Goal: Task Accomplishment & Management: Manage account settings

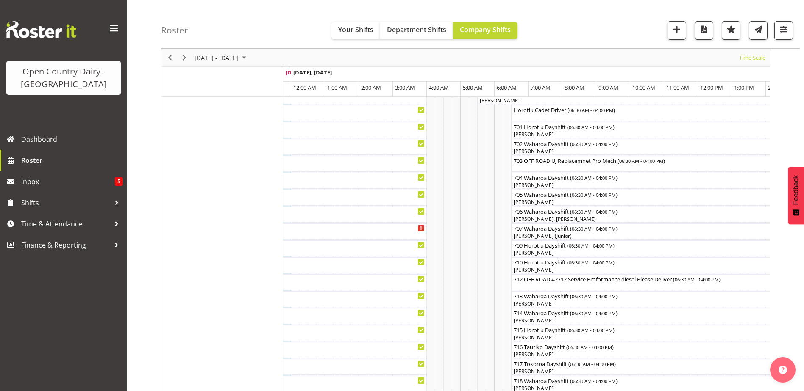
scroll to position [212, 0]
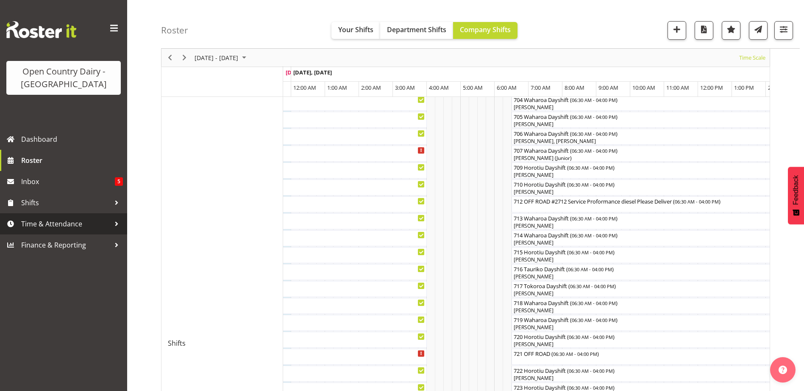
click at [45, 227] on span "Time & Attendance" at bounding box center [65, 224] width 89 height 13
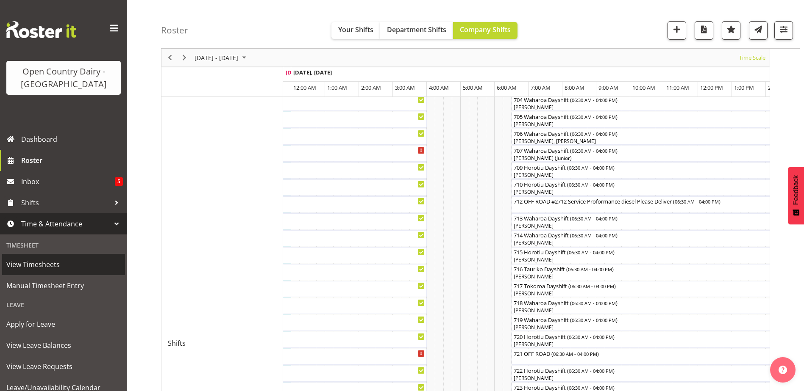
click at [43, 267] on span "View Timesheets" at bounding box center [63, 264] width 114 height 13
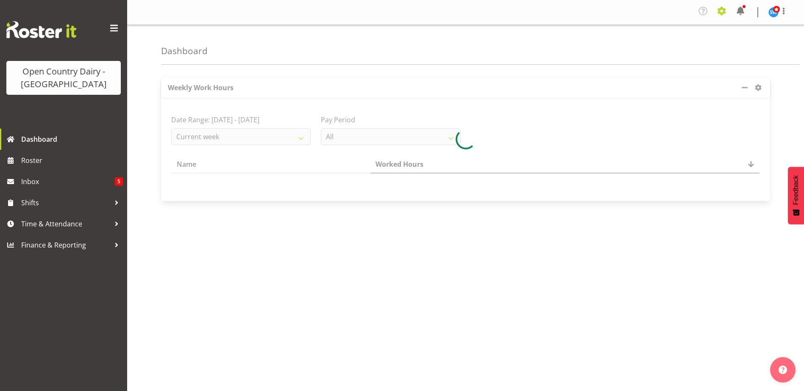
click at [724, 11] on span at bounding box center [722, 11] width 14 height 14
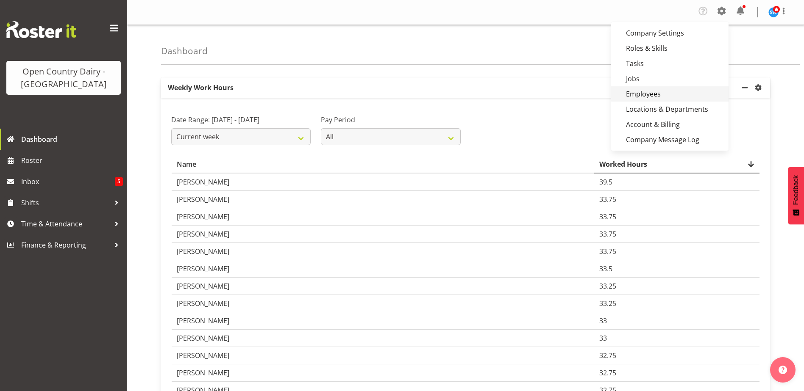
click at [651, 95] on link "Employees" at bounding box center [669, 93] width 117 height 15
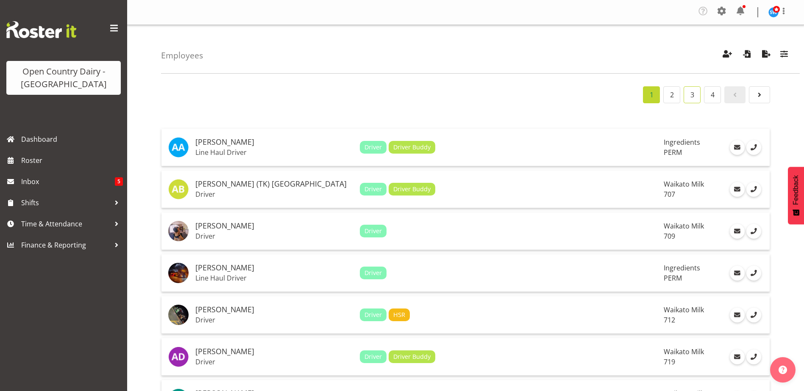
click at [688, 98] on link "3" at bounding box center [691, 94] width 17 height 17
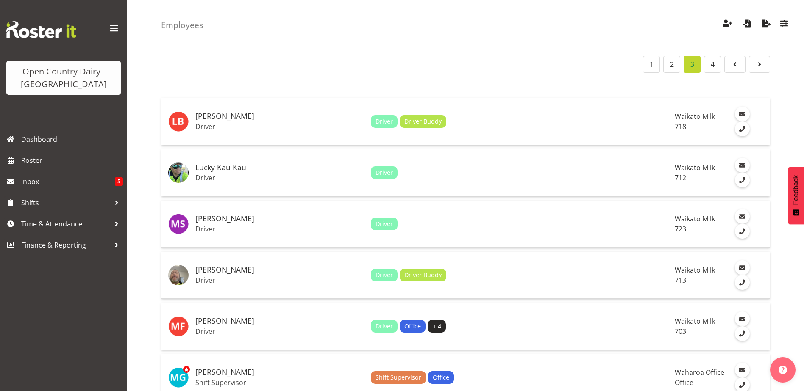
scroll to position [1121, 0]
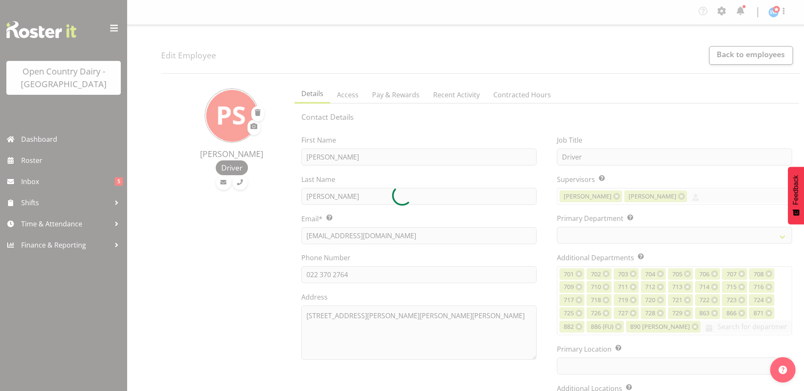
select select "TimelineWeek"
select select
select select "1054"
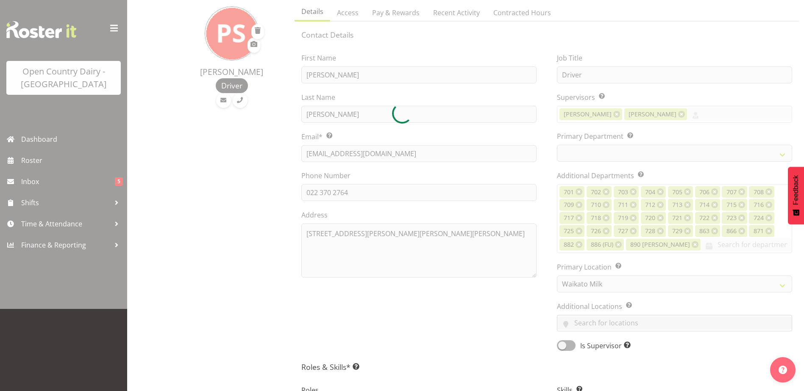
scroll to position [85, 0]
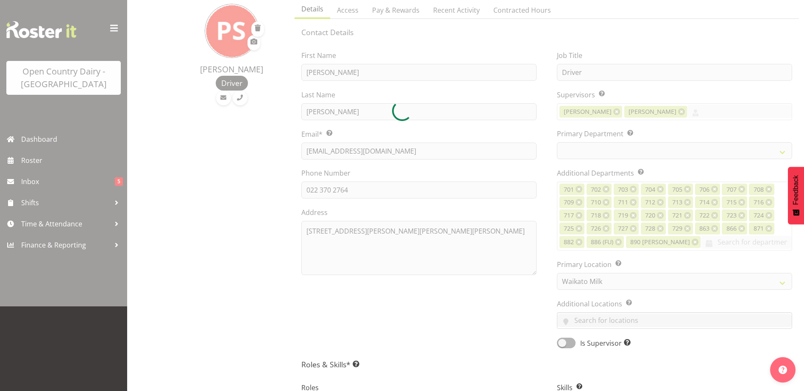
select select "763"
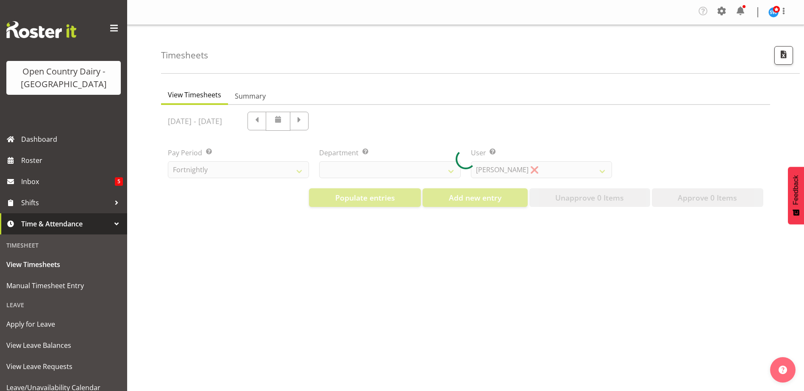
select select "733"
select select "7414"
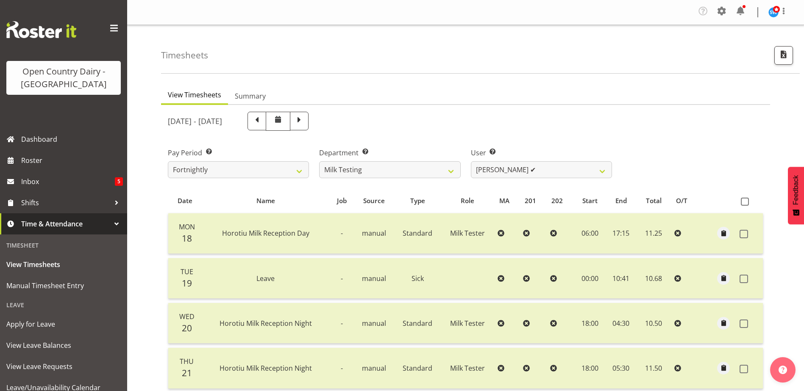
drag, startPoint x: 791, startPoint y: 134, endPoint x: 656, endPoint y: 108, distance: 137.9
click at [658, 109] on div "August 18th - August 24th 2025" at bounding box center [465, 121] width 605 height 29
click at [451, 168] on select "701 702 703 704 705 706 707 708 709 710 711 712 713 714 715 716 717 718 719 720" at bounding box center [389, 169] width 141 height 17
select select "874"
click at [319, 161] on select "701 702 703 704 705 706 707 708 709 710 711 712 713 714 715 716 717 718 719 720" at bounding box center [389, 169] width 141 height 17
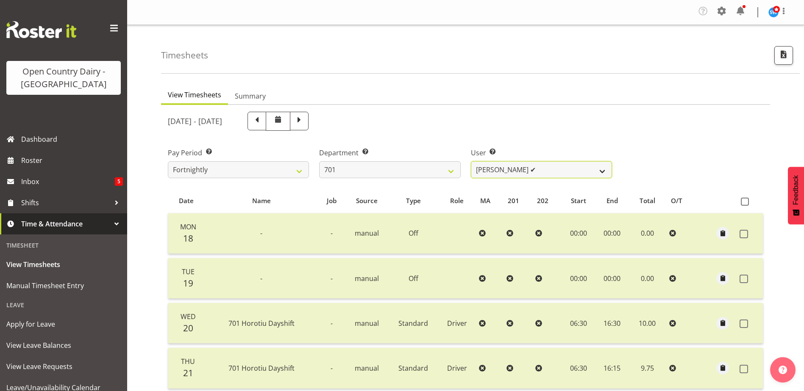
click at [565, 169] on select "Duncan Shirley ✔ Gagandeep Singh ✔ Johann Van Zyl ✔ John Cottingham ✔" at bounding box center [541, 169] width 141 height 17
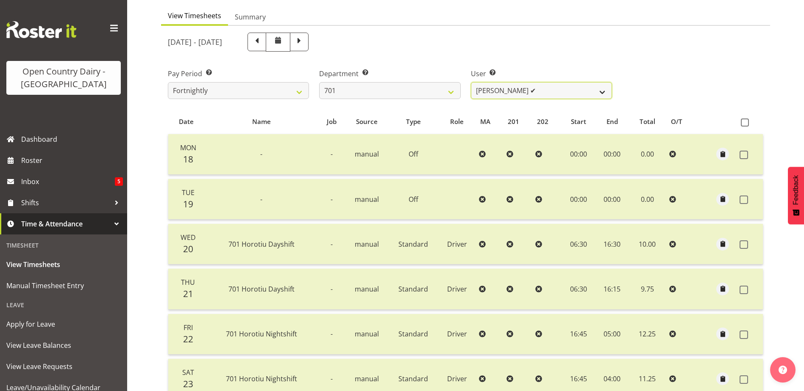
scroll to position [85, 0]
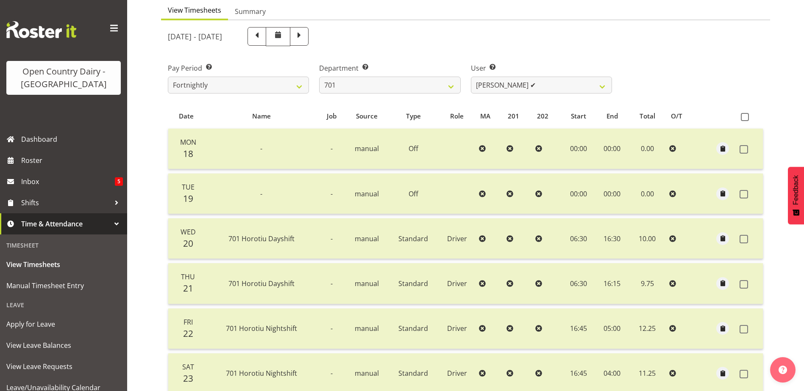
click at [305, 39] on span at bounding box center [299, 35] width 11 height 11
select select
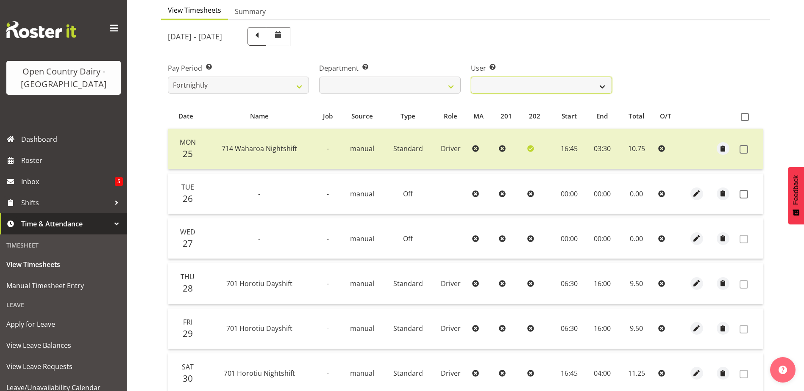
click at [548, 79] on select "Duncan Shirley ❌ Gagandeep Singh ❌ Johann Van Zyl ❌ John Cottingham ❌" at bounding box center [541, 85] width 141 height 17
select select "9454"
click at [471, 77] on select "Duncan Shirley ❌ Gagandeep Singh ❌ Johann Van Zyl ❌ John Cottingham ❌" at bounding box center [541, 85] width 141 height 17
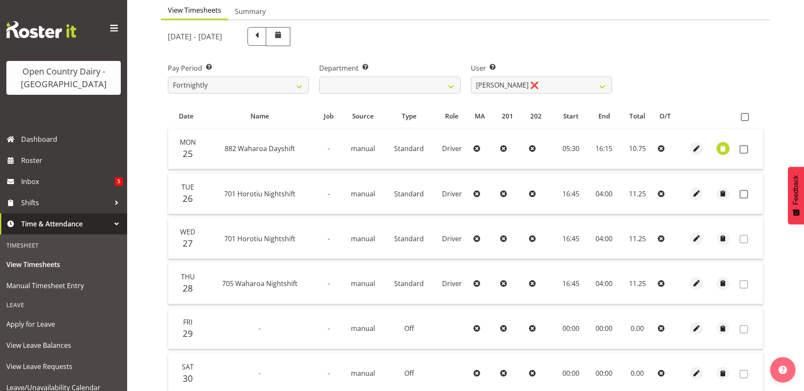
click at [721, 150] on span "button" at bounding box center [723, 149] width 10 height 10
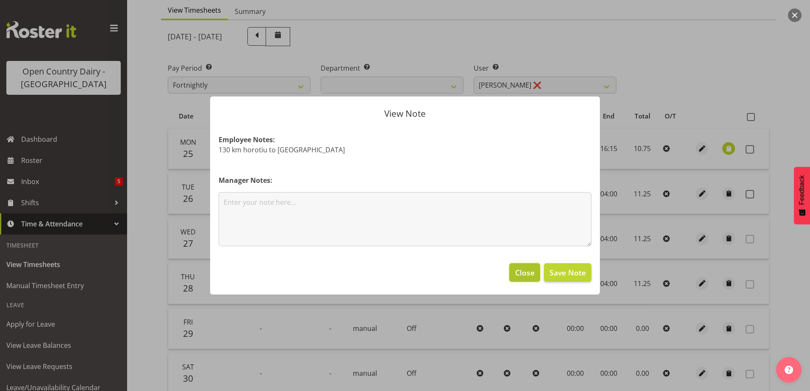
click at [528, 271] on span "Close" at bounding box center [524, 272] width 19 height 11
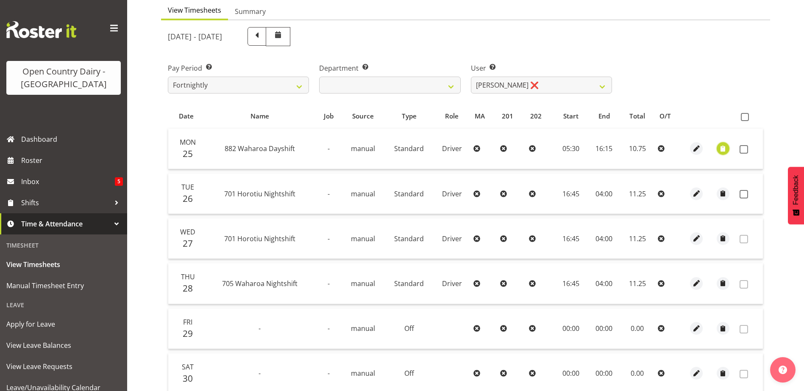
click at [722, 149] on span "button" at bounding box center [723, 149] width 10 height 10
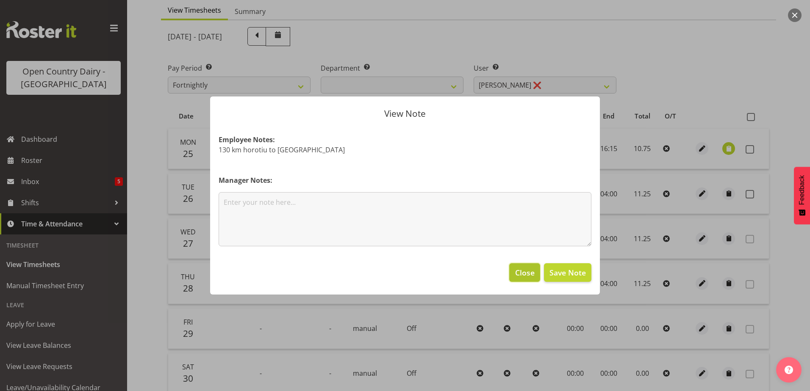
click at [530, 275] on span "Close" at bounding box center [524, 272] width 19 height 11
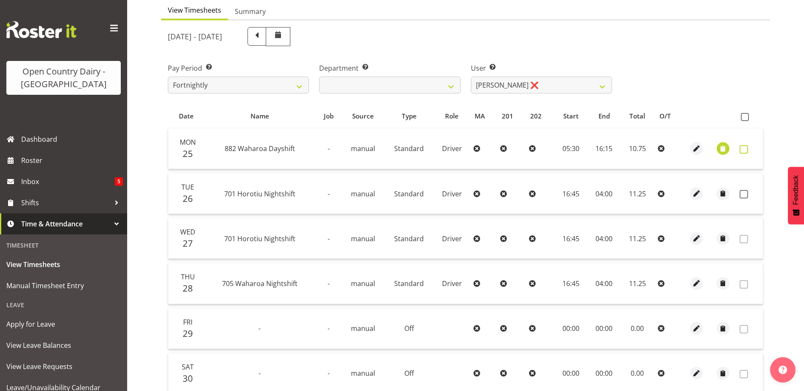
click at [745, 150] on span at bounding box center [743, 149] width 8 height 8
checkbox input "true"
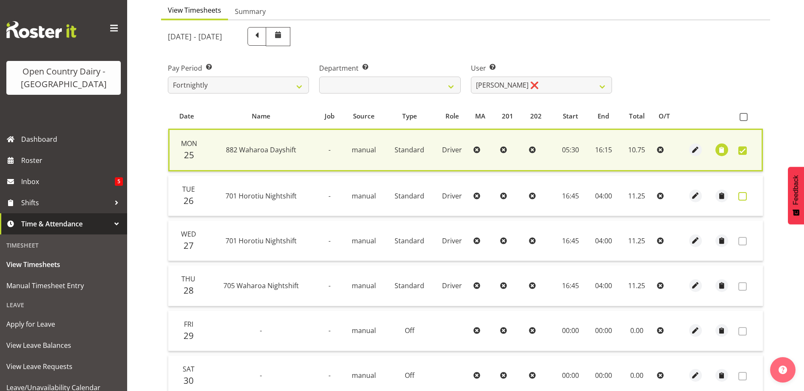
click at [743, 198] on span at bounding box center [742, 196] width 8 height 8
checkbox input "true"
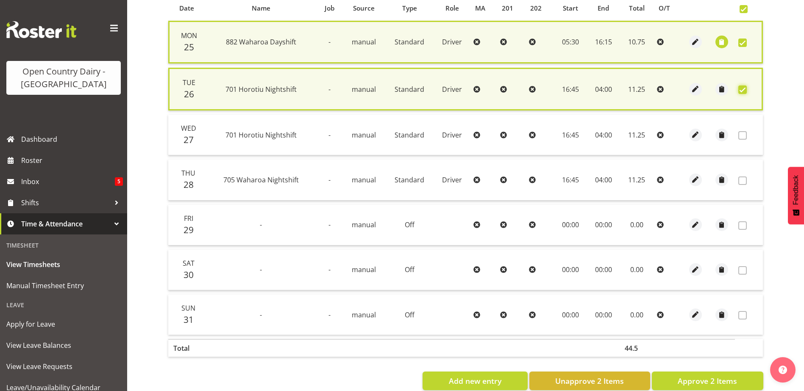
scroll to position [211, 0]
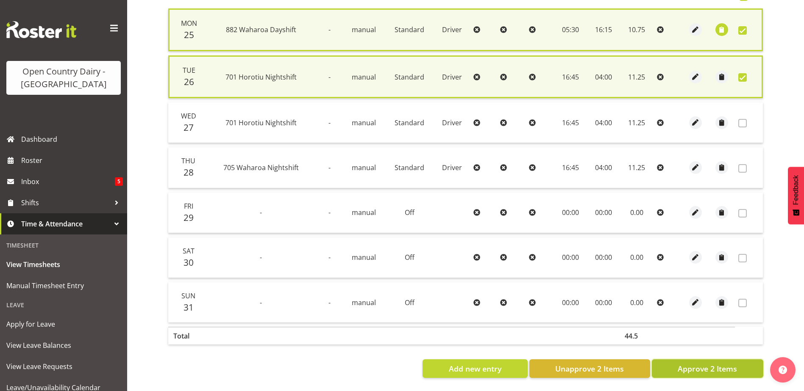
click at [695, 365] on span "Approve 2 Items" at bounding box center [706, 368] width 59 height 11
checkbox input "false"
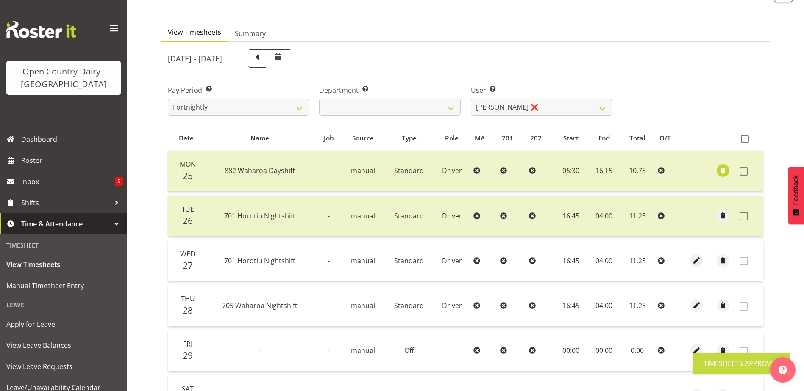
scroll to position [0, 0]
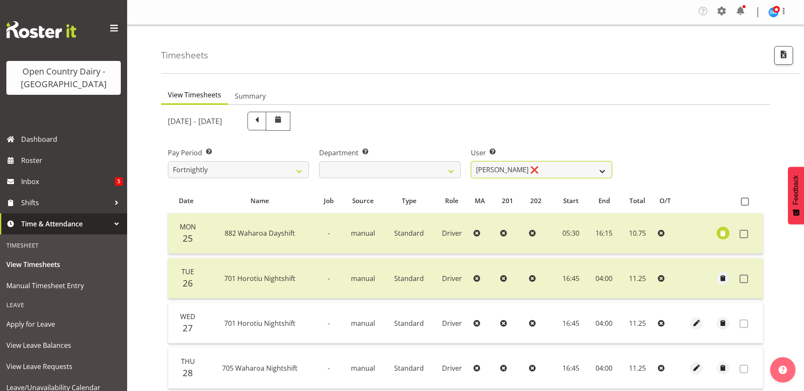
click at [576, 169] on select "Duncan Shirley ❌ Gagandeep Singh ❌ Johann Van Zyl ❌ John Cottingham ❌" at bounding box center [541, 169] width 141 height 17
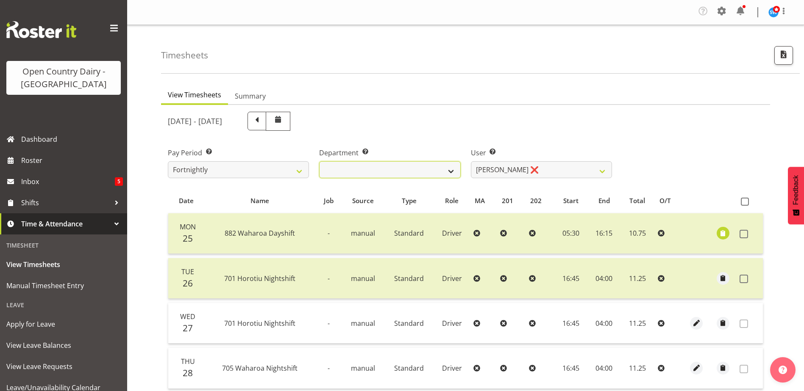
click at [366, 164] on select "701 702 703 704 705 706 707 708 709 710 711 712 713 714 715 716 717 718 719 720" at bounding box center [389, 169] width 141 height 17
select select "720"
click at [319, 161] on select "701 702 703 704 705 706 707 708 709 710 711 712 713 714 715 716 717 718 719 720" at bounding box center [389, 169] width 141 height 17
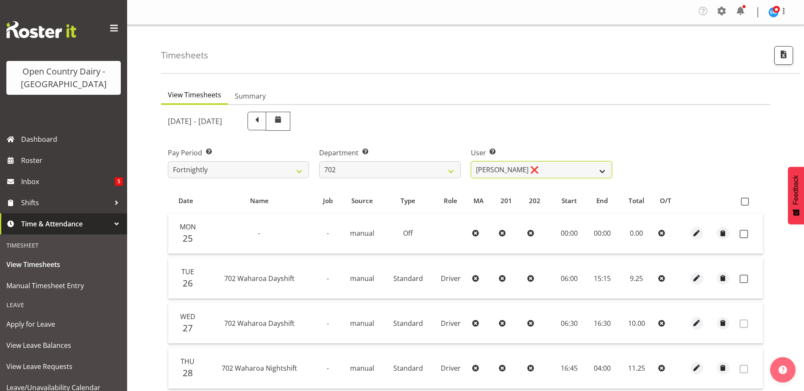
click at [541, 168] on select "Brian Riddle ❌ Denica Tapiki ❌ Nick Adlington ❌ Simon Phillpott ❌" at bounding box center [541, 169] width 141 height 17
select select "9996"
click at [471, 161] on select "Brian Riddle ❌ Denica Tapiki ❌ Nick Adlington ❌ Simon Phillpott ❌" at bounding box center [541, 169] width 141 height 17
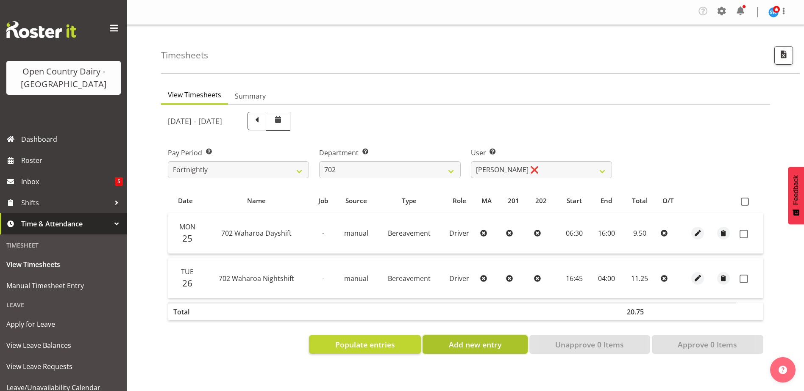
click at [466, 349] on span "Add new entry" at bounding box center [475, 344] width 53 height 11
select select
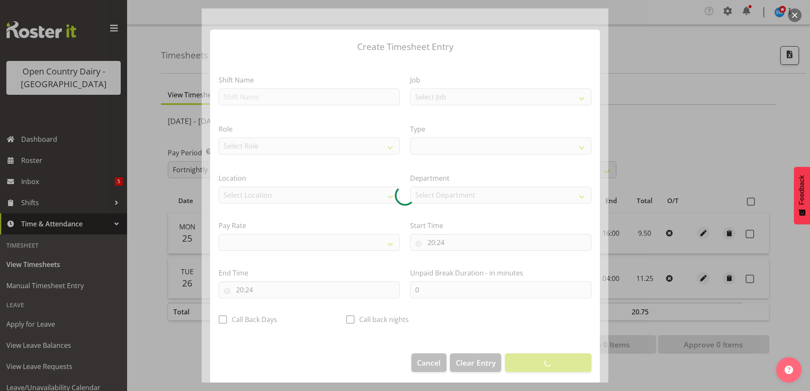
select select
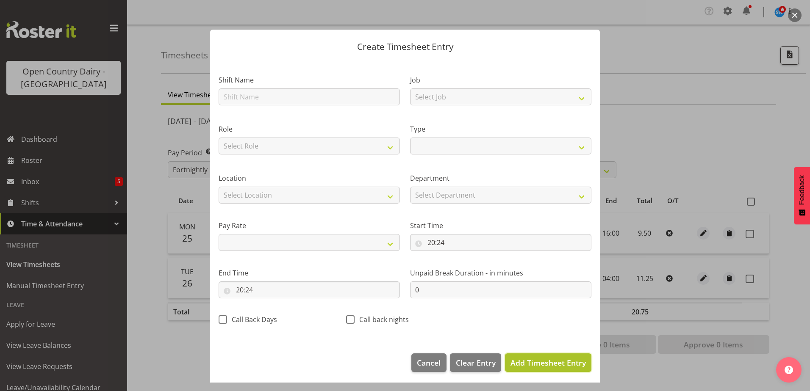
click at [517, 363] on span "Add Timesheet Entry" at bounding box center [547, 363] width 75 height 10
select select
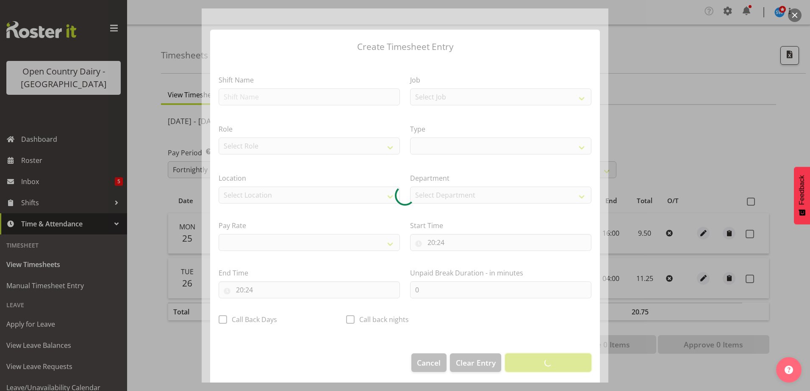
select select
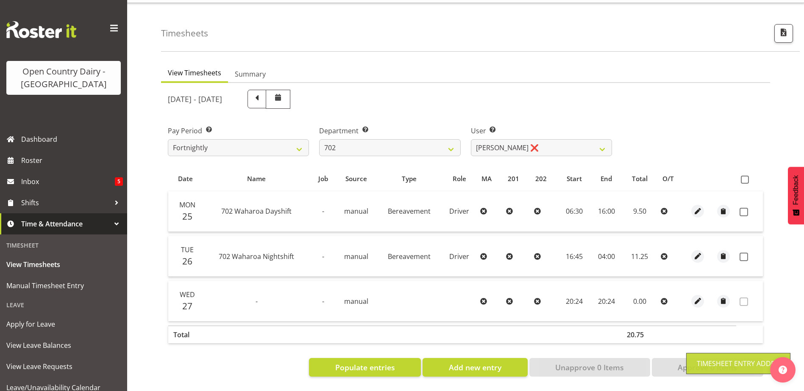
scroll to position [34, 0]
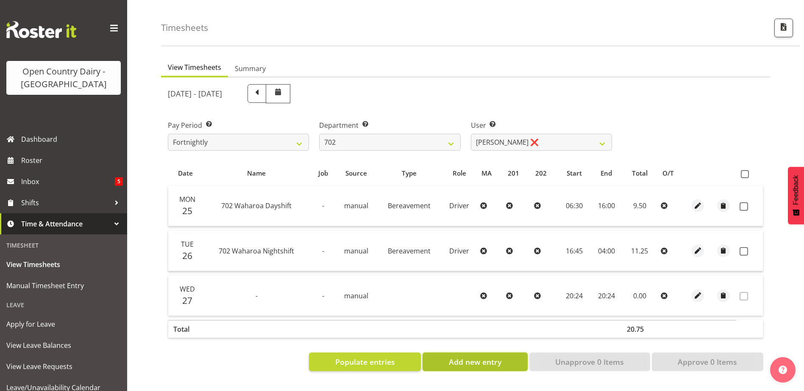
click at [489, 358] on span "Add new entry" at bounding box center [475, 362] width 53 height 11
select select
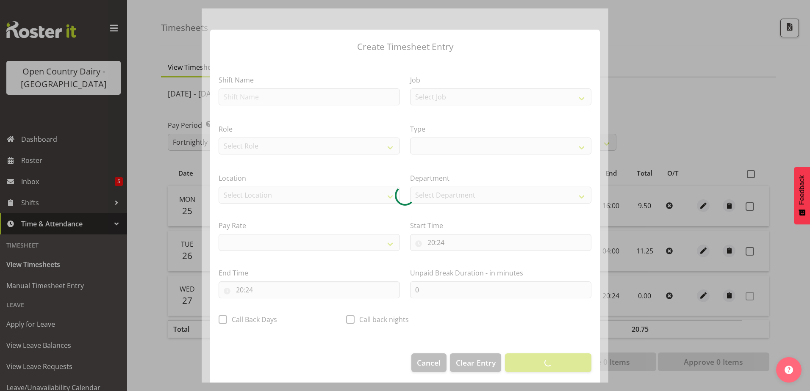
select select
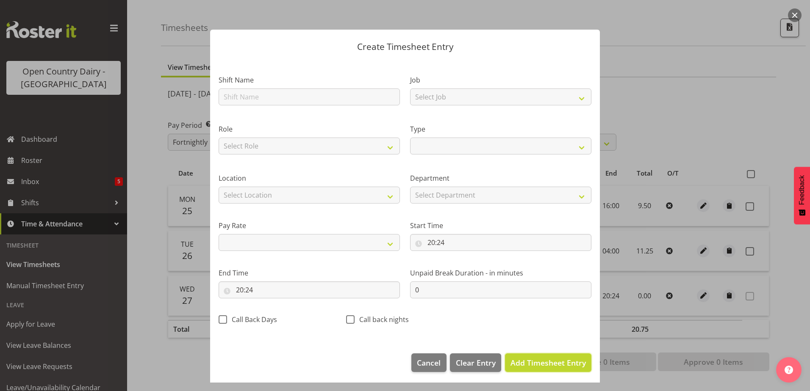
click at [552, 366] on span "Add Timesheet Entry" at bounding box center [547, 363] width 75 height 10
select select
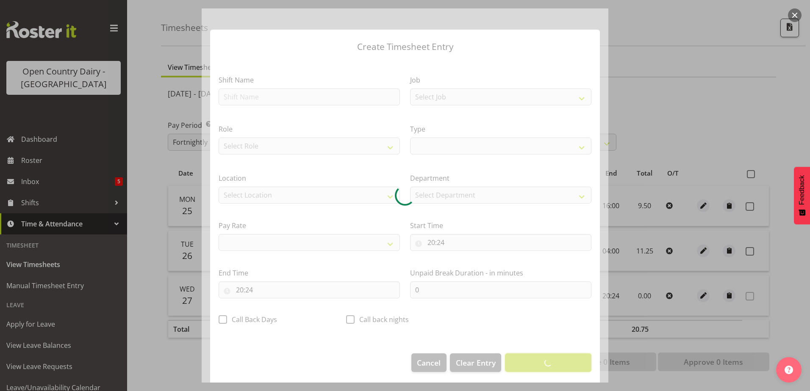
select select
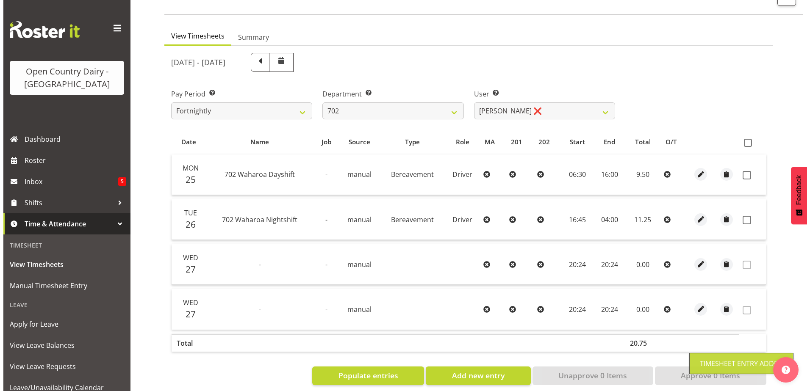
scroll to position [72, 0]
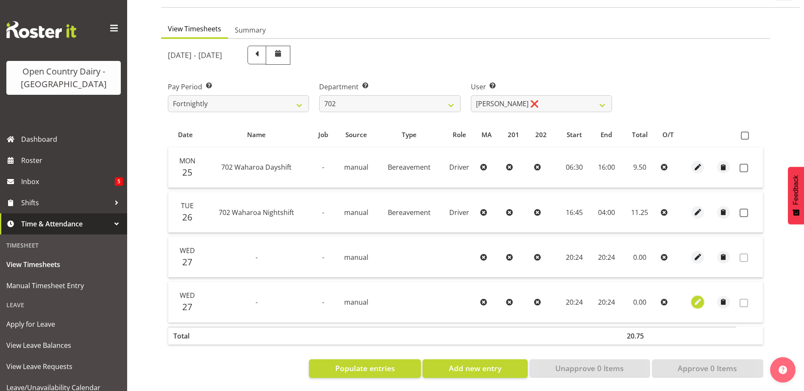
click at [700, 298] on span "button" at bounding box center [698, 302] width 10 height 10
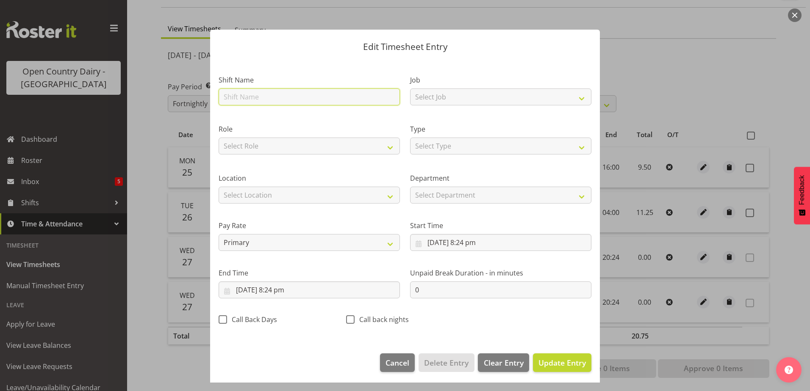
click at [250, 98] on input "text" at bounding box center [309, 97] width 181 height 17
click at [469, 140] on select "Select Type Off Standard Public Holiday Public Holiday (Worked) Day In Lieu Ann…" at bounding box center [500, 146] width 181 height 17
click at [410, 138] on select "Select Type Off Standard Public Holiday Public Holiday (Worked) Day In Lieu Ann…" at bounding box center [500, 146] width 181 height 17
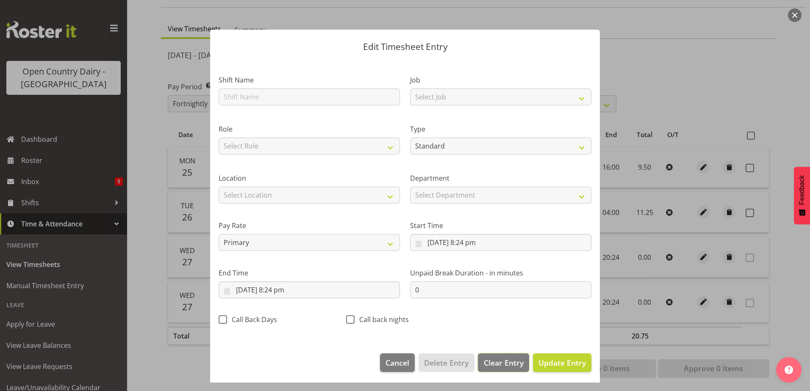
click at [496, 363] on span "Clear Entry" at bounding box center [504, 363] width 40 height 11
select select "Off"
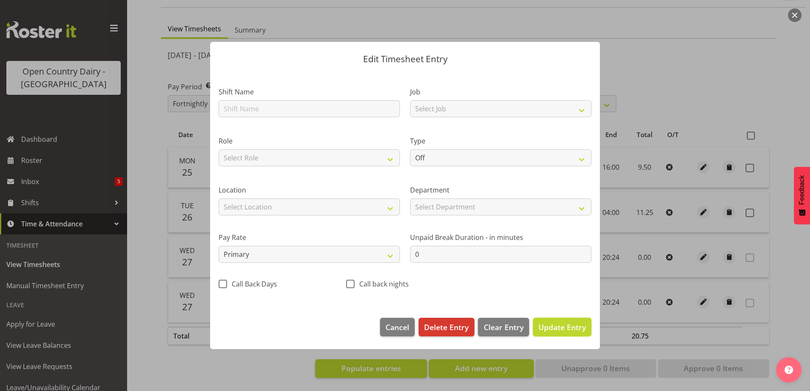
click at [551, 324] on span "Update Entry" at bounding box center [561, 327] width 47 height 10
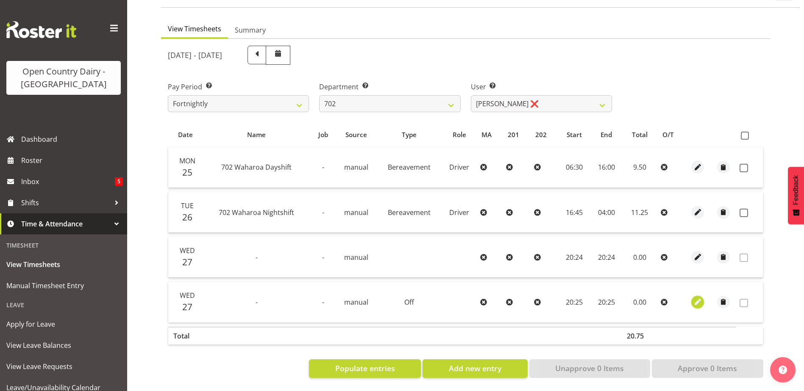
click at [697, 297] on span "button" at bounding box center [698, 302] width 10 height 10
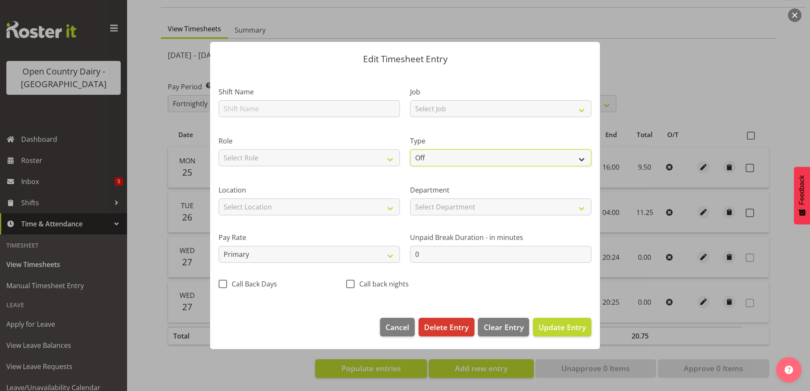
click at [443, 153] on select "Off Standard Public Holiday Public Holiday (Worked) Day In Lieu Annual Leave Si…" at bounding box center [500, 158] width 181 height 17
select select "Standard"
click at [410, 150] on select "Off Standard Public Holiday Public Holiday (Worked) Day In Lieu Annual Leave Si…" at bounding box center [500, 158] width 181 height 17
select select "7"
select select "2025"
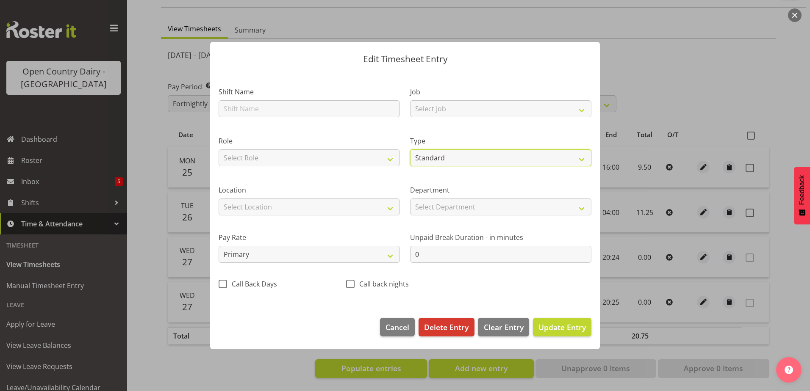
select select "20"
select select "25"
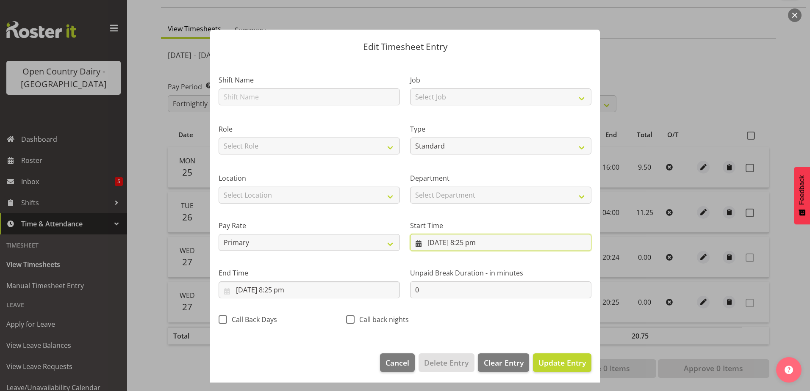
click at [427, 244] on input "27/08/2025, 8:25 pm" at bounding box center [500, 242] width 181 height 17
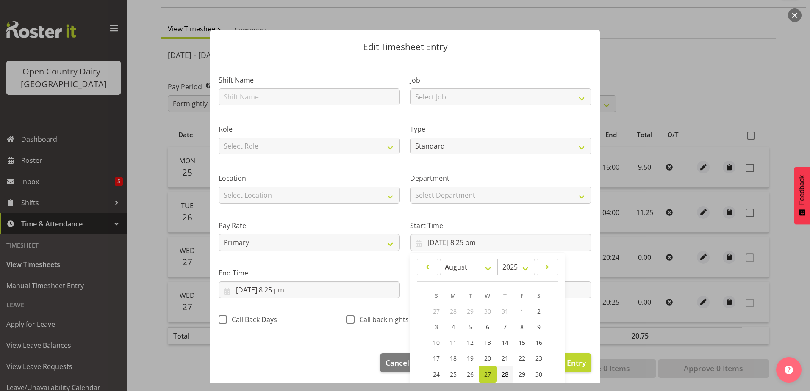
click at [502, 376] on span "28" at bounding box center [505, 375] width 7 height 8
type input "28/08/2025, 8:25 pm"
click at [272, 287] on input "27/08/2025, 8:25 pm" at bounding box center [309, 290] width 181 height 17
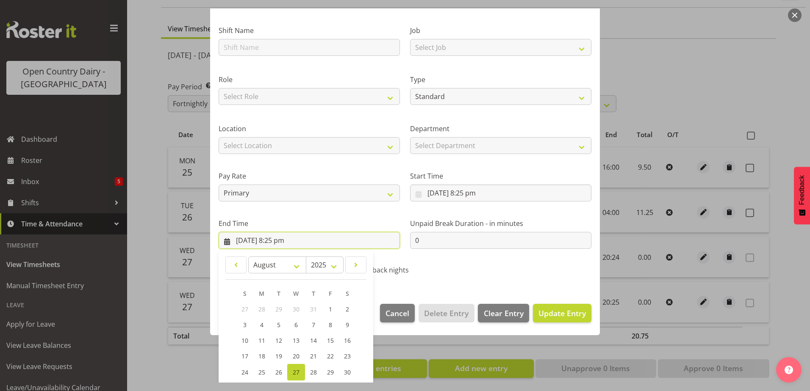
scroll to position [109, 0]
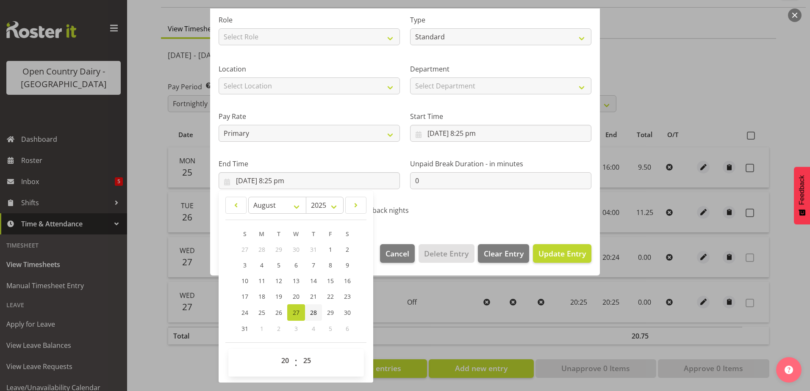
click at [314, 311] on span "28" at bounding box center [313, 313] width 7 height 8
type input "28/08/2025, 8:25 pm"
click at [511, 206] on div "Shift Name Job Select Job Driver Driver supervisor Support Role Select Role Dri…" at bounding box center [404, 88] width 383 height 269
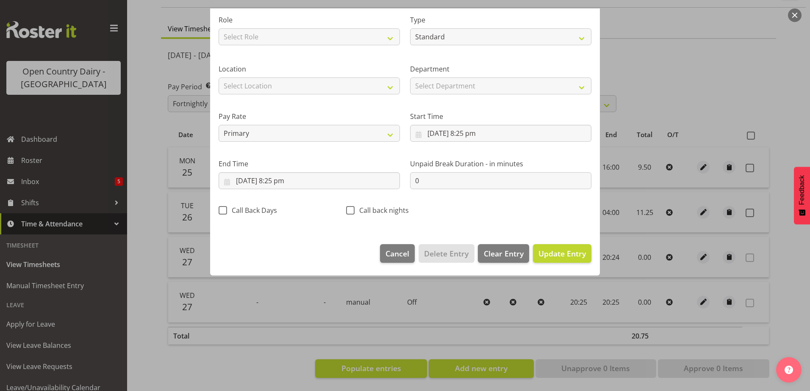
scroll to position [2, 0]
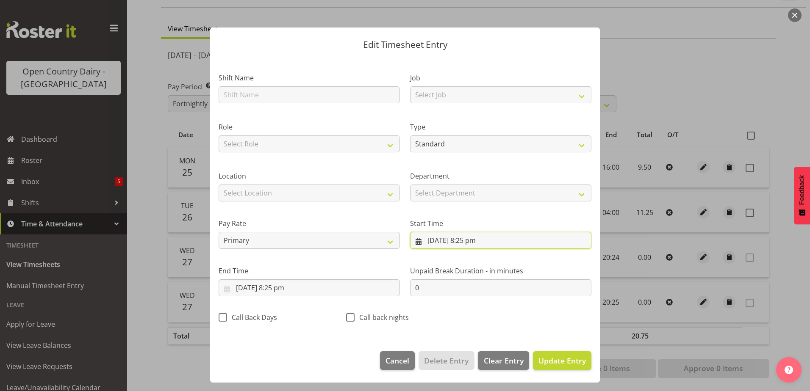
click at [469, 241] on input "28/08/2025, 8:25 pm" at bounding box center [500, 240] width 181 height 17
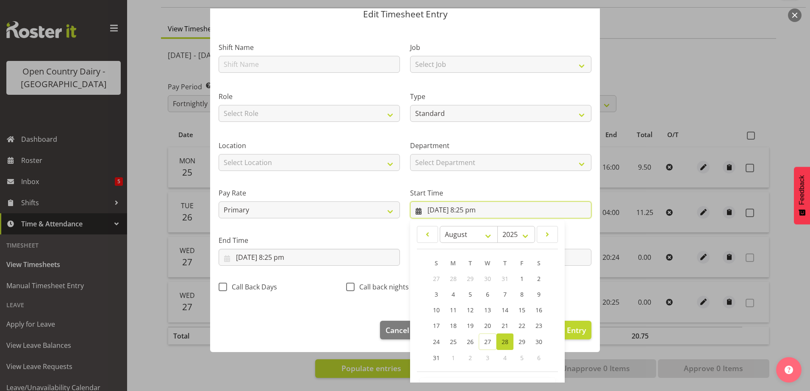
scroll to position [62, 0]
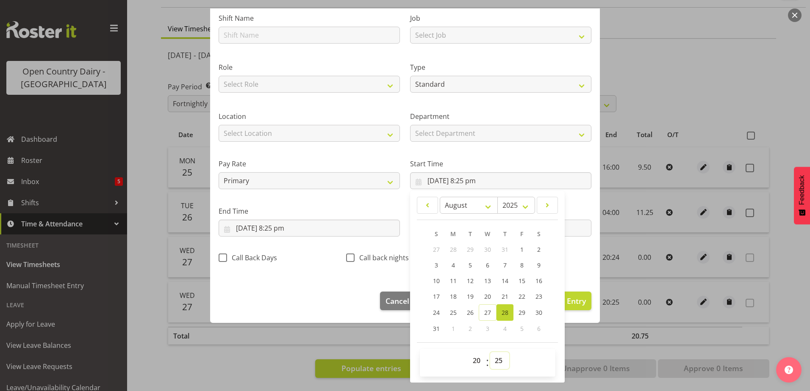
drag, startPoint x: 494, startPoint y: 362, endPoint x: 498, endPoint y: 355, distance: 7.6
click at [495, 362] on select "00 01 02 03 04 05 06 07 08 09 10 11 12 13 14 15 16 17 18 19 20 21 22 23 24 25 2…" at bounding box center [499, 360] width 19 height 17
select select "0"
click at [490, 352] on select "00 01 02 03 04 05 06 07 08 09 10 11 12 13 14 15 16 17 18 19 20 21 22 23 24 25 2…" at bounding box center [499, 360] width 19 height 17
type input "28/08/2025, 8:00 pm"
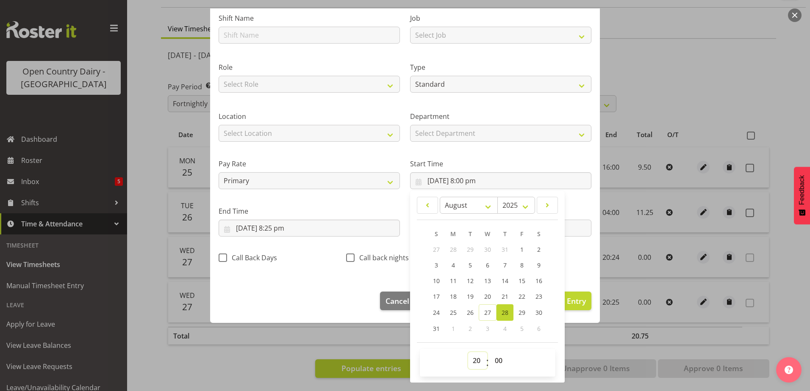
click at [473, 360] on select "00 01 02 03 04 05 06 07 08 09 10 11 12 13 14 15 16 17 18 19 20 21 22 23" at bounding box center [477, 360] width 19 height 17
select select "0"
click at [468, 352] on select "00 01 02 03 04 05 06 07 08 09 10 11 12 13 14 15 16 17 18 19 20 21 22 23" at bounding box center [477, 360] width 19 height 17
type input "28/08/2025, 12:00 am"
click at [287, 227] on input "28/08/2025, 8:25 pm" at bounding box center [309, 228] width 181 height 17
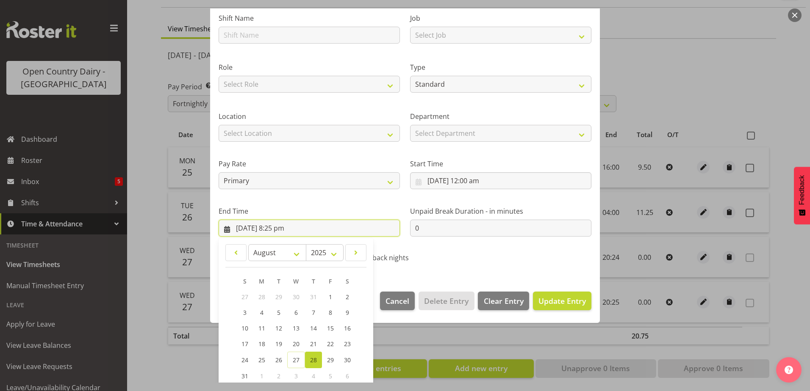
scroll to position [109, 0]
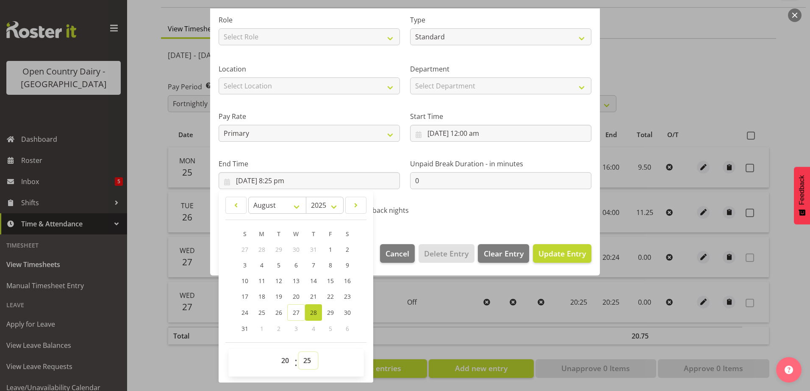
click at [308, 365] on select "00 01 02 03 04 05 06 07 08 09 10 11 12 13 14 15 16 17 18 19 20 21 22 23 24 25 2…" at bounding box center [308, 360] width 19 height 17
select select "0"
click at [299, 352] on select "00 01 02 03 04 05 06 07 08 09 10 11 12 13 14 15 16 17 18 19 20 21 22 23 24 25 2…" at bounding box center [308, 360] width 19 height 17
type input "28/08/2025, 8:00 pm"
drag, startPoint x: 287, startPoint y: 363, endPoint x: 286, endPoint y: 358, distance: 4.7
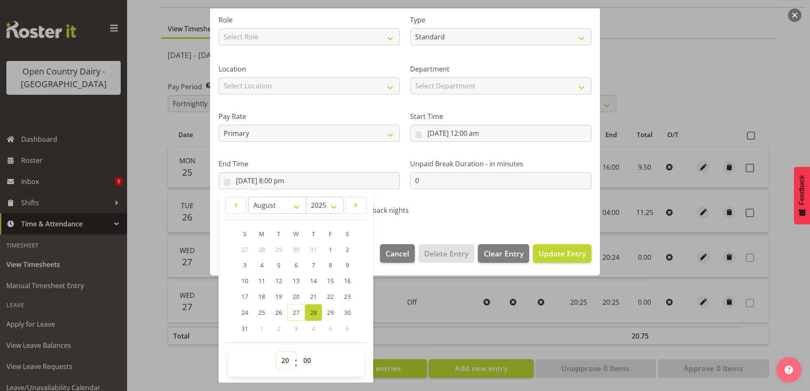
click at [286, 363] on select "00 01 02 03 04 05 06 07 08 09 10 11 12 13 14 15 16 17 18 19 20 21 22 23" at bounding box center [286, 360] width 19 height 17
select select "0"
click at [277, 352] on select "00 01 02 03 04 05 06 07 08 09 10 11 12 13 14 15 16 17 18 19 20 21 22 23" at bounding box center [286, 360] width 19 height 17
type input "28/08/2025, 12:00 am"
click at [546, 252] on span "Update Entry" at bounding box center [561, 254] width 47 height 10
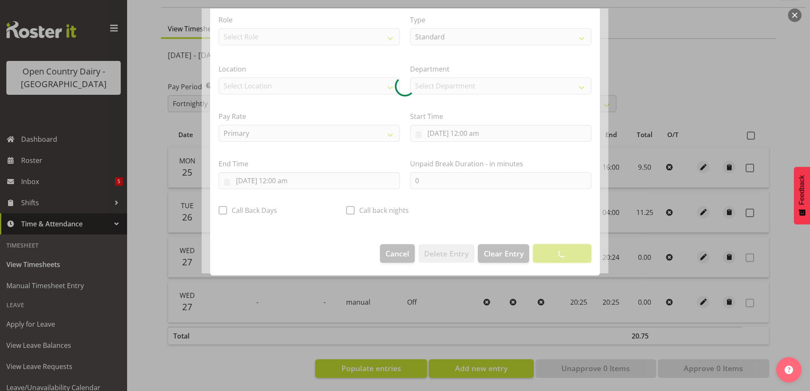
scroll to position [2, 0]
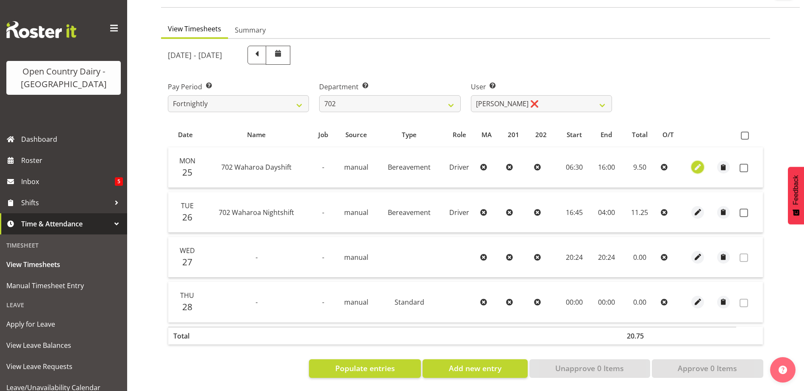
click at [699, 163] on span "button" at bounding box center [698, 168] width 10 height 10
select select "Bereavement"
select select "7"
select select "2025"
select select "6"
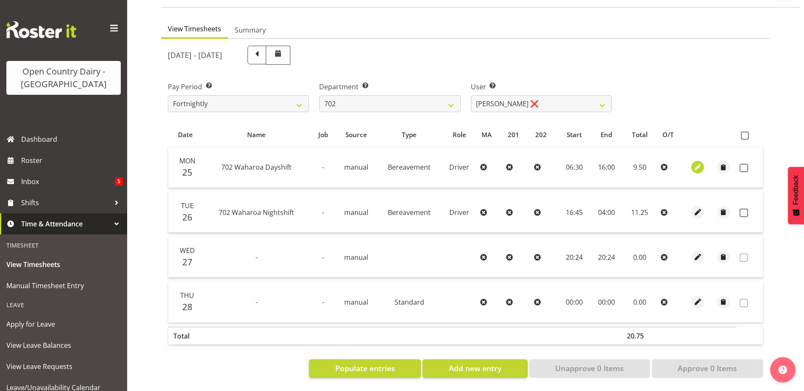
select select "30"
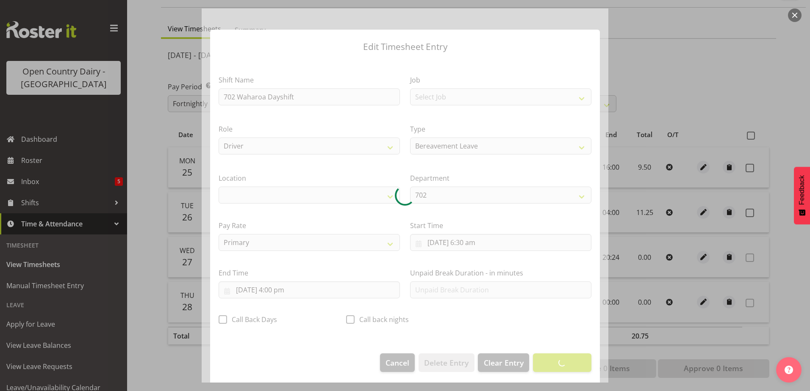
select select "1054"
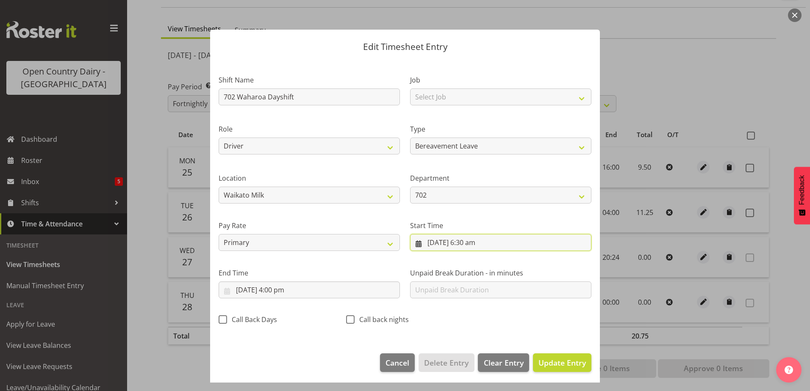
click at [455, 243] on input "25/08/2025, 6:30 am" at bounding box center [500, 242] width 181 height 17
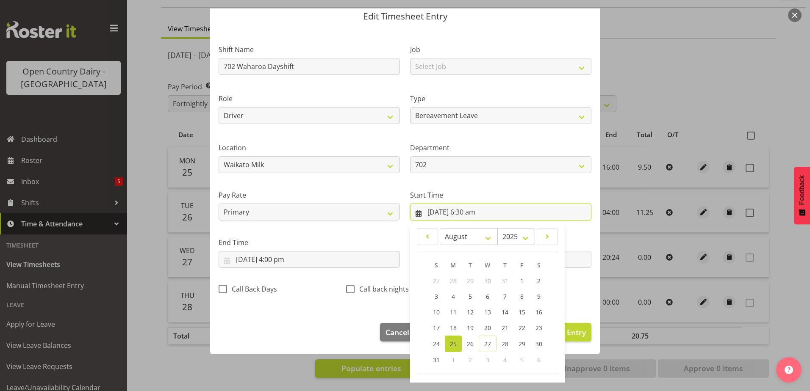
scroll to position [62, 0]
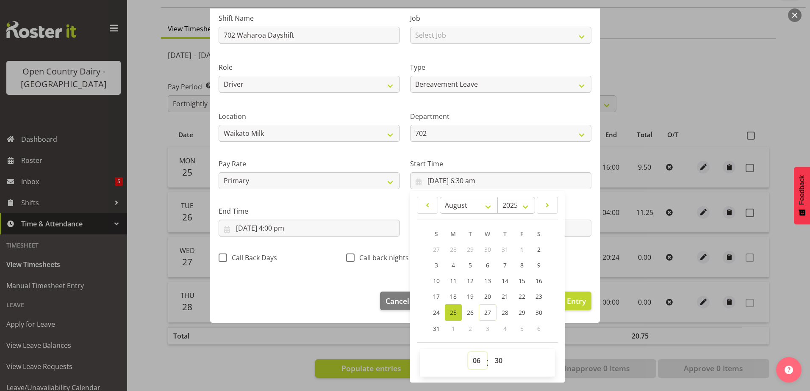
click at [474, 361] on select "00 01 02 03 04 05 06 07 08 09 10 11 12 13 14 15 16 17 18 19 20 21 22 23" at bounding box center [477, 360] width 19 height 17
select select "0"
click at [468, 352] on select "00 01 02 03 04 05 06 07 08 09 10 11 12 13 14 15 16 17 18 19 20 21 22 23" at bounding box center [477, 360] width 19 height 17
type input "25/08/2025, 12:30 am"
drag, startPoint x: 494, startPoint y: 360, endPoint x: 488, endPoint y: 353, distance: 8.4
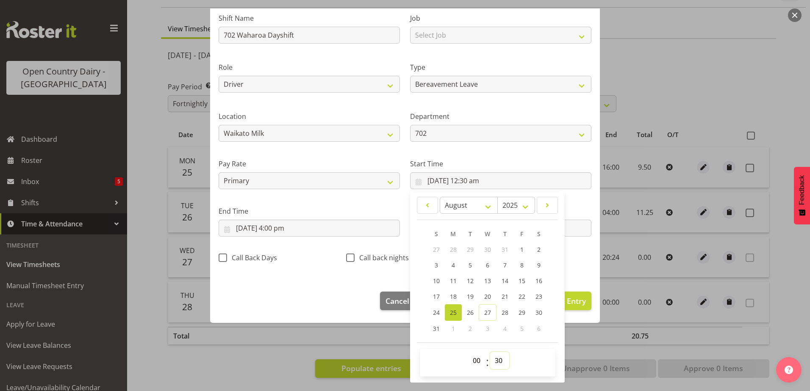
click at [492, 358] on select "00 01 02 03 04 05 06 07 08 09 10 11 12 13 14 15 16 17 18 19 20 21 22 23 24 25 2…" at bounding box center [499, 360] width 19 height 17
select select "0"
click at [490, 352] on select "00 01 02 03 04 05 06 07 08 09 10 11 12 13 14 15 16 17 18 19 20 21 22 23 24 25 2…" at bounding box center [499, 360] width 19 height 17
type input "25/08/2025, 12:00 am"
click at [316, 272] on section "Shift Name 702 Waharoa Dayshift Job Select Job Driver Driver supervisor Support…" at bounding box center [405, 141] width 390 height 286
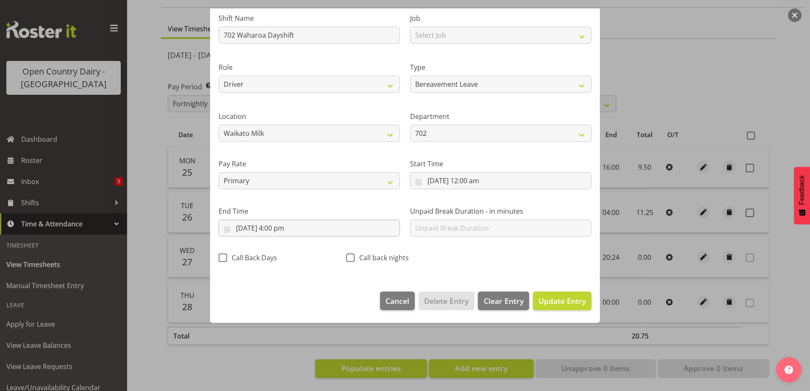
scroll to position [2, 0]
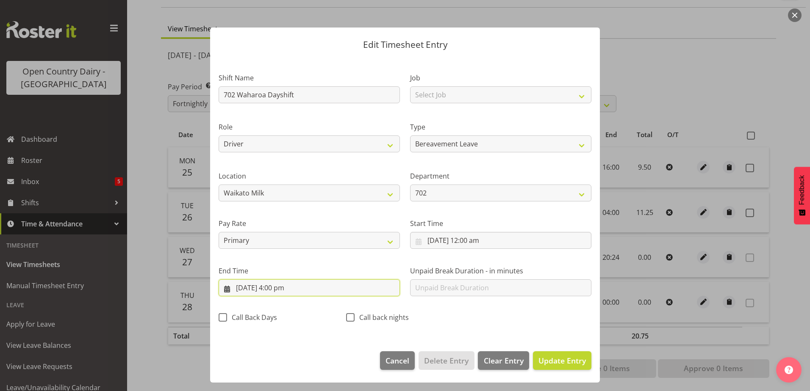
click at [279, 291] on input "25/08/2025, 4:00 pm" at bounding box center [309, 288] width 181 height 17
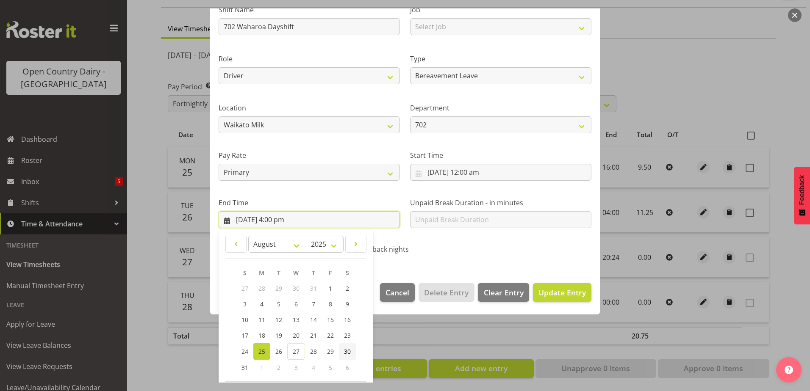
scroll to position [109, 0]
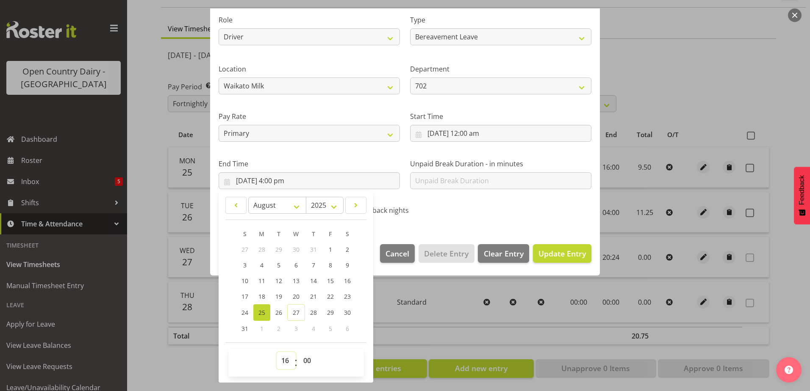
click at [285, 364] on select "00 01 02 03 04 05 06 07 08 09 10 11 12 13 14 15 16 17 18 19 20 21 22 23" at bounding box center [286, 360] width 19 height 17
select select "10"
click at [277, 352] on select "00 01 02 03 04 05 06 07 08 09 10 11 12 13 14 15 16 17 18 19 20 21 22 23" at bounding box center [286, 360] width 19 height 17
type input "25/08/2025, 10:00 am"
click at [564, 257] on span "Update Entry" at bounding box center [561, 254] width 47 height 10
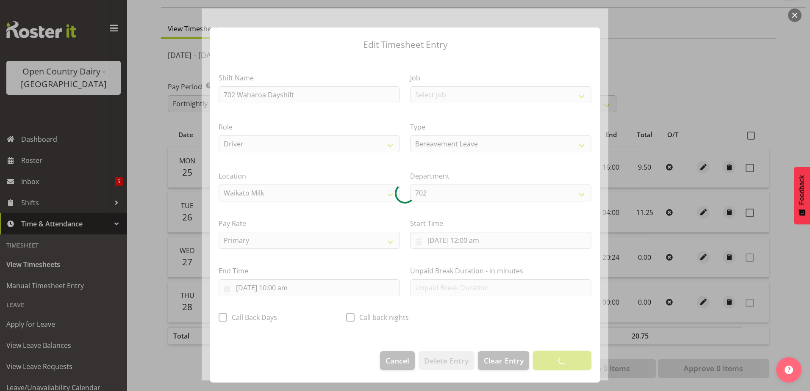
scroll to position [2, 0]
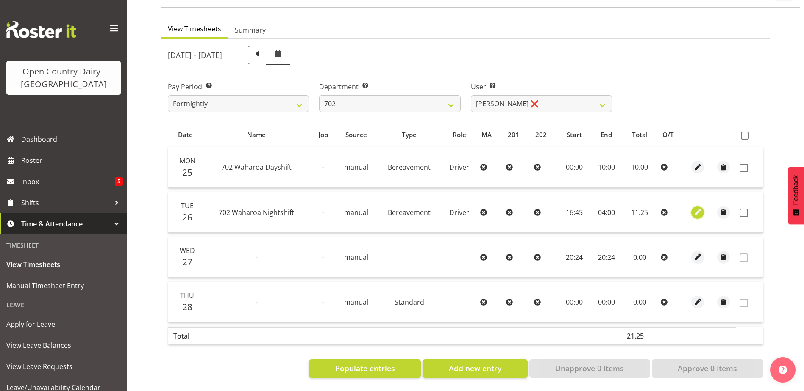
click at [700, 208] on span "button" at bounding box center [698, 213] width 10 height 10
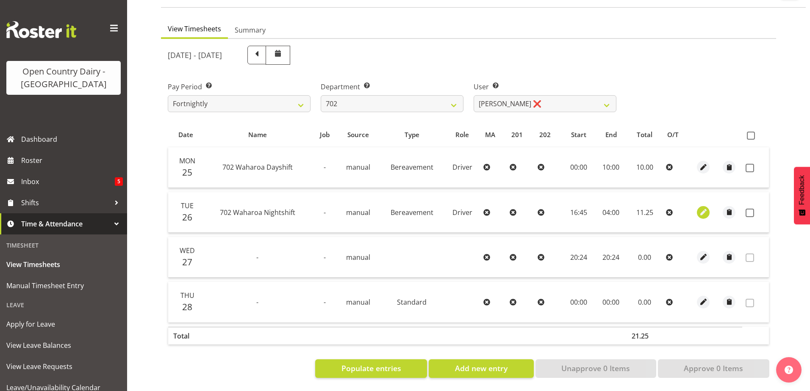
select select "Bereavement"
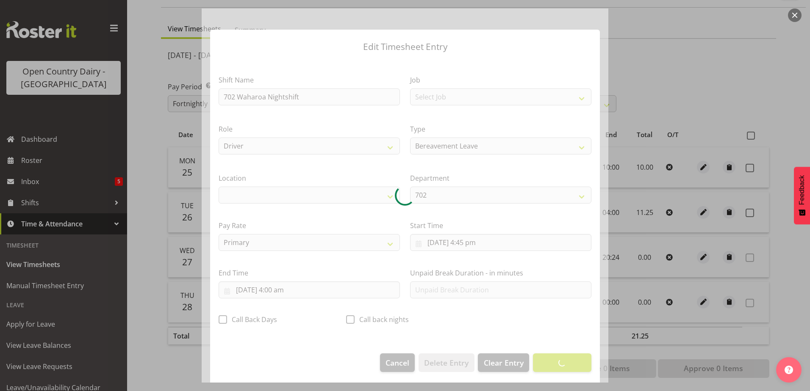
select select "1054"
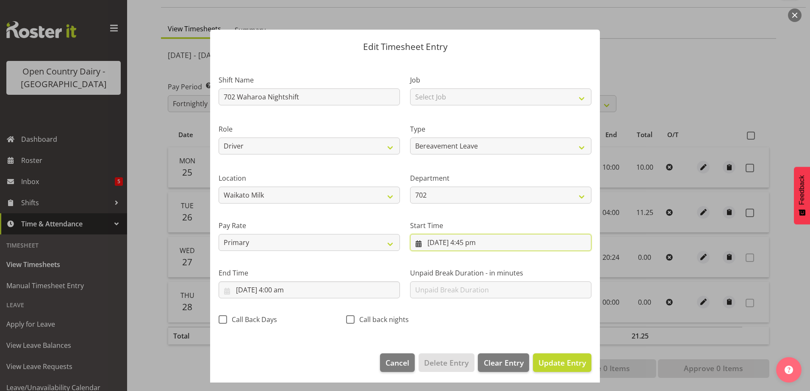
click at [443, 244] on input "26/08/2025, 4:45 pm" at bounding box center [500, 242] width 181 height 17
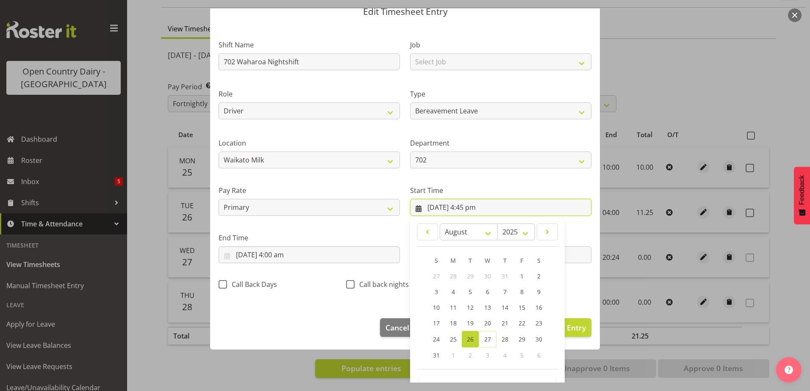
scroll to position [62, 0]
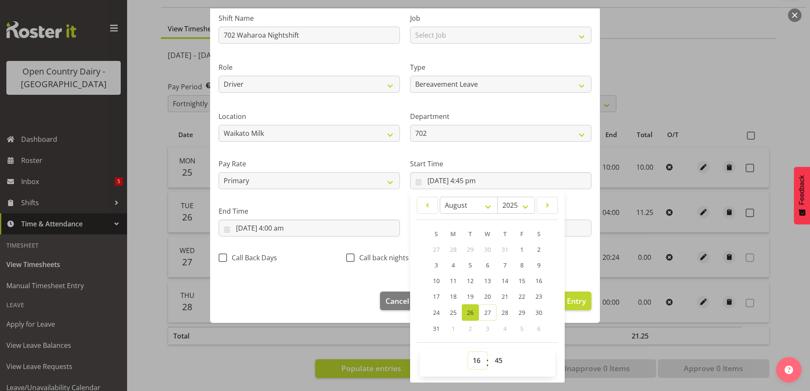
drag, startPoint x: 474, startPoint y: 364, endPoint x: 459, endPoint y: 313, distance: 53.9
click at [474, 364] on select "00 01 02 03 04 05 06 07 08 09 10 11 12 13 14 15 16 17 18 19 20 21 22 23" at bounding box center [477, 360] width 19 height 17
select select "0"
click at [468, 352] on select "00 01 02 03 04 05 06 07 08 09 10 11 12 13 14 15 16 17 18 19 20 21 22 23" at bounding box center [477, 360] width 19 height 17
type input "26/08/2025, 12:45 am"
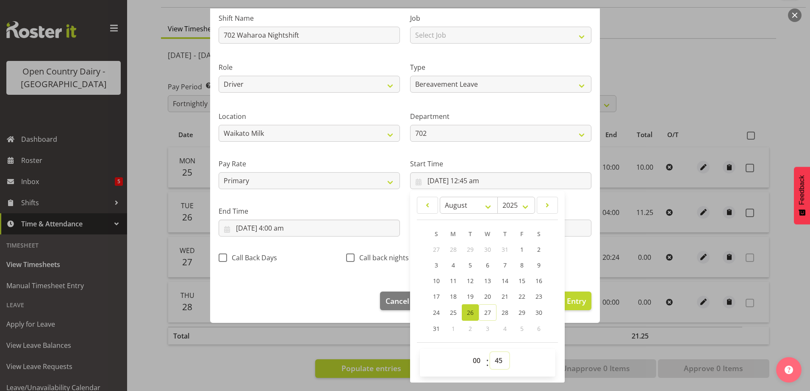
drag, startPoint x: 496, startPoint y: 362, endPoint x: 491, endPoint y: 358, distance: 6.0
click at [495, 362] on select "00 01 02 03 04 05 06 07 08 09 10 11 12 13 14 15 16 17 18 19 20 21 22 23 24 25 2…" at bounding box center [499, 360] width 19 height 17
select select "0"
click at [490, 352] on select "00 01 02 03 04 05 06 07 08 09 10 11 12 13 14 15 16 17 18 19 20 21 22 23 24 25 2…" at bounding box center [499, 360] width 19 height 17
type input "26/08/2025, 12:00 am"
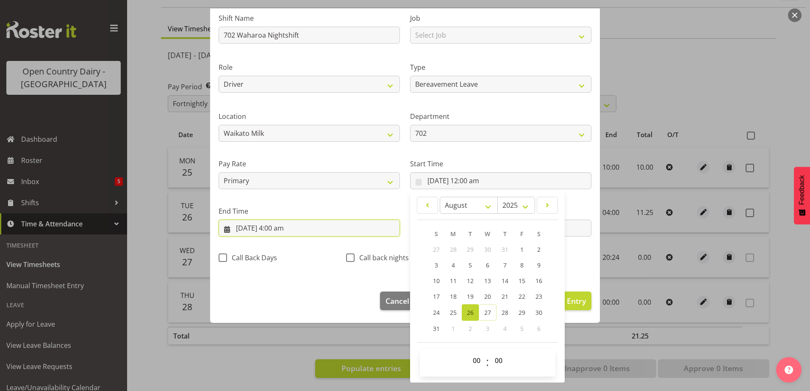
click at [284, 226] on input "27/08/2025, 4:00 am" at bounding box center [309, 228] width 181 height 17
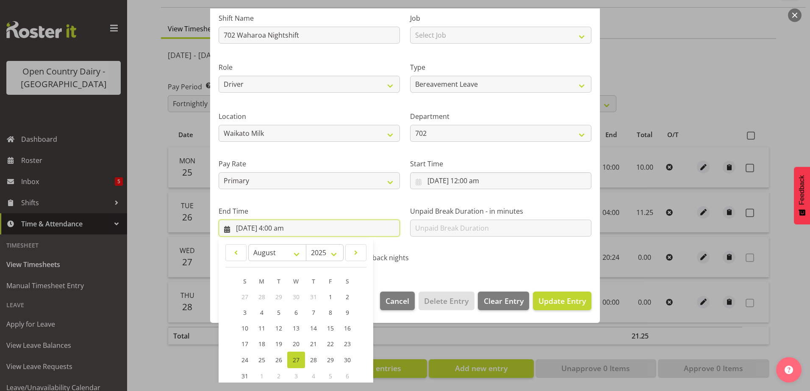
scroll to position [109, 0]
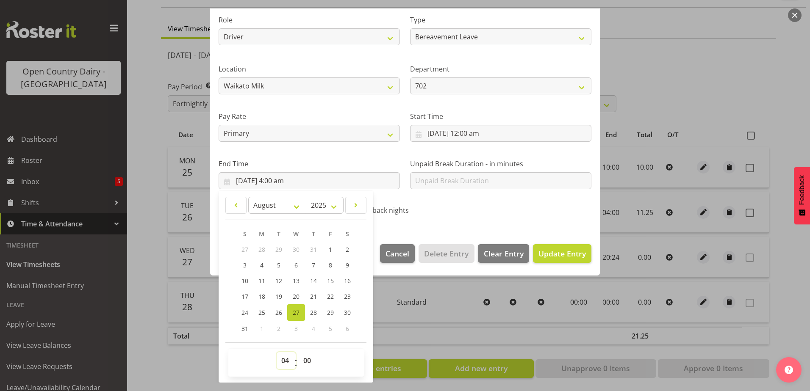
click at [284, 360] on select "00 01 02 03 04 05 06 07 08 09 10 11 12 13 14 15 16 17 18 19 20 21 22 23" at bounding box center [286, 360] width 19 height 17
select select "10"
click at [277, 352] on select "00 01 02 03 04 05 06 07 08 09 10 11 12 13 14 15 16 17 18 19 20 21 22 23" at bounding box center [286, 360] width 19 height 17
type input "27/08/2025, 10:00 am"
click at [546, 251] on span "Update Entry" at bounding box center [561, 254] width 47 height 10
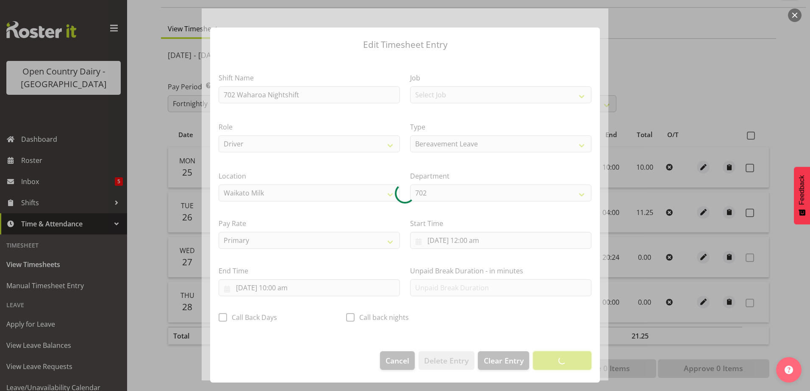
scroll to position [2, 0]
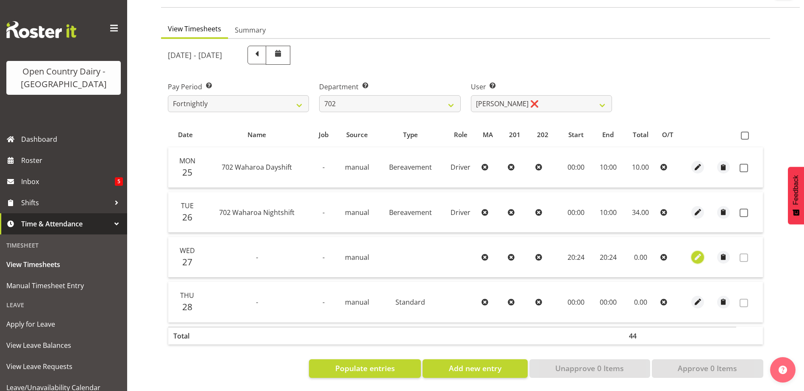
click at [695, 254] on span "button" at bounding box center [698, 257] width 10 height 10
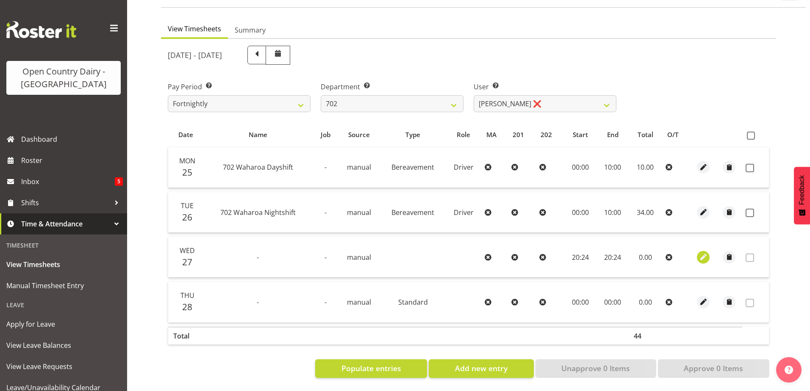
select select "7"
select select "2025"
select select "20"
select select "24"
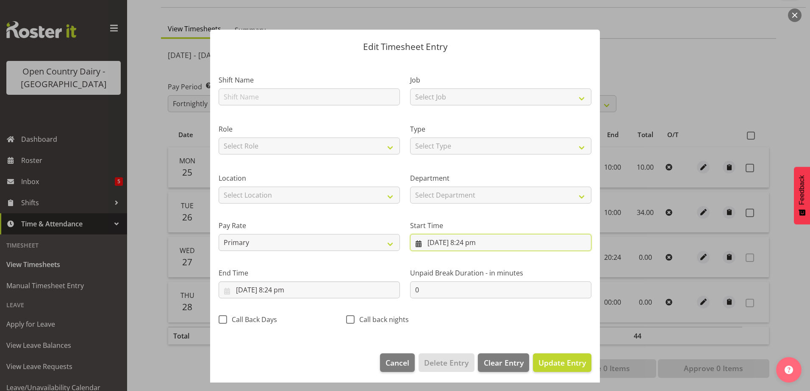
click at [459, 246] on input "27/08/2025, 8:24 pm" at bounding box center [500, 242] width 181 height 17
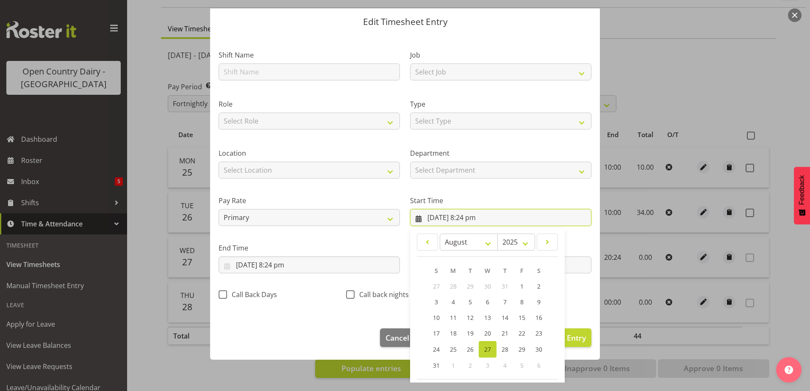
scroll to position [62, 0]
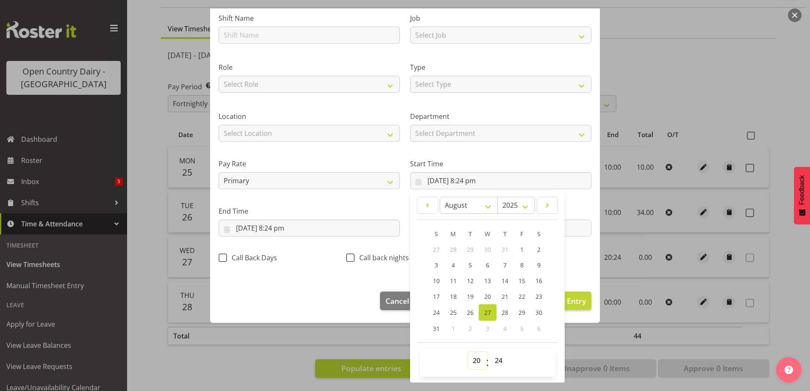
click at [474, 364] on select "00 01 02 03 04 05 06 07 08 09 10 11 12 13 14 15 16 17 18 19 20 21 22 23" at bounding box center [477, 360] width 19 height 17
select select "0"
click at [468, 352] on select "00 01 02 03 04 05 06 07 08 09 10 11 12 13 14 15 16 17 18 19 20 21 22 23" at bounding box center [477, 360] width 19 height 17
type input "27/08/2025, 12:24 am"
drag, startPoint x: 496, startPoint y: 362, endPoint x: 486, endPoint y: 312, distance: 50.8
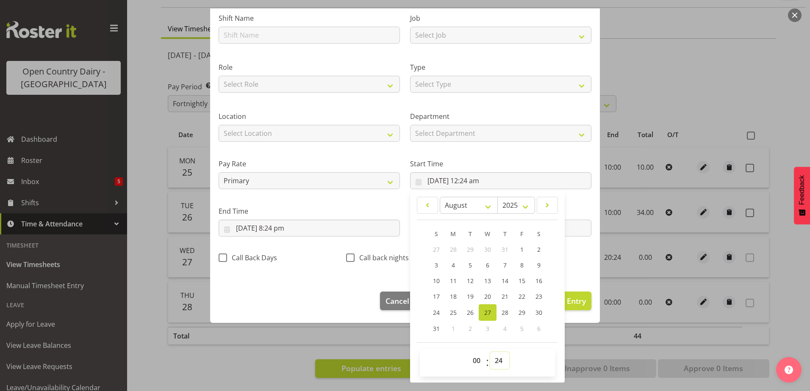
click at [497, 362] on select "00 01 02 03 04 05 06 07 08 09 10 11 12 13 14 15 16 17 18 19 20 21 22 23 24 25 2…" at bounding box center [499, 360] width 19 height 17
select select "0"
click at [490, 352] on select "00 01 02 03 04 05 06 07 08 09 10 11 12 13 14 15 16 17 18 19 20 21 22 23 24 25 2…" at bounding box center [499, 360] width 19 height 17
type input "27/08/2025, 12:00 am"
click at [260, 226] on input "27/08/2025, 8:24 pm" at bounding box center [309, 228] width 181 height 17
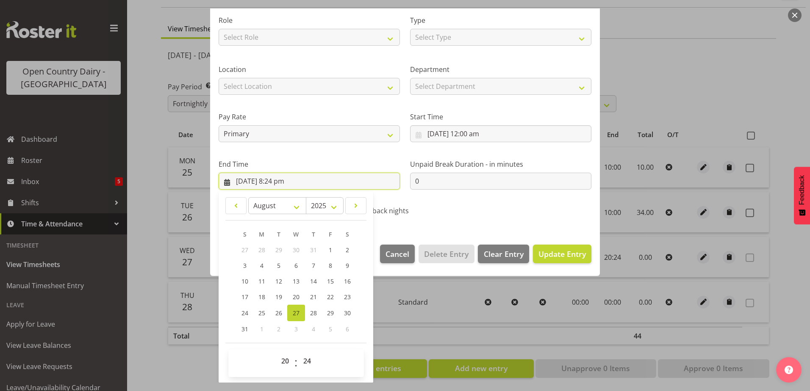
scroll to position [109, 0]
click at [286, 362] on select "00 01 02 03 04 05 06 07 08 09 10 11 12 13 14 15 16 17 18 19 20 21 22 23" at bounding box center [286, 360] width 19 height 17
select select "10"
click at [277, 352] on select "00 01 02 03 04 05 06 07 08 09 10 11 12 13 14 15 16 17 18 19 20 21 22 23" at bounding box center [286, 360] width 19 height 17
type input "27/08/2025, 10:24 am"
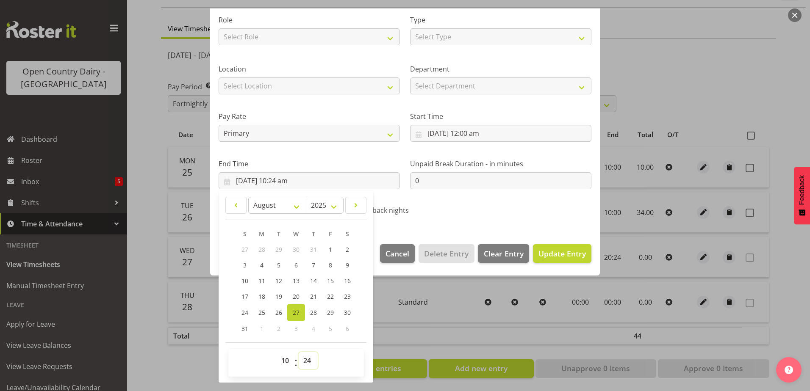
click at [308, 364] on select "00 01 02 03 04 05 06 07 08 09 10 11 12 13 14 15 16 17 18 19 20 21 22 23 24 25 2…" at bounding box center [308, 360] width 19 height 17
select select "0"
click at [299, 352] on select "00 01 02 03 04 05 06 07 08 09 10 11 12 13 14 15 16 17 18 19 20 21 22 23 24 25 2…" at bounding box center [308, 360] width 19 height 17
type input "27/08/2025, 10:00 am"
click at [555, 255] on span "Update Entry" at bounding box center [561, 254] width 47 height 10
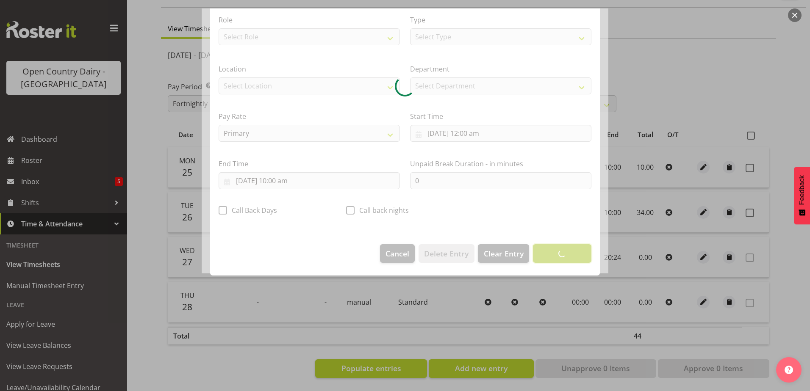
scroll to position [2, 0]
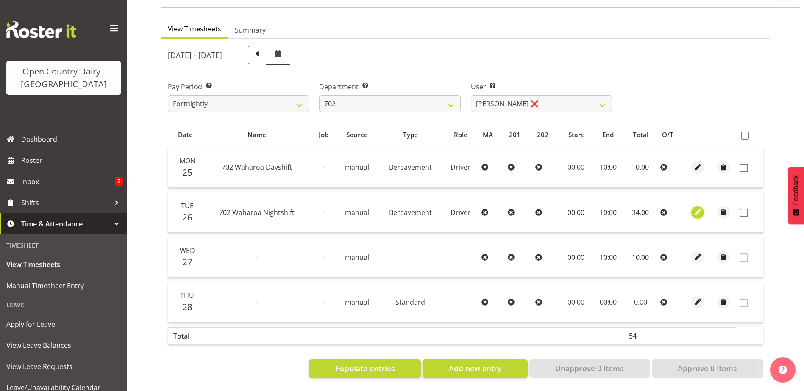
click at [695, 208] on span "button" at bounding box center [698, 213] width 10 height 10
select select "Bereavement"
select select "7"
select select "2025"
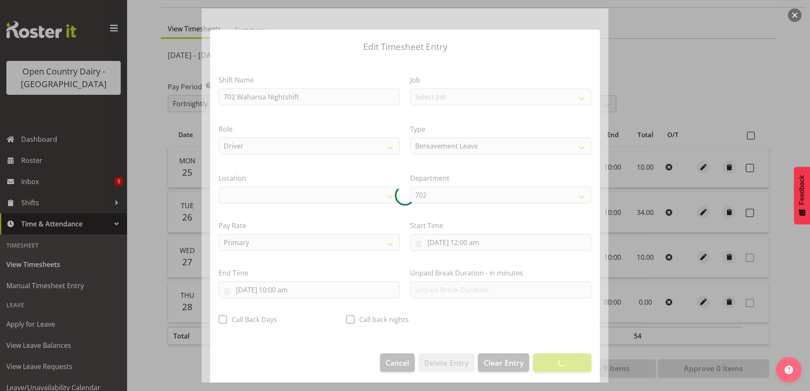
click at [475, 240] on div at bounding box center [405, 195] width 407 height 374
select select "1054"
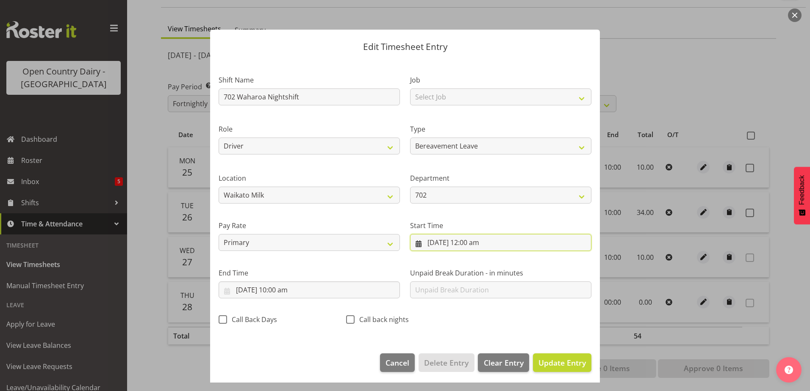
click at [439, 245] on input "26/08/2025, 12:00 am" at bounding box center [500, 242] width 181 height 17
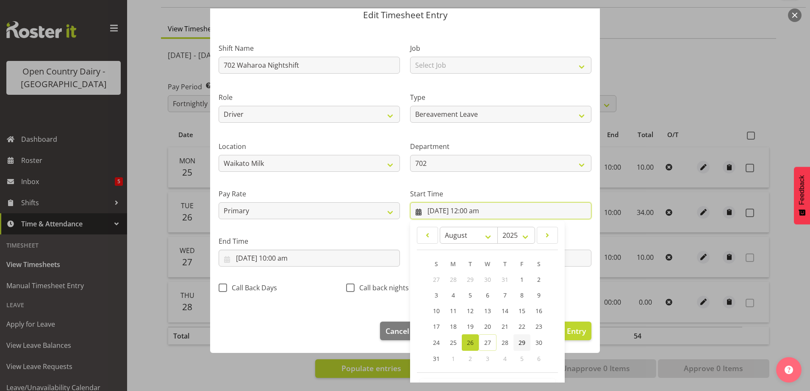
scroll to position [62, 0]
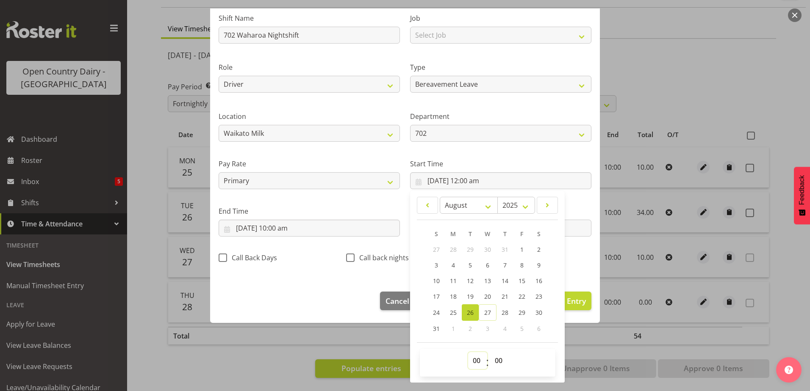
click at [473, 362] on select "00 01 02 03 04 05 06 07 08 09 10 11 12 13 14 15 16 17 18 19 20 21 22 23" at bounding box center [477, 360] width 19 height 17
click at [468, 352] on select "00 01 02 03 04 05 06 07 08 09 10 11 12 13 14 15 16 17 18 19 20 21 22 23" at bounding box center [477, 360] width 19 height 17
drag, startPoint x: 494, startPoint y: 363, endPoint x: 492, endPoint y: 353, distance: 10.3
click at [495, 363] on select "00 01 02 03 04 05 06 07 08 09 10 11 12 13 14 15 16 17 18 19 20 21 22 23 24 25 2…" at bounding box center [499, 360] width 19 height 17
click at [490, 352] on select "00 01 02 03 04 05 06 07 08 09 10 11 12 13 14 15 16 17 18 19 20 21 22 23 24 25 2…" at bounding box center [499, 360] width 19 height 17
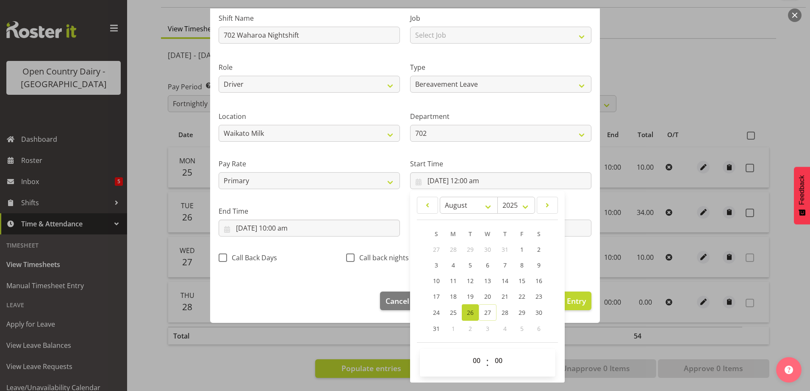
click at [573, 262] on div "Shift Name 702 Waharoa Nightshift Job Select Job Driver Driver supervisor Suppo…" at bounding box center [404, 135] width 383 height 269
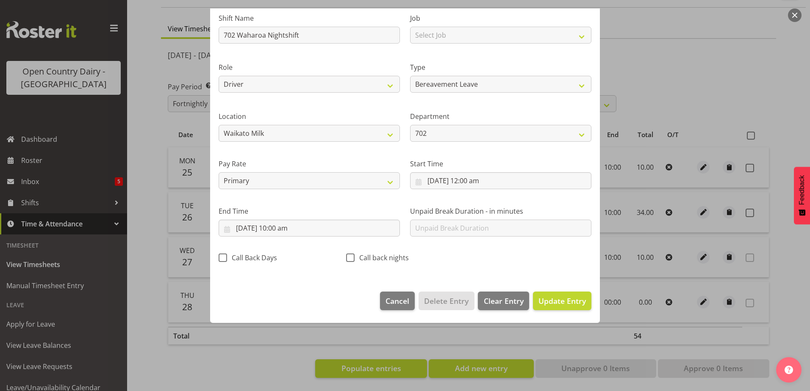
scroll to position [2, 0]
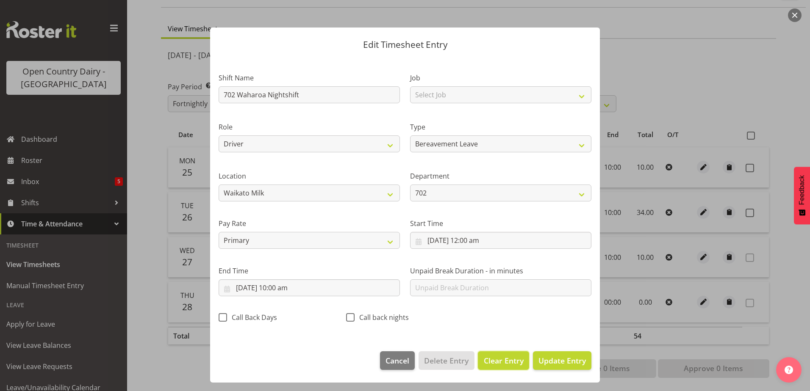
click at [494, 363] on span "Clear Entry" at bounding box center [504, 360] width 40 height 11
select select "Off"
type input "0"
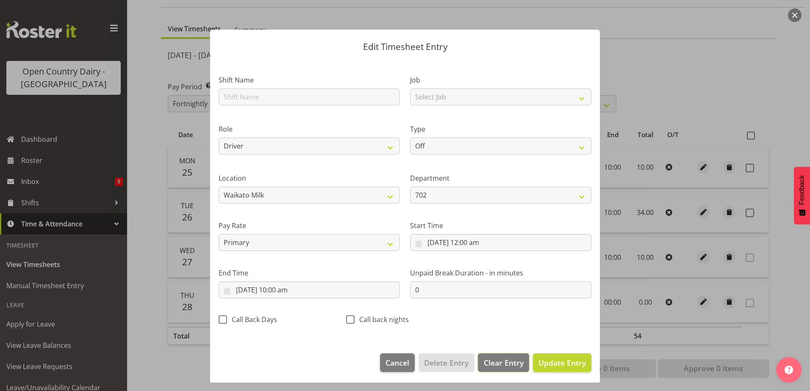
select select
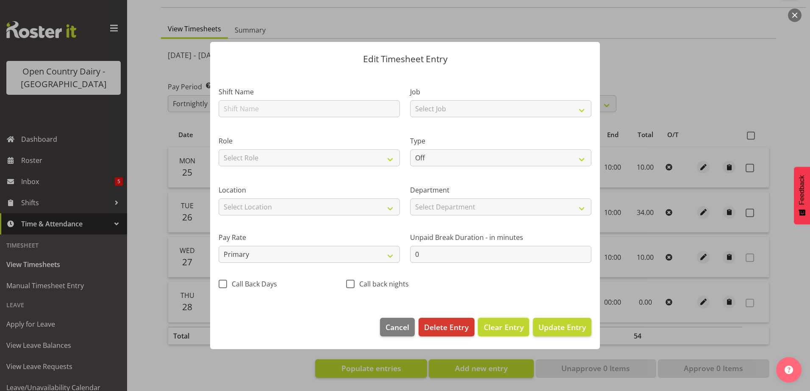
click at [510, 329] on span "Clear Entry" at bounding box center [504, 327] width 40 height 11
click at [559, 332] on span "Update Entry" at bounding box center [561, 327] width 47 height 10
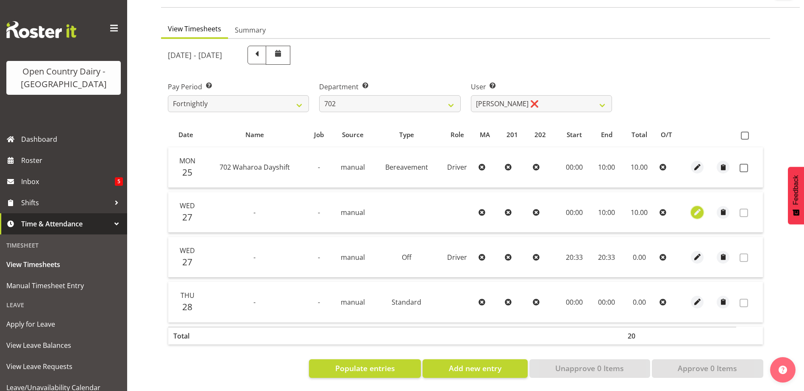
click at [696, 208] on span "button" at bounding box center [697, 213] width 10 height 10
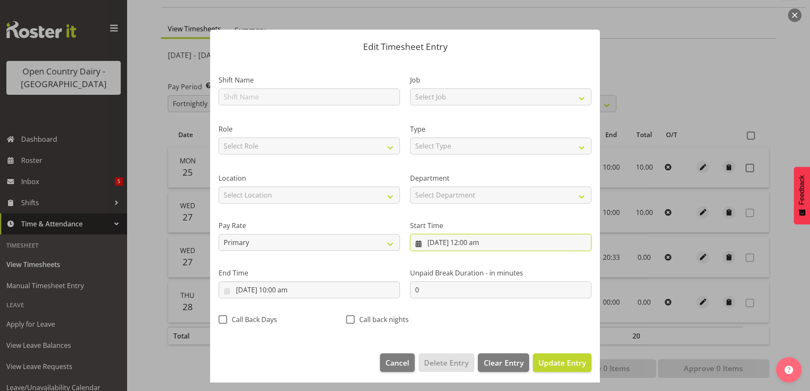
click at [439, 242] on input "27/08/2025, 12:00 am" at bounding box center [500, 242] width 181 height 17
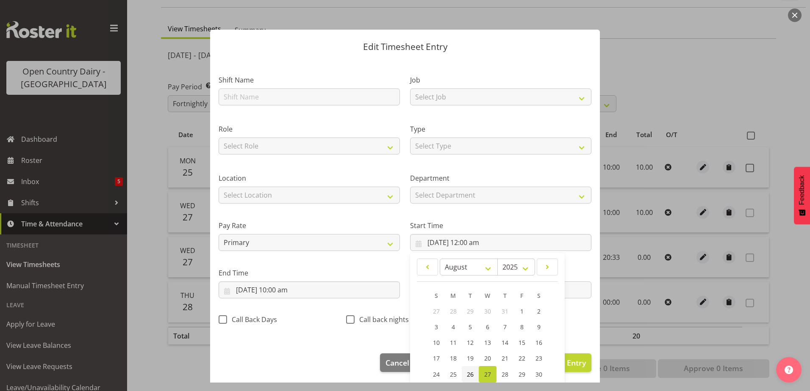
click at [468, 376] on span "26" at bounding box center [470, 375] width 7 height 8
type input "26/08/2025, 12:00 am"
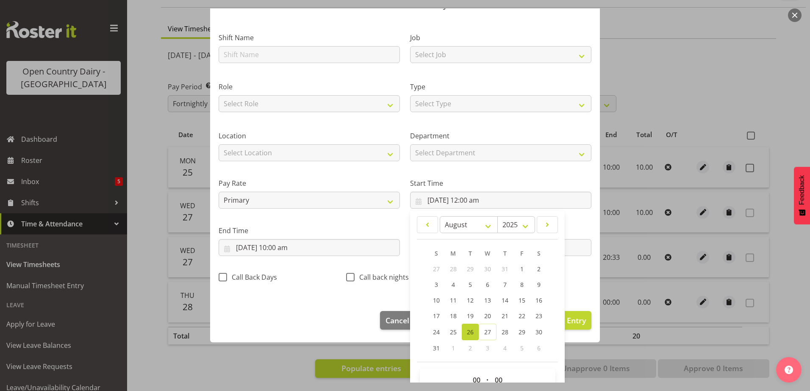
scroll to position [62, 0]
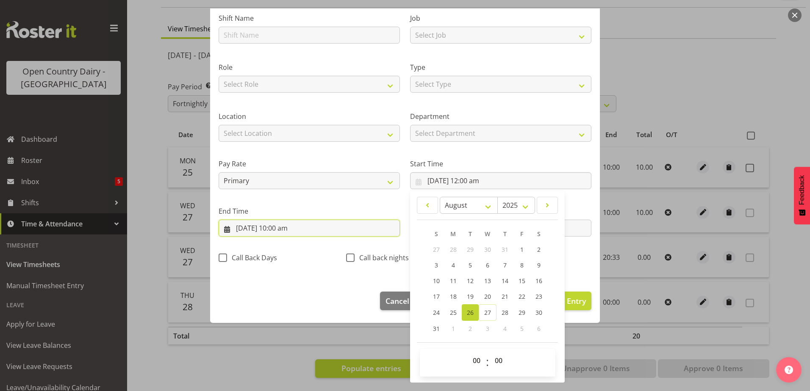
click at [294, 230] on input "27/08/2025, 10:00 am" at bounding box center [309, 228] width 181 height 17
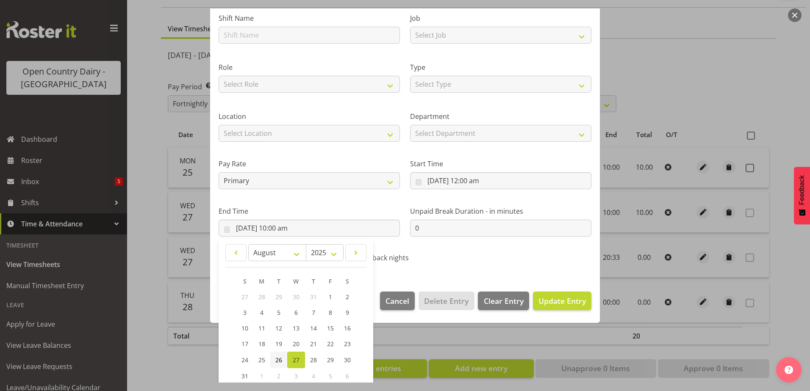
click at [277, 361] on span "26" at bounding box center [278, 360] width 7 height 8
type input "26/08/2025, 10:00 am"
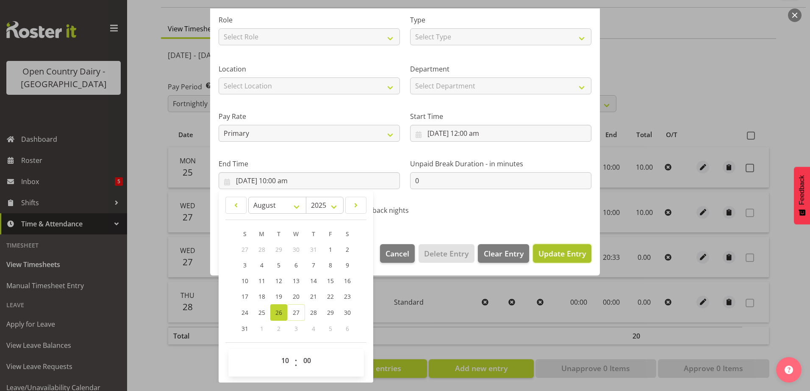
click at [548, 254] on span "Update Entry" at bounding box center [561, 254] width 47 height 10
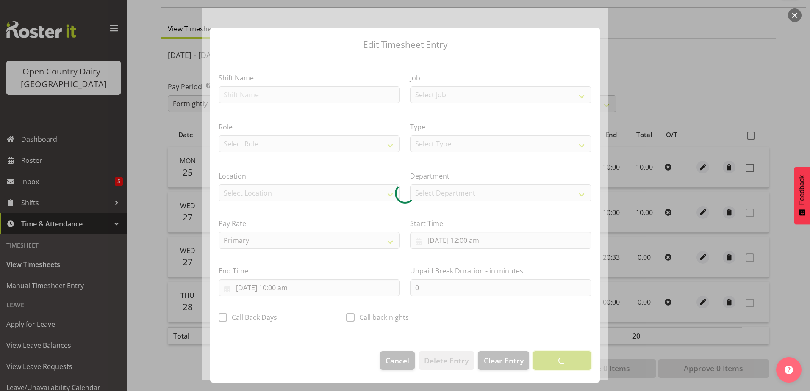
scroll to position [2, 0]
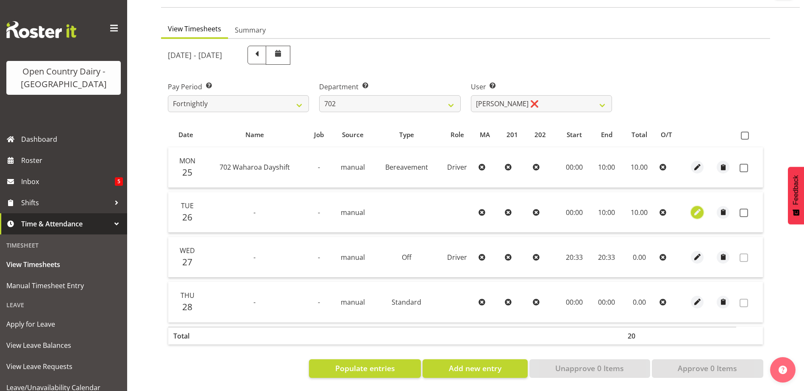
click at [701, 206] on button "button" at bounding box center [696, 212] width 13 height 13
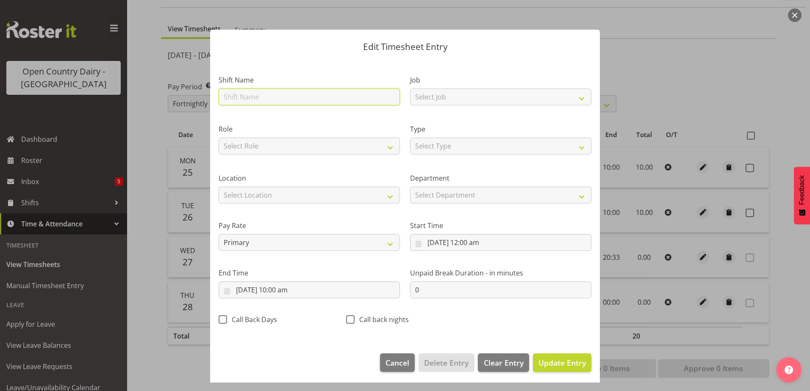
click at [305, 94] on input "text" at bounding box center [309, 97] width 181 height 17
click at [476, 148] on select "Select Type Off Standard Public Holiday Public Holiday (Worked) Day In Lieu Ann…" at bounding box center [500, 146] width 181 height 17
select select "Bereavement"
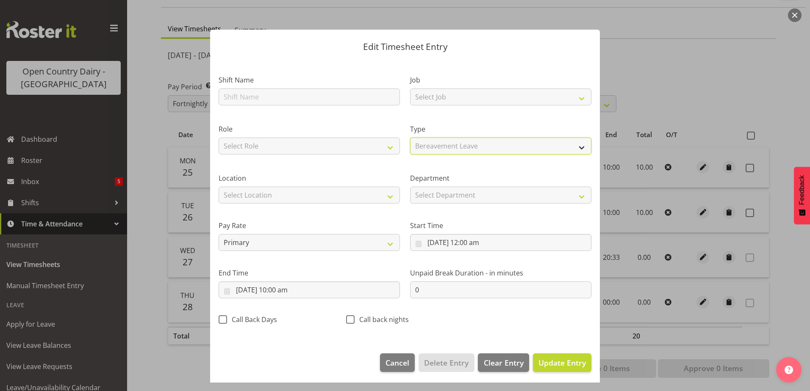
click at [410, 138] on select "Select Type Off Standard Public Holiday Public Holiday (Worked) Day In Lieu Ann…" at bounding box center [500, 146] width 181 height 17
click at [558, 363] on span "Update Entry" at bounding box center [561, 363] width 47 height 10
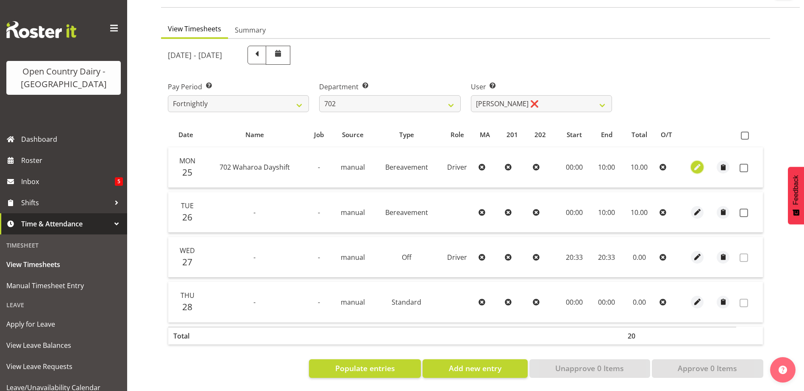
click at [699, 163] on span "button" at bounding box center [697, 168] width 10 height 10
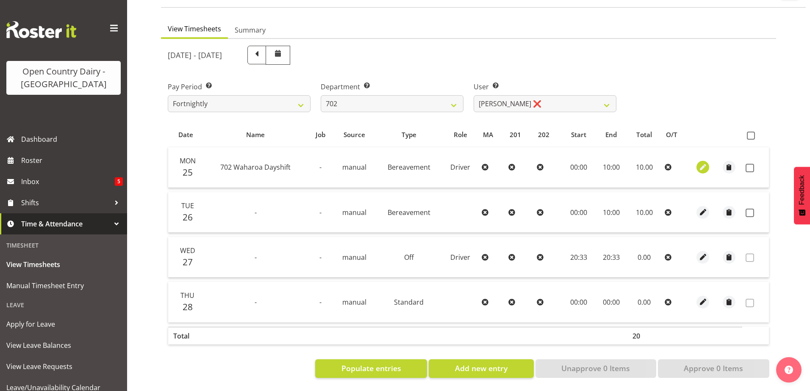
select select "Bereavement"
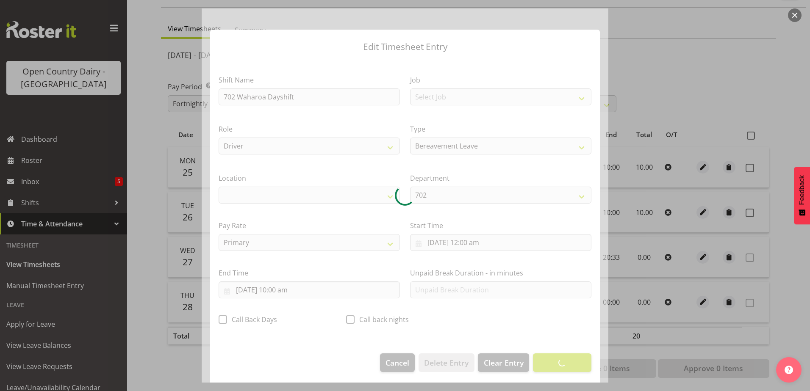
select select "1054"
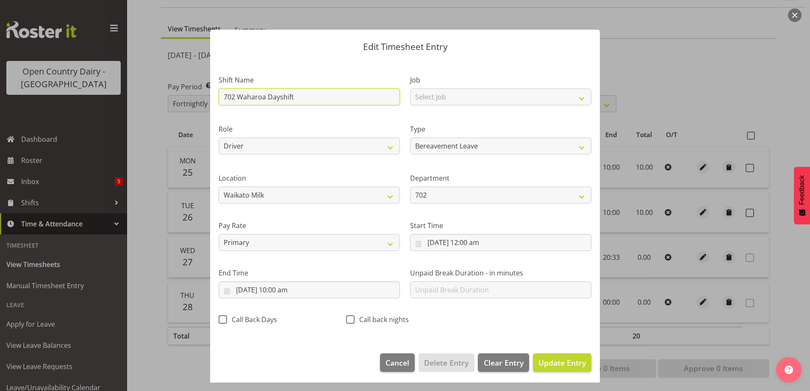
drag, startPoint x: 308, startPoint y: 94, endPoint x: 201, endPoint y: 91, distance: 106.8
click at [201, 91] on div "Edit Timesheet Entry Shift Name 702 Waharoa Dayshift Job Select Job Driver Driv…" at bounding box center [405, 195] width 810 height 391
type input "Bereveament"
click at [553, 361] on span "Update Entry" at bounding box center [561, 363] width 47 height 10
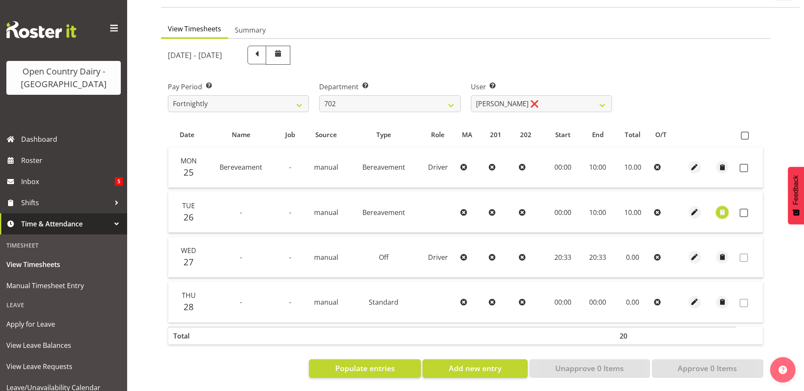
click at [725, 208] on span "button" at bounding box center [722, 213] width 10 height 10
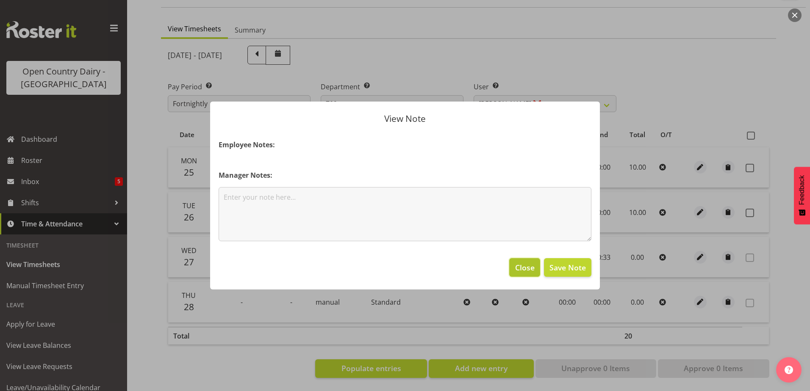
click at [530, 272] on span "Close" at bounding box center [524, 267] width 19 height 11
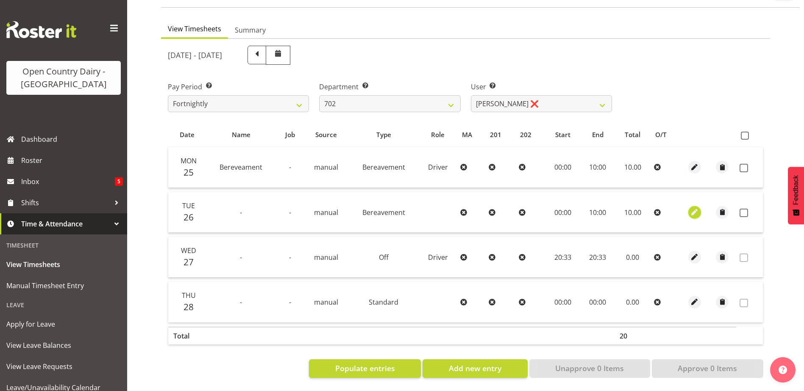
click at [696, 208] on span "button" at bounding box center [694, 213] width 10 height 10
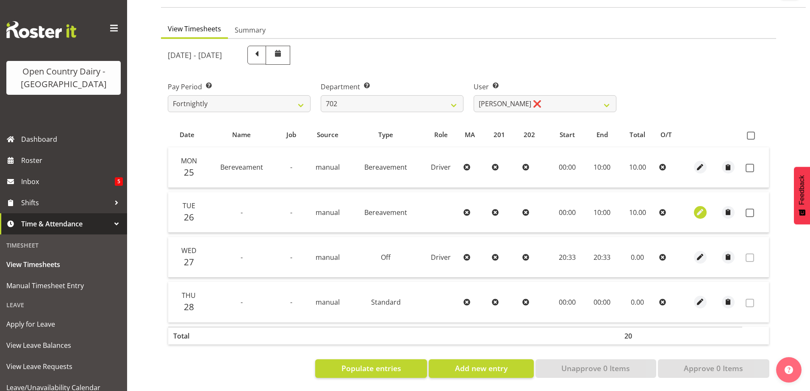
select select "Bereavement"
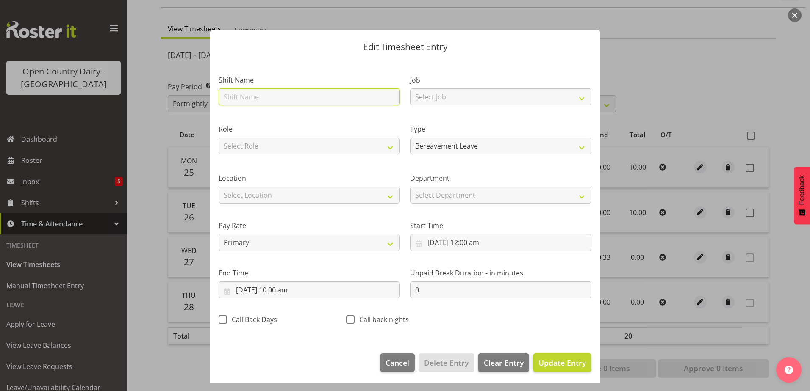
click at [238, 97] on input "text" at bounding box center [309, 97] width 181 height 17
type input "Bereveament"
click at [555, 367] on span "Update Entry" at bounding box center [561, 363] width 47 height 10
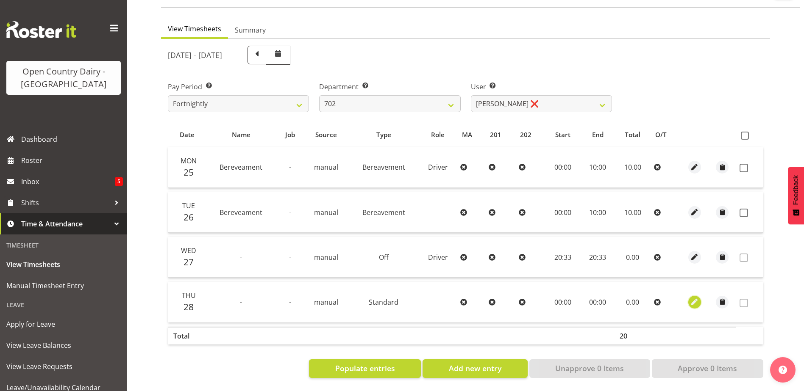
click at [692, 297] on span "button" at bounding box center [694, 302] width 10 height 10
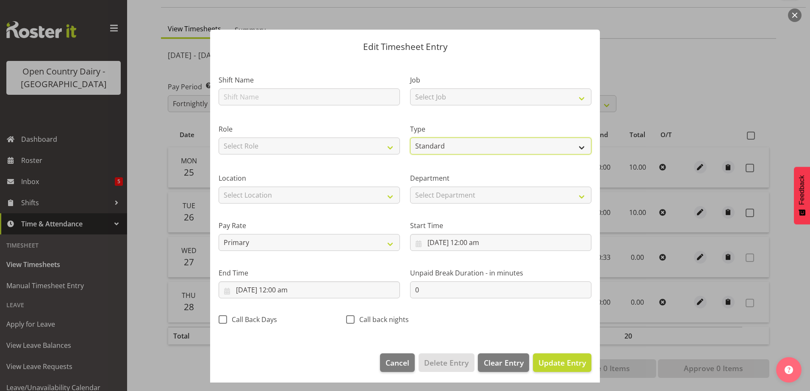
click at [447, 141] on select "Off Standard Public Holiday Public Holiday (Worked) Day In Lieu Annual Leave Si…" at bounding box center [500, 146] width 181 height 17
select select "Off"
click at [410, 150] on select "Off Standard Public Holiday Public Holiday (Worked) Day In Lieu Annual Leave Si…" at bounding box center [500, 146] width 181 height 17
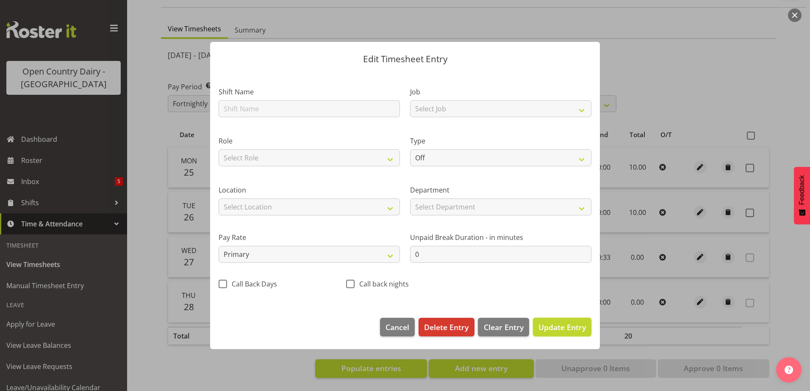
click at [578, 328] on span "Update Entry" at bounding box center [561, 327] width 47 height 10
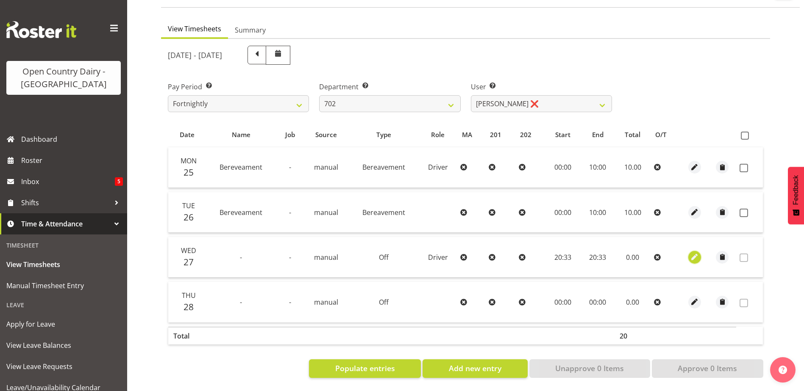
click at [694, 252] on span "button" at bounding box center [694, 257] width 10 height 10
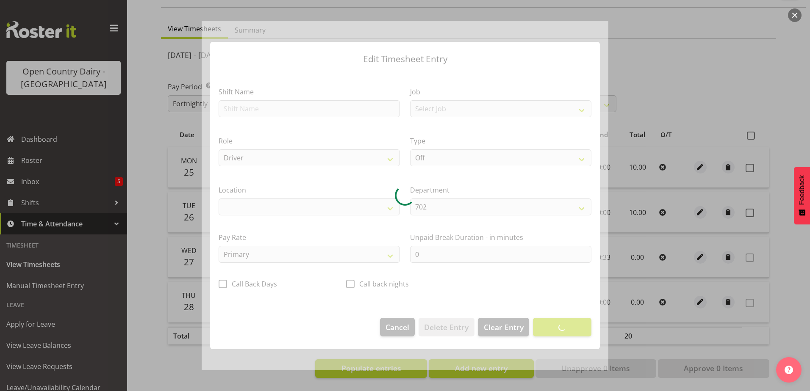
select select "1054"
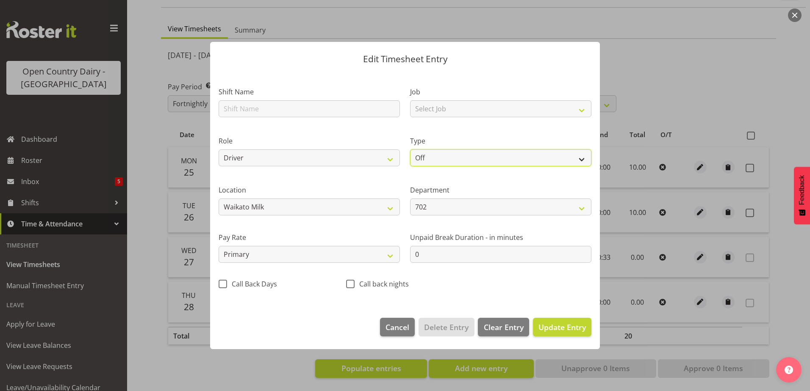
click at [443, 156] on select "Off Standard Public Holiday Public Holiday (Worked) Day In Lieu Annual Leave Si…" at bounding box center [500, 158] width 181 height 17
select select "Standard"
click at [410, 150] on select "Off Standard Public Holiday Public Holiday (Worked) Day In Lieu Annual Leave Si…" at bounding box center [500, 158] width 181 height 17
select select "7"
select select "2025"
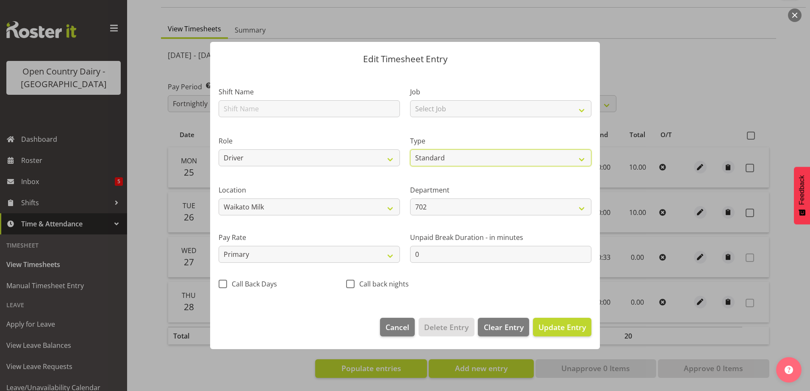
select select "20"
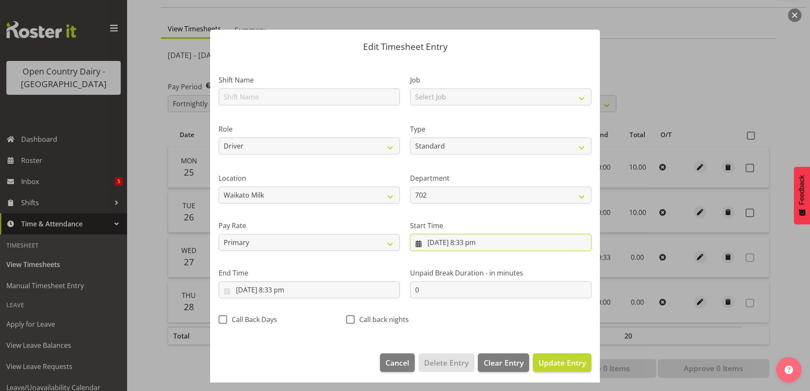
click at [483, 243] on input "27/08/2025, 8:33 pm" at bounding box center [500, 242] width 181 height 17
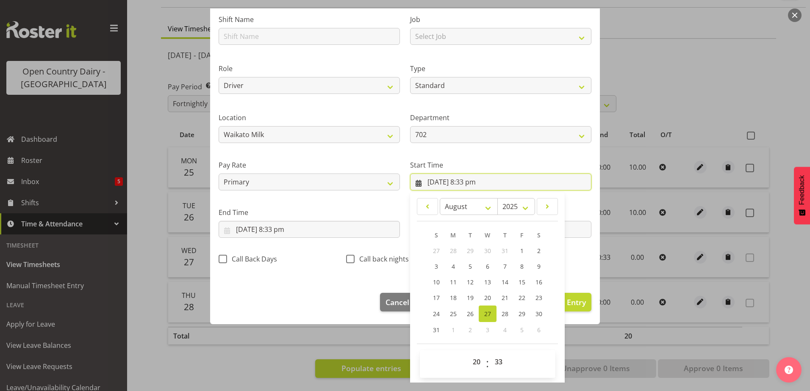
scroll to position [62, 0]
drag, startPoint x: 497, startPoint y: 364, endPoint x: 496, endPoint y: 353, distance: 11.0
click at [498, 364] on select "00 01 02 03 04 05 06 07 08 09 10 11 12 13 14 15 16 17 18 19 20 21 22 23 24 25 2…" at bounding box center [499, 360] width 19 height 17
select select "0"
click at [490, 352] on select "00 01 02 03 04 05 06 07 08 09 10 11 12 13 14 15 16 17 18 19 20 21 22 23 24 25 2…" at bounding box center [499, 360] width 19 height 17
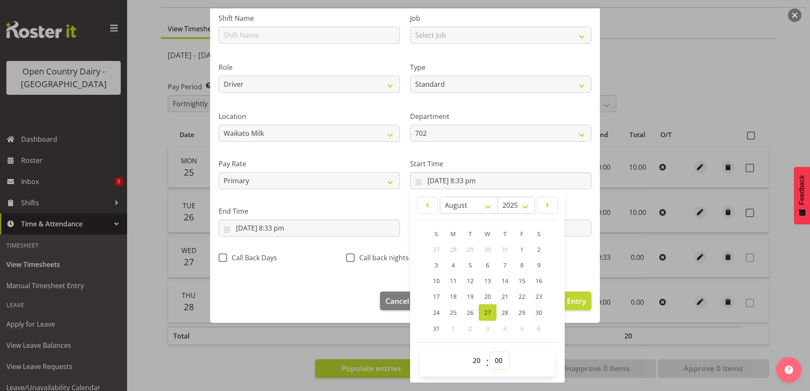
type input "27/08/2025, 8:00 pm"
click at [472, 359] on select "00 01 02 03 04 05 06 07 08 09 10 11 12 13 14 15 16 17 18 19 20 21 22 23" at bounding box center [477, 360] width 19 height 17
select select "0"
click at [468, 352] on select "00 01 02 03 04 05 06 07 08 09 10 11 12 13 14 15 16 17 18 19 20 21 22 23" at bounding box center [477, 360] width 19 height 17
type input "27/08/2025, 12:00 am"
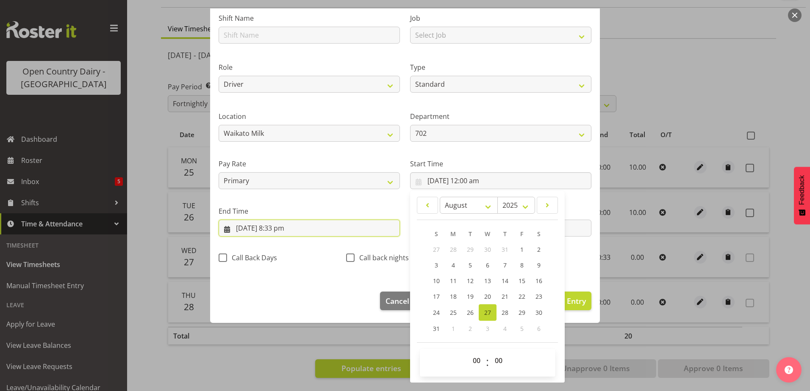
click at [282, 226] on input "27/08/2025, 8:33 pm" at bounding box center [309, 228] width 181 height 17
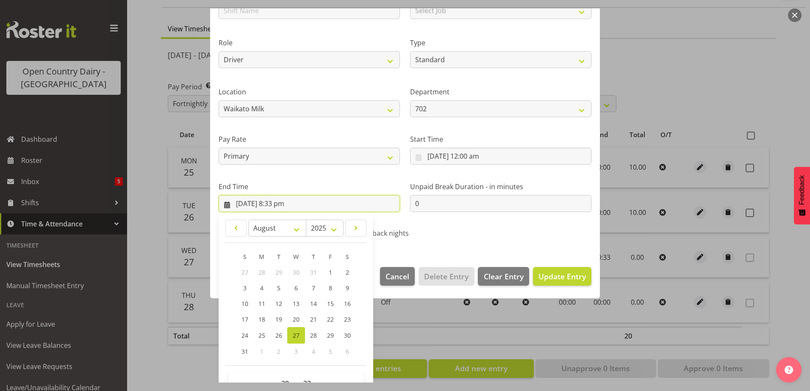
scroll to position [109, 0]
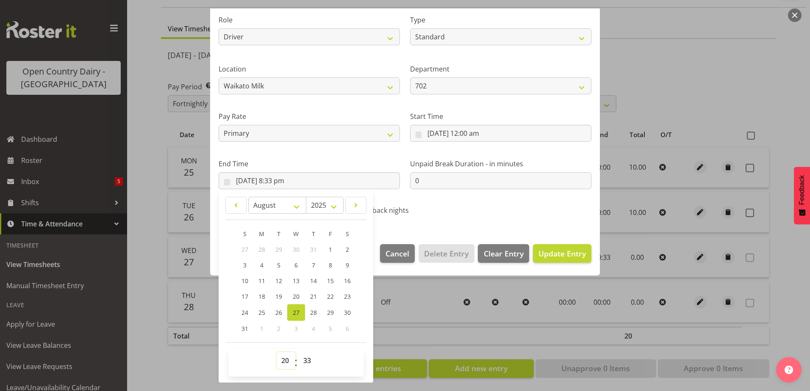
click at [286, 362] on select "00 01 02 03 04 05 06 07 08 09 10 11 12 13 14 15 16 17 18 19 20 21 22 23" at bounding box center [286, 360] width 19 height 17
select select "10"
click at [277, 352] on select "00 01 02 03 04 05 06 07 08 09 10 11 12 13 14 15 16 17 18 19 20 21 22 23" at bounding box center [286, 360] width 19 height 17
type input "27/08/2025, 10:33 am"
drag, startPoint x: 305, startPoint y: 358, endPoint x: 320, endPoint y: 335, distance: 27.1
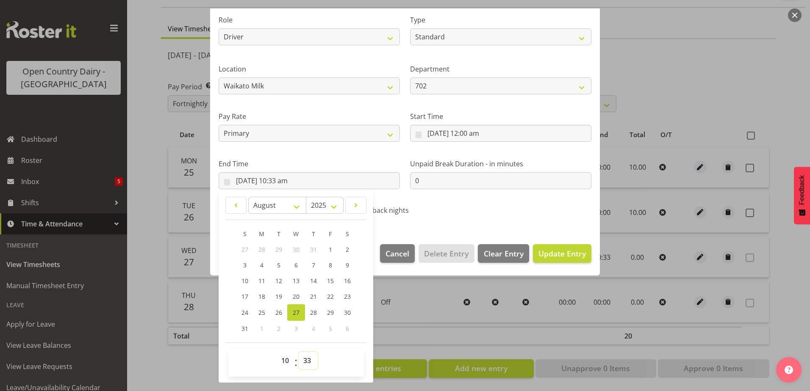
click at [305, 358] on select "00 01 02 03 04 05 06 07 08 09 10 11 12 13 14 15 16 17 18 19 20 21 22 23 24 25 2…" at bounding box center [308, 360] width 19 height 17
select select "0"
click at [299, 352] on select "00 01 02 03 04 05 06 07 08 09 10 11 12 13 14 15 16 17 18 19 20 21 22 23 24 25 2…" at bounding box center [308, 360] width 19 height 17
type input "27/08/2025, 10:00 am"
click at [562, 254] on span "Update Entry" at bounding box center [561, 254] width 47 height 10
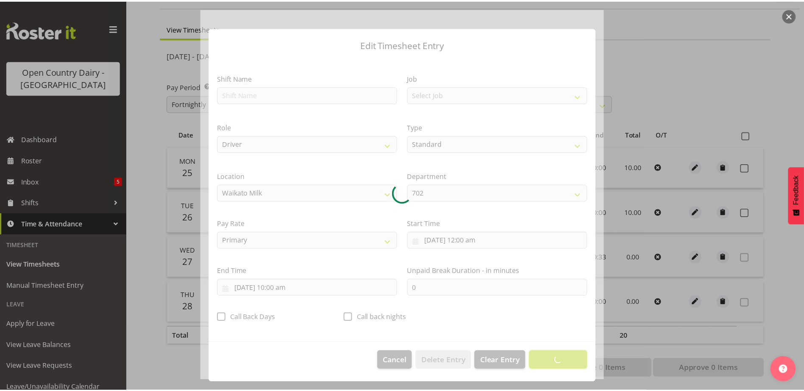
scroll to position [2, 0]
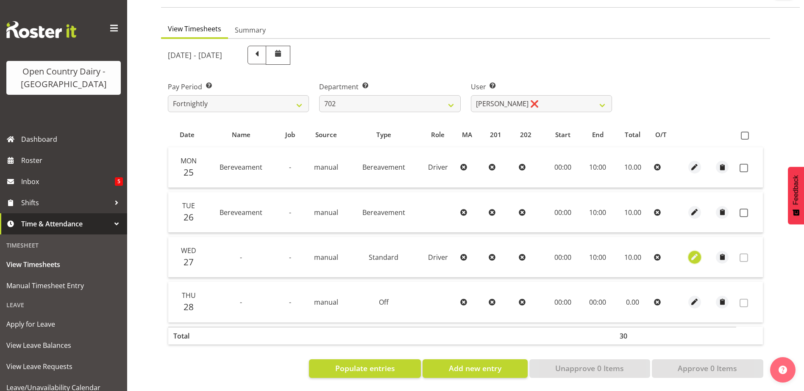
click at [696, 252] on span "button" at bounding box center [694, 257] width 10 height 10
select select "Standard"
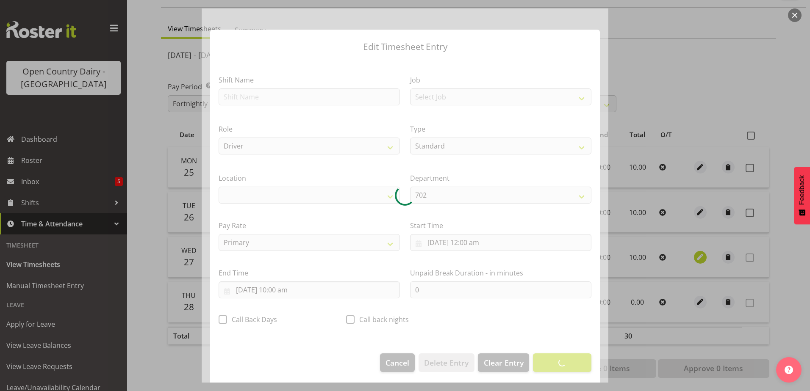
select select "1054"
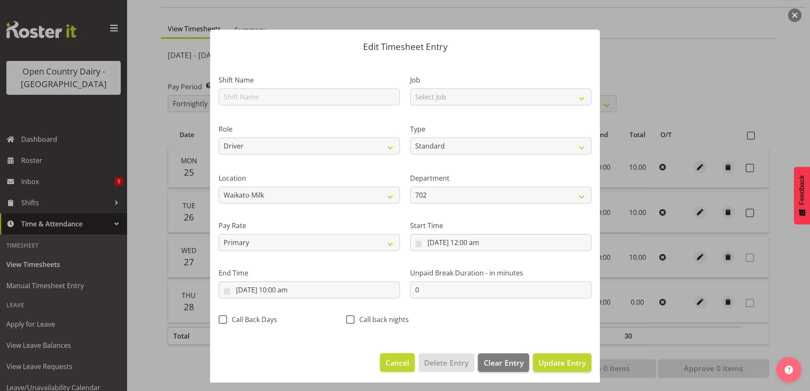
click at [387, 363] on span "Cancel" at bounding box center [397, 363] width 24 height 11
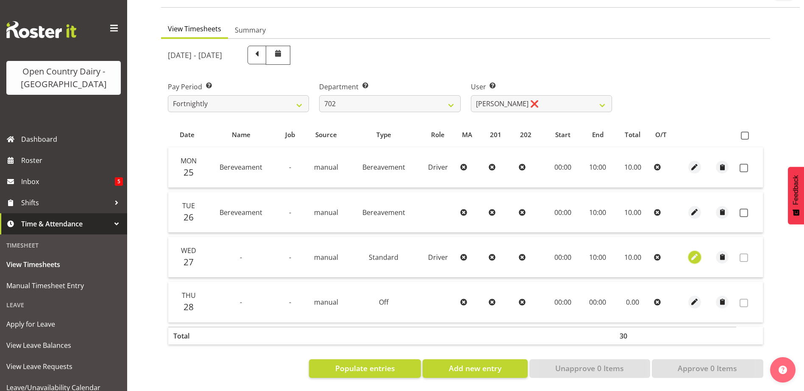
click at [693, 252] on span "button" at bounding box center [694, 257] width 10 height 10
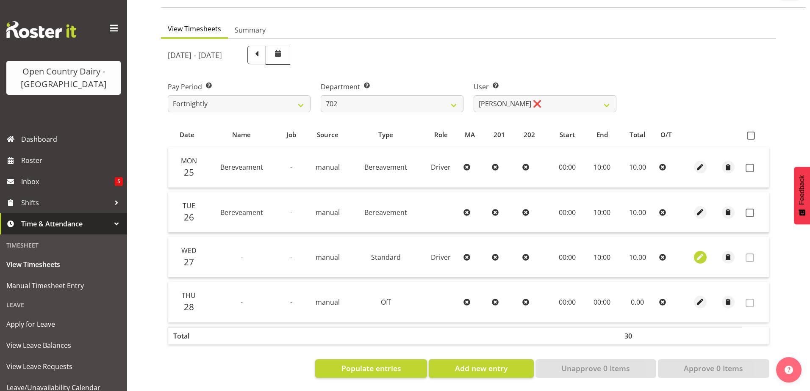
select select "Standard"
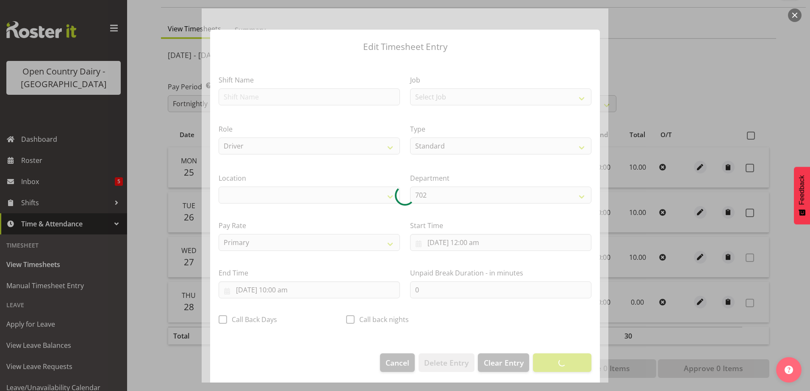
select select "1054"
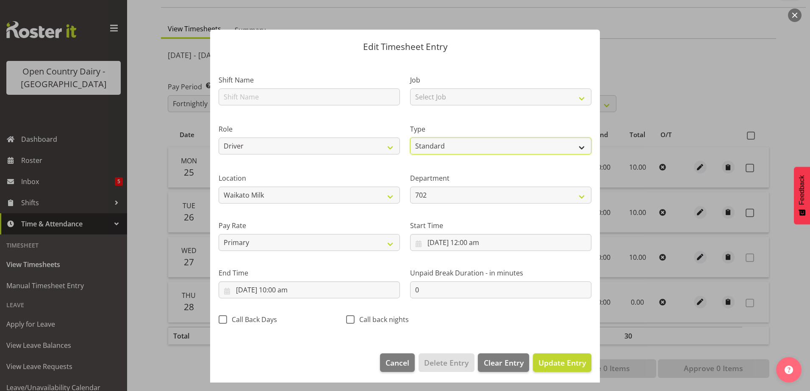
click at [444, 146] on select "Off Standard Public Holiday Public Holiday (Worked) Day In Lieu Annual Leave Si…" at bounding box center [500, 146] width 181 height 17
select select "Bereavement"
click at [410, 138] on select "Off Standard Public Holiday Public Holiday (Worked) Day In Lieu Annual Leave Si…" at bounding box center [500, 146] width 181 height 17
drag, startPoint x: 269, startPoint y: 97, endPoint x: 286, endPoint y: 98, distance: 16.1
click at [270, 97] on input "text" at bounding box center [309, 97] width 181 height 17
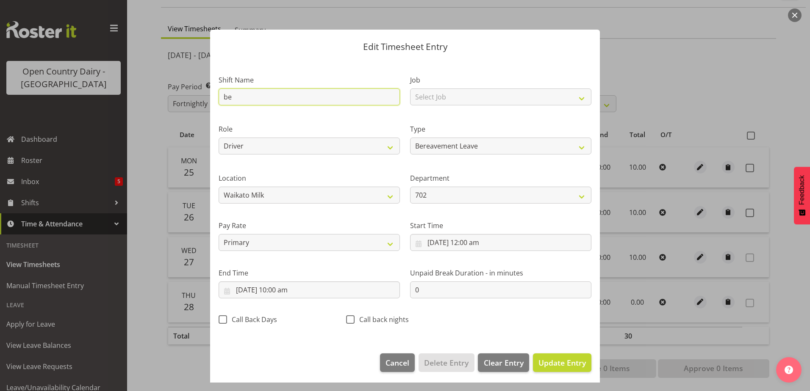
type input "Bereveament"
click at [570, 363] on span "Update Entry" at bounding box center [561, 363] width 47 height 10
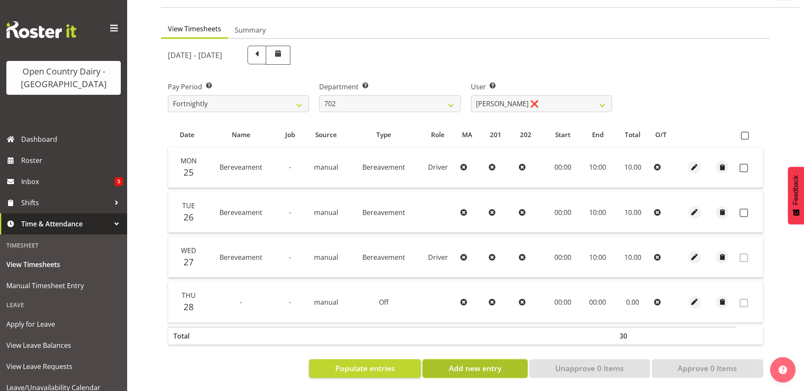
click at [468, 364] on span "Add new entry" at bounding box center [475, 368] width 53 height 11
select select
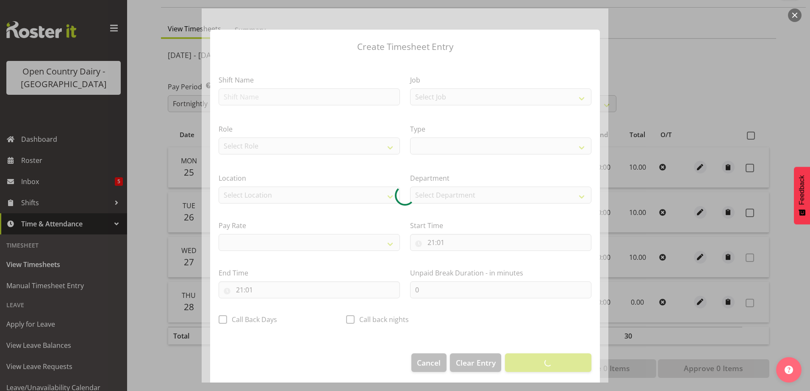
select select
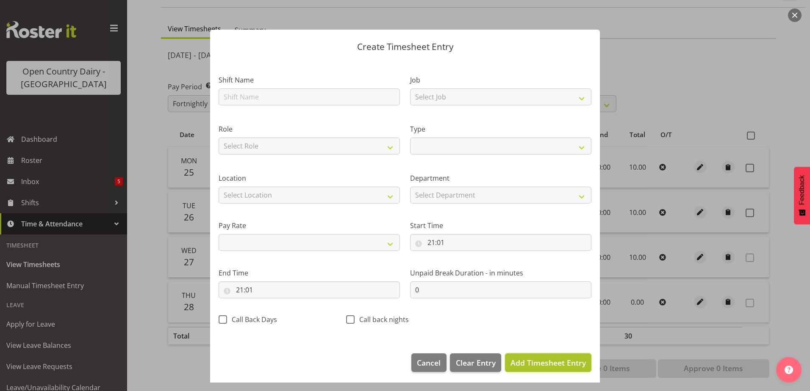
click at [522, 363] on span "Add Timesheet Entry" at bounding box center [547, 363] width 75 height 10
select select
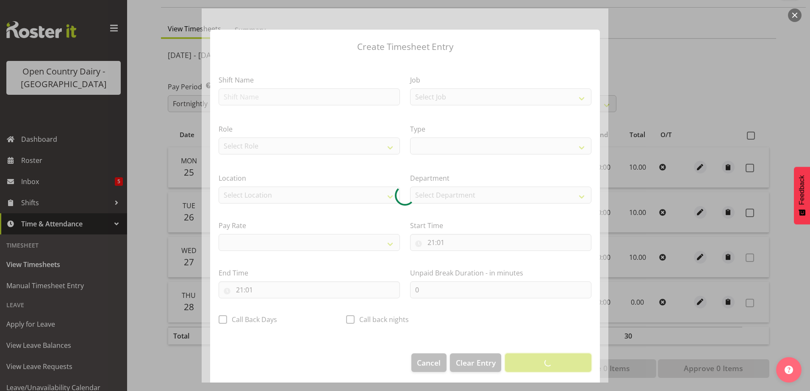
select select
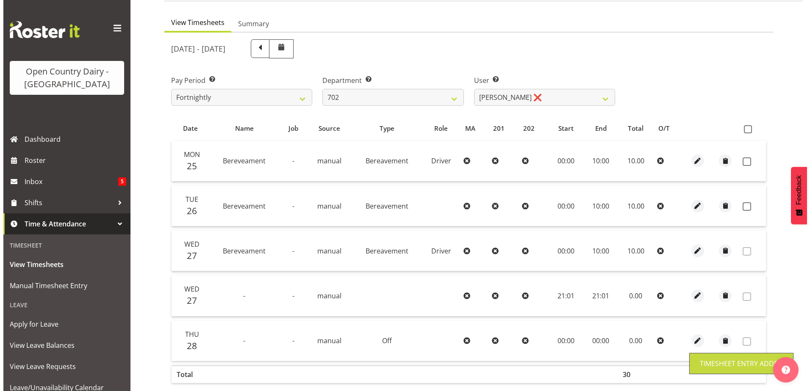
scroll to position [117, 0]
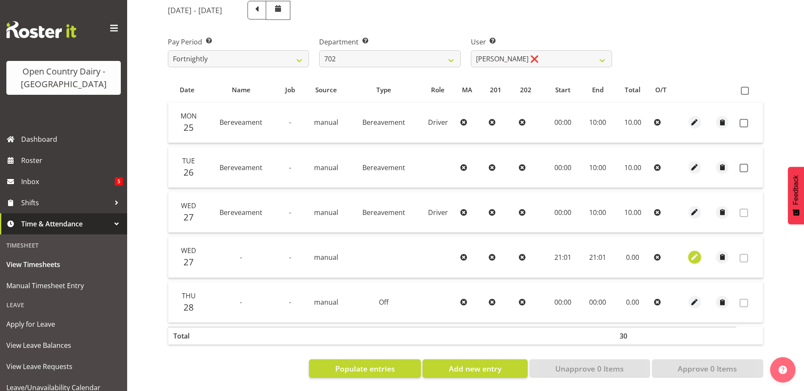
click at [693, 252] on span "button" at bounding box center [694, 257] width 10 height 10
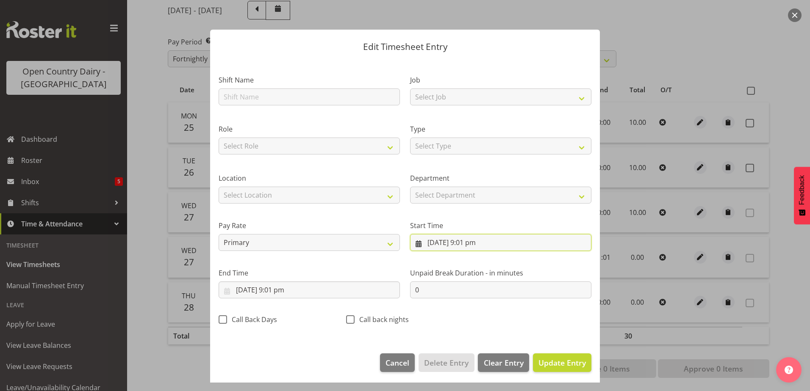
click at [433, 243] on input "27/08/2025, 9:01 pm" at bounding box center [500, 242] width 181 height 17
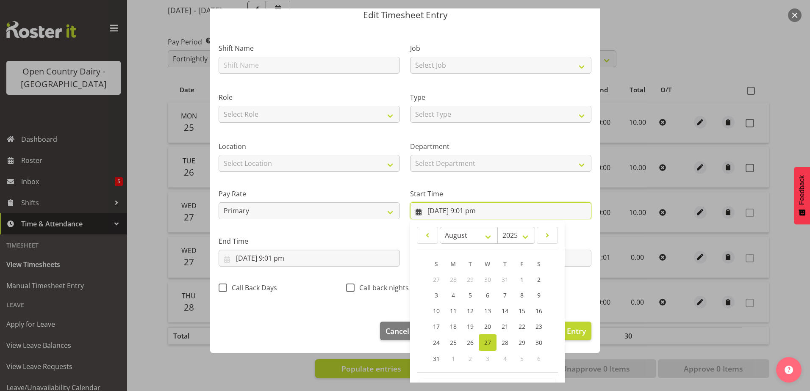
scroll to position [62, 0]
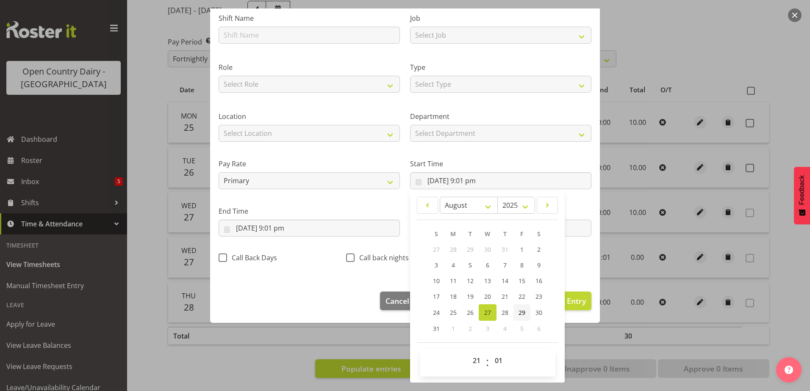
click at [521, 310] on span "29" at bounding box center [521, 313] width 7 height 8
type input "29/08/2025, 9:01 pm"
click at [253, 225] on input "27/08/2025, 9:01 pm" at bounding box center [309, 228] width 181 height 17
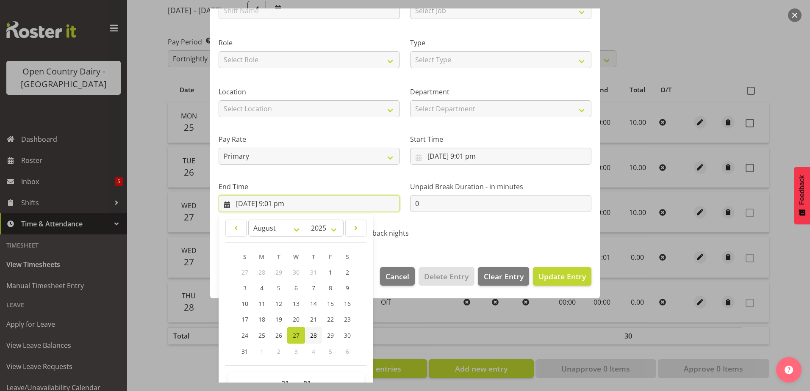
scroll to position [109, 0]
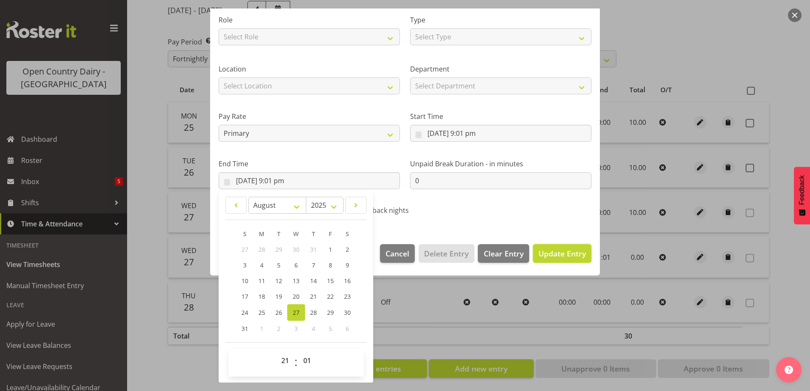
click at [558, 249] on span "Update Entry" at bounding box center [561, 254] width 47 height 10
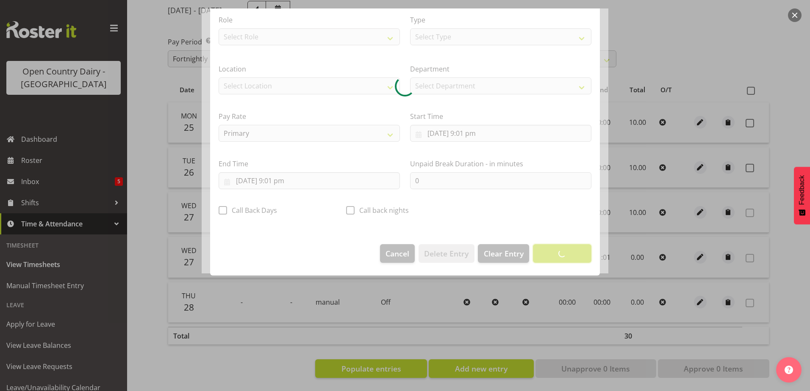
scroll to position [2, 0]
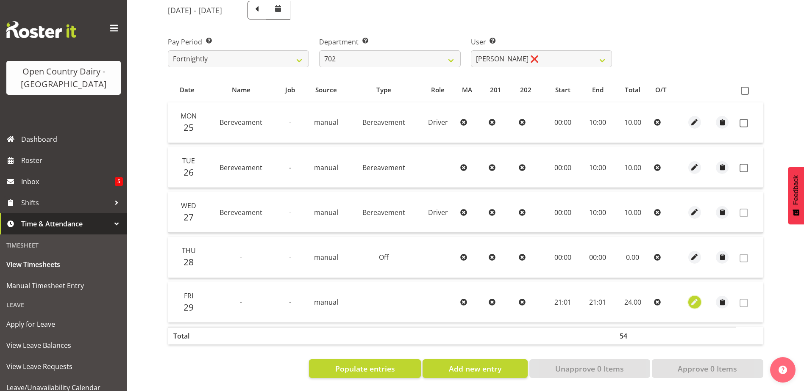
click at [697, 298] on span "button" at bounding box center [694, 303] width 10 height 10
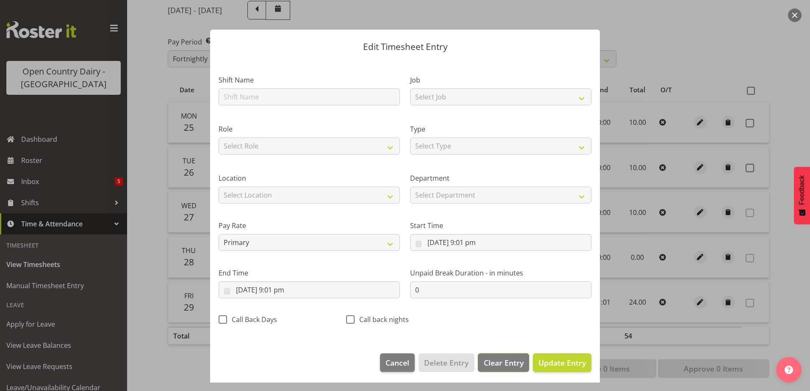
click at [493, 365] on span "Clear Entry" at bounding box center [504, 363] width 40 height 11
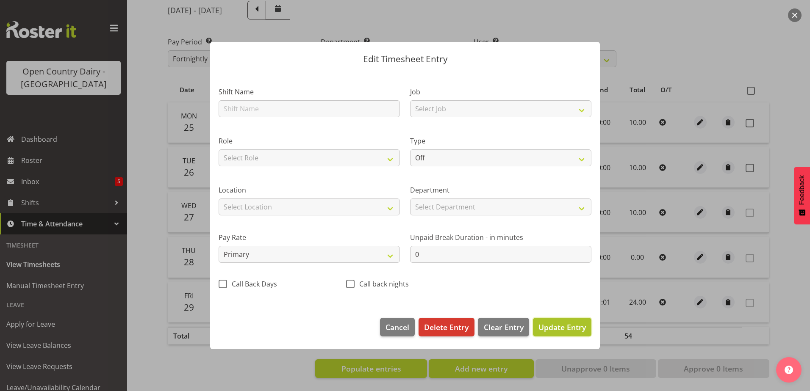
click at [563, 330] on span "Update Entry" at bounding box center [561, 327] width 47 height 10
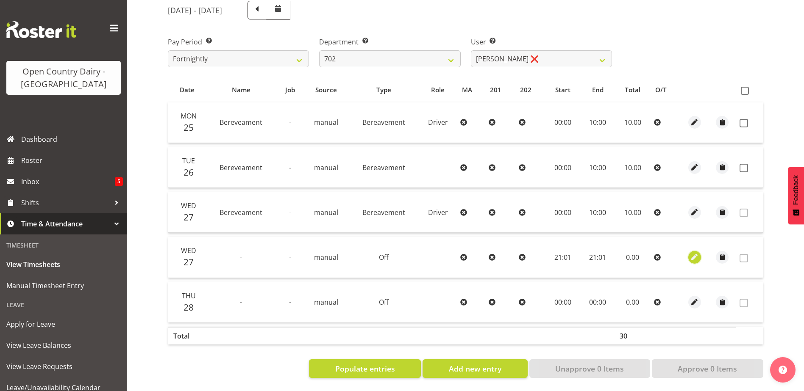
click at [692, 252] on span "button" at bounding box center [694, 257] width 10 height 10
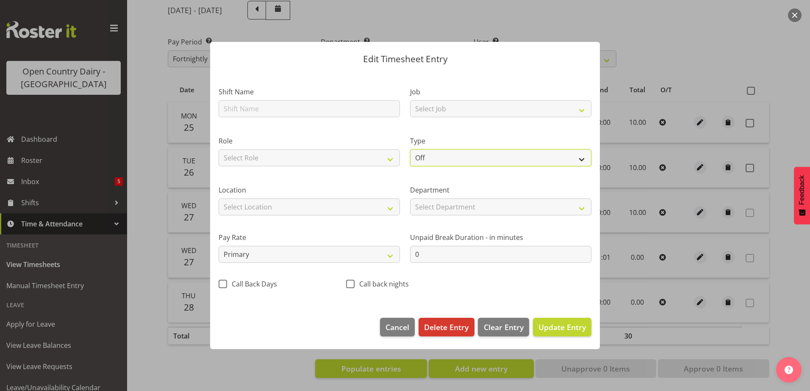
click at [442, 156] on select "Off Standard Public Holiday Public Holiday (Worked) Day In Lieu Annual Leave Si…" at bounding box center [500, 158] width 181 height 17
select select "Standard"
click at [410, 150] on select "Off Standard Public Holiday Public Holiday (Worked) Day In Lieu Annual Leave Si…" at bounding box center [500, 158] width 181 height 17
select select "7"
select select "2025"
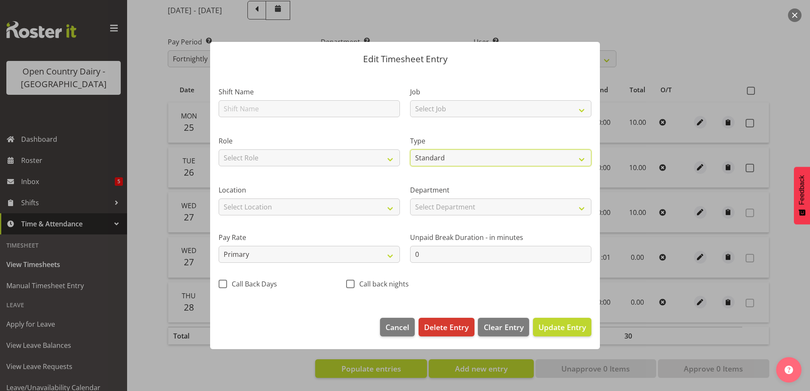
select select "21"
select select "1"
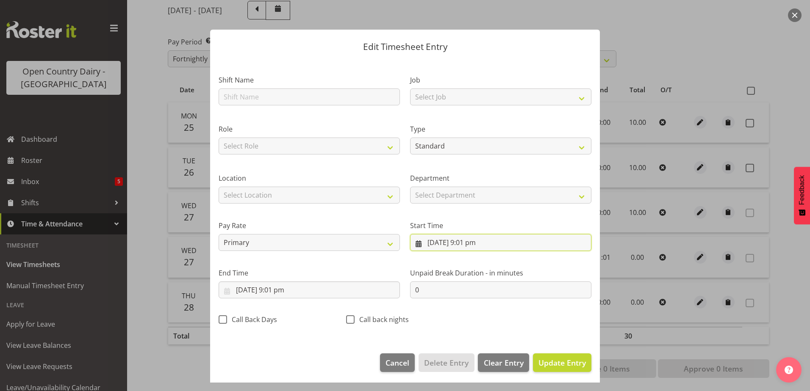
click at [458, 240] on input "27/08/2025, 9:01 pm" at bounding box center [500, 242] width 181 height 17
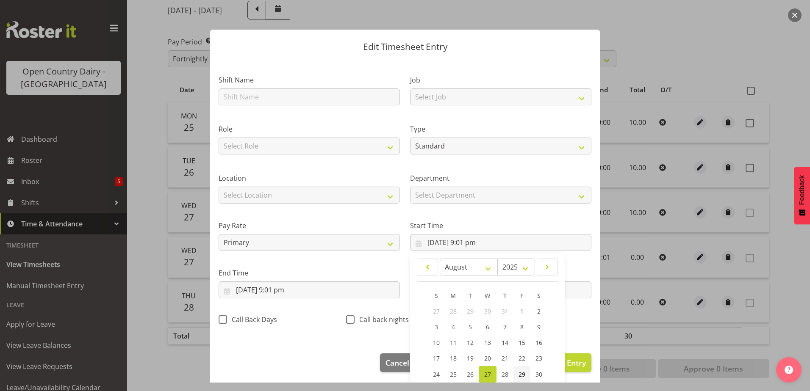
click at [523, 372] on link "29" at bounding box center [521, 374] width 17 height 17
type input "29/08/2025, 9:01 pm"
click at [274, 289] on input "27/08/2025, 9:01 pm" at bounding box center [309, 290] width 181 height 17
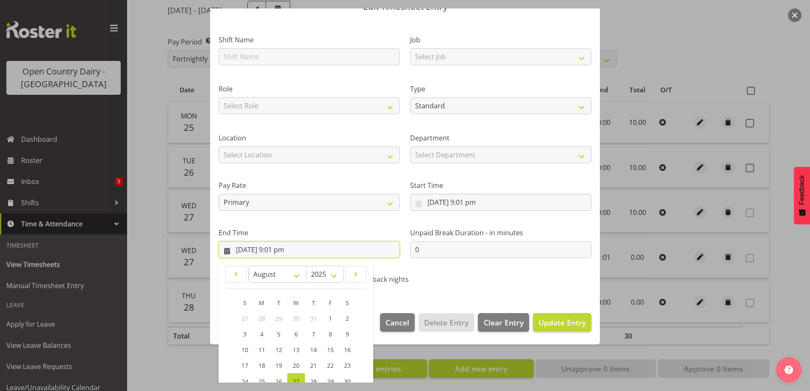
scroll to position [109, 0]
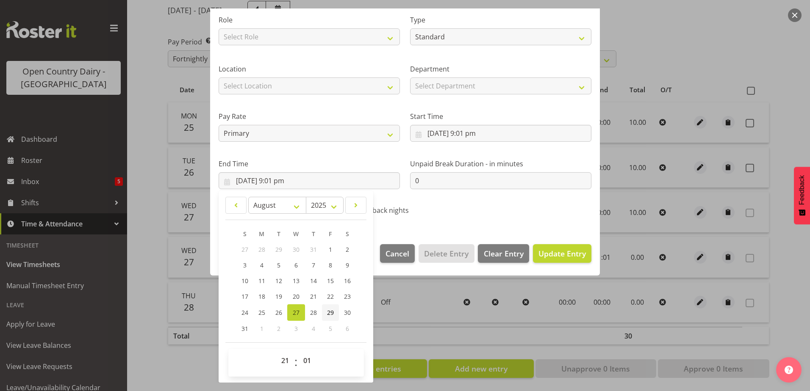
click at [331, 312] on span "29" at bounding box center [330, 313] width 7 height 8
type input "29/08/2025, 9:01 pm"
click at [560, 258] on span "Update Entry" at bounding box center [561, 254] width 47 height 10
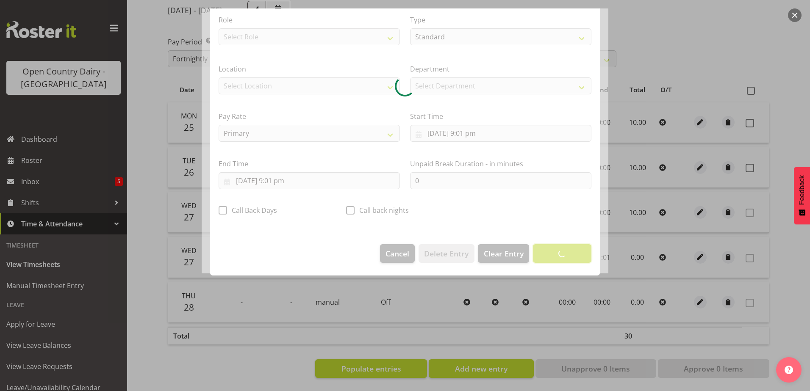
scroll to position [2, 0]
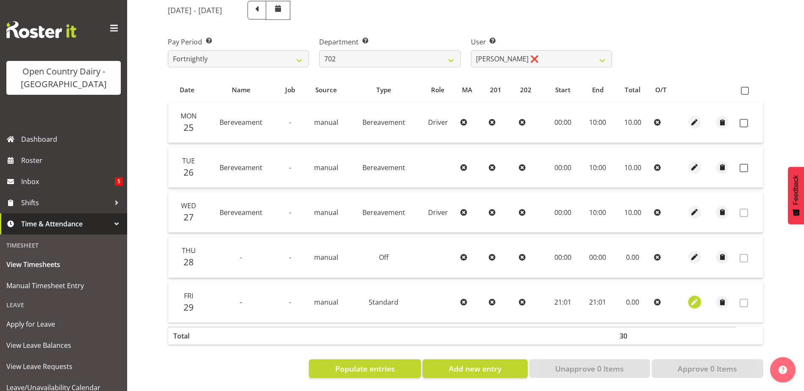
click at [693, 298] on span "button" at bounding box center [694, 303] width 10 height 10
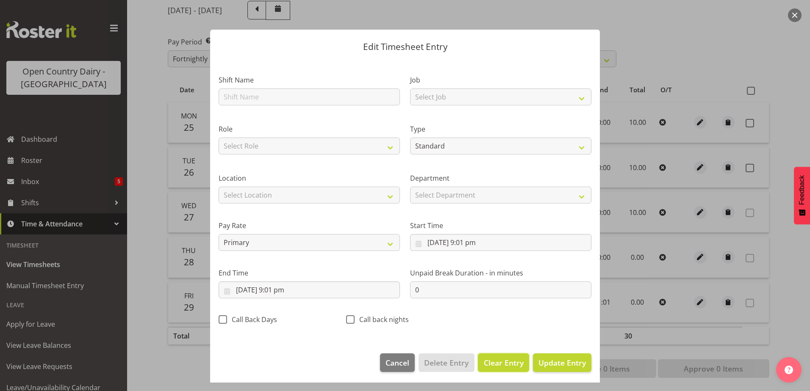
click at [495, 366] on span "Clear Entry" at bounding box center [504, 363] width 40 height 11
select select "Off"
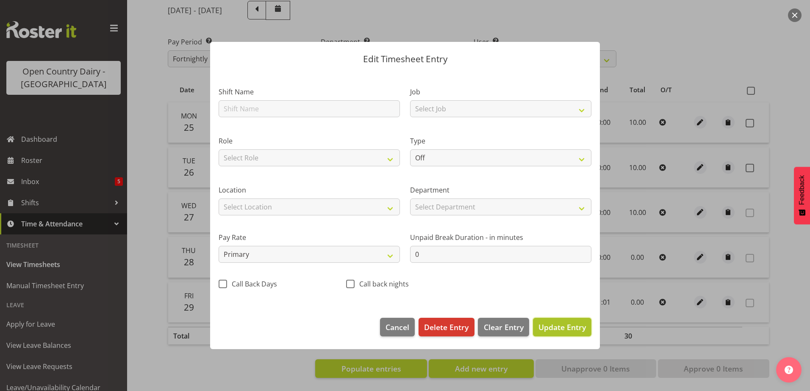
click at [563, 332] on span "Update Entry" at bounding box center [561, 327] width 47 height 10
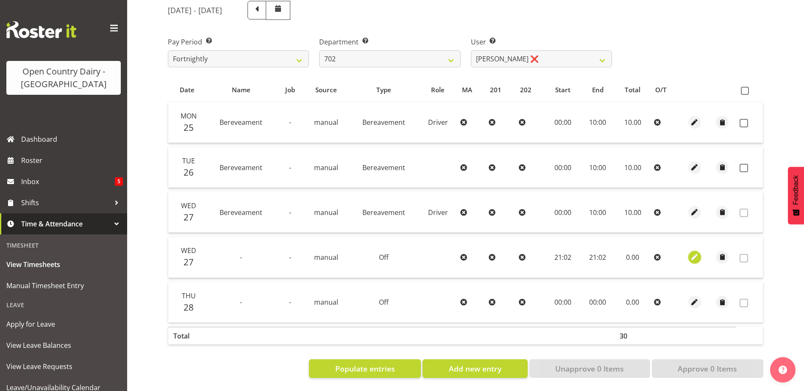
click at [694, 252] on span "button" at bounding box center [694, 257] width 10 height 10
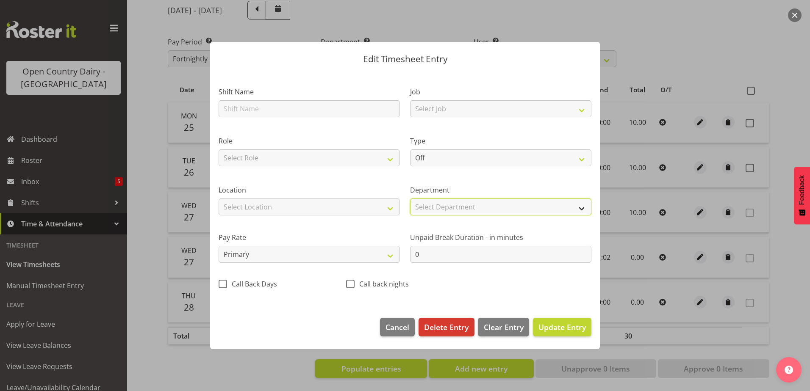
click at [436, 206] on select "Select Department 702 703 705 713 704 702 706 729 Shift Supervisors 709 716 722…" at bounding box center [500, 207] width 181 height 17
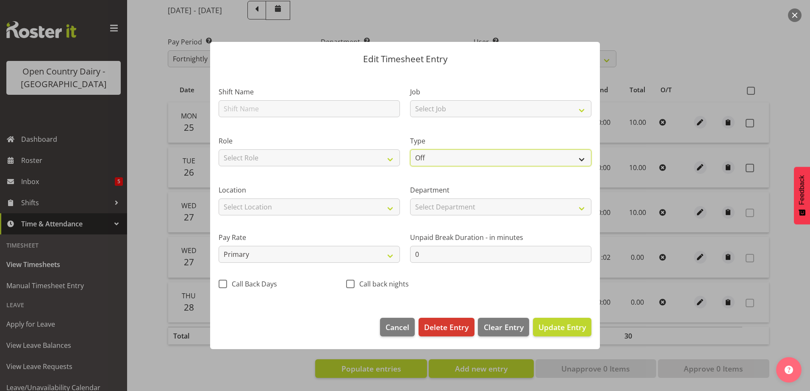
click at [443, 155] on select "Off Standard Public Holiday Public Holiday (Worked) Day In Lieu Annual Leave Si…" at bounding box center [500, 158] width 181 height 17
select select "Standard"
click at [410, 150] on select "Off Standard Public Holiday Public Holiday (Worked) Day In Lieu Annual Leave Si…" at bounding box center [500, 158] width 181 height 17
select select "7"
select select "2025"
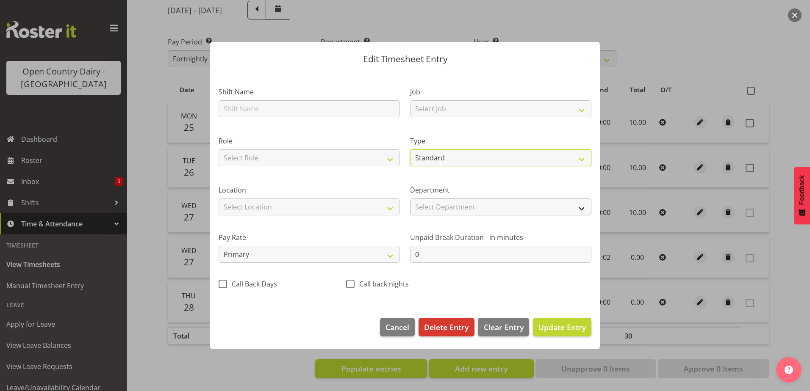
select select "21"
select select "2"
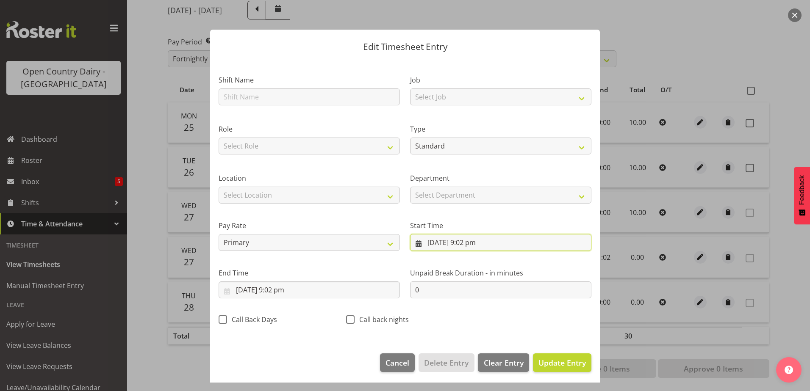
click at [461, 244] on input "27/08/2025, 9:02 pm" at bounding box center [500, 242] width 181 height 17
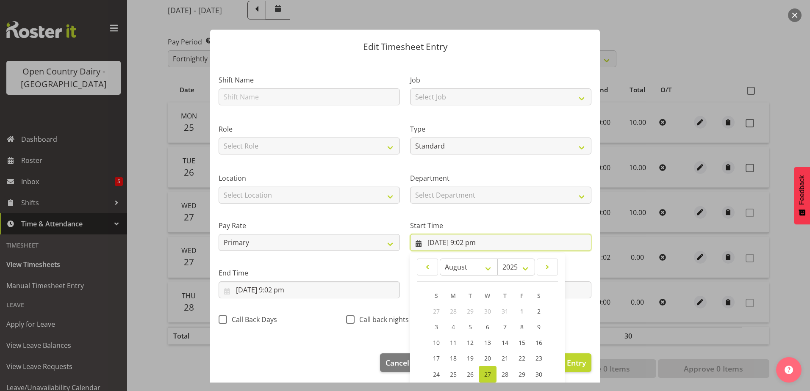
scroll to position [62, 0]
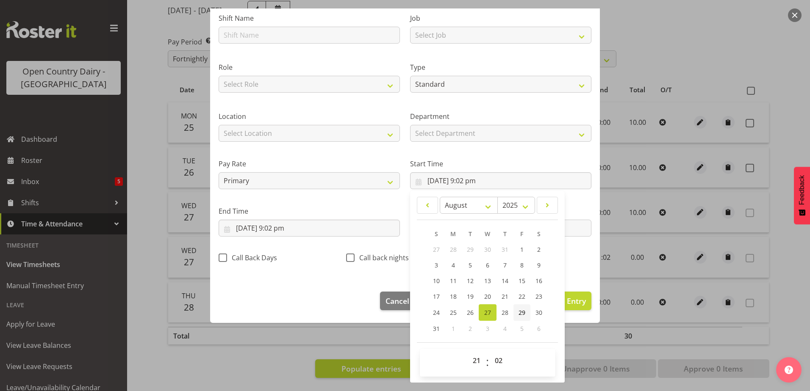
click at [523, 314] on link "29" at bounding box center [521, 313] width 17 height 17
type input "29/08/2025, 9:02 pm"
click at [477, 363] on select "00 01 02 03 04 05 06 07 08 09 10 11 12 13 14 15 16 17 18 19 20 21 22 23" at bounding box center [477, 360] width 19 height 17
select select "0"
click at [468, 352] on select "00 01 02 03 04 05 06 07 08 09 10 11 12 13 14 15 16 17 18 19 20 21 22 23" at bounding box center [477, 360] width 19 height 17
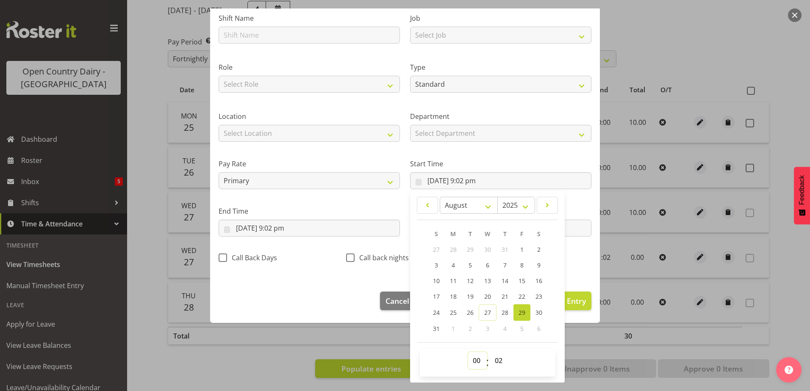
type input "29/08/2025, 12:02 am"
click at [497, 359] on select "00 01 02 03 04 05 06 07 08 09 10 11 12 13 14 15 16 17 18 19 20 21 22 23 24 25 2…" at bounding box center [499, 360] width 19 height 17
select select "0"
click at [490, 352] on select "00 01 02 03 04 05 06 07 08 09 10 11 12 13 14 15 16 17 18 19 20 21 22 23 24 25 2…" at bounding box center [499, 360] width 19 height 17
type input "29/08/2025, 12:00 am"
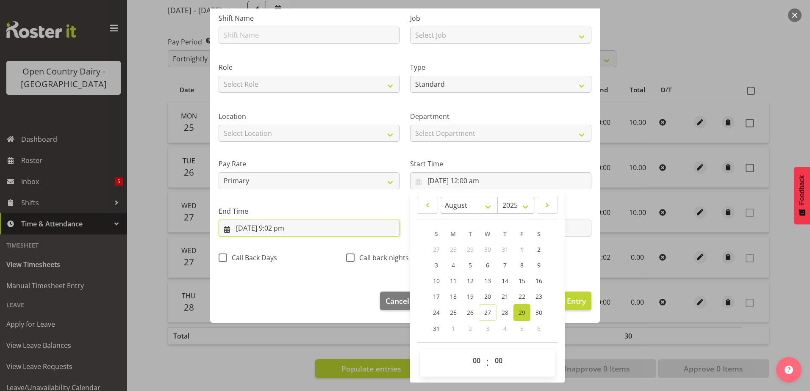
click at [299, 225] on input "27/08/2025, 9:02 pm" at bounding box center [309, 228] width 181 height 17
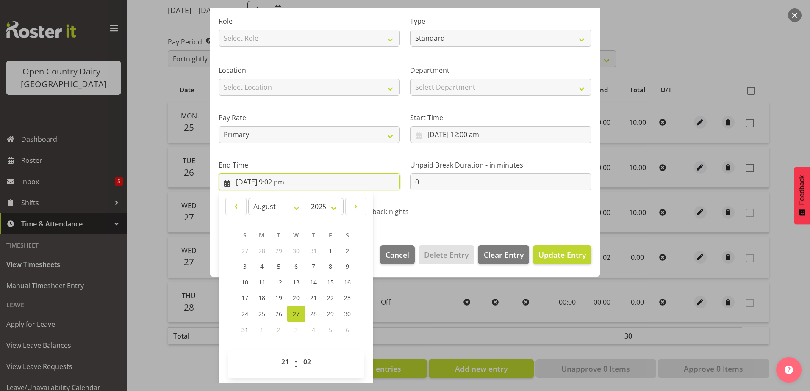
scroll to position [109, 0]
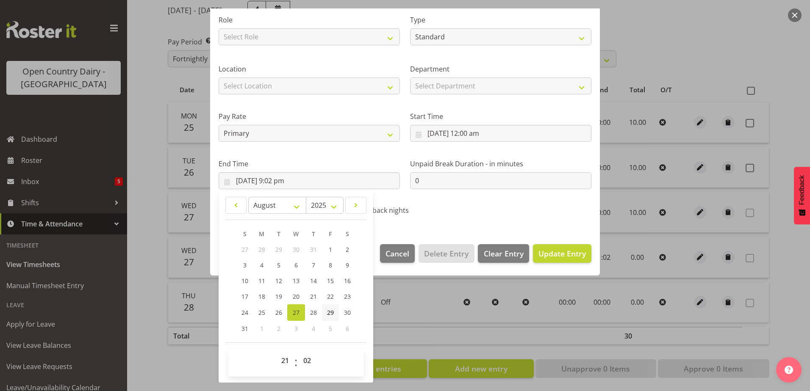
click at [332, 312] on span "29" at bounding box center [330, 313] width 7 height 8
type input "29/08/2025, 9:02 pm"
click at [310, 361] on select "00 01 02 03 04 05 06 07 08 09 10 11 12 13 14 15 16 17 18 19 20 21 22 23 24 25 2…" at bounding box center [308, 360] width 19 height 17
select select "0"
click at [299, 352] on select "00 01 02 03 04 05 06 07 08 09 10 11 12 13 14 15 16 17 18 19 20 21 22 23 24 25 2…" at bounding box center [308, 360] width 19 height 17
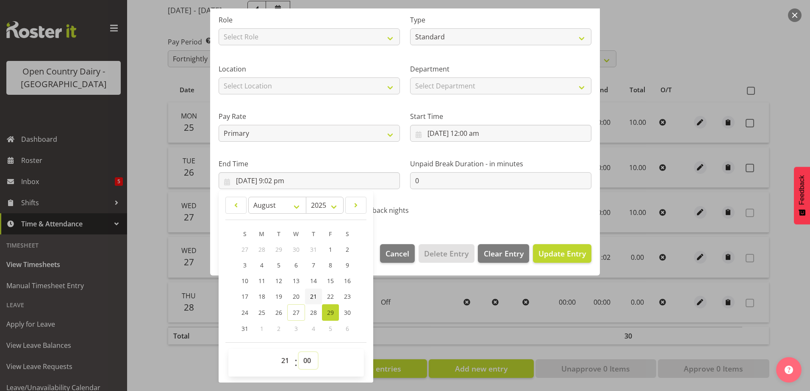
type input "29/08/2025, 9:00 pm"
click at [286, 363] on select "00 01 02 03 04 05 06 07 08 09 10 11 12 13 14 15 16 17 18 19 20 21 22 23" at bounding box center [286, 360] width 19 height 17
select select "0"
click at [277, 352] on select "00 01 02 03 04 05 06 07 08 09 10 11 12 13 14 15 16 17 18 19 20 21 22 23" at bounding box center [286, 360] width 19 height 17
type input "29/08/2025, 12:00 am"
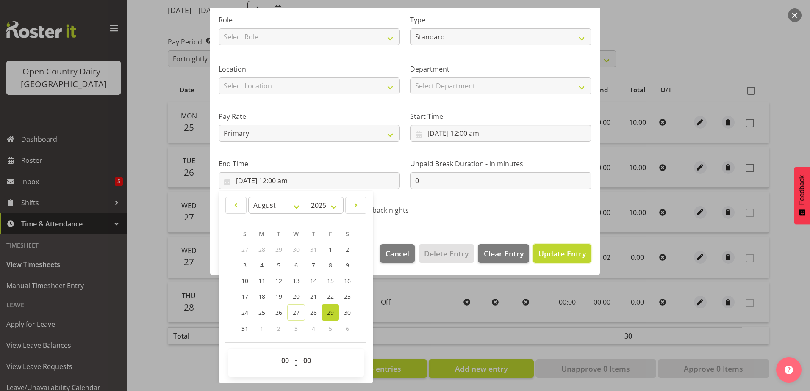
click at [538, 254] on span "Update Entry" at bounding box center [561, 254] width 47 height 10
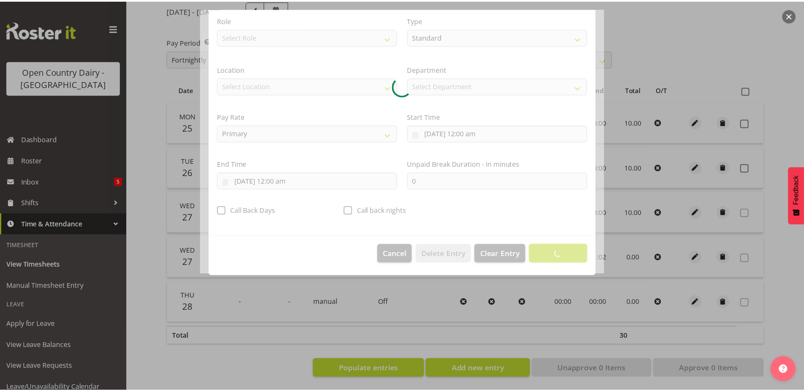
scroll to position [2, 0]
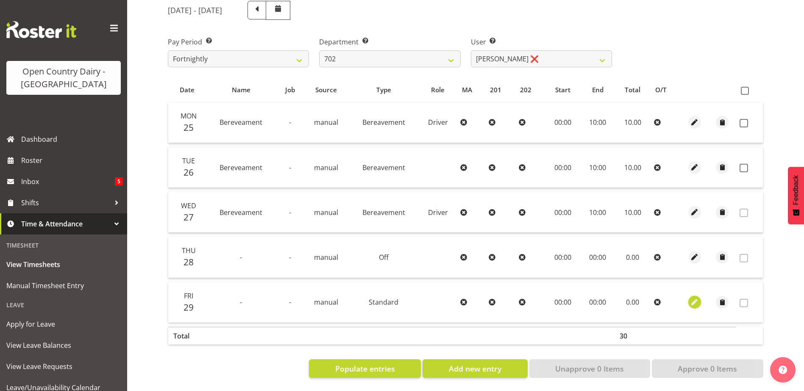
click at [694, 298] on span "button" at bounding box center [694, 303] width 10 height 10
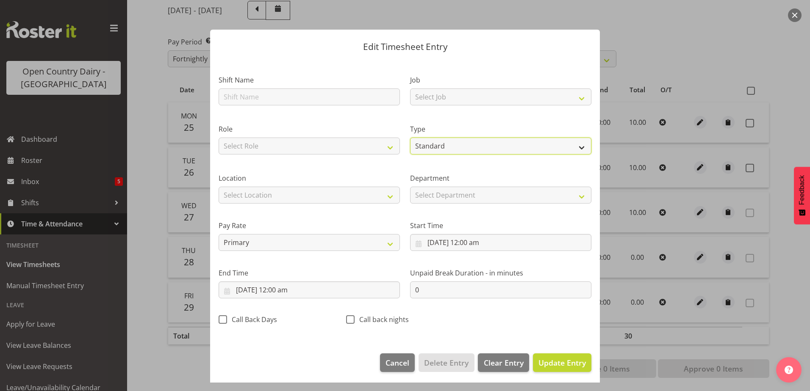
click at [437, 144] on select "Off Standard Public Holiday Public Holiday (Worked) Day In Lieu Annual Leave Si…" at bounding box center [500, 146] width 181 height 17
select select "Off"
click at [410, 150] on select "Off Standard Public Holiday Public Holiday (Worked) Day In Lieu Annual Leave Si…" at bounding box center [500, 146] width 181 height 17
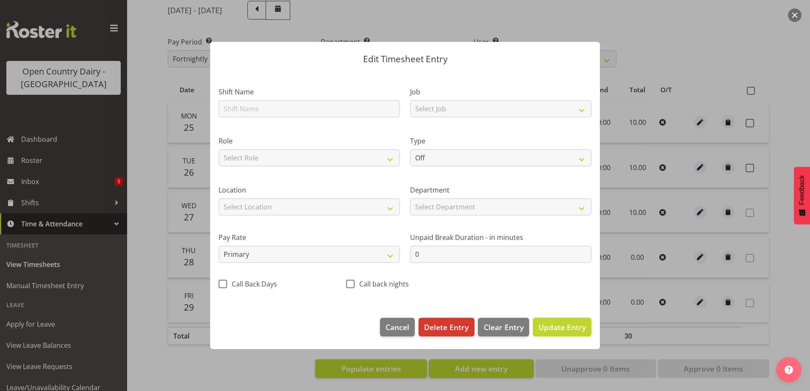
click at [554, 327] on span "Update Entry" at bounding box center [561, 327] width 47 height 10
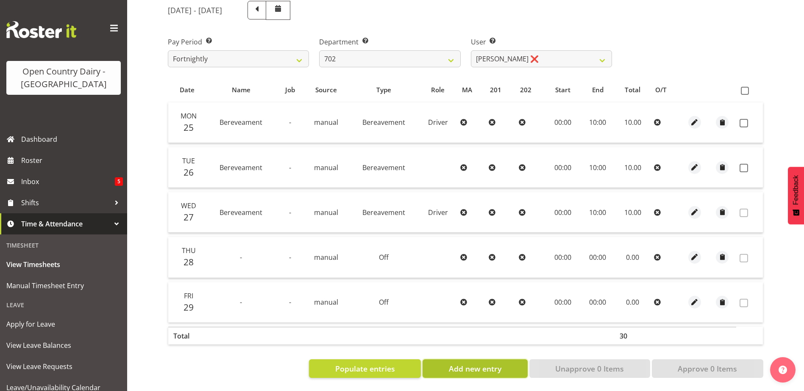
click at [474, 364] on span "Add new entry" at bounding box center [475, 368] width 53 height 11
select select
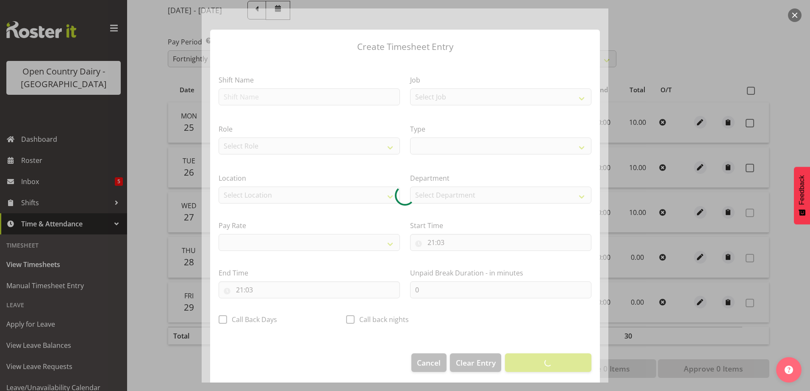
select select
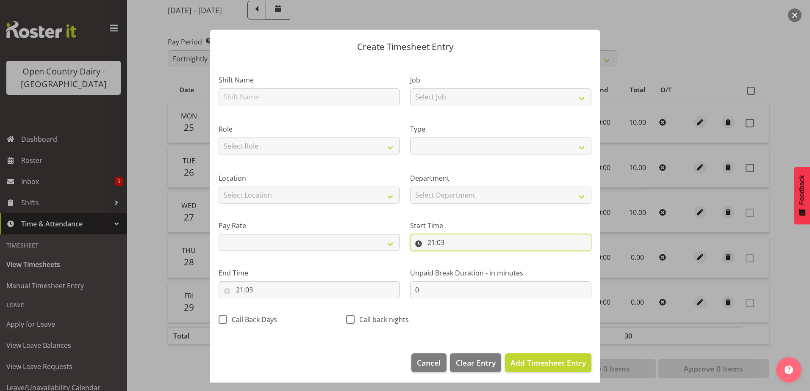
click at [450, 244] on input "21:03" at bounding box center [500, 242] width 181 height 17
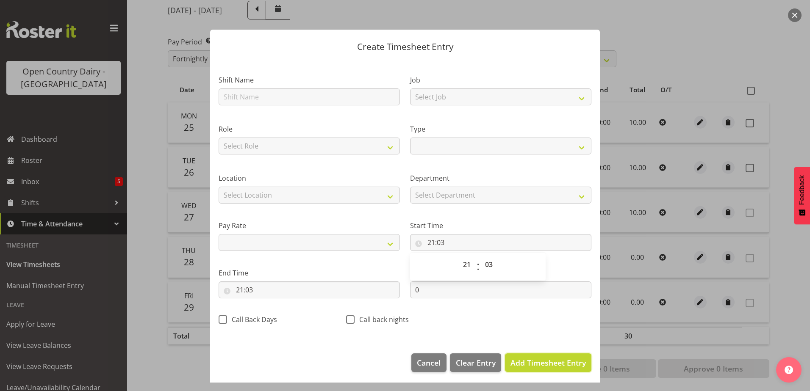
drag, startPoint x: 535, startPoint y: 365, endPoint x: 575, endPoint y: 359, distance: 41.0
click at [535, 364] on span "Add Timesheet Entry" at bounding box center [547, 363] width 75 height 10
select select
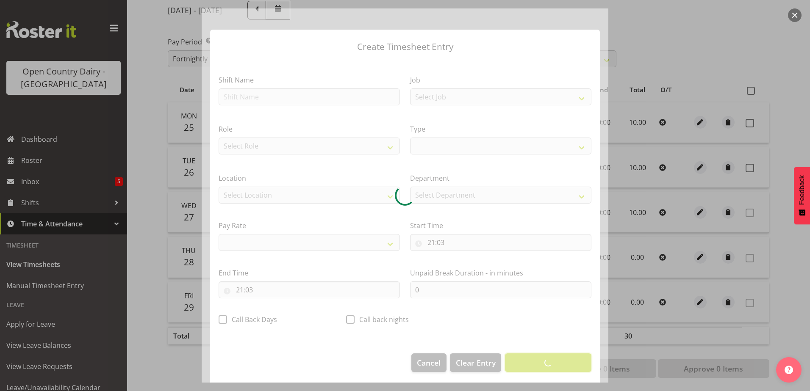
select select
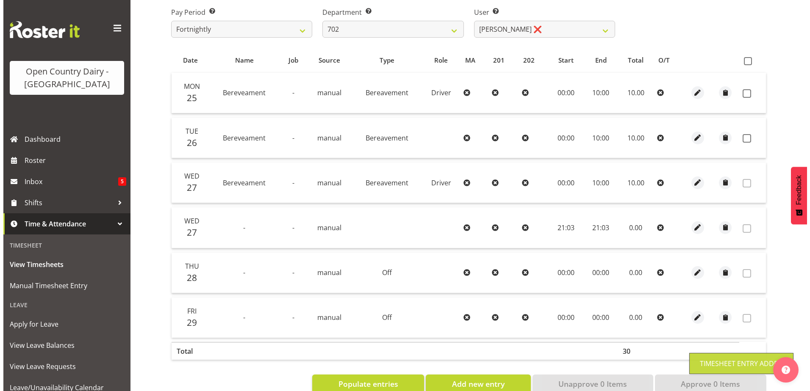
scroll to position [162, 0]
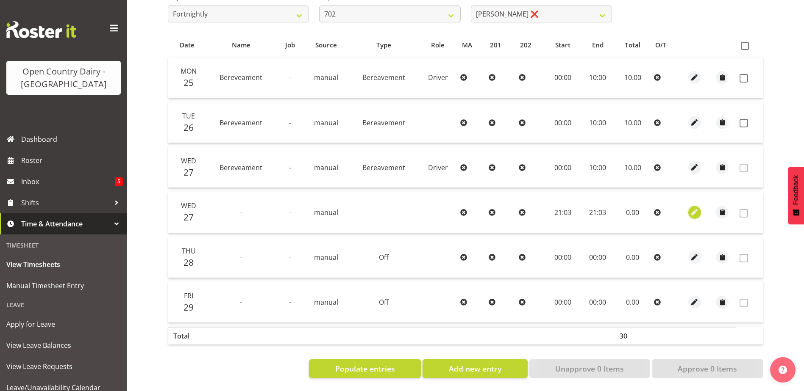
click at [699, 206] on button "button" at bounding box center [694, 212] width 13 height 13
select select "7"
select select "2025"
select select "21"
select select "3"
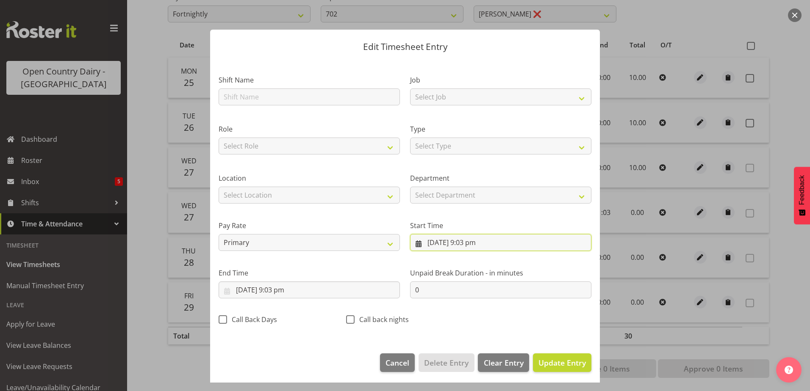
click at [471, 238] on input "27/08/2025, 9:03 pm" at bounding box center [500, 242] width 181 height 17
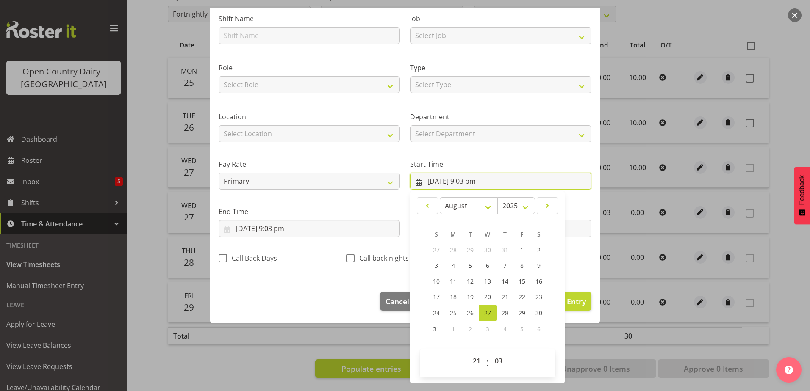
scroll to position [62, 0]
click at [535, 313] on span "30" at bounding box center [538, 313] width 7 height 8
type input "30/08/2025, 9:03 pm"
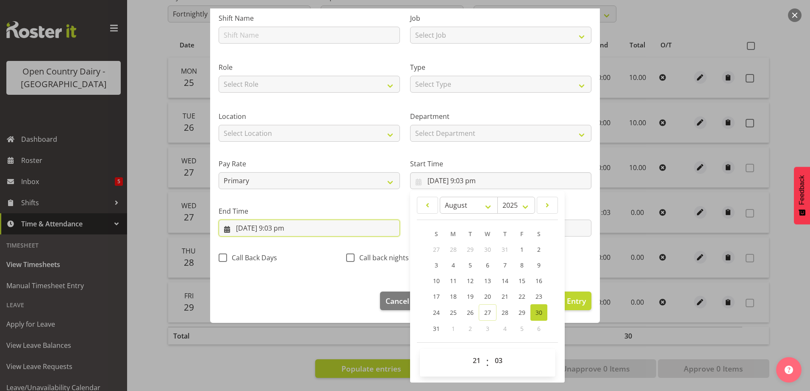
drag, startPoint x: 299, startPoint y: 229, endPoint x: 310, endPoint y: 259, distance: 32.0
click at [299, 228] on input "27/08/2025, 9:03 pm" at bounding box center [309, 228] width 181 height 17
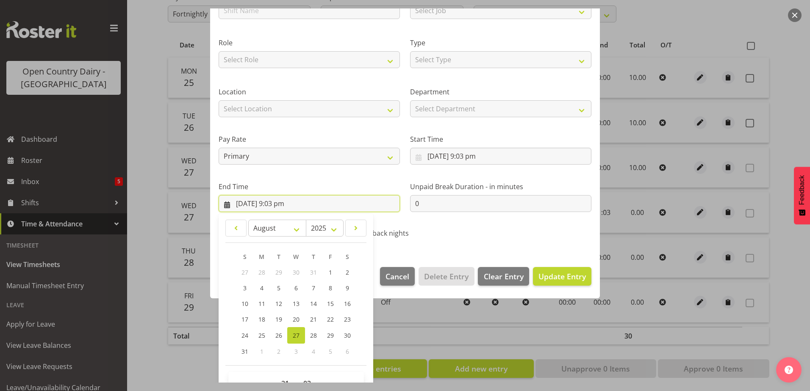
scroll to position [109, 0]
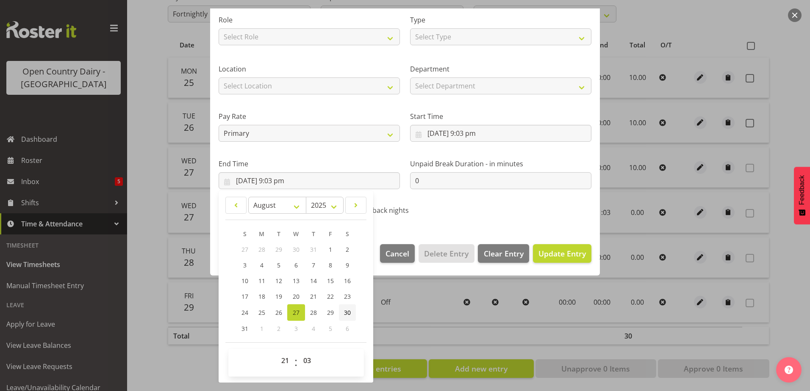
click at [348, 314] on span "30" at bounding box center [347, 313] width 7 height 8
type input "30/08/2025, 9:03 pm"
click at [538, 253] on span "Update Entry" at bounding box center [561, 254] width 47 height 10
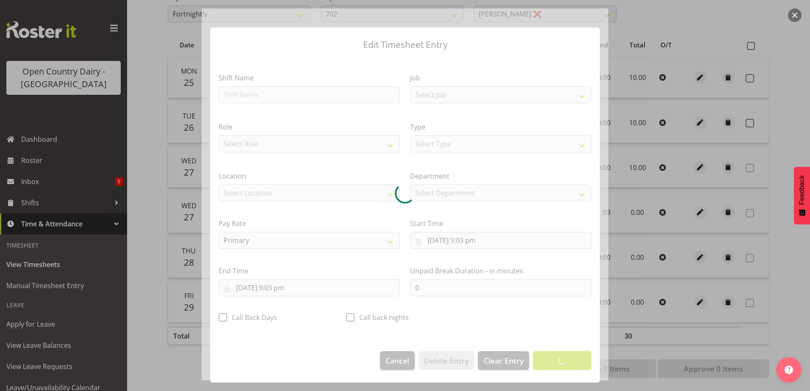
scroll to position [2, 0]
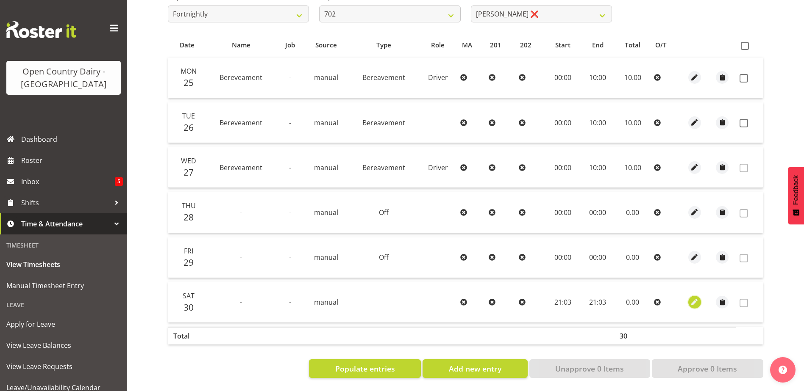
click at [694, 298] on span "button" at bounding box center [694, 303] width 10 height 10
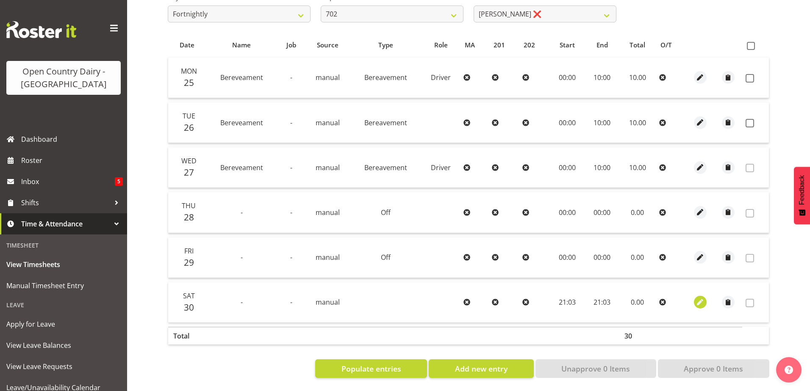
select select "7"
select select "2025"
select select "21"
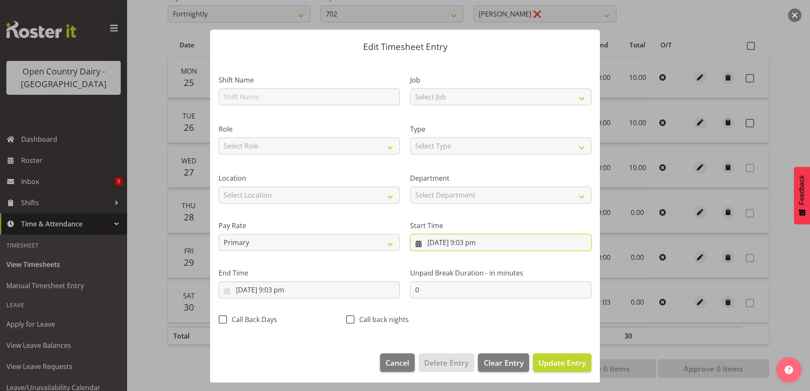
click at [458, 243] on input "30/08/2025, 9:03 pm" at bounding box center [500, 242] width 181 height 17
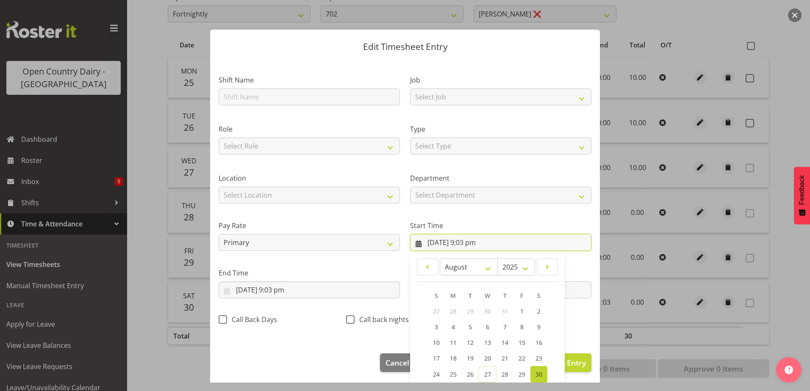
scroll to position [62, 0]
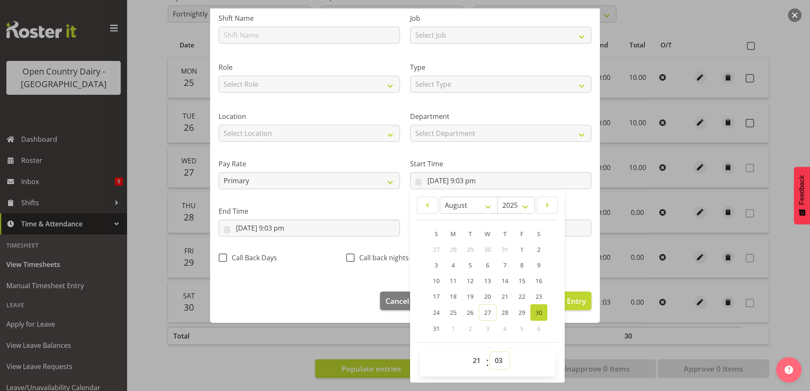
drag, startPoint x: 498, startPoint y: 365, endPoint x: 496, endPoint y: 355, distance: 10.5
click at [498, 365] on select "00 01 02 03 04 05 06 07 08 09 10 11 12 13 14 15 16 17 18 19 20 21 22 23 24 25 2…" at bounding box center [499, 360] width 19 height 17
select select "0"
click at [490, 352] on select "00 01 02 03 04 05 06 07 08 09 10 11 12 13 14 15 16 17 18 19 20 21 22 23 24 25 2…" at bounding box center [499, 360] width 19 height 17
type input "30/08/2025, 9:00 pm"
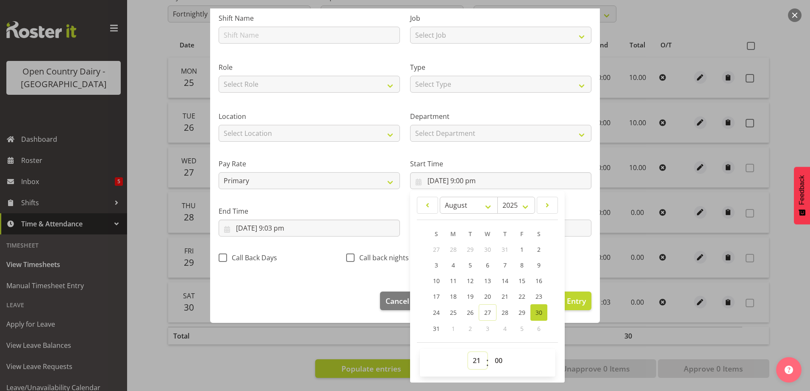
click at [471, 359] on select "00 01 02 03 04 05 06 07 08 09 10 11 12 13 14 15 16 17 18 19 20 21 22 23" at bounding box center [477, 360] width 19 height 17
select select "0"
click at [468, 352] on select "00 01 02 03 04 05 06 07 08 09 10 11 12 13 14 15 16 17 18 19 20 21 22 23" at bounding box center [477, 360] width 19 height 17
type input "30/08/2025, 12:00 am"
click at [335, 226] on input "30/08/2025, 9:03 pm" at bounding box center [309, 228] width 181 height 17
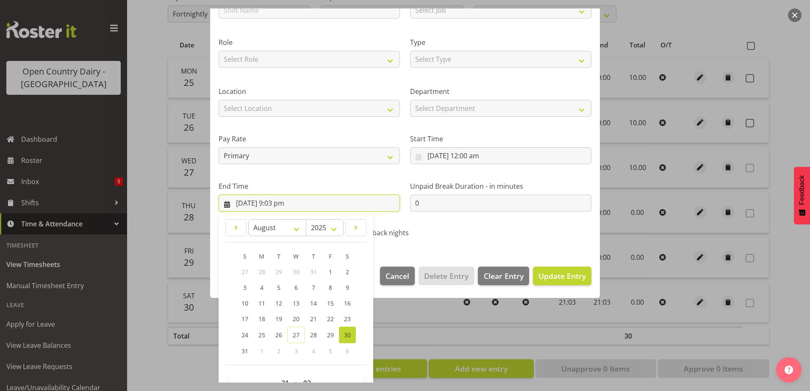
scroll to position [109, 0]
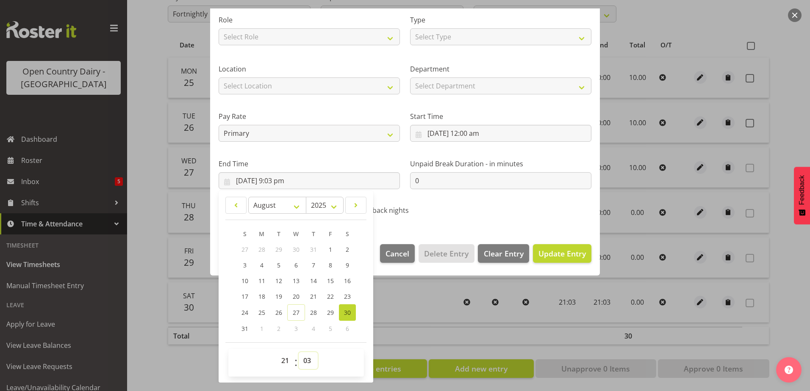
drag, startPoint x: 308, startPoint y: 360, endPoint x: 306, endPoint y: 355, distance: 5.4
click at [308, 360] on select "00 01 02 03 04 05 06 07 08 09 10 11 12 13 14 15 16 17 18 19 20 21 22 23 24 25 2…" at bounding box center [308, 360] width 19 height 17
select select "0"
click at [299, 352] on select "00 01 02 03 04 05 06 07 08 09 10 11 12 13 14 15 16 17 18 19 20 21 22 23 24 25 2…" at bounding box center [308, 360] width 19 height 17
type input "30/08/2025, 9:00 pm"
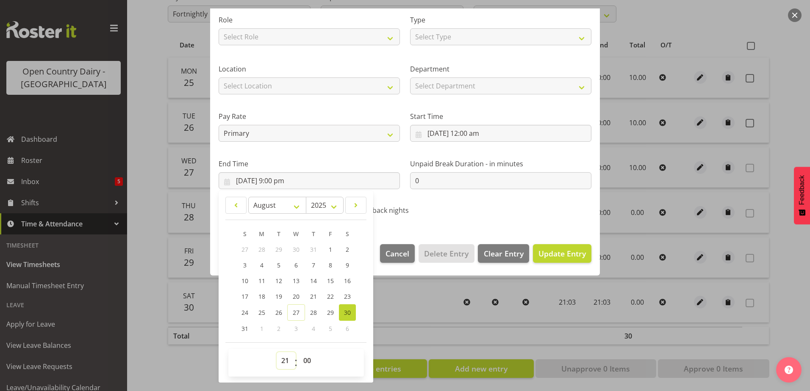
drag, startPoint x: 285, startPoint y: 362, endPoint x: 283, endPoint y: 353, distance: 8.6
click at [284, 362] on select "00 01 02 03 04 05 06 07 08 09 10 11 12 13 14 15 16 17 18 19 20 21 22 23" at bounding box center [286, 360] width 19 height 17
select select "0"
click at [277, 352] on select "00 01 02 03 04 05 06 07 08 09 10 11 12 13 14 15 16 17 18 19 20 21 22 23" at bounding box center [286, 360] width 19 height 17
type input "30/08/2025, 12:00 am"
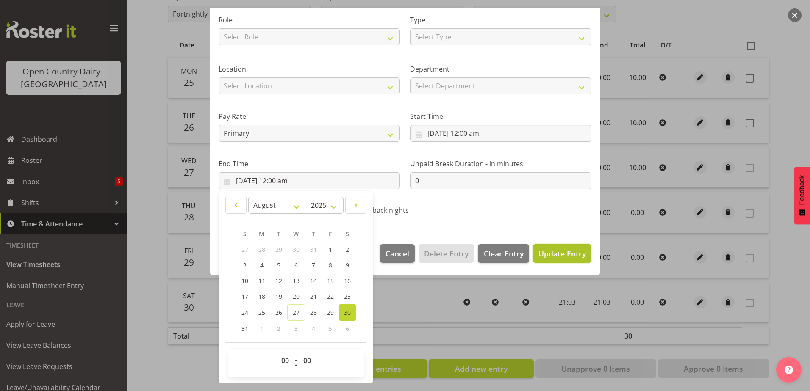
click at [564, 252] on span "Update Entry" at bounding box center [561, 254] width 47 height 10
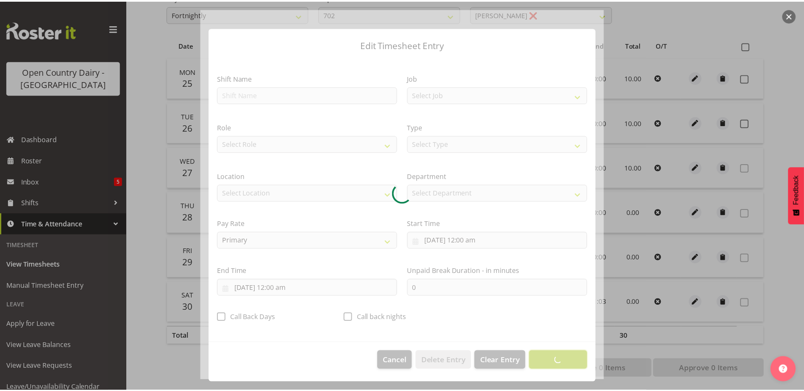
scroll to position [2, 0]
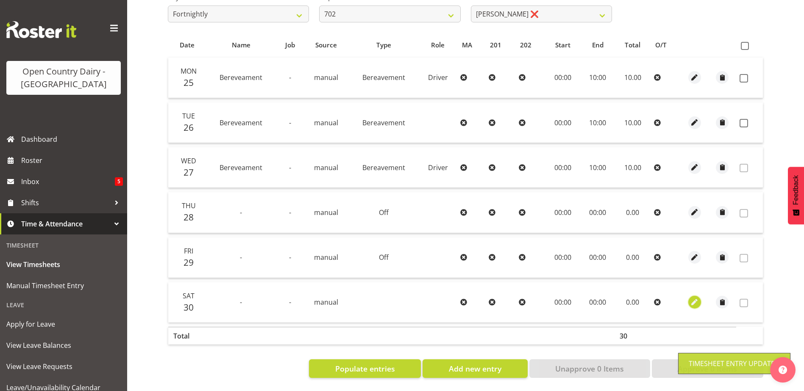
click at [694, 298] on span "button" at bounding box center [694, 303] width 10 height 10
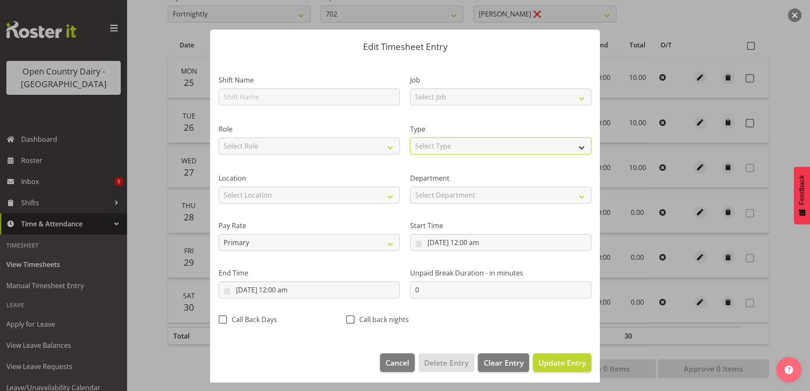
click at [444, 145] on select "Select Type Off Standard Public Holiday Public Holiday (Worked) Day In Lieu Ann…" at bounding box center [500, 146] width 181 height 17
select select "Off"
click at [410, 150] on select "Select Type Off Standard Public Holiday Public Holiday (Worked) Day In Lieu Ann…" at bounding box center [500, 146] width 181 height 17
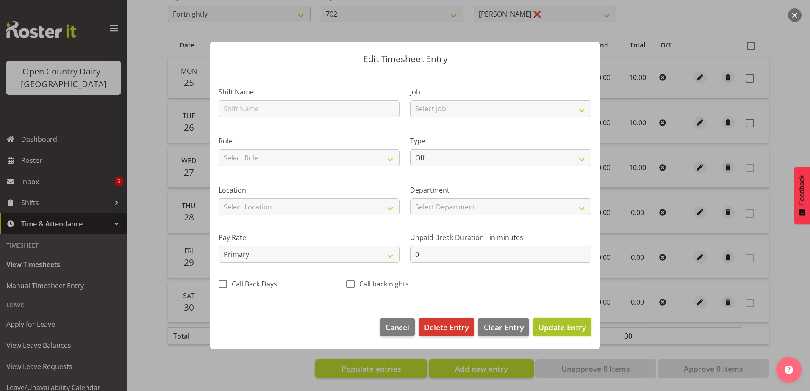
click at [558, 323] on span "Update Entry" at bounding box center [561, 327] width 47 height 10
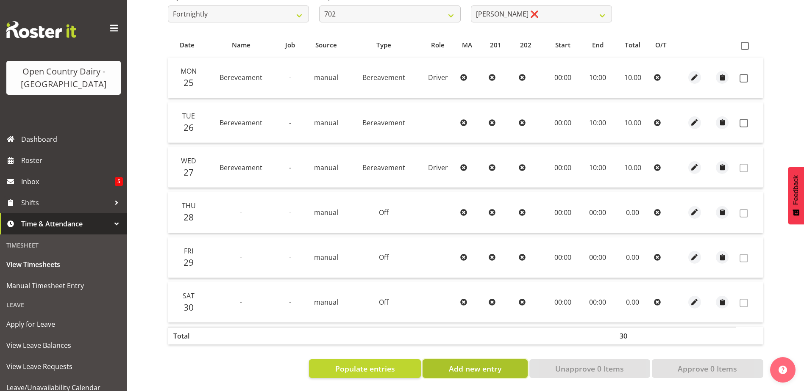
click at [458, 363] on span "Add new entry" at bounding box center [475, 368] width 53 height 11
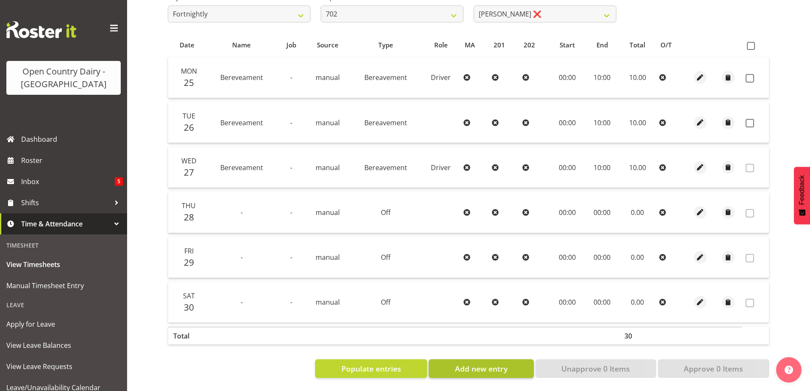
select select
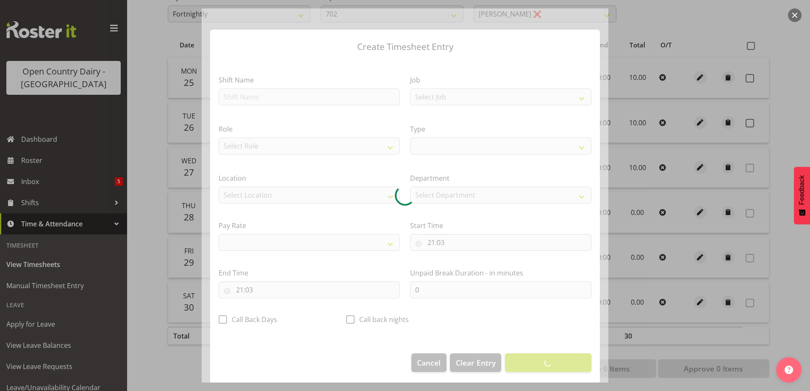
select select
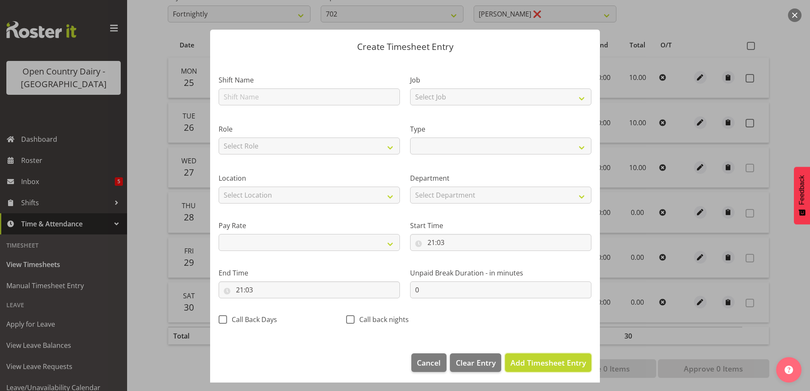
click at [523, 366] on span "Add Timesheet Entry" at bounding box center [547, 363] width 75 height 10
select select
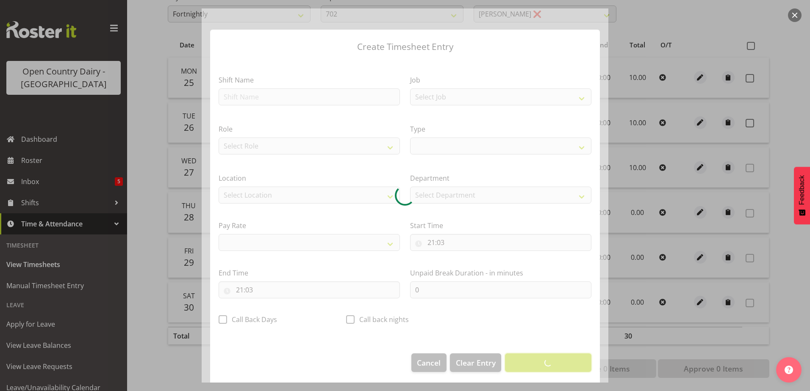
select select
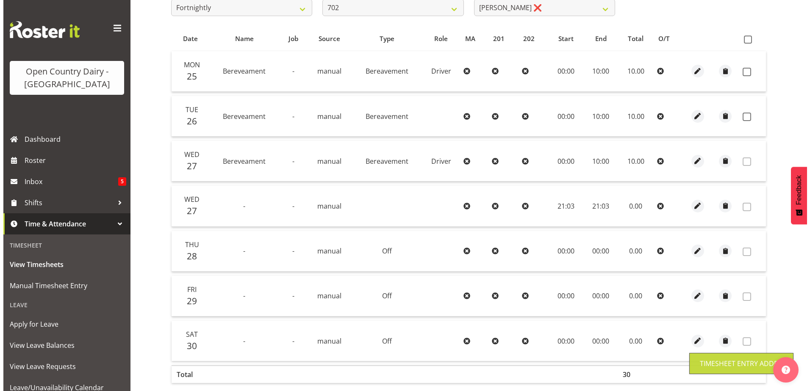
scroll to position [207, 0]
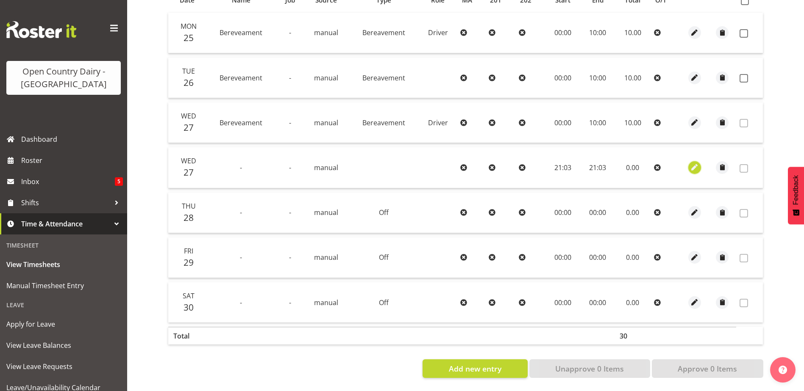
click at [699, 161] on button "button" at bounding box center [694, 167] width 13 height 13
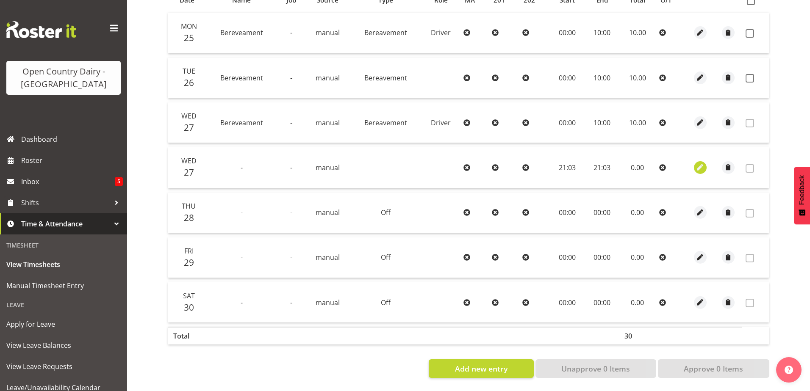
select select "7"
select select "2025"
select select "21"
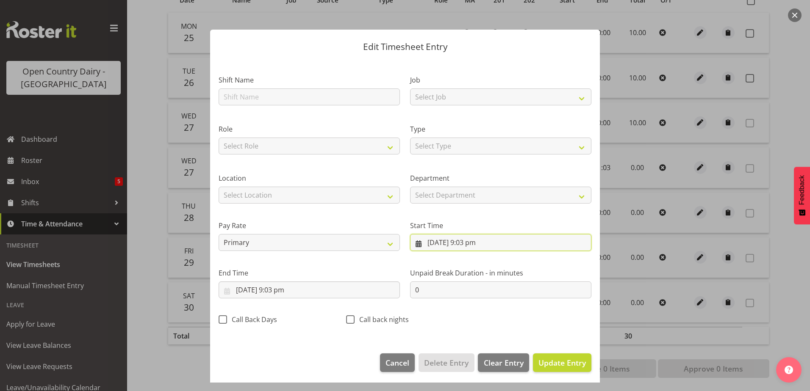
click at [469, 241] on input "27/08/2025, 9:03 pm" at bounding box center [500, 242] width 181 height 17
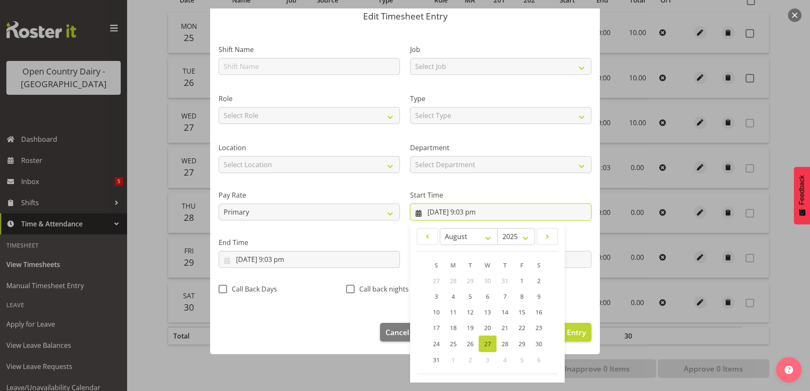
scroll to position [62, 0]
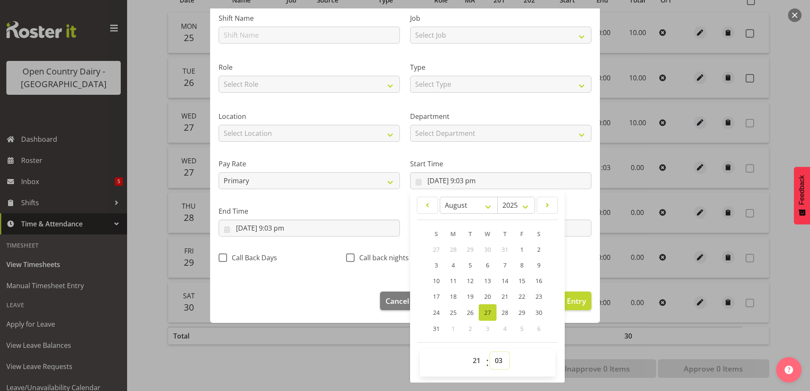
drag, startPoint x: 494, startPoint y: 366, endPoint x: 489, endPoint y: 360, distance: 6.9
click at [493, 365] on select "00 01 02 03 04 05 06 07 08 09 10 11 12 13 14 15 16 17 18 19 20 21 22 23 24 25 2…" at bounding box center [499, 360] width 19 height 17
select select "0"
click at [490, 352] on select "00 01 02 03 04 05 06 07 08 09 10 11 12 13 14 15 16 17 18 19 20 21 22 23 24 25 2…" at bounding box center [499, 360] width 19 height 17
type input "27/08/2025, 9:00 pm"
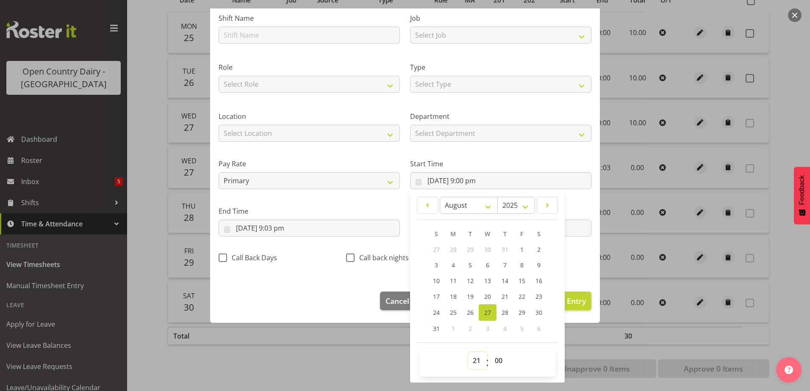
click at [470, 366] on select "00 01 02 03 04 05 06 07 08 09 10 11 12 13 14 15 16 17 18 19 20 21 22 23" at bounding box center [477, 360] width 19 height 17
select select "0"
click at [468, 352] on select "00 01 02 03 04 05 06 07 08 09 10 11 12 13 14 15 16 17 18 19 20 21 22 23" at bounding box center [477, 360] width 19 height 17
type input "27/08/2025, 12:00 am"
click at [275, 225] on input "27/08/2025, 9:03 pm" at bounding box center [309, 228] width 181 height 17
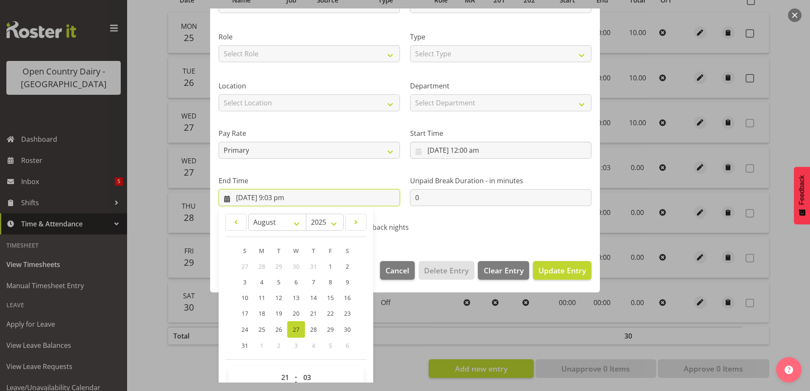
scroll to position [109, 0]
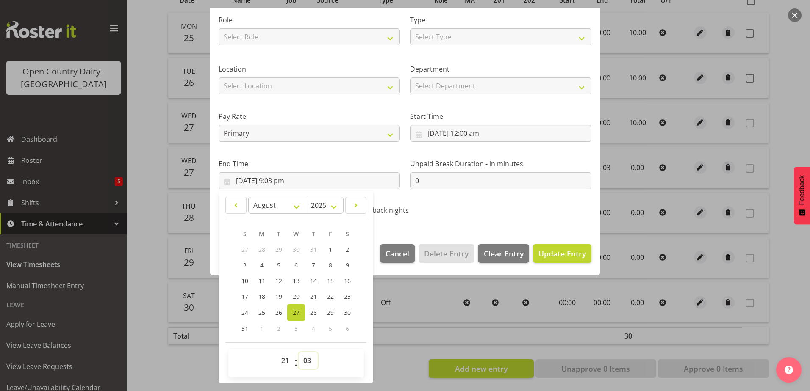
click at [305, 359] on select "00 01 02 03 04 05 06 07 08 09 10 11 12 13 14 15 16 17 18 19 20 21 22 23 24 25 2…" at bounding box center [308, 360] width 19 height 17
select select "0"
click at [299, 352] on select "00 01 02 03 04 05 06 07 08 09 10 11 12 13 14 15 16 17 18 19 20 21 22 23 24 25 2…" at bounding box center [308, 360] width 19 height 17
click at [286, 355] on select "00 01 02 03 04 05 06 07 08 09 10 11 12 13 14 15 16 17 18 19 20 21 22 23" at bounding box center [286, 360] width 19 height 17
click at [277, 352] on select "00 01 02 03 04 05 06 07 08 09 10 11 12 13 14 15 16 17 18 19 20 21 22 23" at bounding box center [286, 360] width 19 height 17
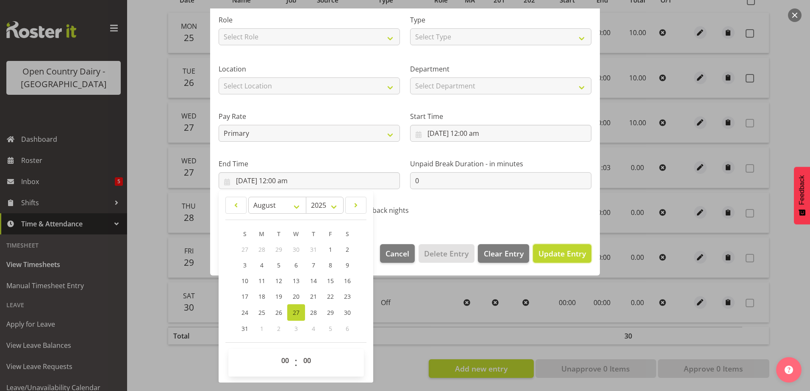
click at [564, 255] on span "Update Entry" at bounding box center [561, 254] width 47 height 10
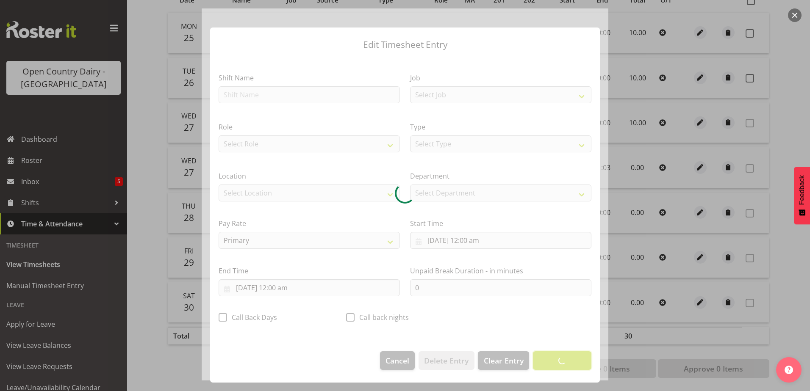
scroll to position [2, 0]
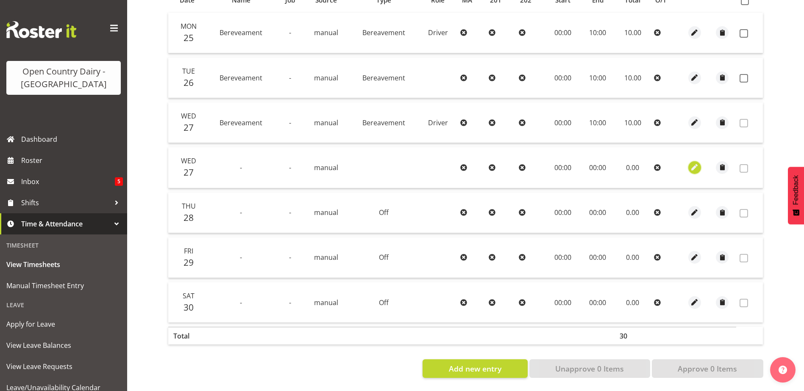
click at [692, 163] on span "button" at bounding box center [694, 168] width 10 height 10
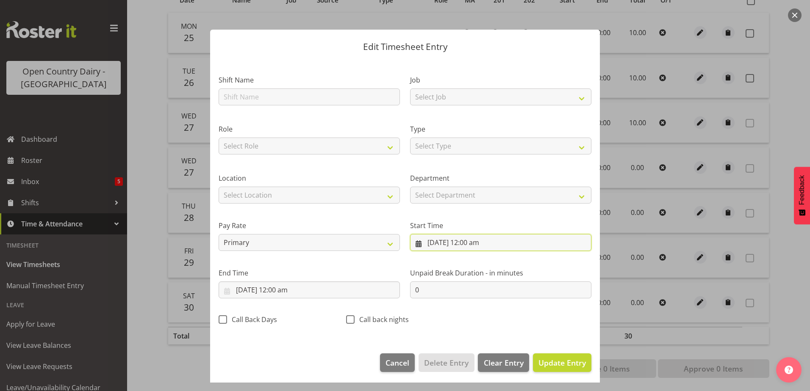
click at [420, 245] on input "27/08/2025, 12:00 am" at bounding box center [500, 242] width 181 height 17
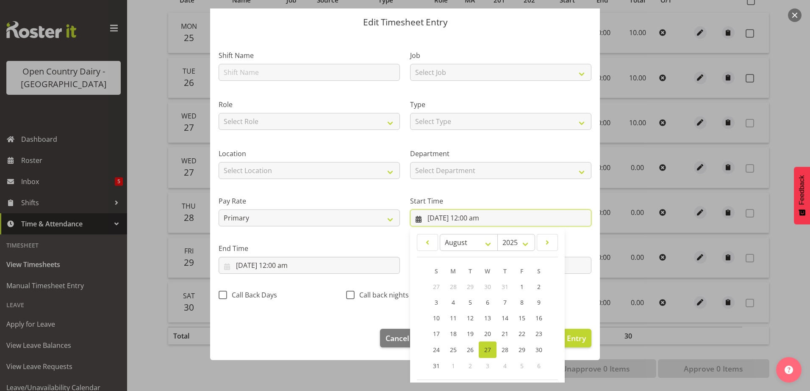
scroll to position [62, 0]
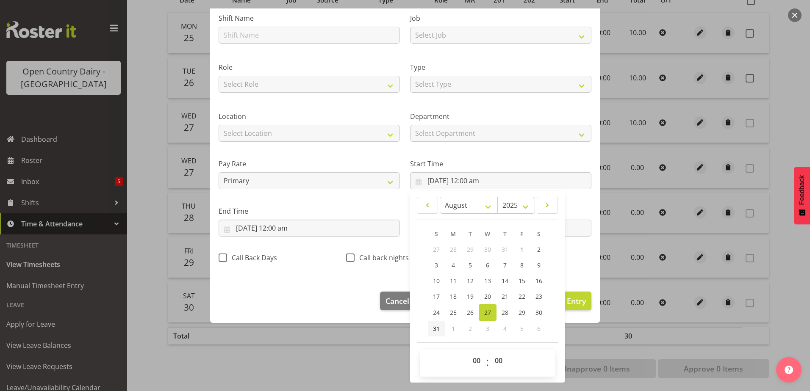
click at [435, 327] on span "31" at bounding box center [436, 329] width 7 height 8
click at [299, 224] on input "27/08/2025, 12:00 am" at bounding box center [309, 228] width 181 height 17
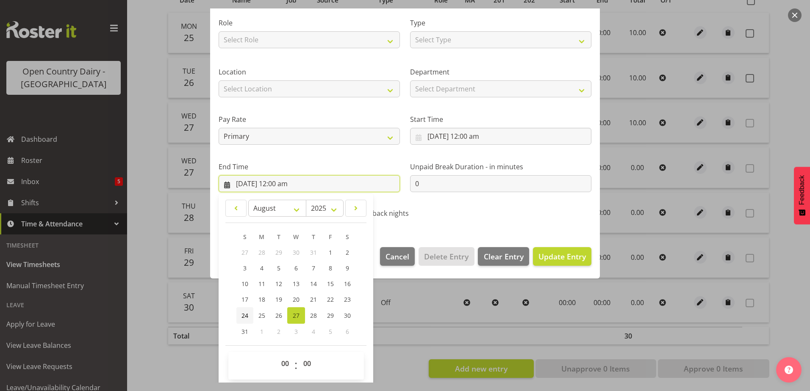
scroll to position [109, 0]
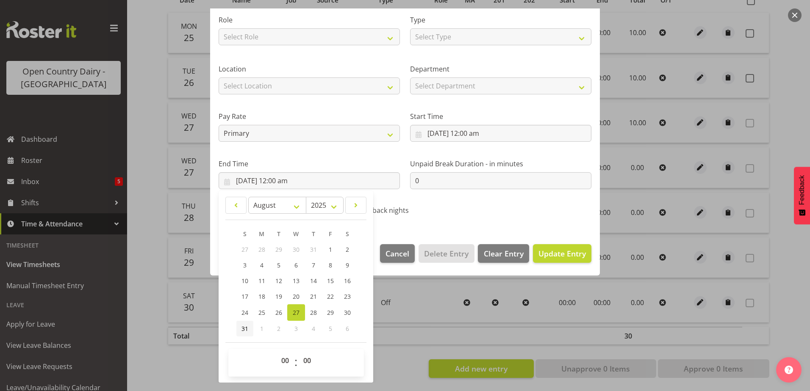
click at [244, 328] on span "31" at bounding box center [244, 329] width 7 height 8
click at [558, 259] on span "Update Entry" at bounding box center [561, 253] width 47 height 11
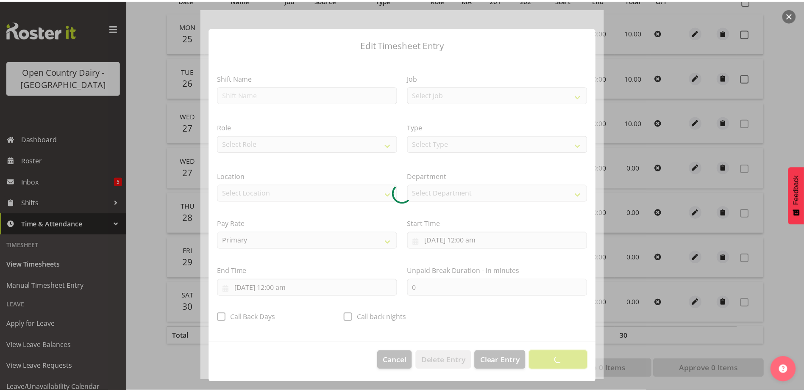
scroll to position [2, 0]
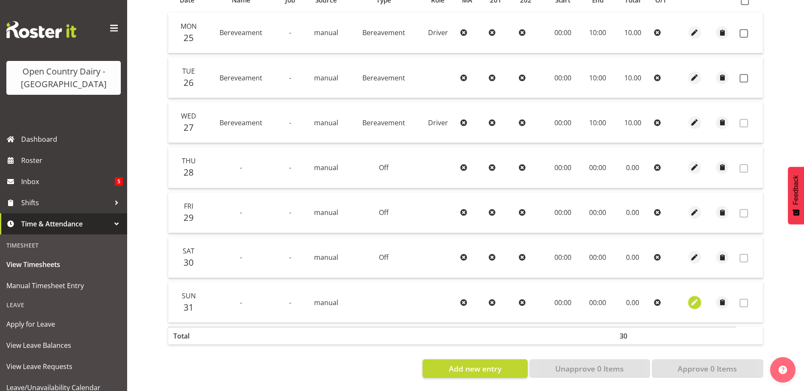
click at [695, 299] on span "button" at bounding box center [694, 303] width 10 height 10
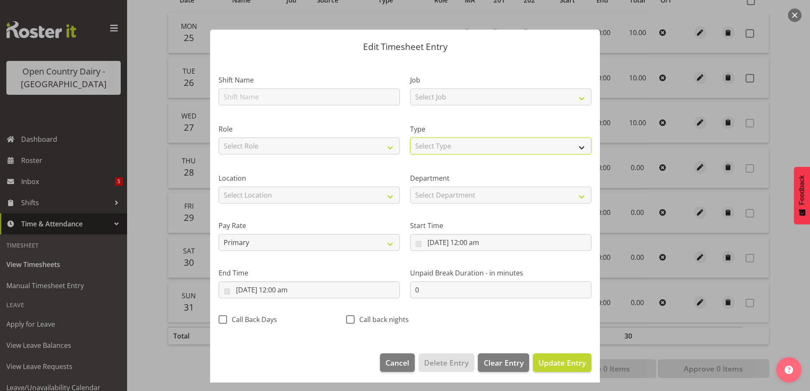
click at [446, 148] on select "Select Type Off Standard Public Holiday Public Holiday (Worked) Day In Lieu Ann…" at bounding box center [500, 146] width 181 height 17
click at [410, 150] on select "Select Type Off Standard Public Holiday Public Holiday (Worked) Day In Lieu Ann…" at bounding box center [500, 146] width 181 height 17
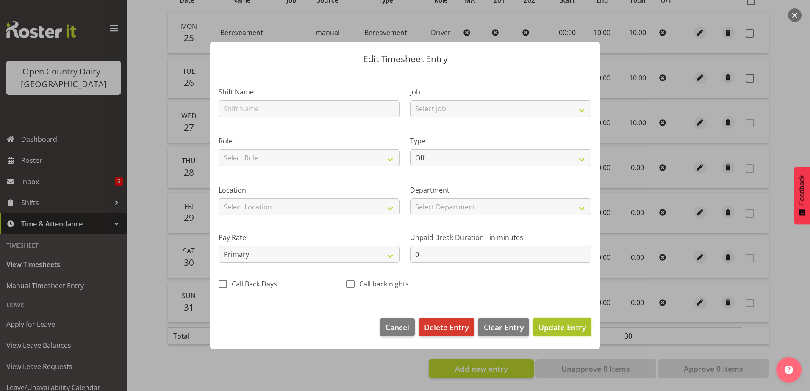
click at [579, 324] on span "Update Entry" at bounding box center [561, 327] width 47 height 10
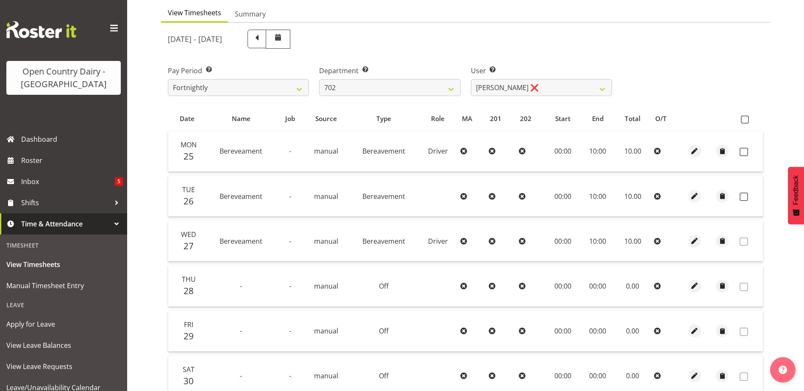
scroll to position [42, 0]
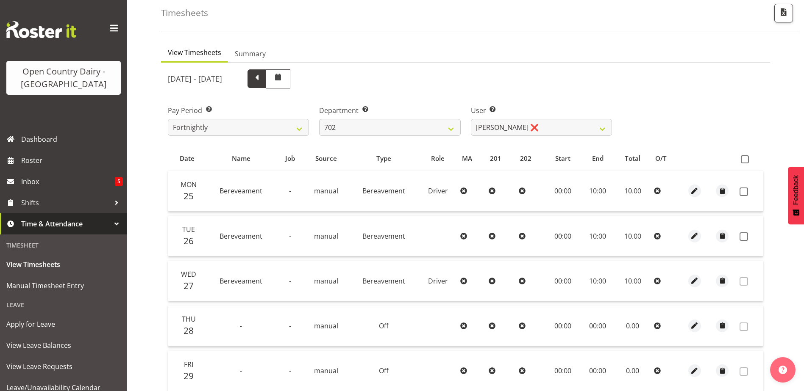
click at [262, 75] on span at bounding box center [256, 77] width 11 height 11
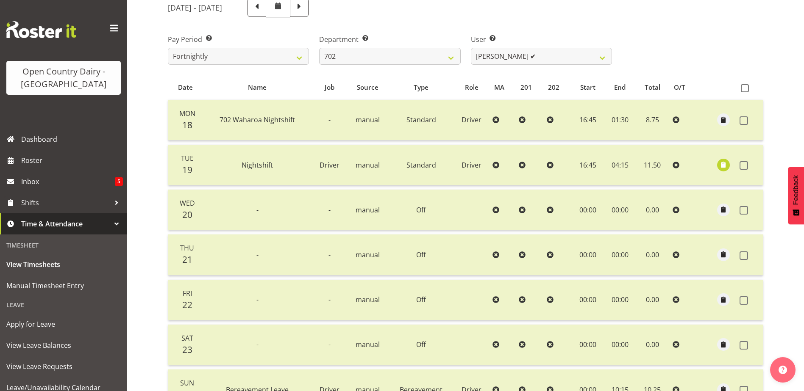
scroll to position [0, 0]
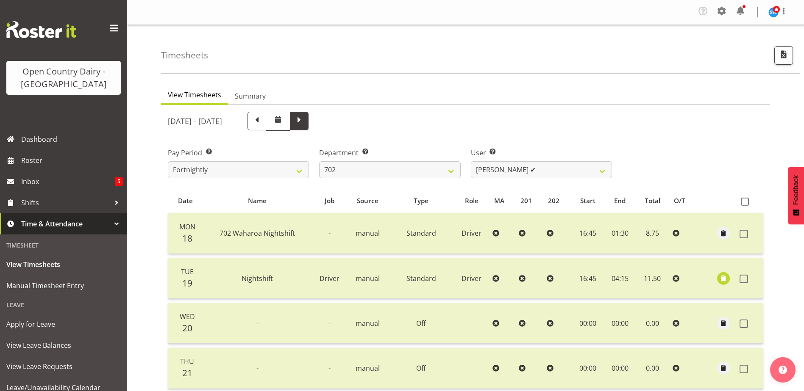
click at [305, 119] on span at bounding box center [299, 120] width 11 height 11
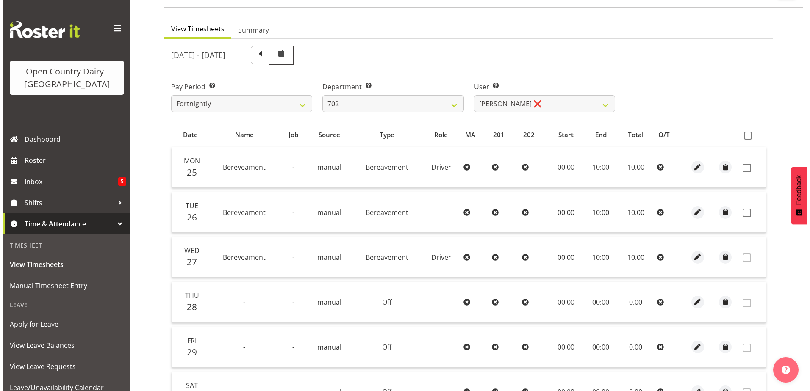
scroll to position [127, 0]
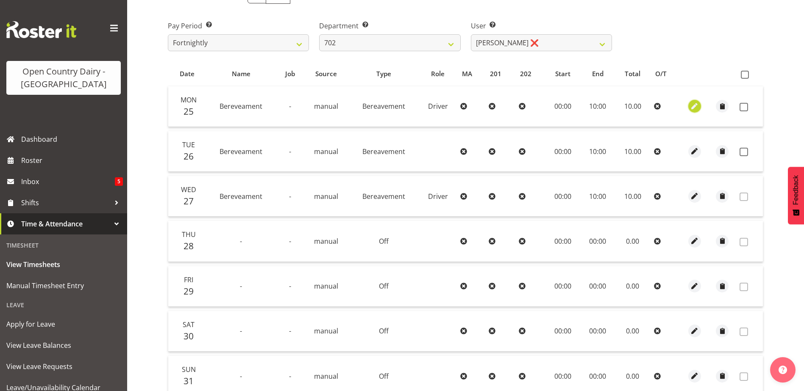
click at [695, 107] on span "button" at bounding box center [694, 107] width 10 height 10
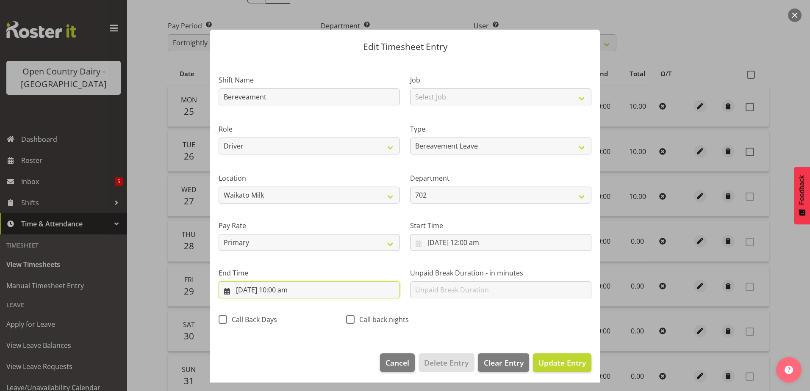
click at [291, 288] on input "25/08/2025, 10:00 am" at bounding box center [309, 290] width 181 height 17
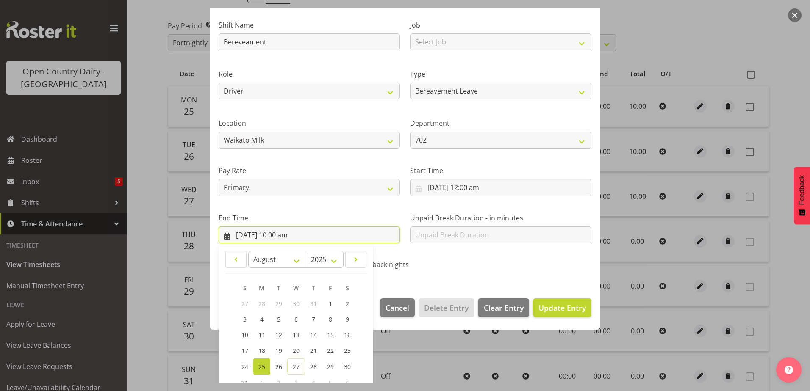
scroll to position [109, 0]
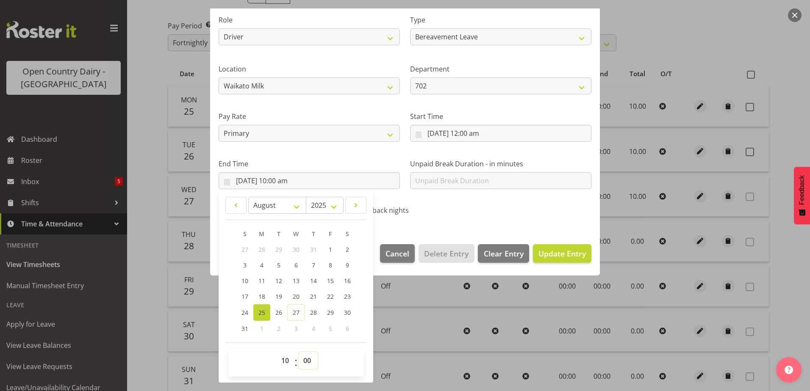
click at [306, 362] on select "00 01 02 03 04 05 06 07 08 09 10 11 12 13 14 15 16 17 18 19 20 21 22 23 24 25 2…" at bounding box center [308, 360] width 19 height 17
click at [299, 352] on select "00 01 02 03 04 05 06 07 08 09 10 11 12 13 14 15 16 17 18 19 20 21 22 23 24 25 2…" at bounding box center [308, 360] width 19 height 17
click at [566, 250] on span "Update Entry" at bounding box center [561, 254] width 47 height 10
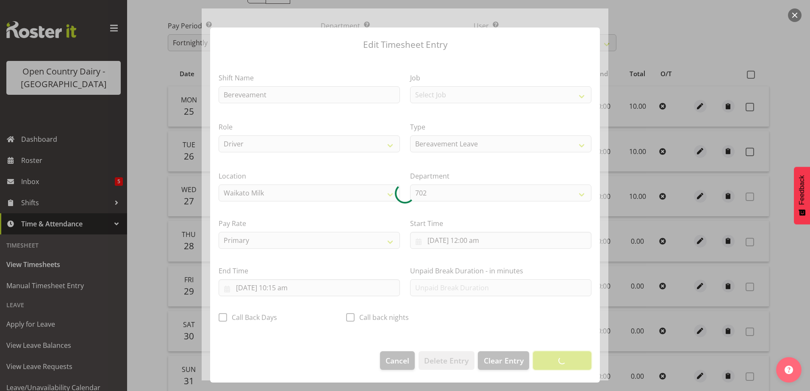
scroll to position [2, 0]
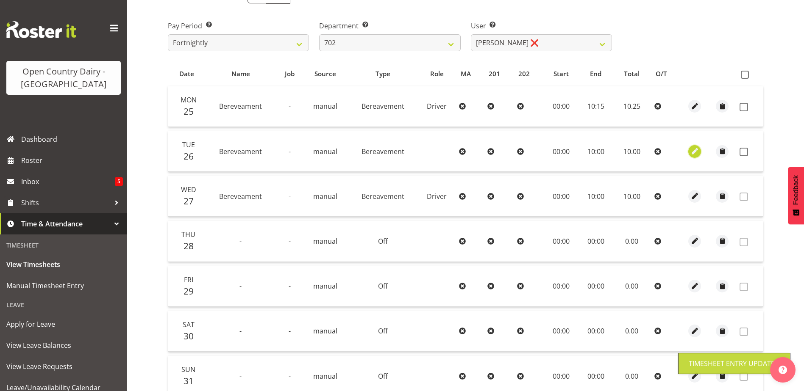
click at [697, 150] on span "button" at bounding box center [695, 152] width 10 height 10
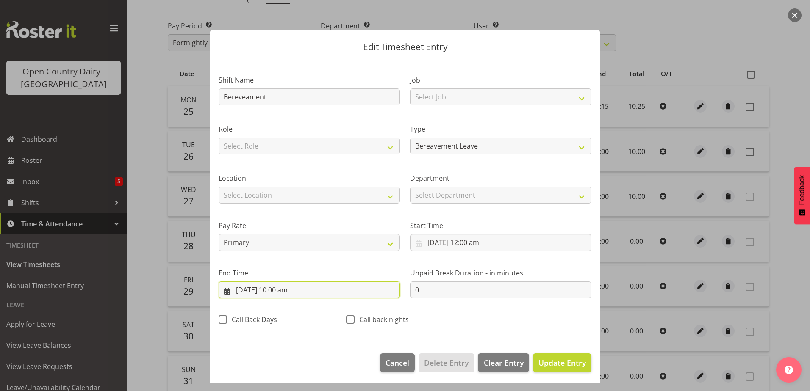
click at [288, 292] on input "26/08/2025, 10:00 am" at bounding box center [309, 290] width 181 height 17
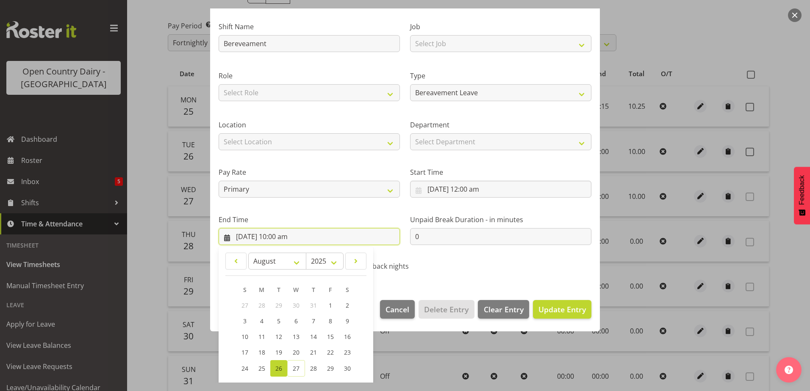
scroll to position [109, 0]
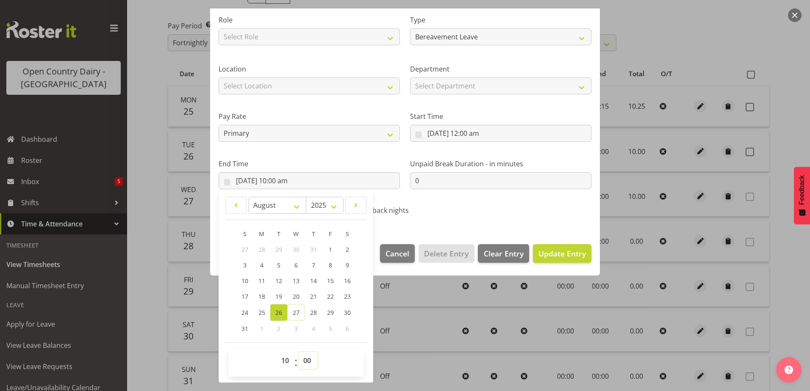
click at [309, 356] on select "00 01 02 03 04 05 06 07 08 09 10 11 12 13 14 15 16 17 18 19 20 21 22 23 24 25 2…" at bounding box center [308, 360] width 19 height 17
click at [299, 352] on select "00 01 02 03 04 05 06 07 08 09 10 11 12 13 14 15 16 17 18 19 20 21 22 23 24 25 2…" at bounding box center [308, 360] width 19 height 17
click at [571, 252] on span "Update Entry" at bounding box center [561, 254] width 47 height 10
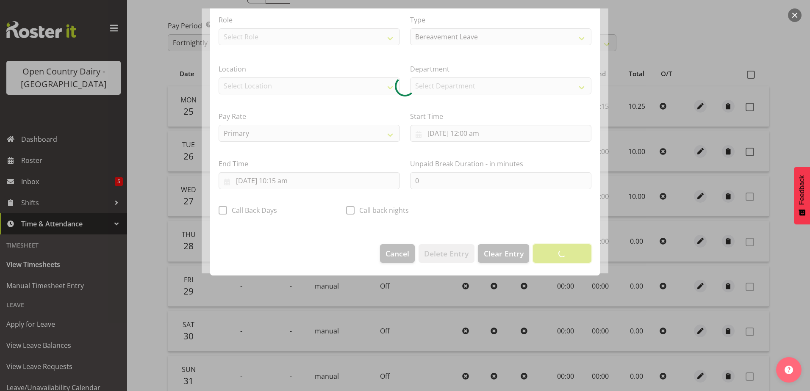
scroll to position [2, 0]
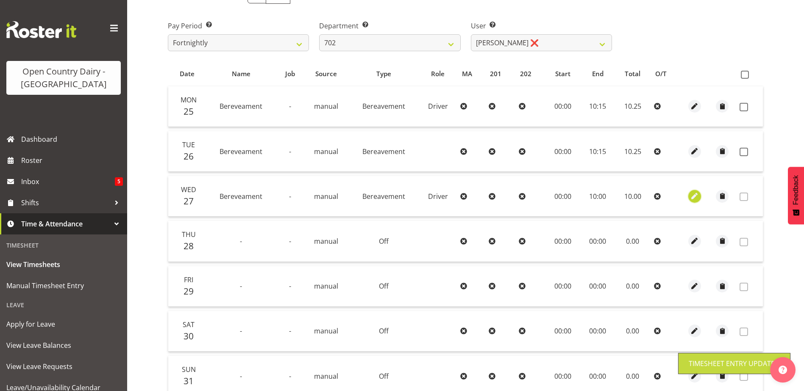
click at [693, 195] on span "button" at bounding box center [694, 196] width 10 height 10
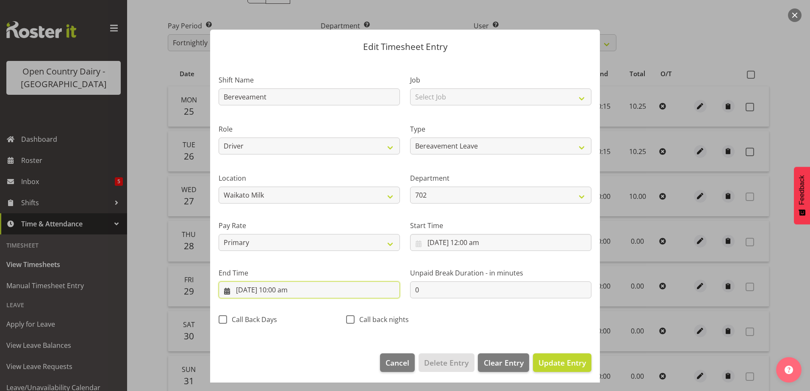
click at [291, 291] on input "27/08/2025, 10:00 am" at bounding box center [309, 290] width 181 height 17
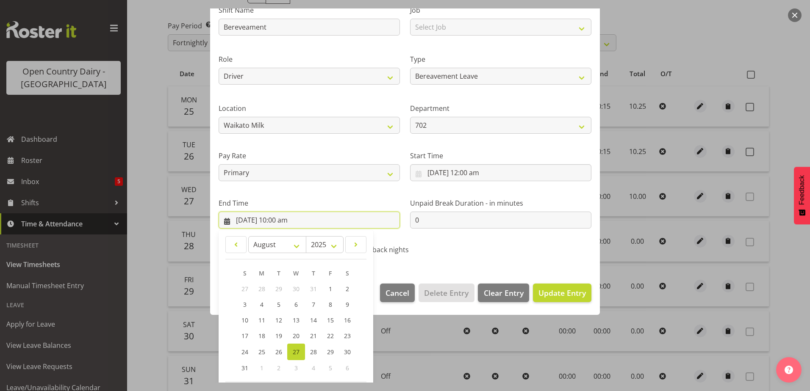
scroll to position [109, 0]
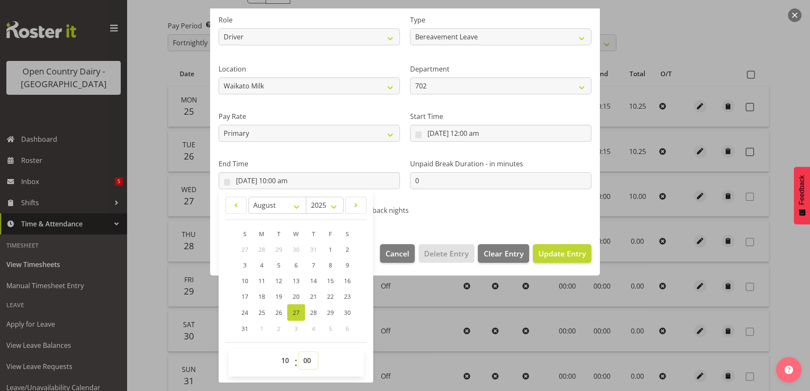
click at [307, 360] on select "00 01 02 03 04 05 06 07 08 09 10 11 12 13 14 15 16 17 18 19 20 21 22 23 24 25 2…" at bounding box center [308, 360] width 19 height 17
click at [299, 352] on select "00 01 02 03 04 05 06 07 08 09 10 11 12 13 14 15 16 17 18 19 20 21 22 23 24 25 2…" at bounding box center [308, 360] width 19 height 17
click at [546, 253] on span "Update Entry" at bounding box center [561, 254] width 47 height 10
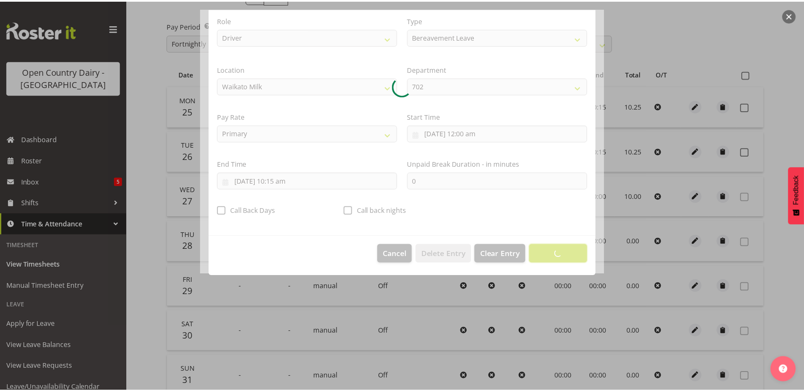
scroll to position [2, 0]
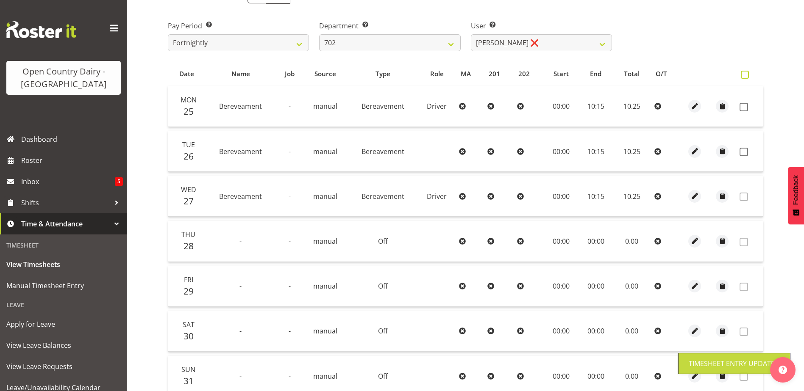
click at [746, 72] on span at bounding box center [744, 75] width 8 height 8
click at [746, 72] on input "checkbox" at bounding box center [743, 75] width 6 height 6
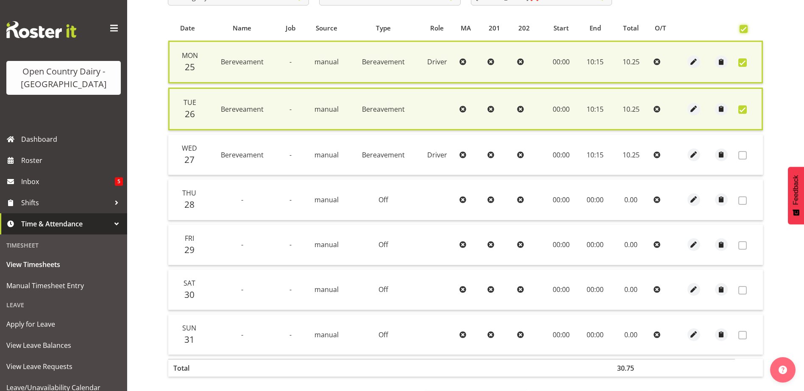
scroll to position [211, 0]
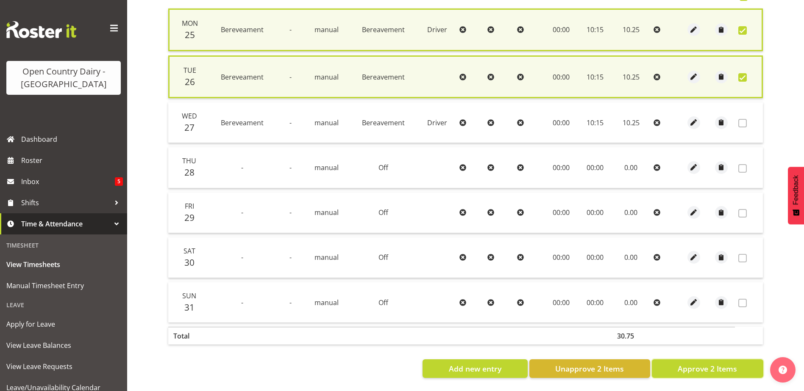
click at [691, 365] on span "Approve 2 Items" at bounding box center [706, 368] width 59 height 11
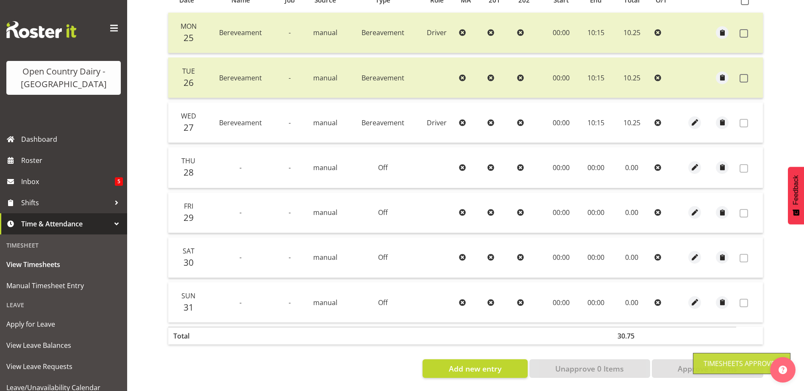
scroll to position [0, 0]
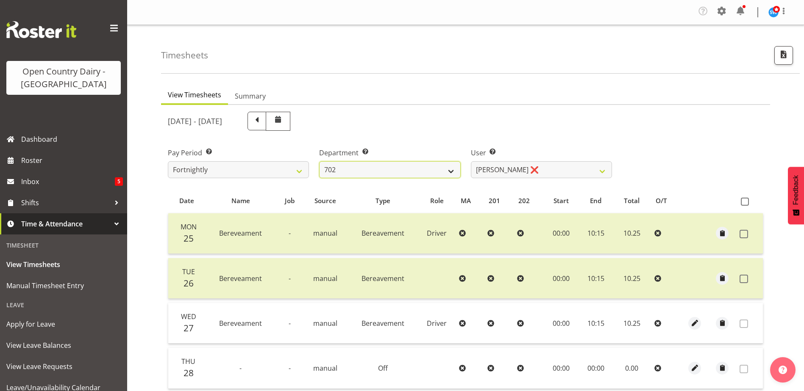
click at [404, 167] on select "701 702 703 704 705 706 707 708 709 710 711 712 713 714 715 716 717 718 719 720" at bounding box center [389, 169] width 141 height 17
click at [319, 161] on select "701 702 703 704 705 706 707 708 709 710 711 712 713 714 715 716 717 718 719 720" at bounding box center [389, 169] width 141 height 17
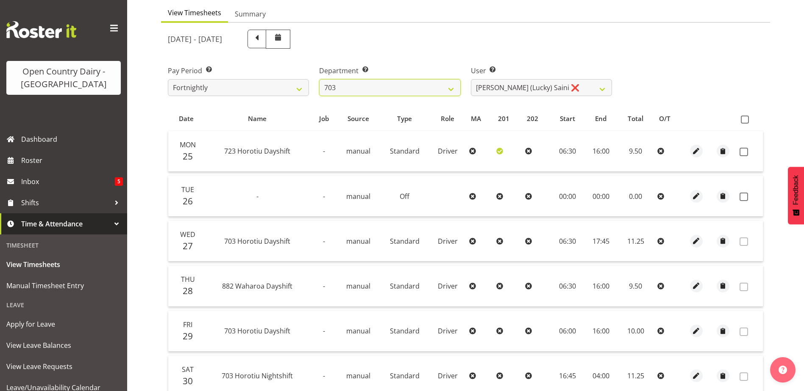
scroll to position [85, 0]
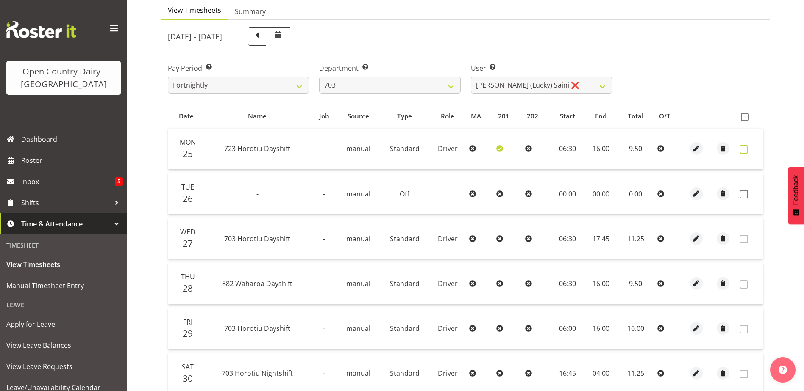
click at [746, 151] on span at bounding box center [743, 149] width 8 height 8
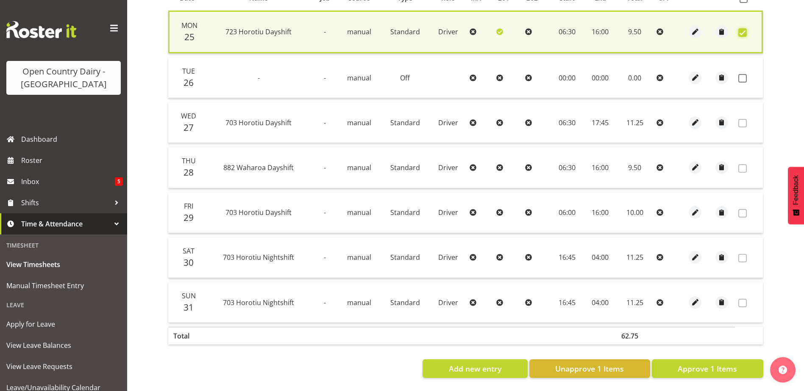
scroll to position [209, 0]
click at [724, 363] on span "Approve 1 Items" at bounding box center [706, 368] width 59 height 11
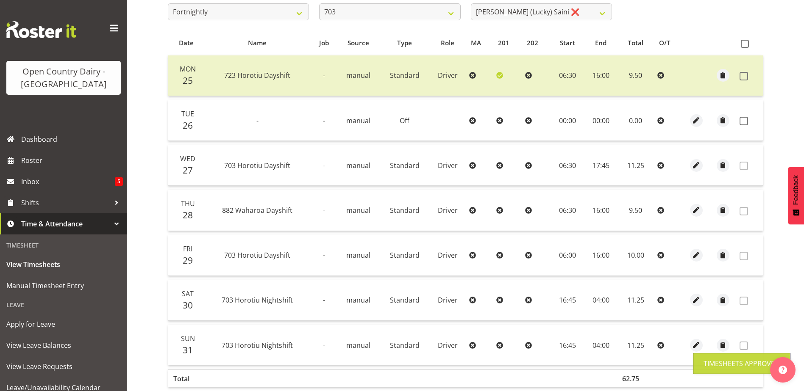
scroll to position [80, 0]
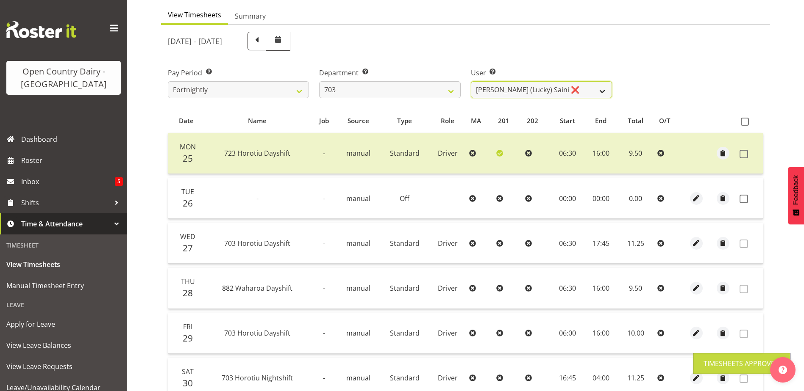
click at [535, 91] on select "Bhupinder (Lucky) Saini ❌ Mark Fowler ❌ Tama Baker ❌" at bounding box center [541, 89] width 141 height 17
click at [471, 81] on select "Bhupinder (Lucky) Saini ❌ Mark Fowler ❌ Tama Baker ❌" at bounding box center [541, 89] width 141 height 17
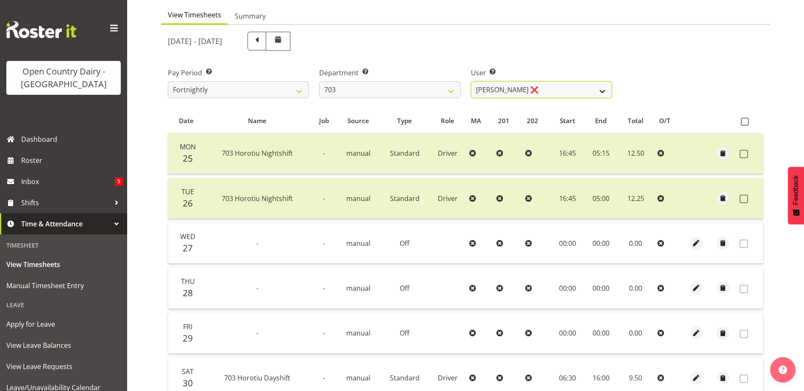
click at [555, 84] on select "Bhupinder (Lucky) Saini ❌ Mark Fowler ❌ Tama Baker ❌" at bounding box center [541, 89] width 141 height 17
click at [413, 83] on select "701 702 703 704 705 706 707 708 709 710 711 712 713 714 715 716 717 718 719 720" at bounding box center [389, 89] width 141 height 17
click at [319, 81] on select "701 702 703 704 705 706 707 708 709 710 711 712 713 714 715 716 717 718 719 720" at bounding box center [389, 89] width 141 height 17
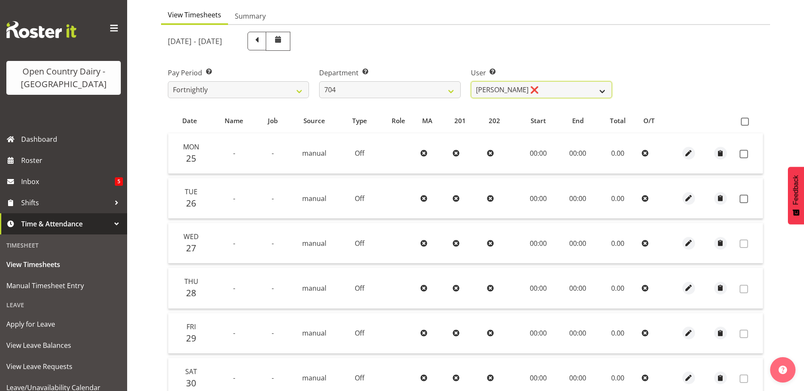
click at [567, 86] on select "Graham Houghton ❌ Jon Williams ❌ Stephen Rae ❌" at bounding box center [541, 89] width 141 height 17
click at [346, 88] on select "701 702 703 704 705 706 707 708 709 710 711 712 713 714 715 716 717 718 719 720" at bounding box center [389, 89] width 141 height 17
click at [319, 81] on select "701 702 703 704 705 706 707 708 709 710 711 712 713 714 715 716 717 718 719 720" at bounding box center [389, 89] width 141 height 17
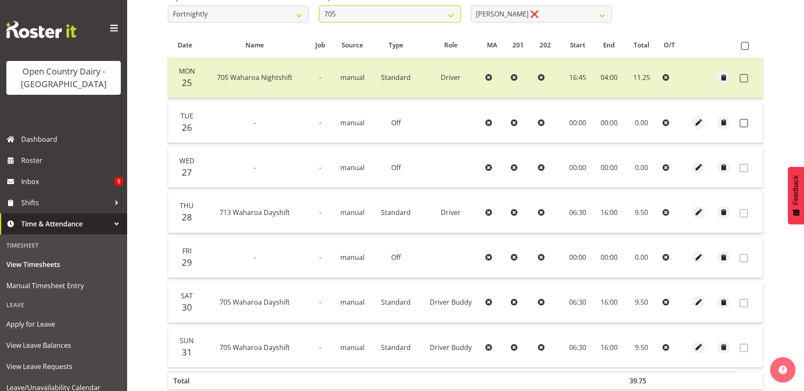
scroll to position [165, 0]
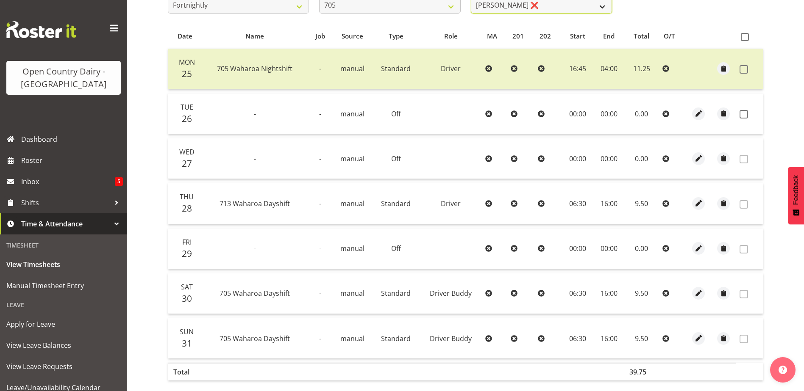
click at [539, 5] on select "Colin Kelly ❌ Craig Cottam ❌ John May ❌" at bounding box center [541, 5] width 141 height 17
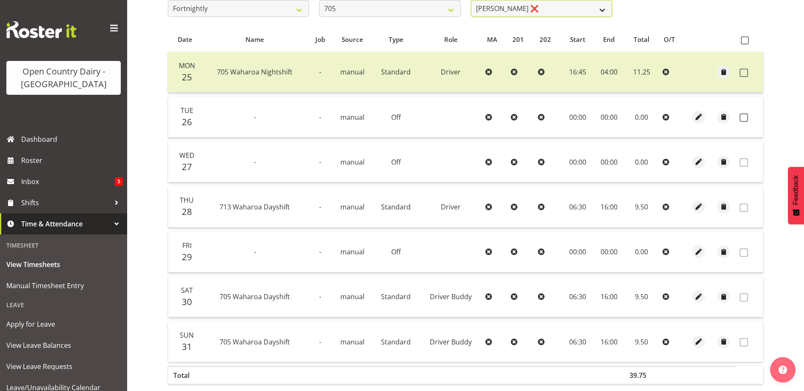
click at [471, 0] on select "Colin Kelly ❌ Craig Cottam ❌ John May ❌" at bounding box center [541, 8] width 141 height 17
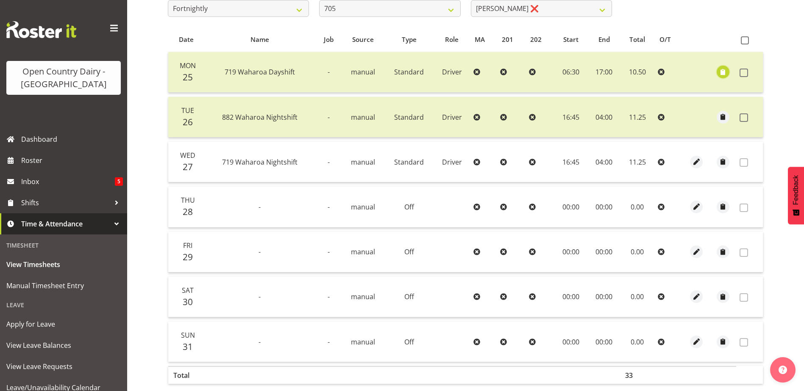
click at [725, 71] on span "button" at bounding box center [723, 72] width 10 height 10
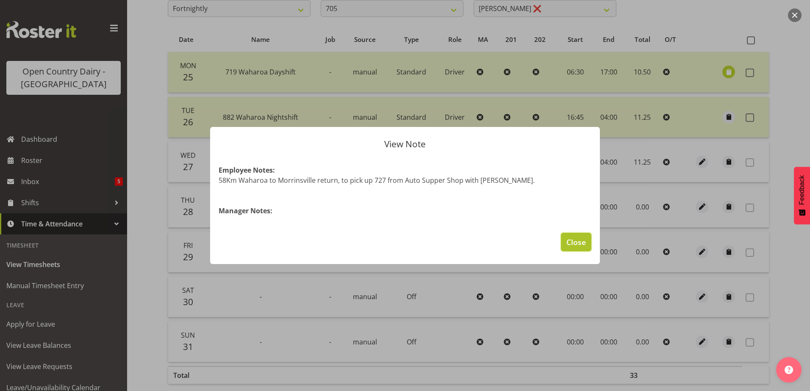
click at [585, 246] on button "Close" at bounding box center [576, 242] width 30 height 19
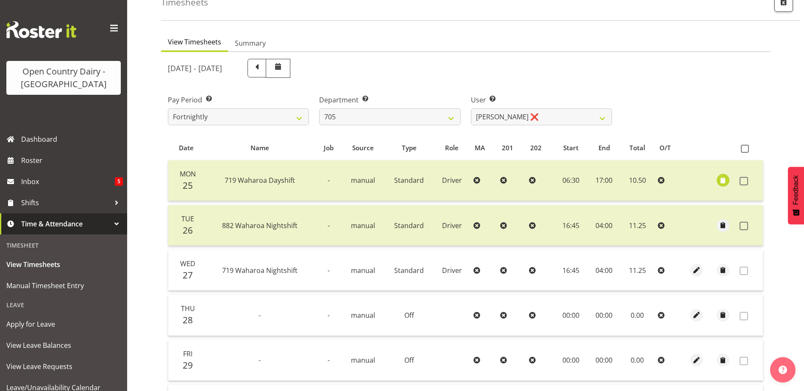
scroll to position [0, 0]
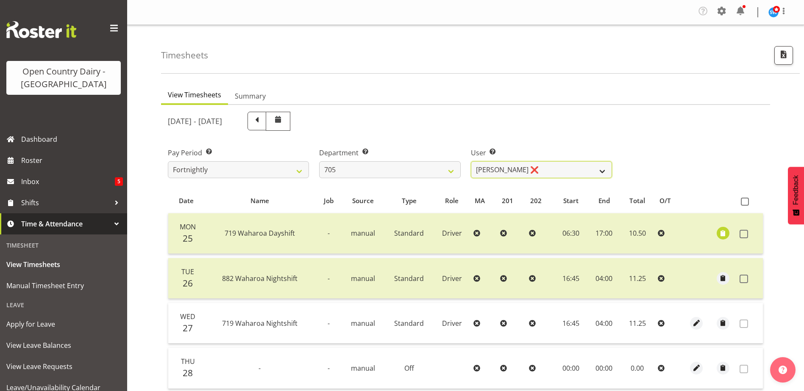
click at [524, 170] on select "Colin Kelly ❌ Craig Cottam ❌ John May ❌" at bounding box center [541, 169] width 141 height 17
drag, startPoint x: 523, startPoint y: 170, endPoint x: 504, endPoint y: 166, distance: 19.9
click at [524, 169] on select "Colin Kelly ❌ Craig Cottam ❌ John May ❌" at bounding box center [541, 169] width 141 height 17
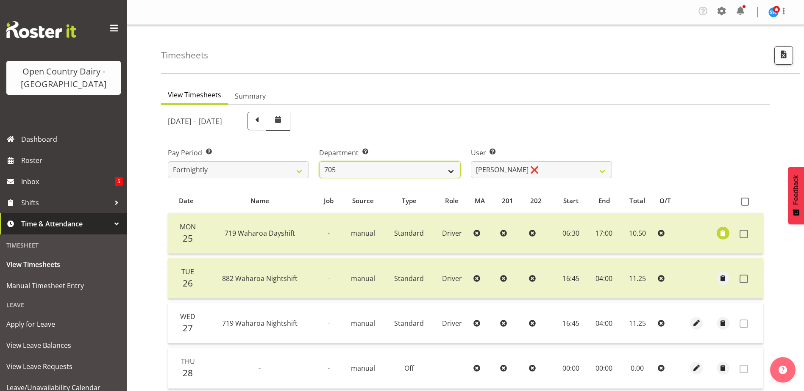
click at [433, 171] on select "701 702 703 704 705 706 707 708 709 710 711 712 713 714 715 716 717 718 719 720" at bounding box center [389, 169] width 141 height 17
click at [319, 161] on select "701 702 703 704 705 706 707 708 709 710 711 712 713 714 715 716 717 718 719 720" at bounding box center [389, 169] width 141 height 17
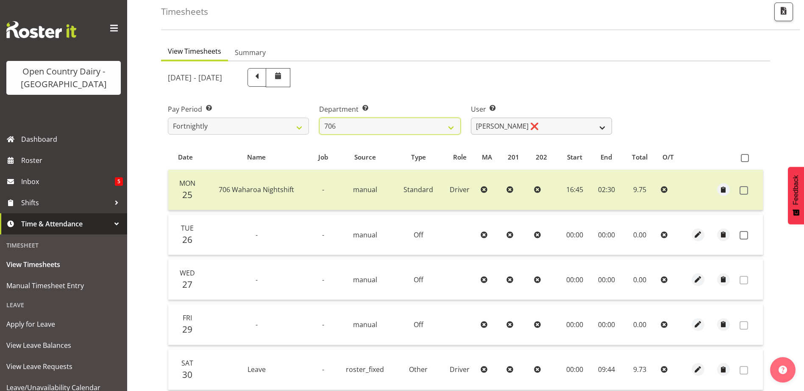
scroll to position [85, 0]
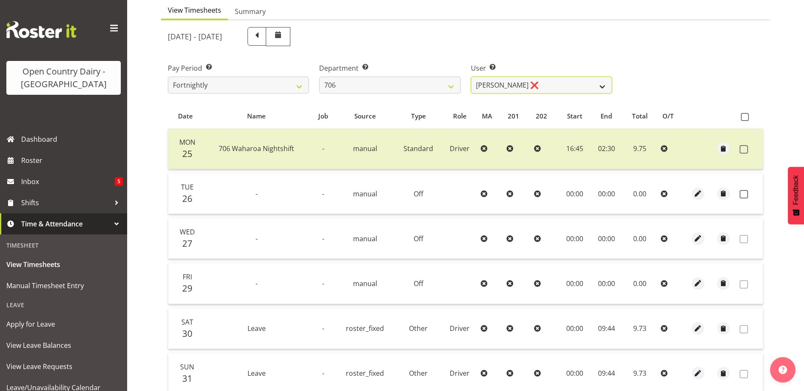
click at [557, 86] on select "Andrew Kearns ❌ Len Symons ❌ Mark Ansley ❌ Paul Griffin ❌" at bounding box center [541, 85] width 141 height 17
click at [471, 77] on select "Andrew Kearns ❌ Len Symons ❌ Mark Ansley ❌ Paul Griffin ❌" at bounding box center [541, 85] width 141 height 17
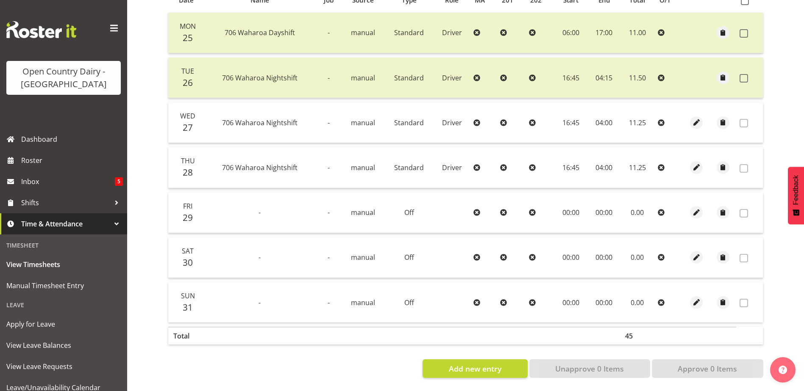
scroll to position [122, 0]
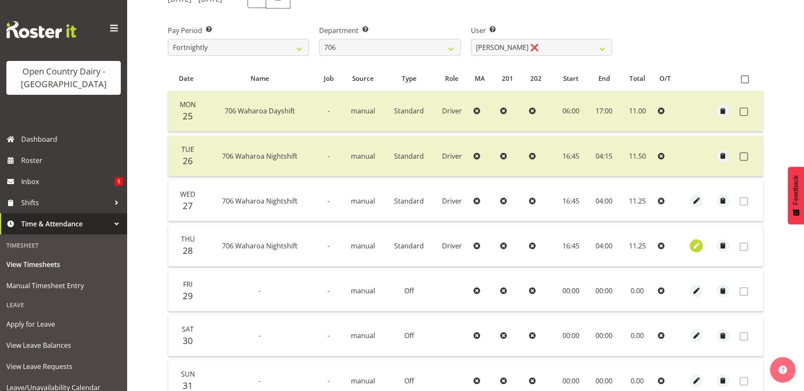
click at [696, 249] on span "button" at bounding box center [696, 246] width 10 height 10
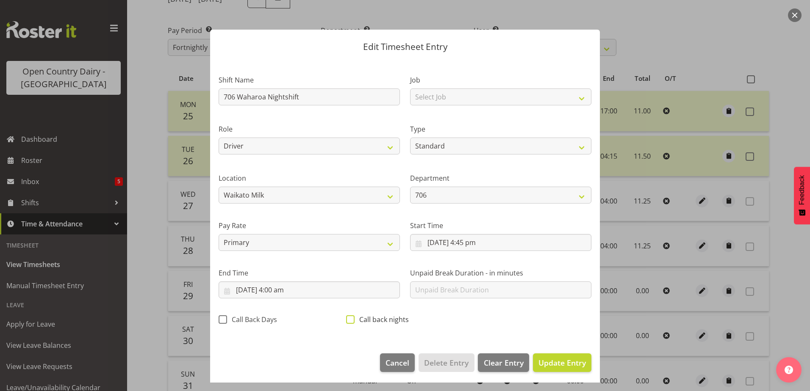
click at [349, 319] on span at bounding box center [350, 320] width 8 height 8
click at [349, 319] on input "Call back nights" at bounding box center [349, 320] width 6 height 6
click at [549, 359] on span "Update Entry" at bounding box center [561, 363] width 47 height 10
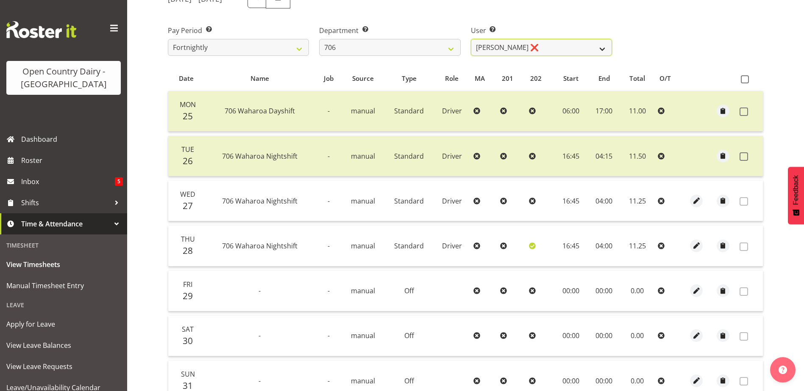
click at [562, 45] on select "Andrew Kearns ❌ Len Symons ❌ Mark Ansley ❌ Paul Griffin ❌" at bounding box center [541, 47] width 141 height 17
click at [561, 45] on select "Andrew Kearns ❌ Len Symons ❌ Mark Ansley ❌ Paul Griffin ❌" at bounding box center [541, 47] width 141 height 17
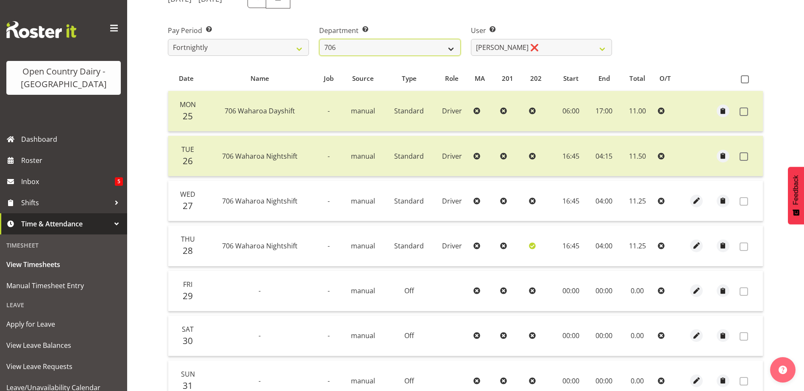
click at [368, 45] on select "701 702 703 704 705 706 707 708 709 710 711 712 713 714 715 716 717 718 719 720" at bounding box center [389, 47] width 141 height 17
click at [319, 39] on select "701 702 703 704 705 706 707 708 709 710 711 712 713 714 715 716 717 718 719 720" at bounding box center [389, 47] width 141 height 17
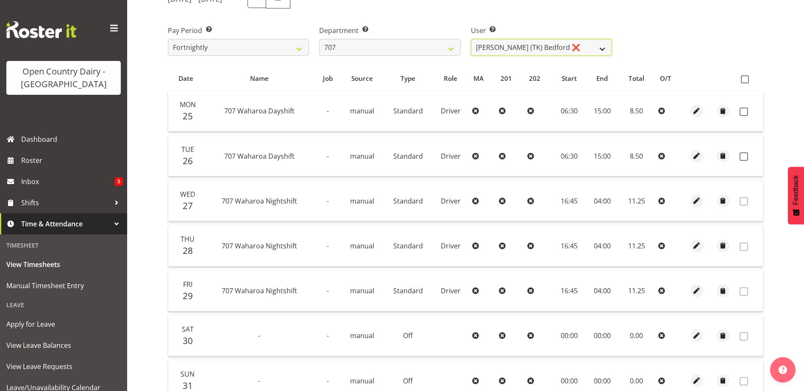
click at [553, 42] on select "Alan (TK) Bedford ❌ Mike Madden ❌" at bounding box center [541, 47] width 141 height 17
click at [743, 113] on span at bounding box center [743, 112] width 8 height 8
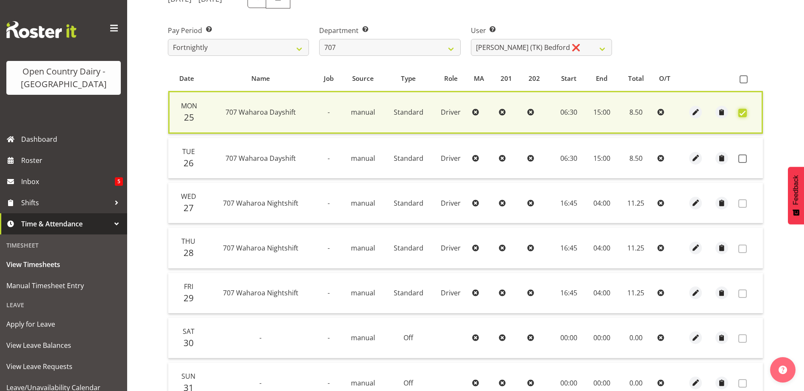
scroll to position [209, 0]
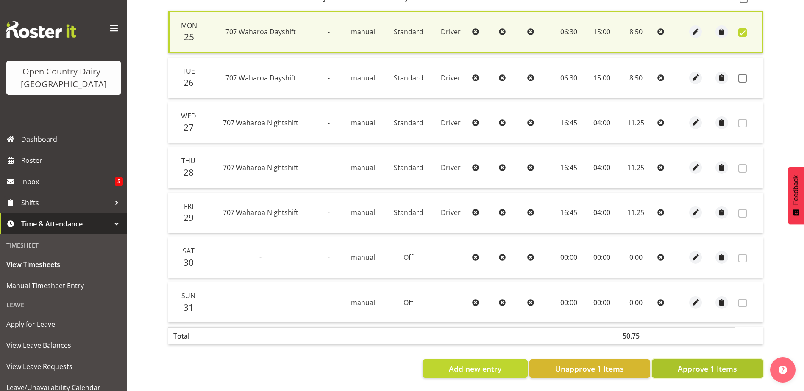
click at [706, 363] on span "Approve 1 Items" at bounding box center [706, 368] width 59 height 11
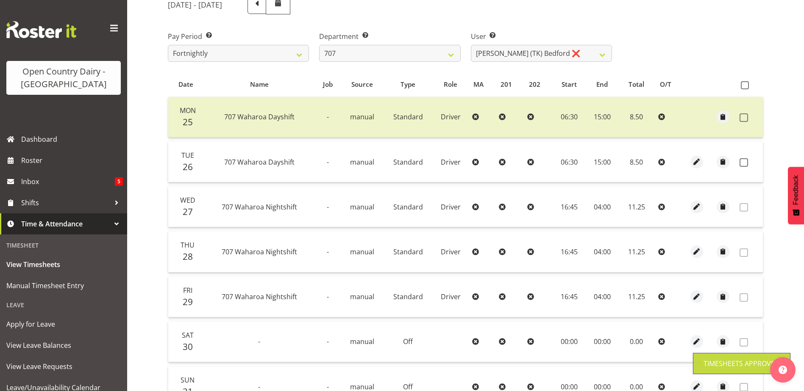
scroll to position [38, 0]
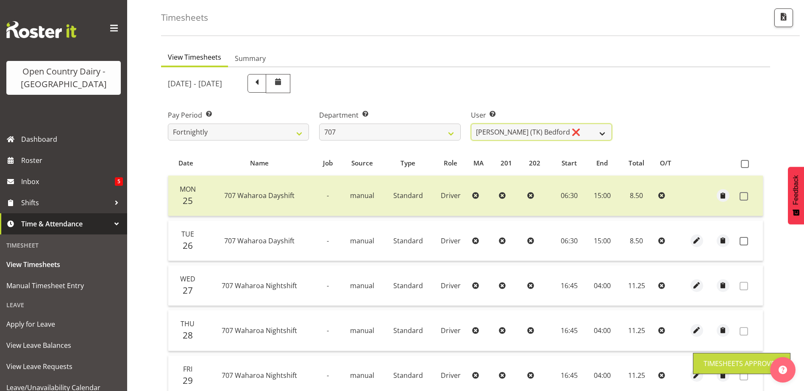
click at [505, 131] on select "Alan (TK) Bedford ❌ Mike Madden ❌" at bounding box center [541, 132] width 141 height 17
click at [471, 124] on select "Alan (TK) Bedford ❌ Mike Madden ❌" at bounding box center [541, 132] width 141 height 17
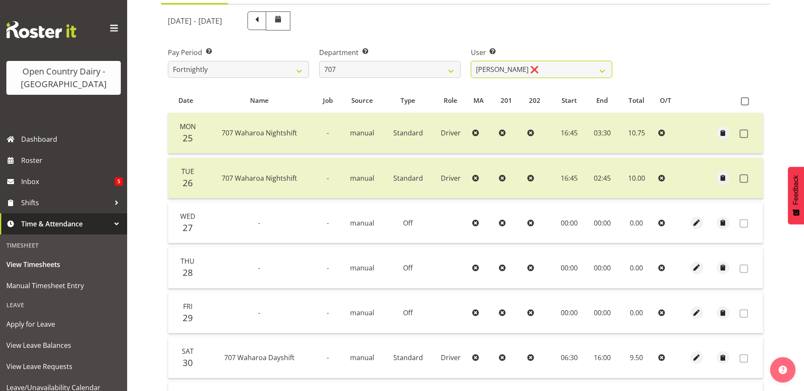
scroll to position [165, 0]
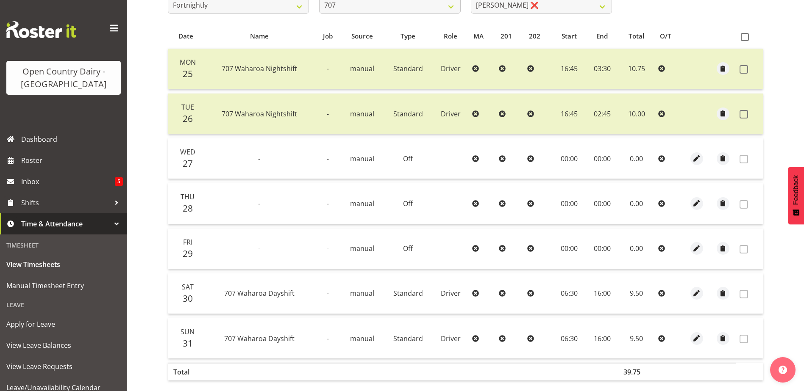
click at [747, 161] on span at bounding box center [743, 159] width 8 height 8
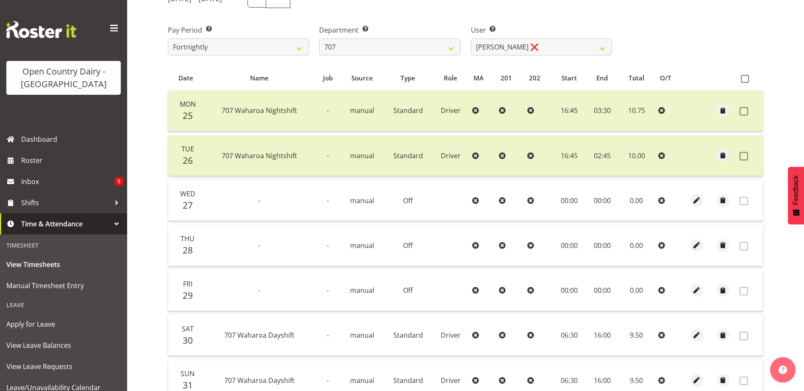
scroll to position [38, 0]
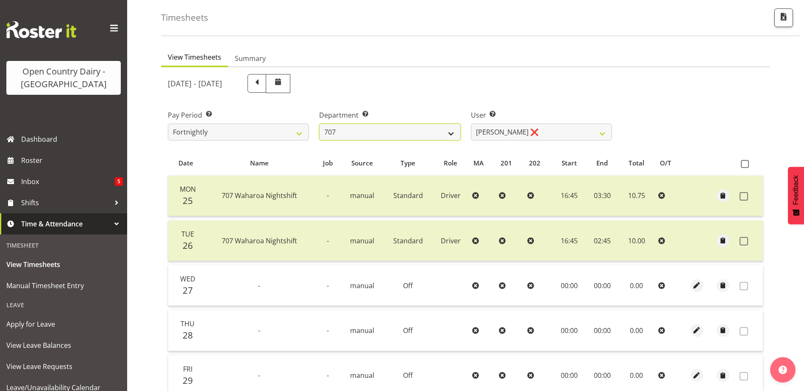
click at [371, 132] on select "701 702 703 704 705 706 707 708 709 710 711 712 713 714 715 716 717 718 719 720" at bounding box center [389, 132] width 141 height 17
click at [319, 124] on select "701 702 703 704 705 706 707 708 709 710 711 712 713 714 715 716 717 718 719 720" at bounding box center [389, 132] width 141 height 17
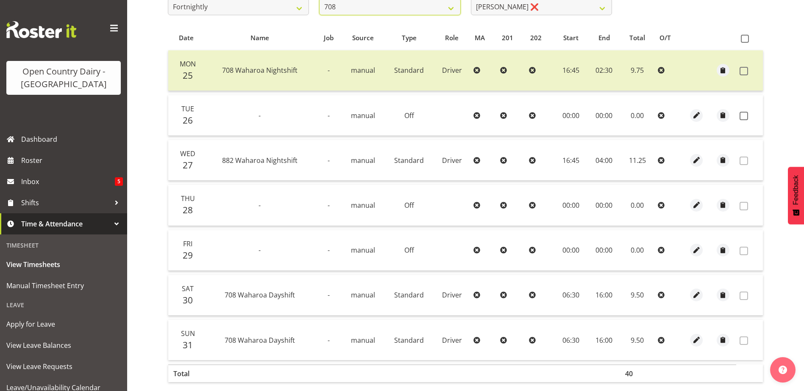
scroll to position [165, 0]
click at [745, 114] on span at bounding box center [743, 114] width 8 height 8
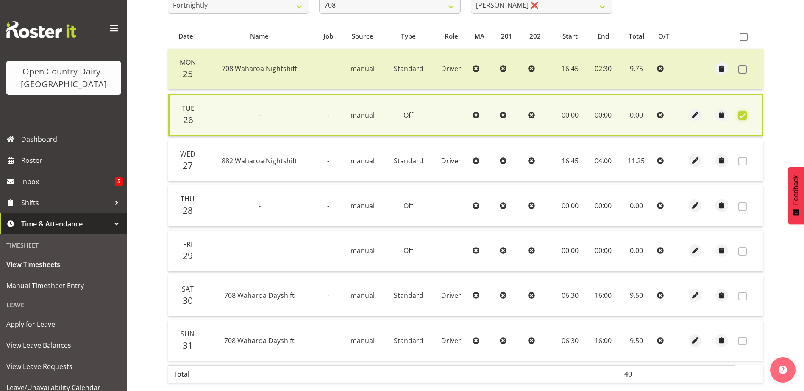
scroll to position [0, 0]
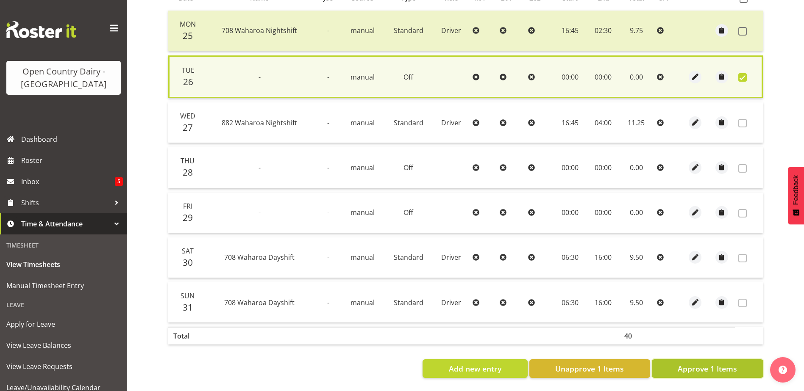
click at [696, 363] on span "Approve 1 Items" at bounding box center [706, 368] width 59 height 11
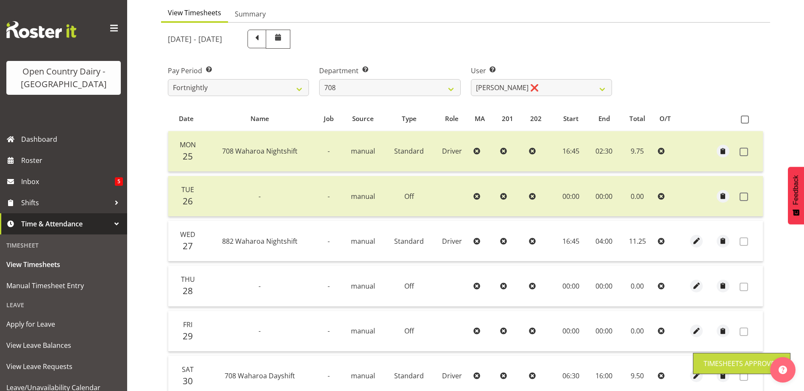
scroll to position [80, 0]
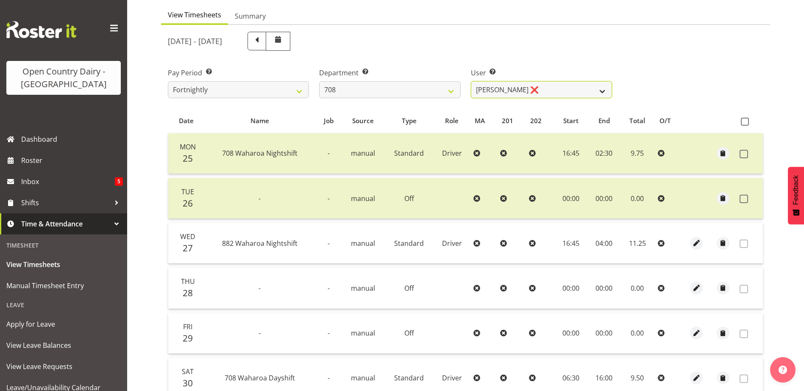
click at [528, 88] on select "David Foote ❌ Mark Himiona ❌" at bounding box center [541, 89] width 141 height 17
click at [471, 81] on select "David Foote ❌ Mark Himiona ❌" at bounding box center [541, 89] width 141 height 17
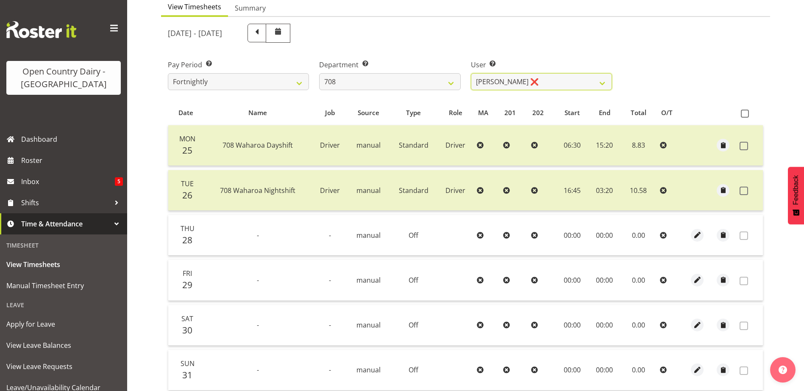
scroll to position [0, 0]
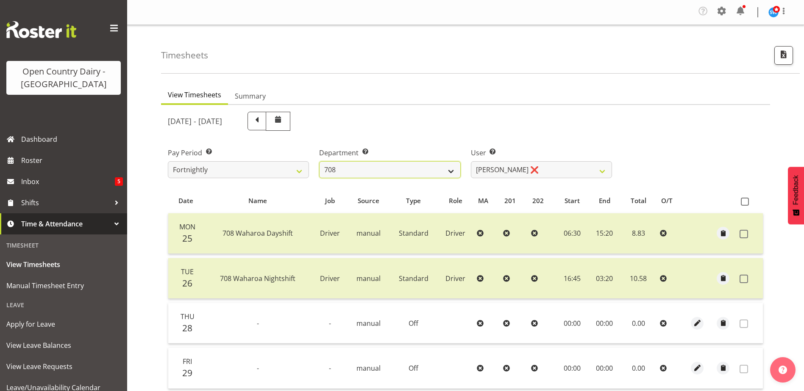
click at [348, 169] on select "701 702 703 704 705 706 707 708 709 710 711 712 713 714 715 716 717 718 719 720" at bounding box center [389, 169] width 141 height 17
click at [319, 161] on select "701 702 703 704 705 706 707 708 709 710 711 712 713 714 715 716 717 718 719 720" at bounding box center [389, 169] width 141 height 17
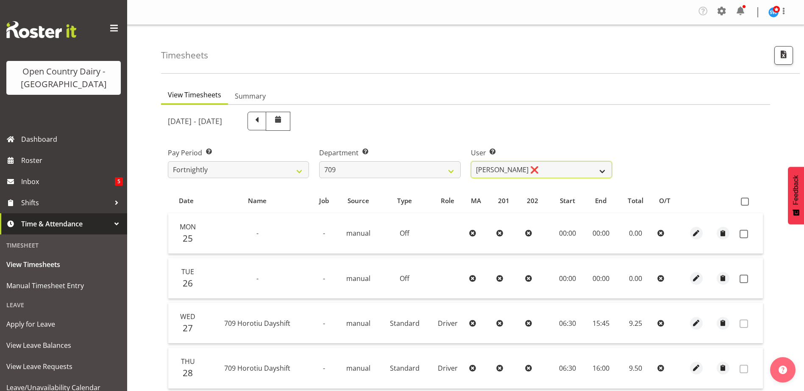
click at [530, 168] on select "Alex Barclay ❌ Craig Knudsen ❌ Jaswant Singh ❌ Ross Cook ❌" at bounding box center [541, 169] width 141 height 17
click at [471, 161] on select "Alex Barclay ❌ Craig Knudsen ❌ Jaswant Singh ❌ Ross Cook ❌" at bounding box center [541, 169] width 141 height 17
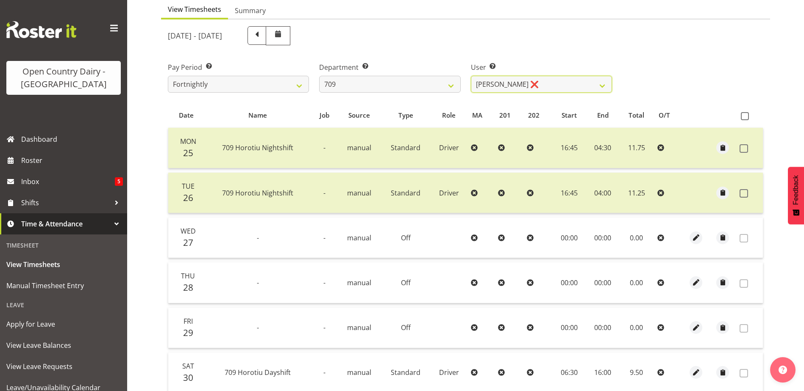
scroll to position [85, 0]
click at [537, 82] on select "Alex Barclay ❌ Craig Knudsen ❌ Jaswant Singh ❌ Ross Cook ❌" at bounding box center [541, 85] width 141 height 17
click at [471, 77] on select "Alex Barclay ❌ Craig Knudsen ❌ Jaswant Singh ❌ Ross Cook ❌" at bounding box center [541, 85] width 141 height 17
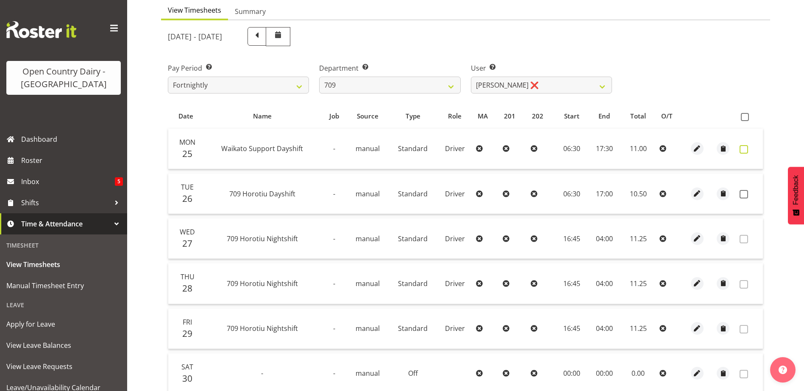
click at [746, 150] on span at bounding box center [743, 149] width 8 height 8
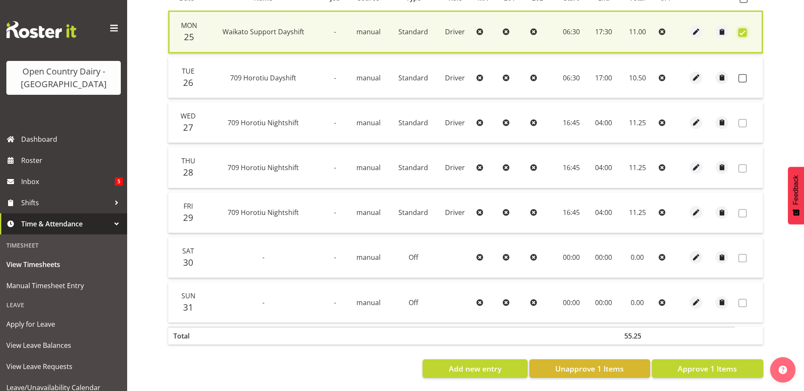
scroll to position [209, 0]
click at [724, 363] on span "Approve 1 Items" at bounding box center [706, 368] width 59 height 11
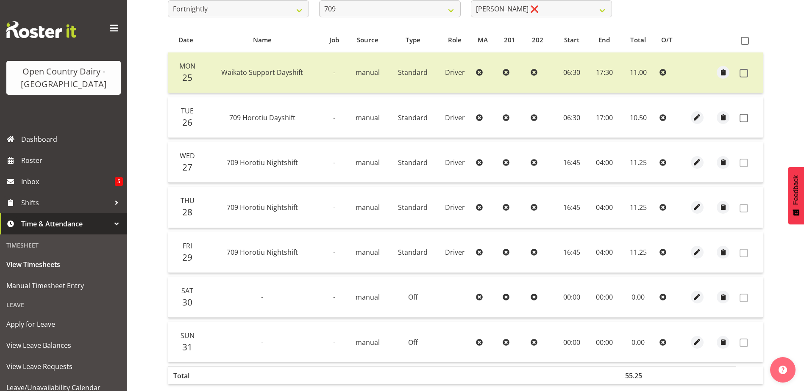
scroll to position [80, 0]
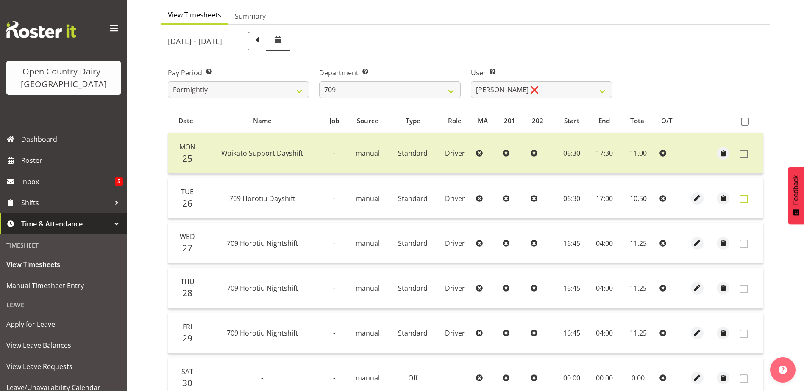
click at [744, 200] on span at bounding box center [743, 199] width 8 height 8
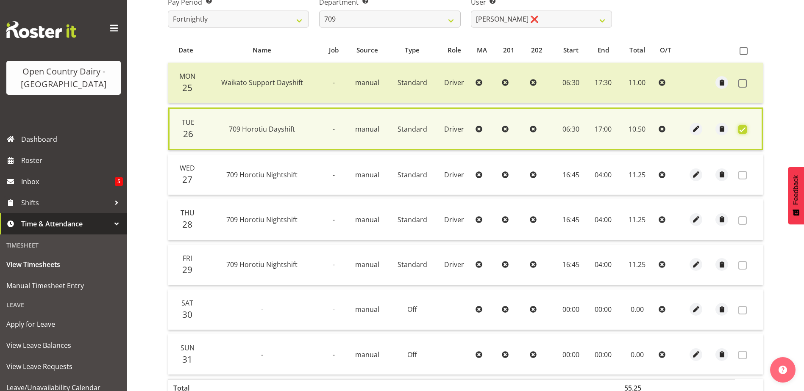
scroll to position [209, 0]
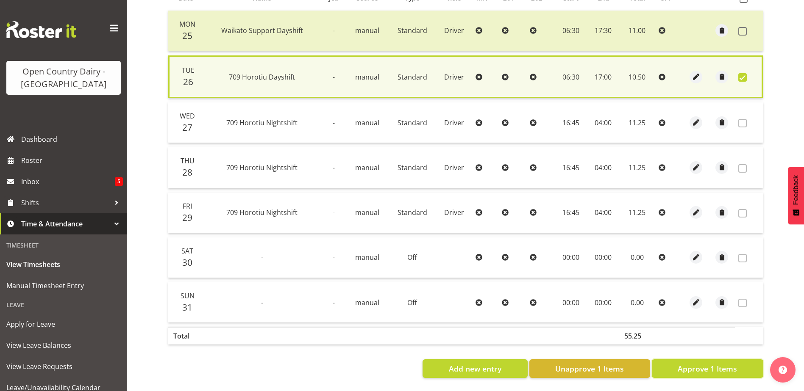
click at [686, 364] on span "Approve 1 Items" at bounding box center [706, 368] width 59 height 11
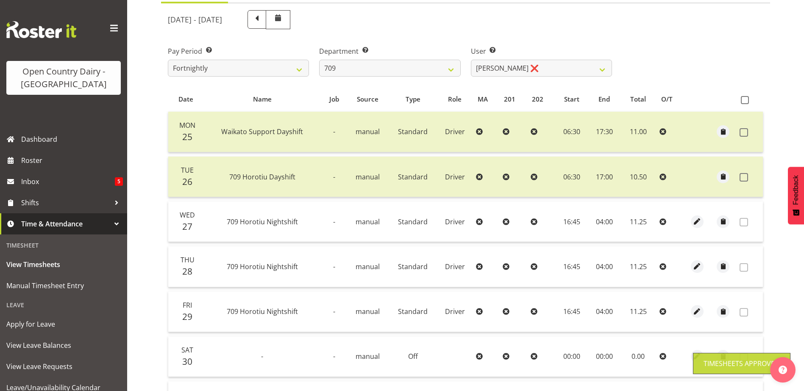
scroll to position [38, 0]
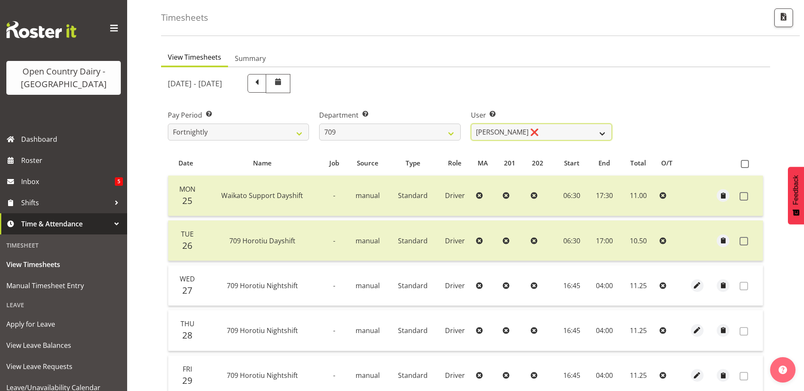
click at [532, 127] on select "Alex Barclay ❌ Craig Knudsen ❌ Jaswant Singh ❌ Ross Cook ❌" at bounding box center [541, 132] width 141 height 17
click at [386, 126] on select "701 702 703 704 705 706 707 708 709 710 711 712 713 714 715 716 717 718 719 720" at bounding box center [389, 132] width 141 height 17
click at [319, 124] on select "701 702 703 704 705 706 707 708 709 710 711 712 713 714 715 716 717 718 719 720" at bounding box center [389, 132] width 141 height 17
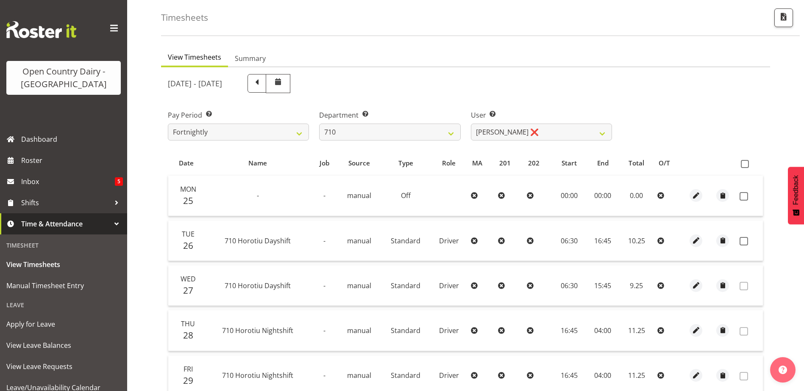
click at [552, 122] on div "User Select user. Note: This is filtered down by the previous two drop-down ite…" at bounding box center [541, 125] width 141 height 30
click at [551, 134] on select "Dean Chapman ❌ George Megchelse ❌ Kris Gambhir ❌ Richie Epere ❌" at bounding box center [541, 132] width 141 height 17
click at [471, 124] on select "Dean Chapman ❌ George Megchelse ❌ Kris Gambhir ❌ Richie Epere ❌" at bounding box center [541, 132] width 141 height 17
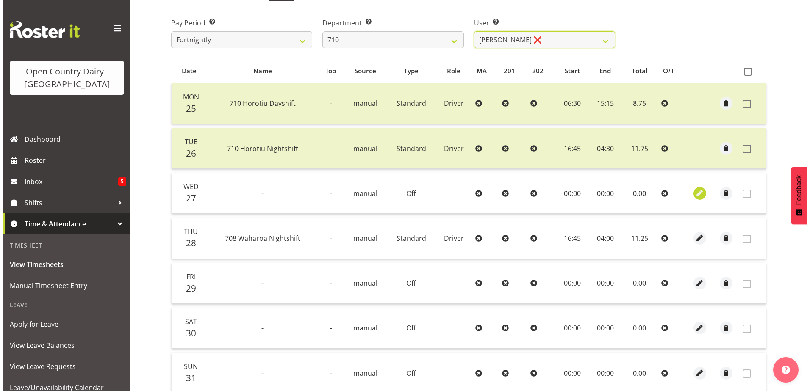
scroll to position [207, 0]
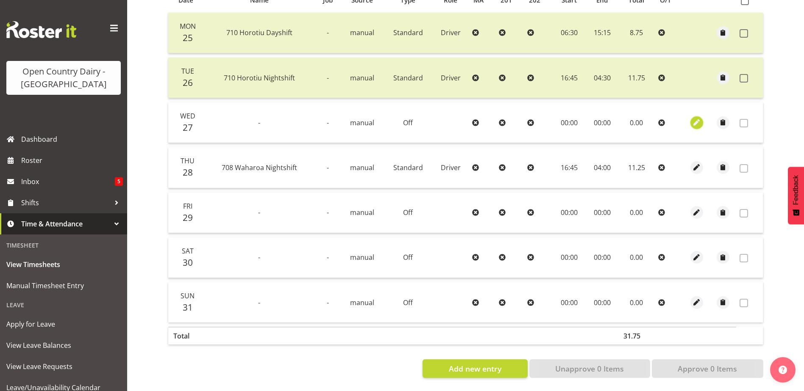
click at [694, 119] on span "button" at bounding box center [696, 123] width 10 height 10
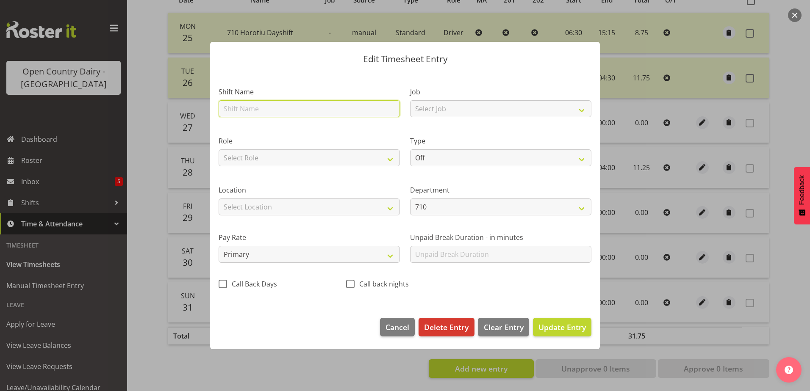
click at [265, 108] on input "text" at bounding box center [309, 108] width 181 height 17
drag, startPoint x: 235, startPoint y: 109, endPoint x: 221, endPoint y: 108, distance: 13.6
click at [202, 105] on div "Edit Timesheet Entry Shift Name 718 Waharoa Night shift Job Select Job Driver D…" at bounding box center [405, 196] width 407 height 350
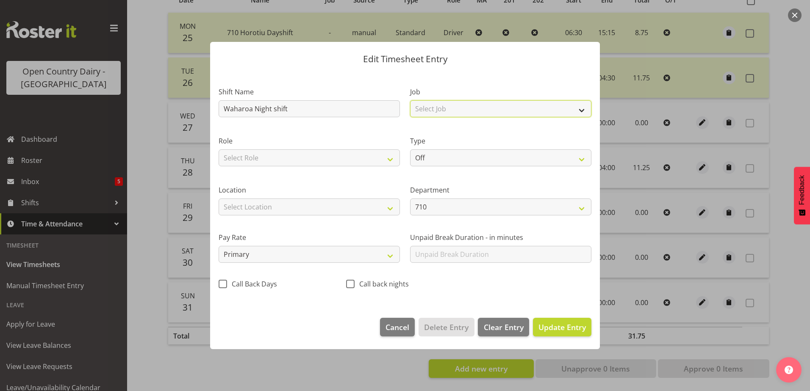
click at [439, 109] on select "Select Job Driver Driver supervisor Support" at bounding box center [500, 108] width 181 height 17
click at [410, 100] on select "Select Job Driver Driver supervisor Support" at bounding box center [500, 108] width 181 height 17
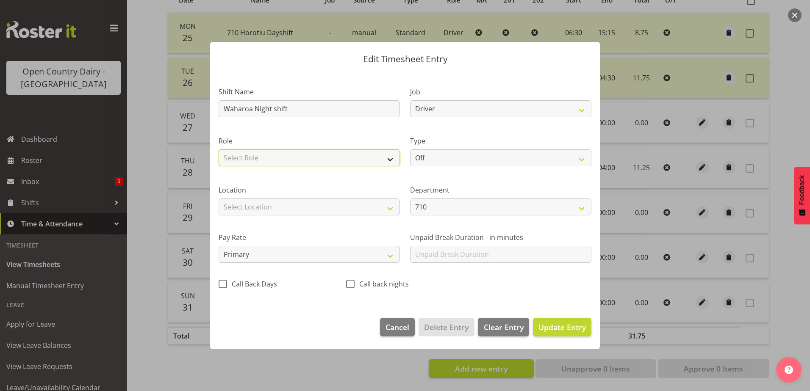
click at [323, 155] on select "Select Role Driver" at bounding box center [309, 158] width 181 height 17
click at [219, 150] on select "Select Role Driver" at bounding box center [309, 158] width 181 height 17
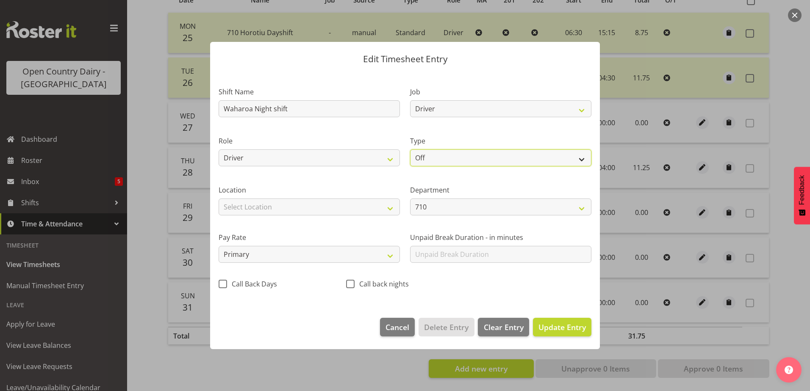
click at [422, 161] on select "Off Standard Public Holiday Public Holiday (Worked) Day In Lieu Annual Leave Si…" at bounding box center [500, 158] width 181 height 17
click at [410, 150] on select "Off Standard Public Holiday Public Holiday (Worked) Day In Lieu Annual Leave Si…" at bounding box center [500, 158] width 181 height 17
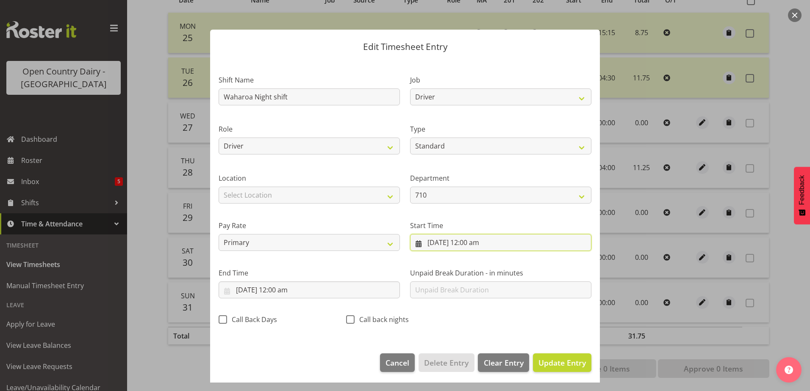
click at [437, 240] on input "27/08/2025, 12:00 am" at bounding box center [500, 242] width 181 height 17
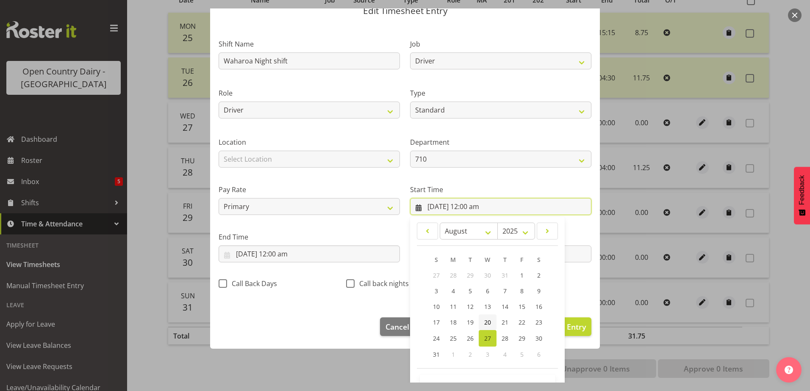
scroll to position [62, 0]
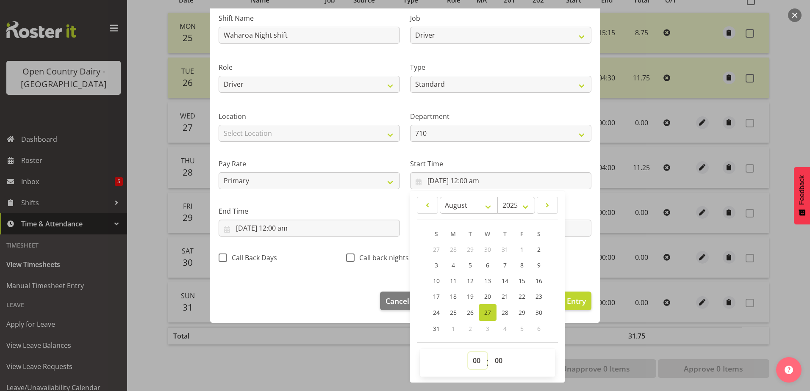
click at [477, 363] on select "00 01 02 03 04 05 06 07 08 09 10 11 12 13 14 15 16 17 18 19 20 21 22 23" at bounding box center [477, 360] width 19 height 17
click at [468, 352] on select "00 01 02 03 04 05 06 07 08 09 10 11 12 13 14 15 16 17 18 19 20 21 22 23" at bounding box center [477, 360] width 19 height 17
click at [495, 363] on select "00 01 02 03 04 05 06 07 08 09 10 11 12 13 14 15 16 17 18 19 20 21 22 23 24 25 2…" at bounding box center [499, 360] width 19 height 17
click at [490, 352] on select "00 01 02 03 04 05 06 07 08 09 10 11 12 13 14 15 16 17 18 19 20 21 22 23 24 25 2…" at bounding box center [499, 360] width 19 height 17
click at [296, 226] on input "27/08/2025, 12:00 am" at bounding box center [309, 228] width 181 height 17
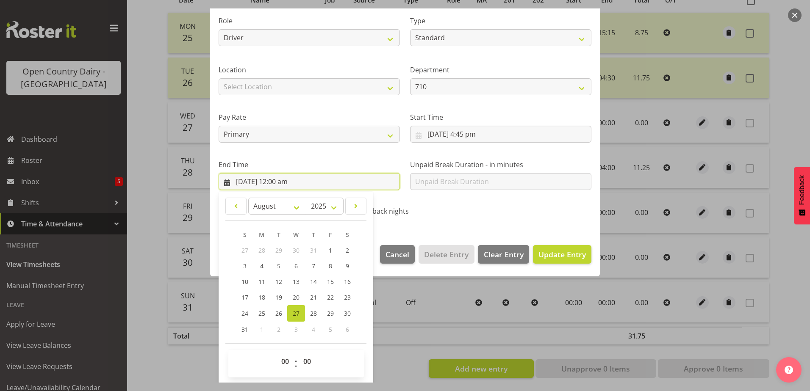
scroll to position [109, 0]
click at [284, 363] on select "00 01 02 03 04 05 06 07 08 09 10 11 12 13 14 15 16 17 18 19 20 21 22 23" at bounding box center [286, 360] width 19 height 17
click at [277, 352] on select "00 01 02 03 04 05 06 07 08 09 10 11 12 13 14 15 16 17 18 19 20 21 22 23" at bounding box center [286, 360] width 19 height 17
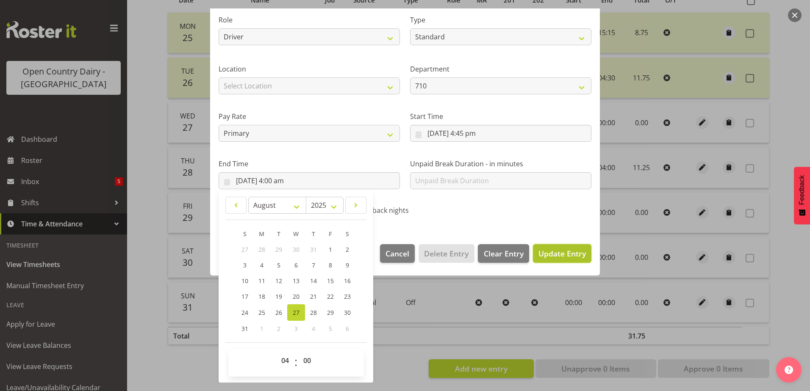
click at [546, 253] on span "Update Entry" at bounding box center [561, 254] width 47 height 10
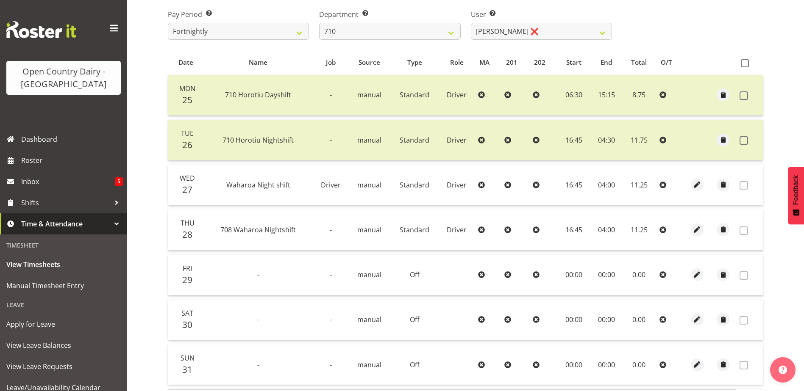
scroll to position [80, 0]
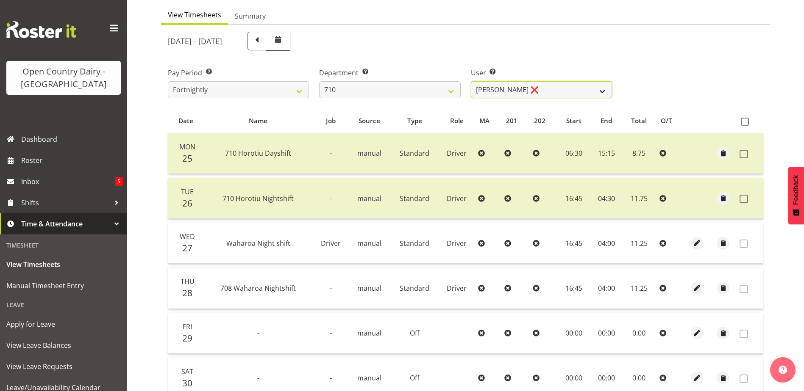
click at [550, 83] on select "Dean Chapman ❌ George Megchelse ❌ Kris Gambhir ❌ Richie Epere ❌" at bounding box center [541, 89] width 141 height 17
click at [425, 86] on select "701 702 703 704 705 706 707 708 709 710 711 712 713 714 715 716 717 718 719 720" at bounding box center [389, 89] width 141 height 17
click at [640, 44] on div "August 25th - August 31st 2025" at bounding box center [465, 41] width 605 height 29
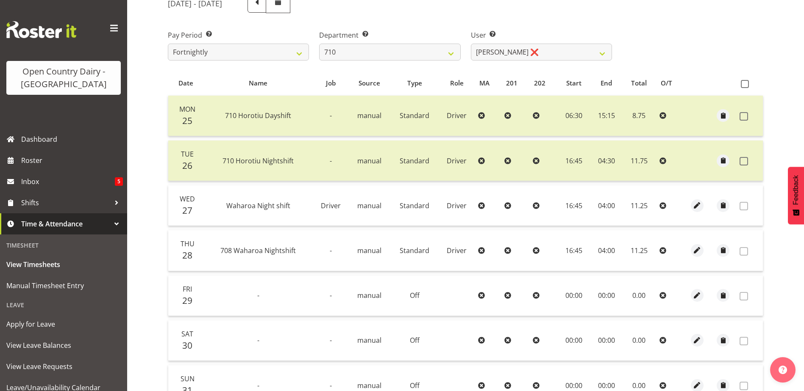
scroll to position [165, 0]
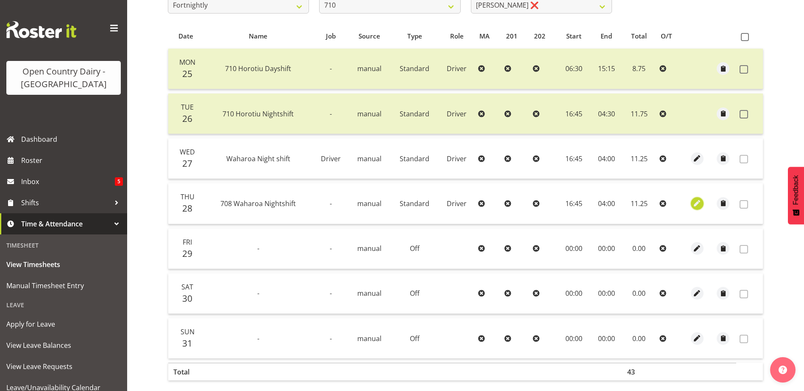
click at [696, 205] on span "button" at bounding box center [697, 204] width 10 height 10
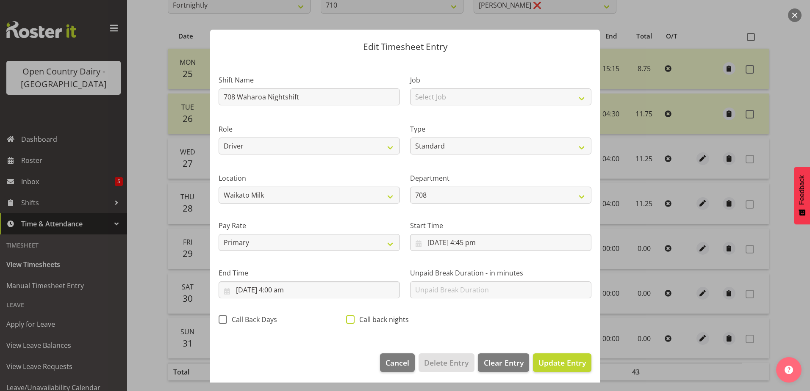
click at [347, 320] on span at bounding box center [350, 320] width 8 height 8
click at [347, 320] on input "Call back nights" at bounding box center [349, 320] width 6 height 6
click at [552, 364] on span "Update Entry" at bounding box center [561, 363] width 47 height 10
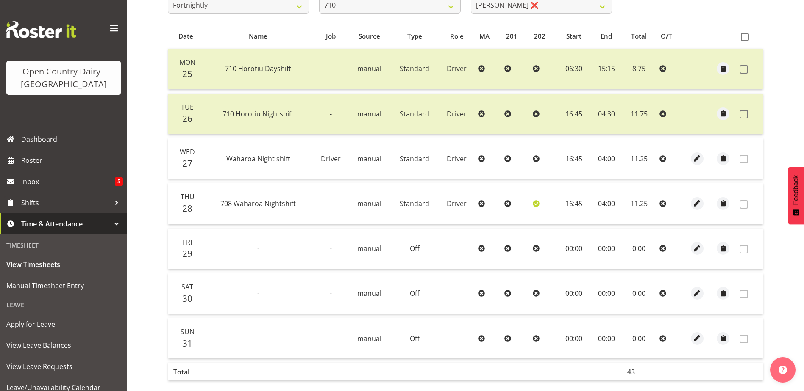
scroll to position [0, 0]
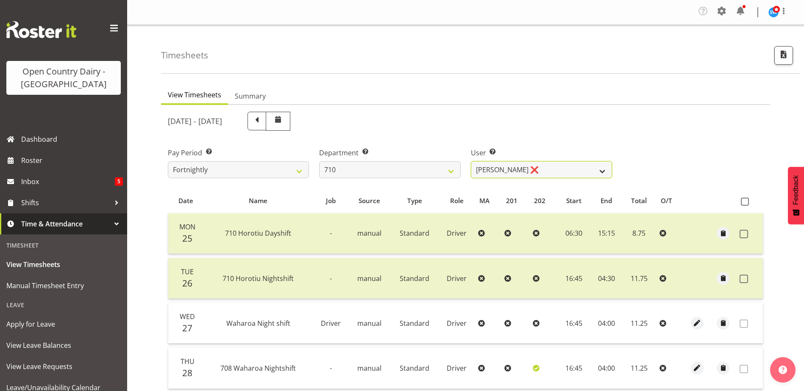
click at [554, 169] on select "Dean Chapman ❌ George Megchelse ❌ Kris Gambhir ❌ Richie Epere ❌" at bounding box center [541, 169] width 141 height 17
drag, startPoint x: 554, startPoint y: 169, endPoint x: 539, endPoint y: 167, distance: 15.0
click at [554, 169] on select "Dean Chapman ❌ George Megchelse ❌ Kris Gambhir ❌ Richie Epere ❌" at bounding box center [541, 169] width 141 height 17
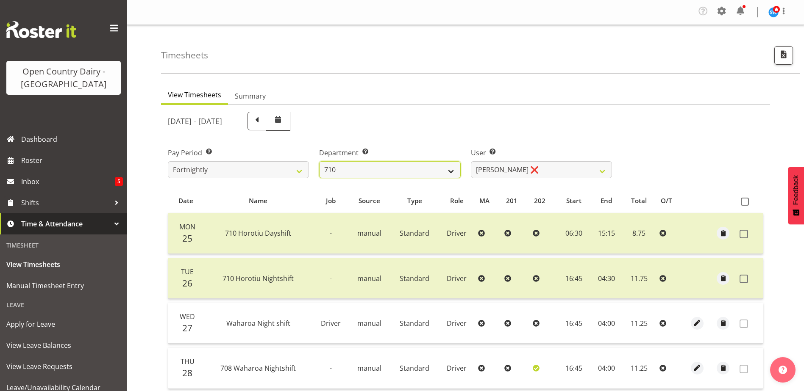
click at [418, 167] on select "701 702 703 704 705 706 707 708 709 710 711 712 713 714 715 716 717 718 719 720" at bounding box center [389, 169] width 141 height 17
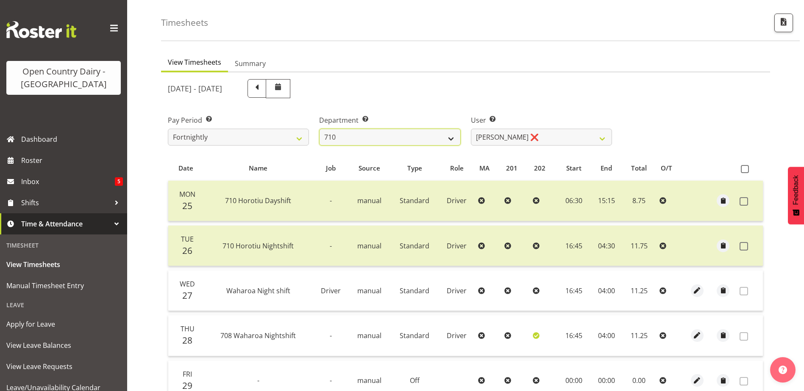
scroll to position [42, 0]
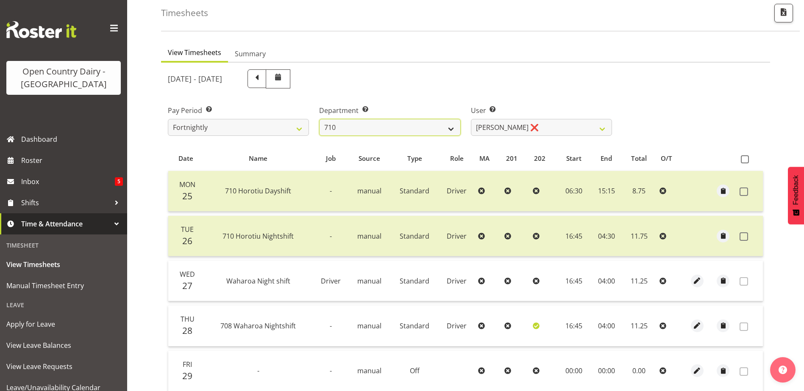
click at [411, 122] on select "701 702 703 704 705 706 707 708 709 710 711 712 713 714 715 716 717 718 719 720" at bounding box center [389, 127] width 141 height 17
click at [319, 119] on select "701 702 703 704 705 706 707 708 709 710 711 712 713 714 715 716 717 718 719 720" at bounding box center [389, 127] width 141 height 17
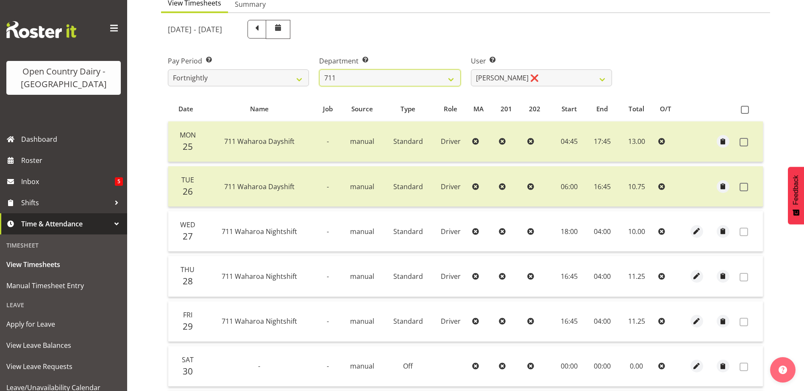
scroll to position [0, 0]
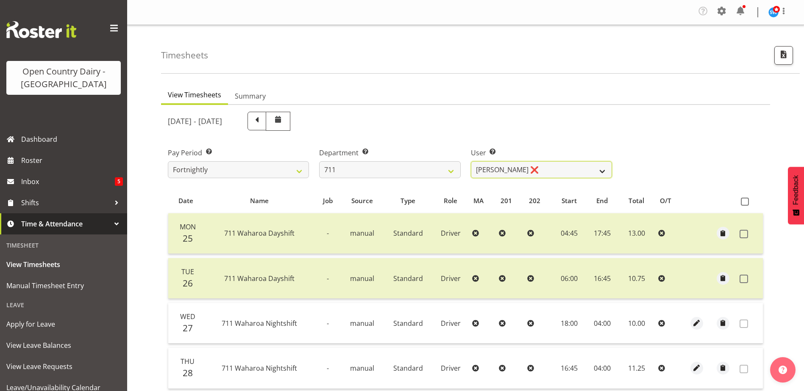
click at [537, 170] on select "Baz Morgan ❌ Gerard Cavanagh ❌ Tyrone Lawry ❌" at bounding box center [541, 169] width 141 height 17
click at [471, 161] on select "Baz Morgan ❌ Gerard Cavanagh ❌ Tyrone Lawry ❌" at bounding box center [541, 169] width 141 height 17
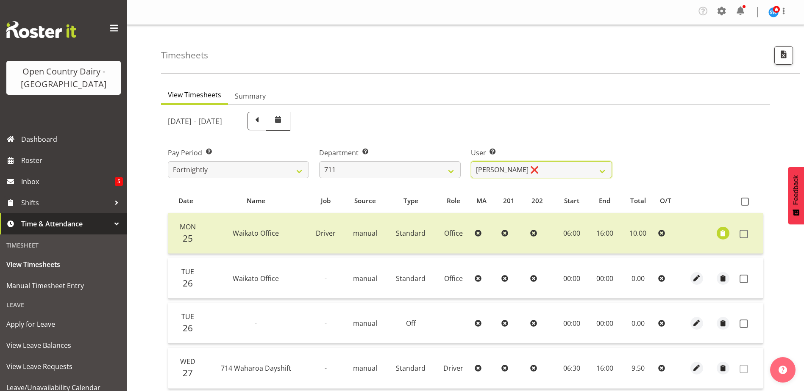
drag, startPoint x: 537, startPoint y: 164, endPoint x: 536, endPoint y: 178, distance: 14.4
click at [537, 164] on select "Baz Morgan ❌ Gerard Cavanagh ❌ Tyrone Lawry ❌" at bounding box center [541, 169] width 141 height 17
click at [471, 161] on select "Baz Morgan ❌ Gerard Cavanagh ❌ Tyrone Lawry ❌" at bounding box center [541, 169] width 141 height 17
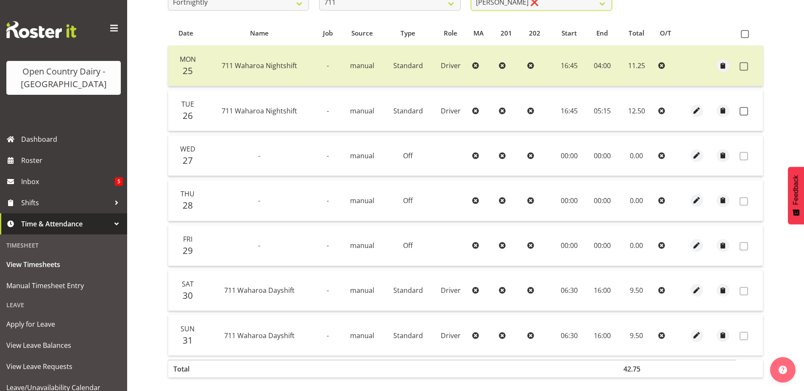
scroll to position [169, 0]
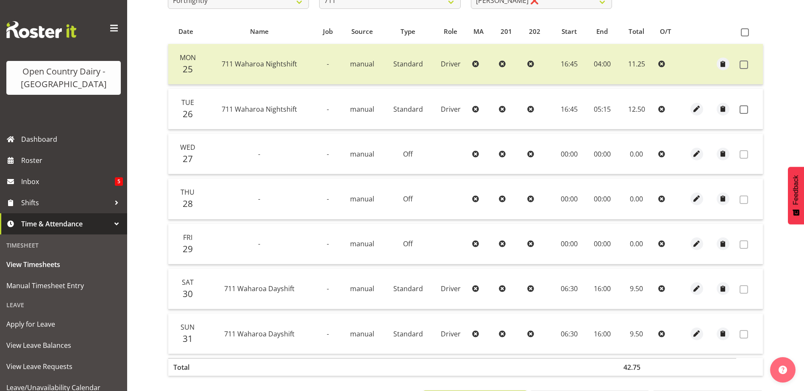
drag, startPoint x: 743, startPoint y: 110, endPoint x: 749, endPoint y: 123, distance: 14.2
click at [744, 110] on span at bounding box center [743, 109] width 8 height 8
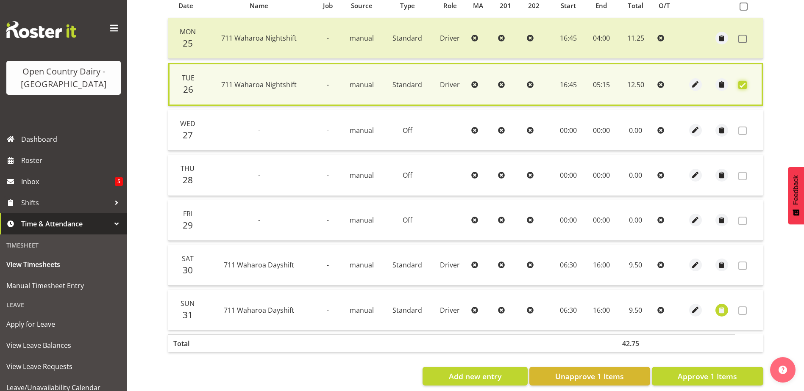
scroll to position [209, 0]
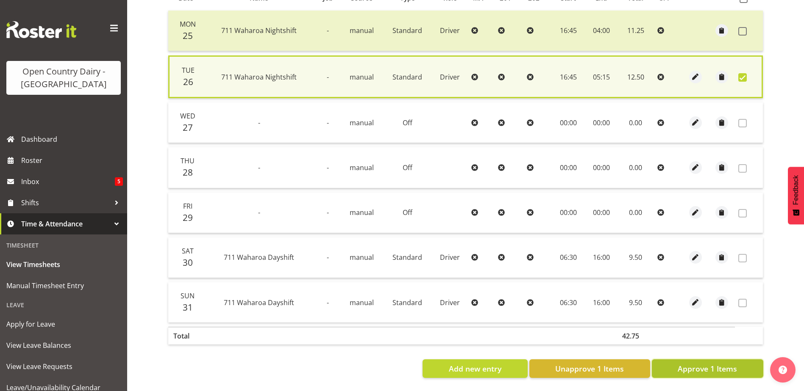
click at [722, 363] on span "Approve 1 Items" at bounding box center [706, 368] width 59 height 11
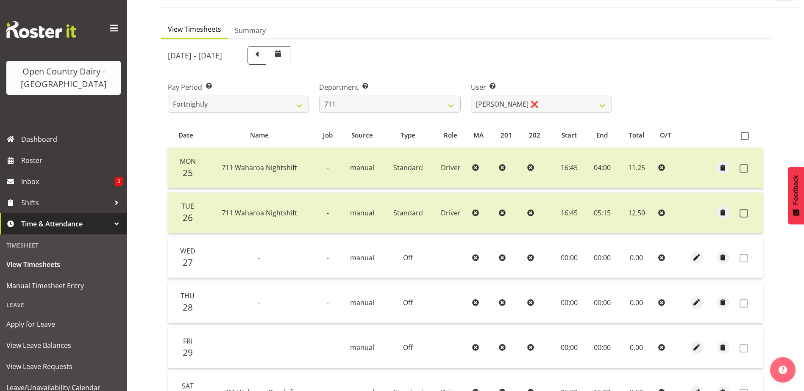
scroll to position [38, 0]
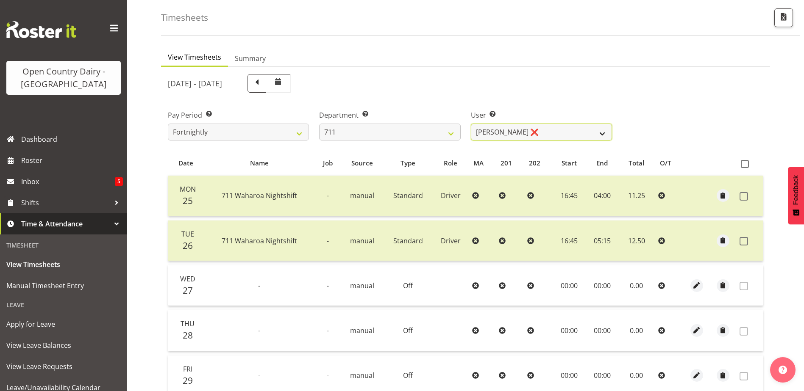
click at [510, 130] on select "Baz Morgan ❌ Gerard Cavanagh ❌ Tyrone Lawry ❌" at bounding box center [541, 132] width 141 height 17
click at [471, 124] on select "Baz Morgan ❌ Gerard Cavanagh ❌ Tyrone Lawry ❌" at bounding box center [541, 132] width 141 height 17
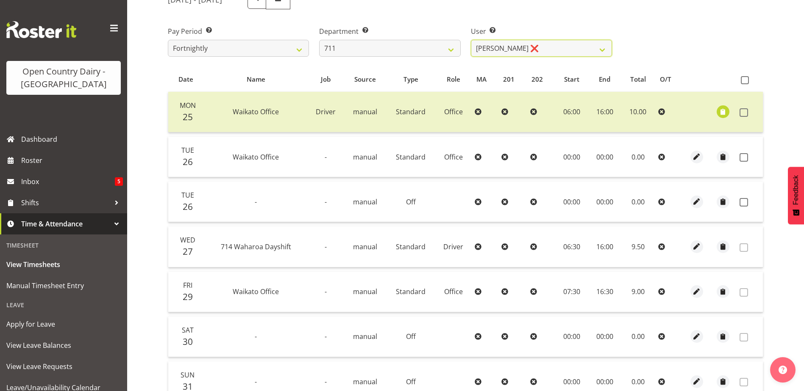
scroll to position [122, 0]
click at [723, 114] on span "button" at bounding box center [723, 111] width 10 height 10
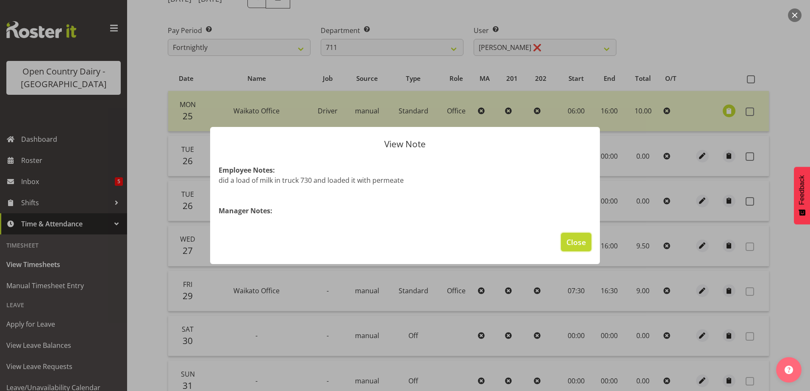
drag, startPoint x: 572, startPoint y: 242, endPoint x: 624, endPoint y: 204, distance: 64.6
click at [573, 242] on span "Close" at bounding box center [575, 242] width 19 height 11
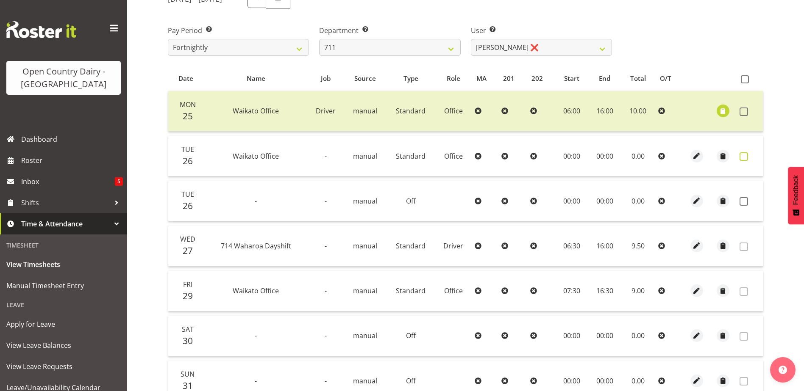
click at [745, 155] on span at bounding box center [743, 156] width 8 height 8
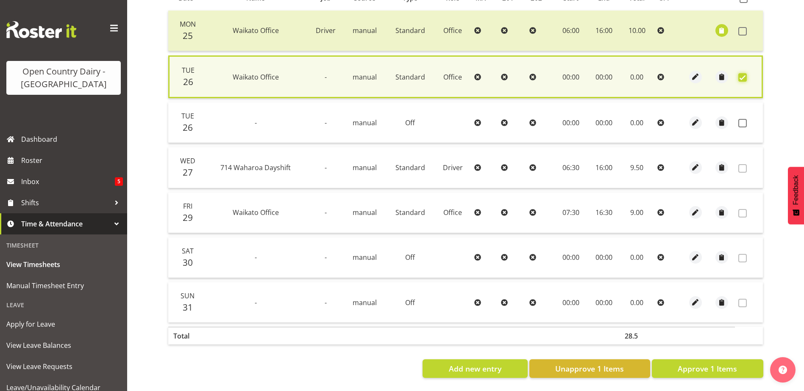
scroll to position [209, 0]
click at [698, 363] on span "Approve 1 Items" at bounding box center [706, 368] width 59 height 11
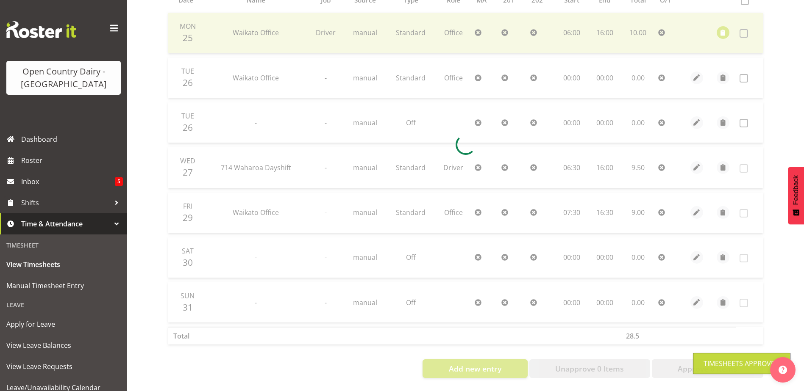
scroll to position [207, 0]
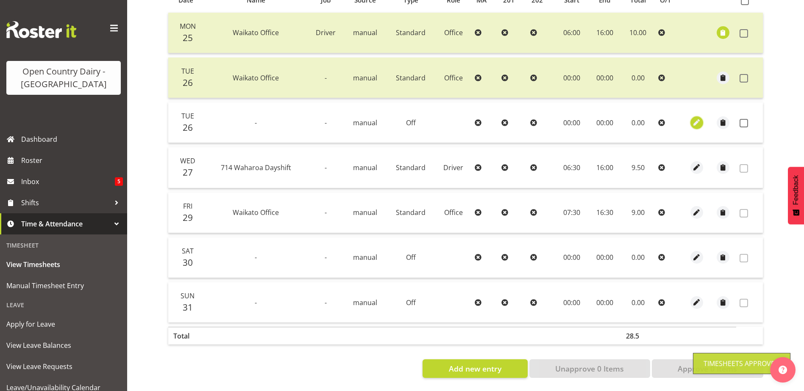
click at [696, 118] on span "button" at bounding box center [696, 123] width 10 height 10
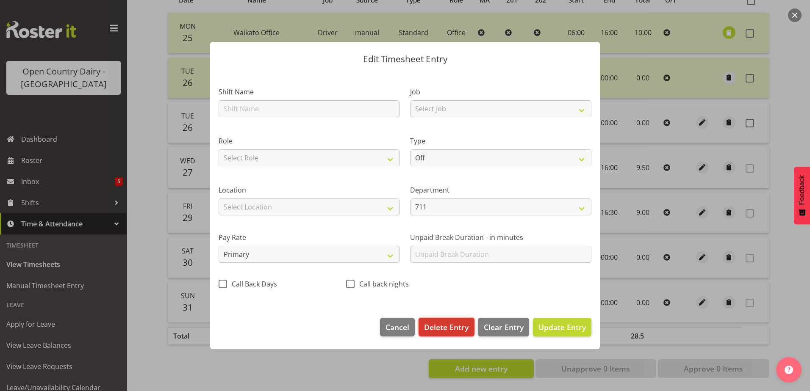
click at [451, 328] on span "Delete Entry" at bounding box center [446, 327] width 44 height 11
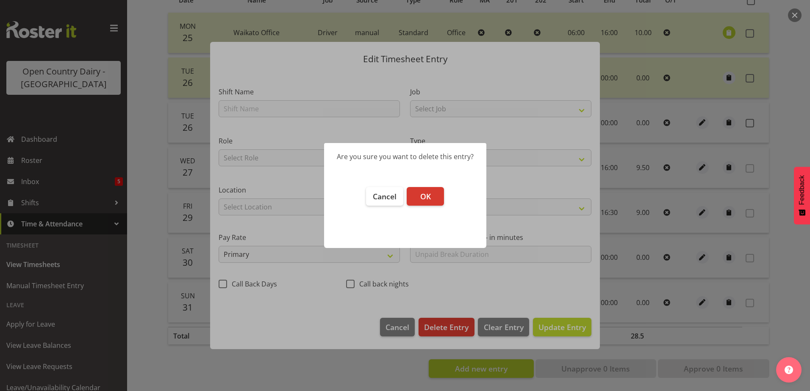
click at [507, 330] on div at bounding box center [405, 195] width 810 height 391
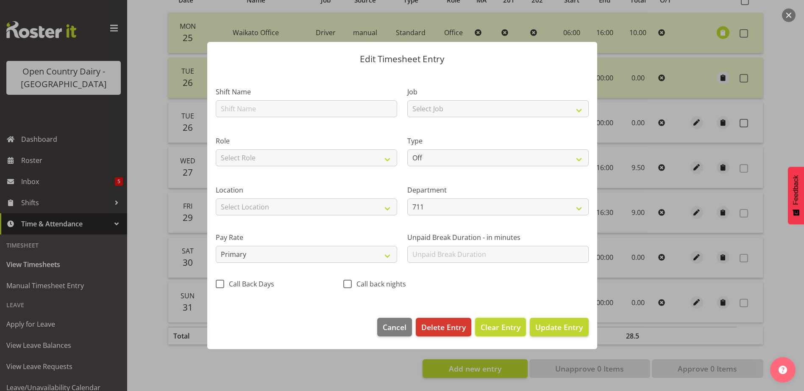
click at [510, 332] on span "Clear Entry" at bounding box center [500, 327] width 40 height 11
click at [452, 333] on span "Delete Entry" at bounding box center [443, 327] width 44 height 11
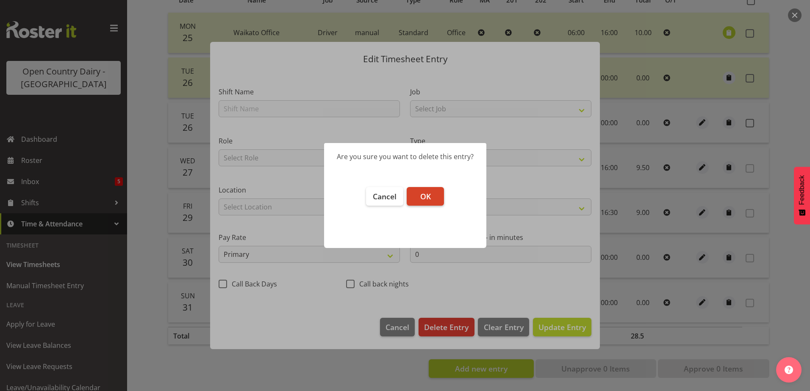
click at [434, 201] on button "OK" at bounding box center [425, 196] width 37 height 19
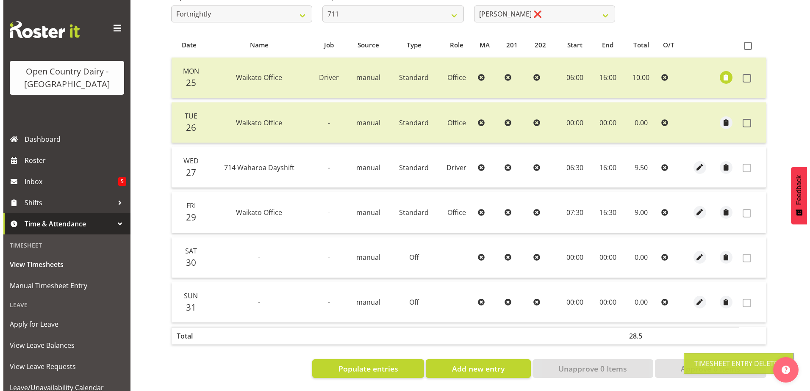
scroll to position [162, 0]
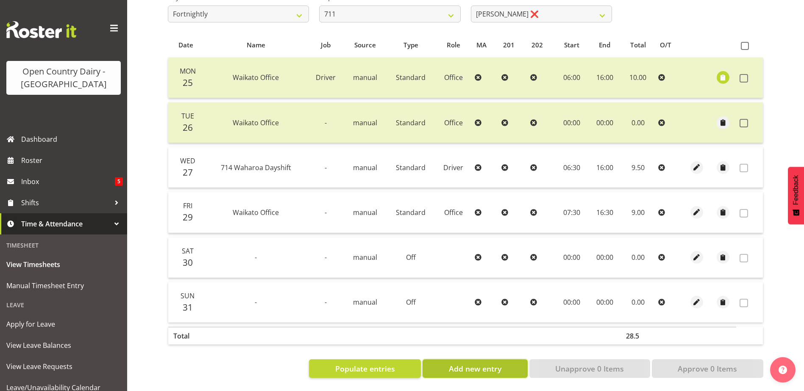
click at [472, 363] on span "Add new entry" at bounding box center [475, 368] width 53 height 11
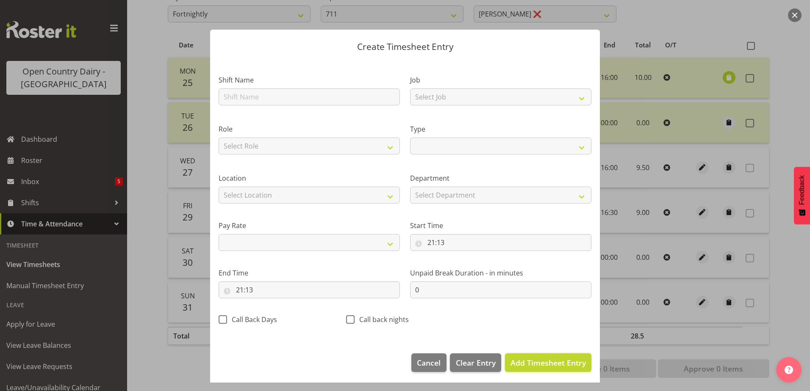
click at [539, 364] on span "Add Timesheet Entry" at bounding box center [547, 363] width 75 height 10
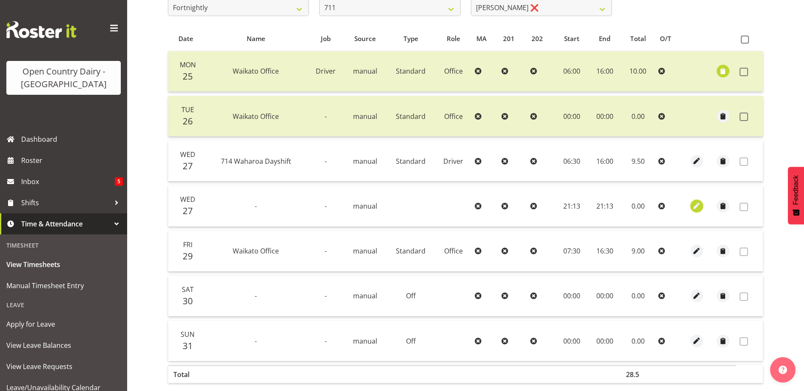
click at [698, 207] on span "button" at bounding box center [696, 206] width 10 height 10
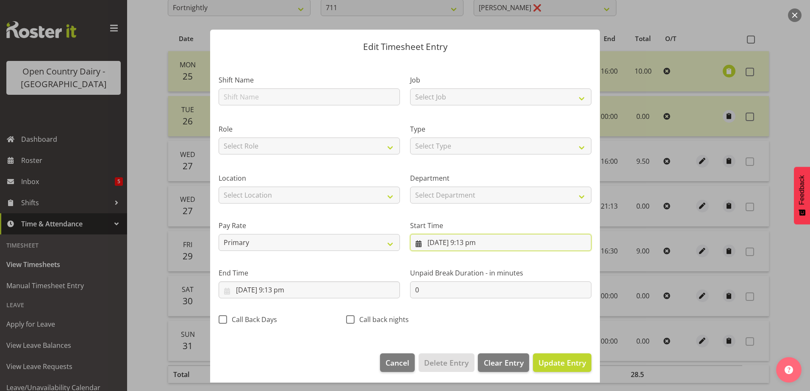
click at [440, 244] on input "27/08/2025, 9:13 pm" at bounding box center [500, 242] width 181 height 17
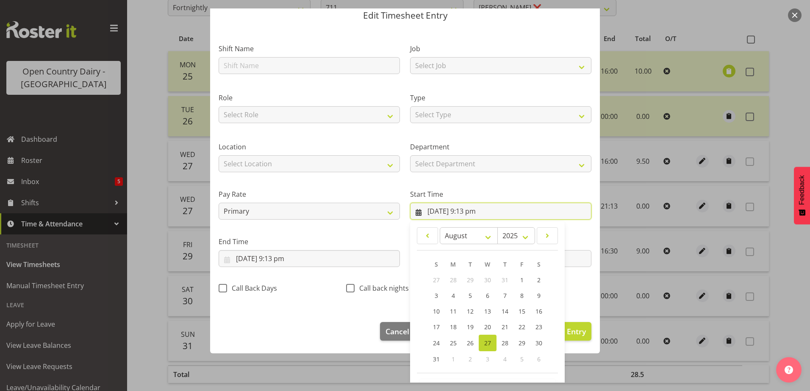
scroll to position [62, 0]
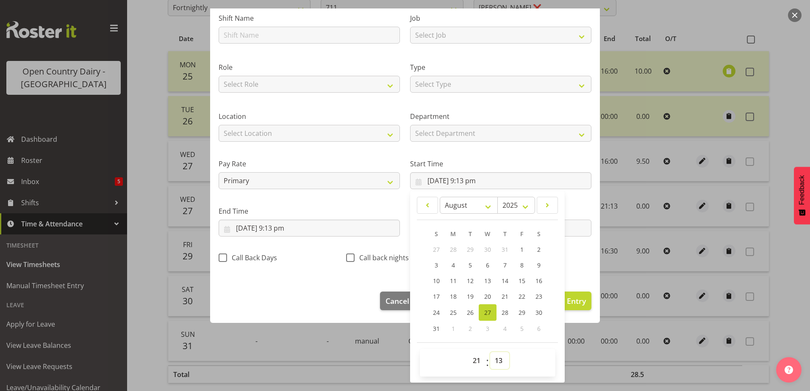
drag, startPoint x: 494, startPoint y: 364, endPoint x: 494, endPoint y: 358, distance: 5.9
click at [494, 364] on select "00 01 02 03 04 05 06 07 08 09 10 11 12 13 14 15 16 17 18 19 20 21 22 23 24 25 2…" at bounding box center [499, 360] width 19 height 17
click at [490, 352] on select "00 01 02 03 04 05 06 07 08 09 10 11 12 13 14 15 16 17 18 19 20 21 22 23 24 25 2…" at bounding box center [499, 360] width 19 height 17
click at [476, 363] on select "00 01 02 03 04 05 06 07 08 09 10 11 12 13 14 15 16 17 18 19 20 21 22 23" at bounding box center [477, 360] width 19 height 17
click at [468, 352] on select "00 01 02 03 04 05 06 07 08 09 10 11 12 13 14 15 16 17 18 19 20 21 22 23" at bounding box center [477, 360] width 19 height 17
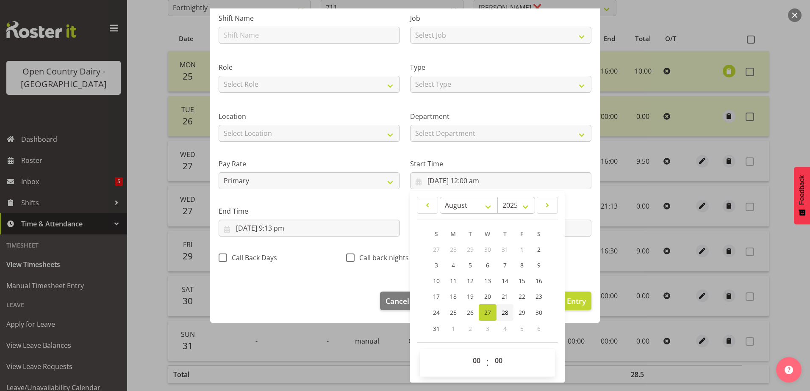
click at [502, 312] on span "28" at bounding box center [505, 313] width 7 height 8
click at [324, 229] on input "27/08/2025, 9:13 pm" at bounding box center [309, 228] width 181 height 17
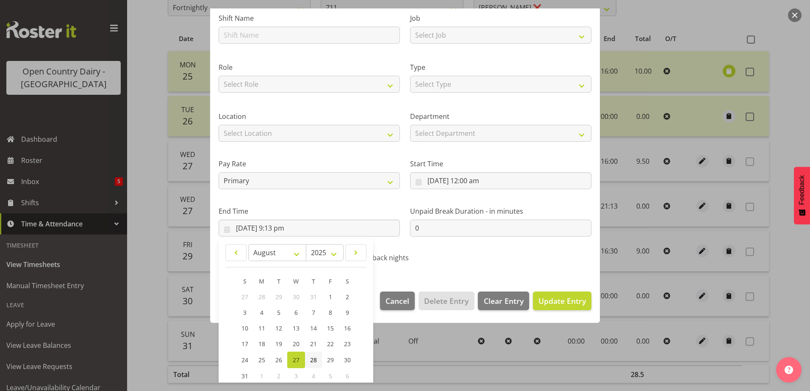
click at [313, 361] on span "28" at bounding box center [313, 360] width 7 height 8
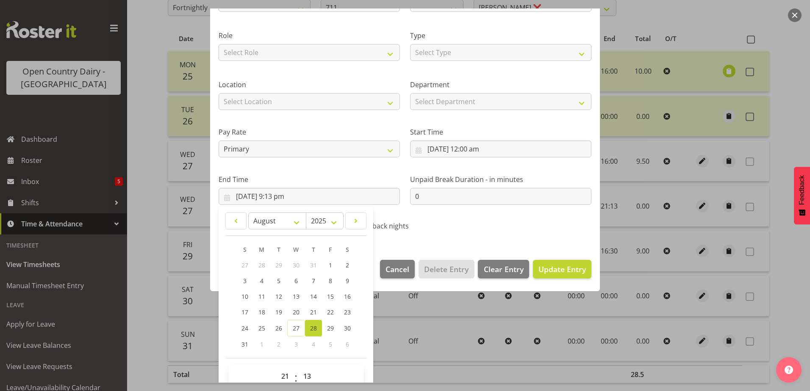
scroll to position [109, 0]
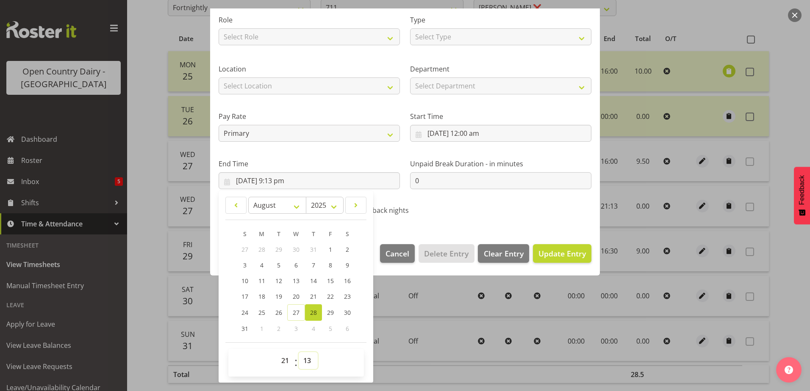
drag, startPoint x: 308, startPoint y: 364, endPoint x: 305, endPoint y: 355, distance: 9.0
click at [308, 363] on select "00 01 02 03 04 05 06 07 08 09 10 11 12 13 14 15 16 17 18 19 20 21 22 23 24 25 2…" at bounding box center [308, 360] width 19 height 17
click at [299, 352] on select "00 01 02 03 04 05 06 07 08 09 10 11 12 13 14 15 16 17 18 19 20 21 22 23 24 25 2…" at bounding box center [308, 360] width 19 height 17
click at [283, 361] on select "00 01 02 03 04 05 06 07 08 09 10 11 12 13 14 15 16 17 18 19 20 21 22 23" at bounding box center [286, 360] width 19 height 17
click at [277, 352] on select "00 01 02 03 04 05 06 07 08 09 10 11 12 13 14 15 16 17 18 19 20 21 22 23" at bounding box center [286, 360] width 19 height 17
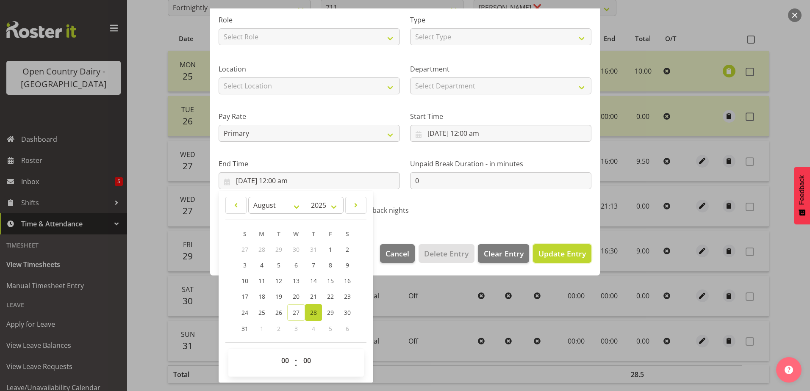
click at [543, 257] on span "Update Entry" at bounding box center [561, 254] width 47 height 10
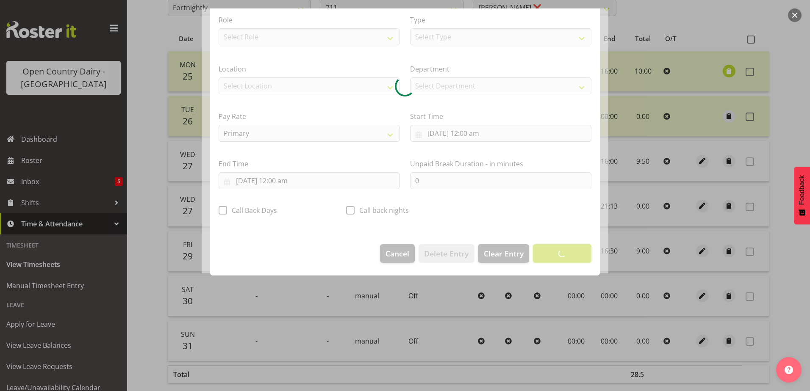
scroll to position [2, 0]
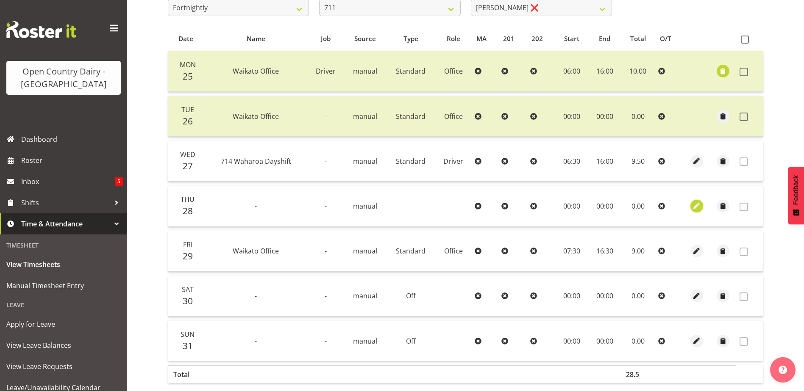
click at [696, 208] on span "button" at bounding box center [696, 206] width 10 height 10
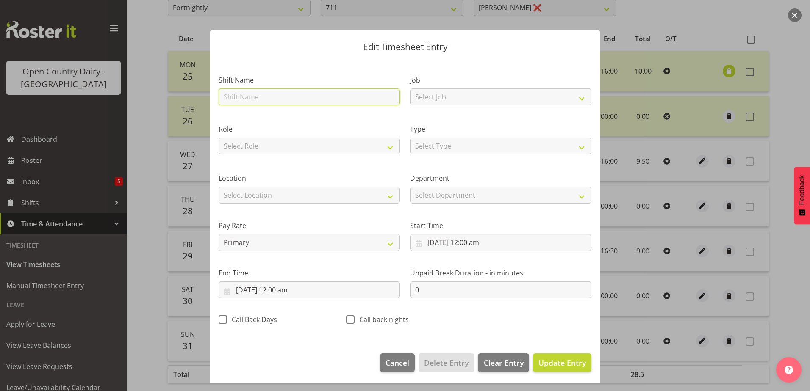
click at [286, 97] on input "text" at bounding box center [309, 97] width 181 height 17
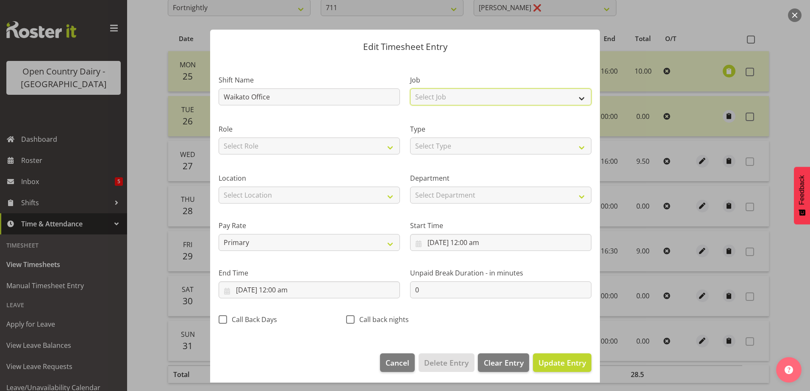
click at [450, 94] on select "Select Job Driver Driver supervisor Support" at bounding box center [500, 97] width 181 height 17
click at [410, 89] on select "Select Job Driver Driver supervisor Support" at bounding box center [500, 97] width 181 height 17
click at [329, 144] on select "Select Role Driver Driver Buddy HSR Office" at bounding box center [309, 146] width 181 height 17
click at [219, 138] on select "Select Role Driver Driver Buddy HSR Office" at bounding box center [309, 146] width 181 height 17
click at [438, 145] on select "Select Type Off Standard Public Holiday Public Holiday (Worked) Day In Lieu Ann…" at bounding box center [500, 146] width 181 height 17
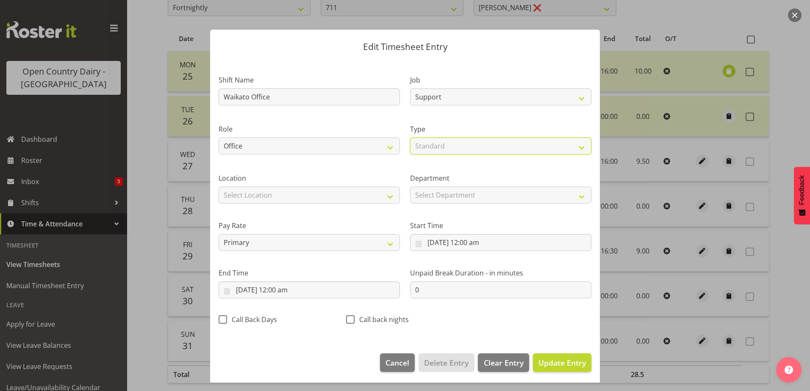
click at [410, 138] on select "Select Type Off Standard Public Holiday Public Holiday (Worked) Day In Lieu Ann…" at bounding box center [500, 146] width 181 height 17
click at [265, 193] on select "Select Location Containers Horotiu Ingredients Waharoa Office Waikato Milk Whan…" at bounding box center [309, 195] width 181 height 17
click at [219, 187] on select "Select Location Containers Horotiu Ingredients Waharoa Office Waikato Milk Whan…" at bounding box center [309, 195] width 181 height 17
click at [549, 364] on span "Update Entry" at bounding box center [561, 363] width 47 height 10
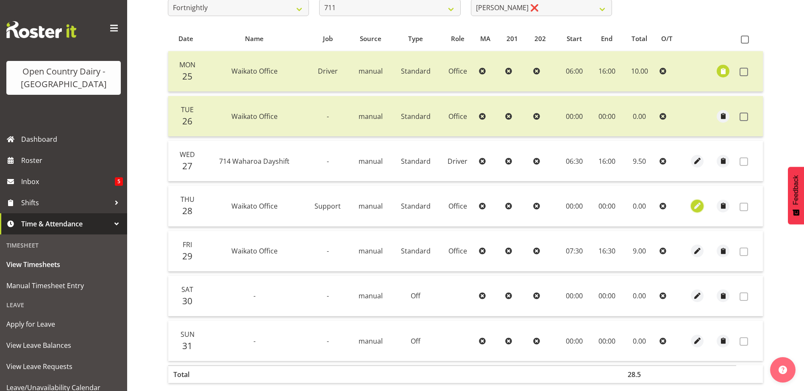
click at [693, 208] on span "button" at bounding box center [697, 206] width 10 height 10
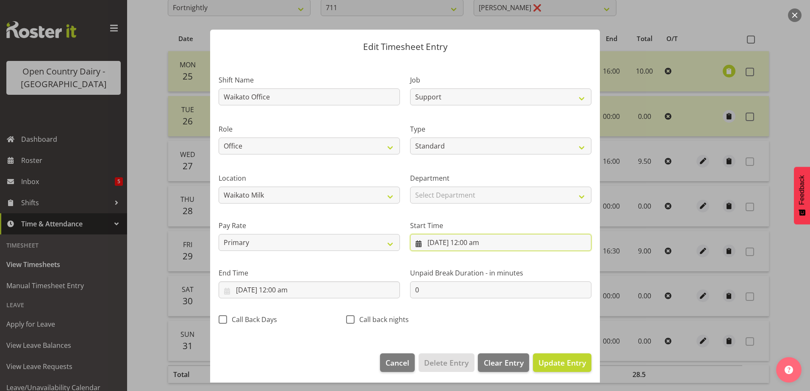
click at [466, 241] on input "28/08/2025, 12:00 am" at bounding box center [500, 242] width 181 height 17
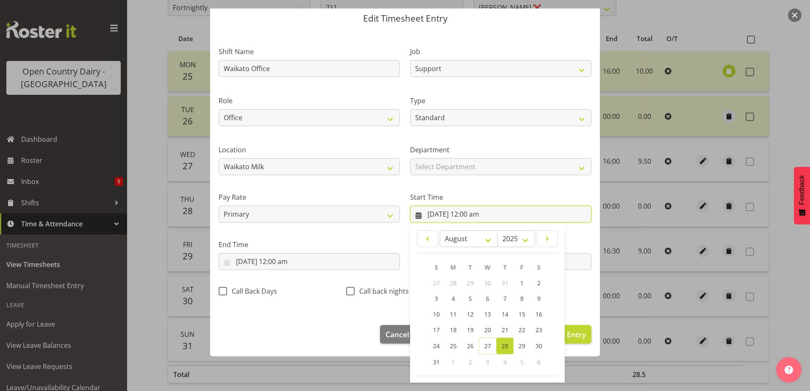
scroll to position [62, 0]
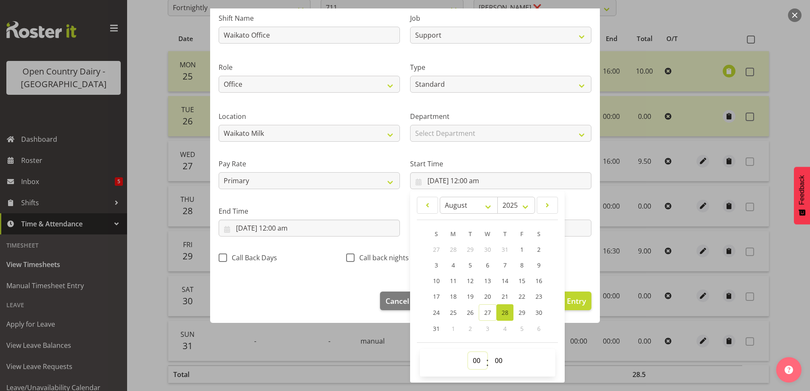
click at [473, 362] on select "00 01 02 03 04 05 06 07 08 09 10 11 12 13 14 15 16 17 18 19 20 21 22 23" at bounding box center [477, 360] width 19 height 17
click at [468, 352] on select "00 01 02 03 04 05 06 07 08 09 10 11 12 13 14 15 16 17 18 19 20 21 22 23" at bounding box center [477, 360] width 19 height 17
drag, startPoint x: 496, startPoint y: 361, endPoint x: 494, endPoint y: 356, distance: 6.3
click at [496, 361] on select "00 01 02 03 04 05 06 07 08 09 10 11 12 13 14 15 16 17 18 19 20 21 22 23 24 25 2…" at bounding box center [499, 360] width 19 height 17
click at [490, 352] on select "00 01 02 03 04 05 06 07 08 09 10 11 12 13 14 15 16 17 18 19 20 21 22 23 24 25 2…" at bounding box center [499, 360] width 19 height 17
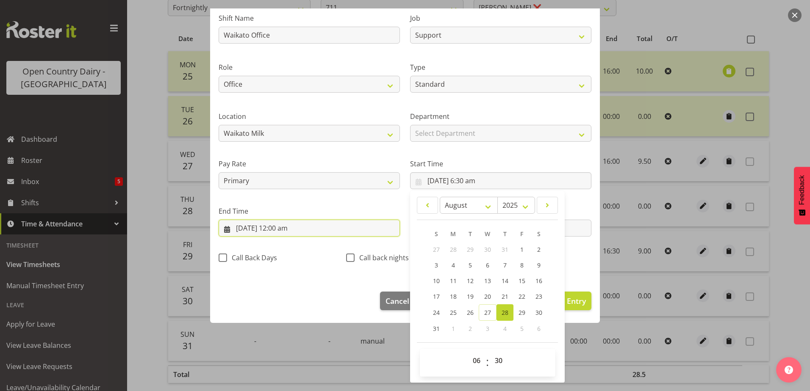
click at [283, 228] on input "28/08/2025, 12:00 am" at bounding box center [309, 228] width 181 height 17
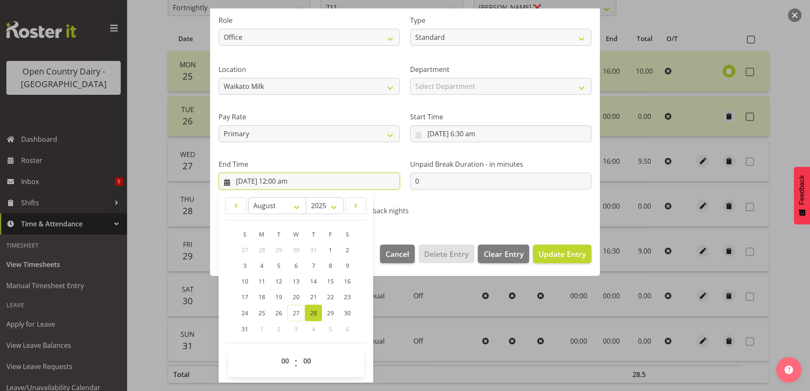
scroll to position [109, 0]
click at [287, 363] on select "00 01 02 03 04 05 06 07 08 09 10 11 12 13 14 15 16 17 18 19 20 21 22 23" at bounding box center [286, 360] width 19 height 17
click at [277, 352] on select "00 01 02 03 04 05 06 07 08 09 10 11 12 13 14 15 16 17 18 19 20 21 22 23" at bounding box center [286, 360] width 19 height 17
click at [557, 257] on span "Update Entry" at bounding box center [561, 254] width 47 height 10
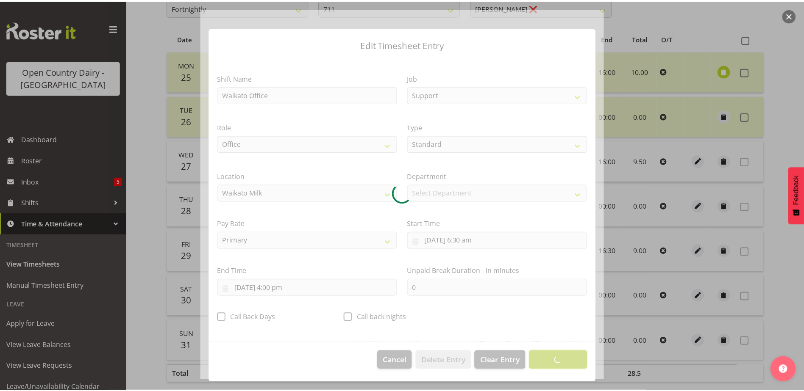
scroll to position [2, 0]
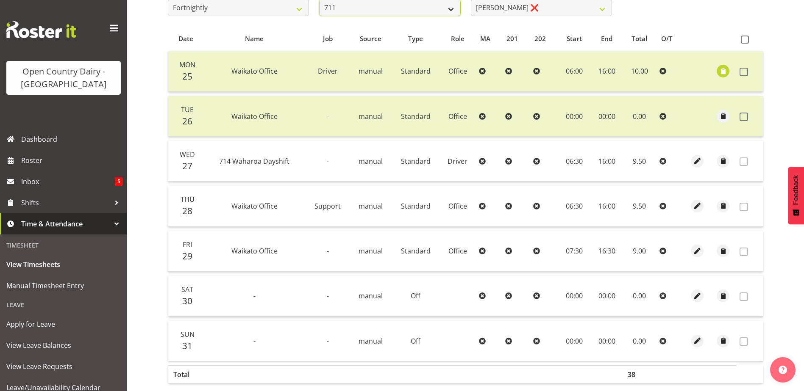
click at [358, 3] on select "701 702 703 704 705 706 707 708 709 710 711 712 713 714 715 716 717 718 719 720" at bounding box center [389, 7] width 141 height 17
click at [319, 0] on select "701 702 703 704 705 706 707 708 709 710 711 712 713 714 715 716 717 718 719 720" at bounding box center [389, 8] width 141 height 17
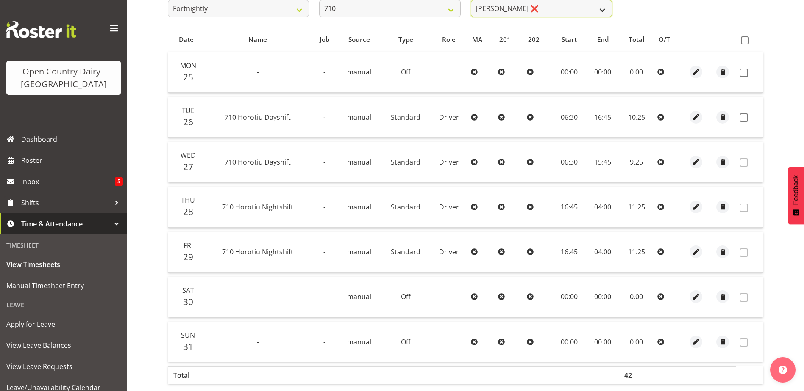
click at [541, 7] on select "Dean Chapman ❌ George Megchelse ❌ Kris Gambhir ❌ Richie Epere ❌" at bounding box center [541, 8] width 141 height 17
click at [471, 0] on select "Dean Chapman ❌ George Megchelse ❌ Kris Gambhir ❌ Richie Epere ❌" at bounding box center [541, 8] width 141 height 17
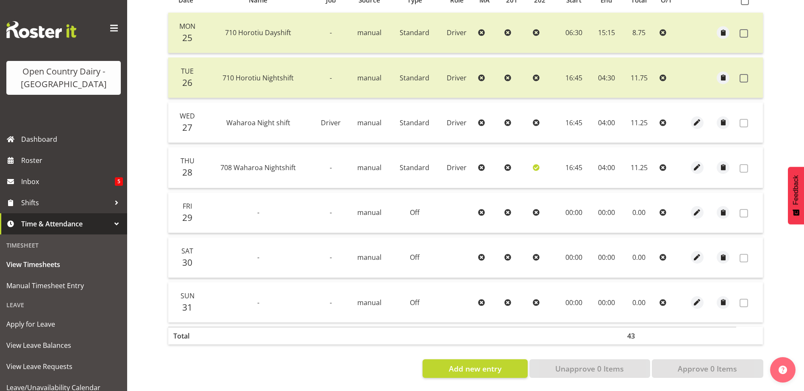
scroll to position [38, 0]
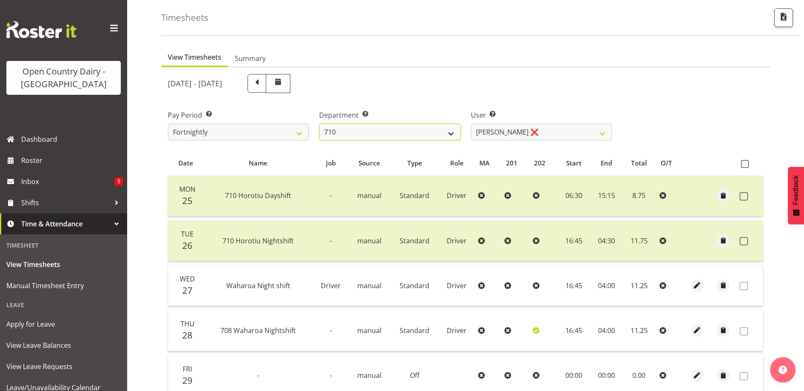
click at [384, 130] on select "701 702 703 704 705 706 707 708 709 710 711 712 713 714 715 716 717 718 719 720" at bounding box center [389, 132] width 141 height 17
click at [319, 124] on select "701 702 703 704 705 706 707 708 709 710 711 712 713 714 715 716 717 718 719 720" at bounding box center [389, 132] width 141 height 17
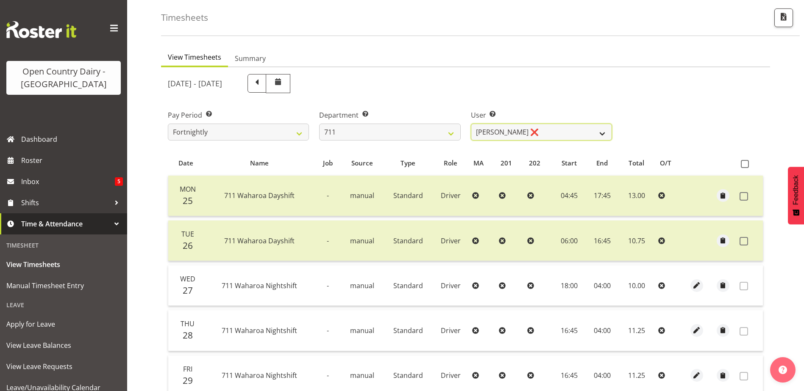
click at [530, 131] on select "Baz Morgan ❌ Gerard Cavanagh ❌ Tyrone Lawry ❌" at bounding box center [541, 132] width 141 height 17
click at [471, 124] on select "Baz Morgan ❌ Gerard Cavanagh ❌ Tyrone Lawry ❌" at bounding box center [541, 132] width 141 height 17
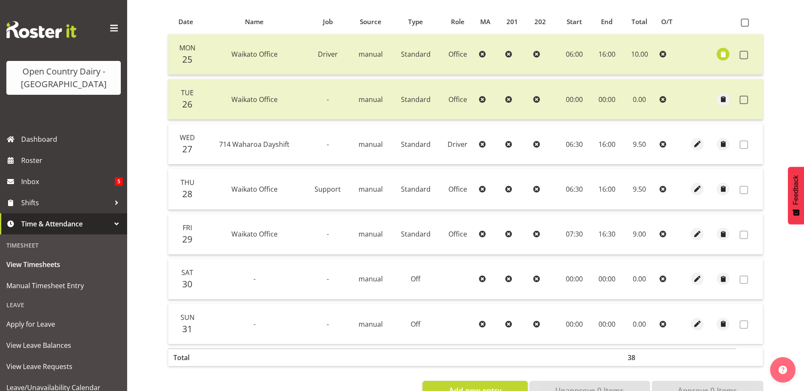
scroll to position [165, 0]
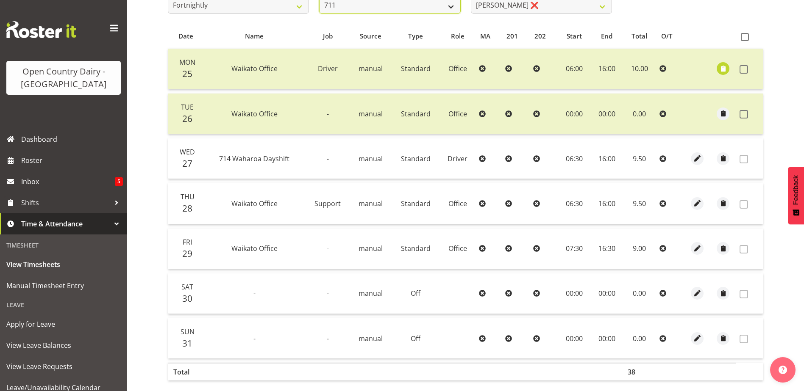
click at [410, 5] on select "701 702 703 704 705 706 707 708 709 710 711 712 713 714 715 716 717 718 719 720" at bounding box center [389, 5] width 141 height 17
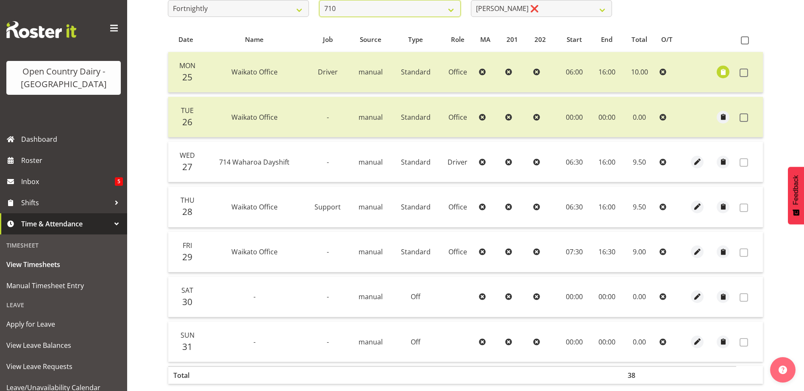
click at [319, 0] on select "701 702 703 704 705 706 707 708 709 710 711 712 713 714 715 716 717 718 719 720" at bounding box center [389, 8] width 141 height 17
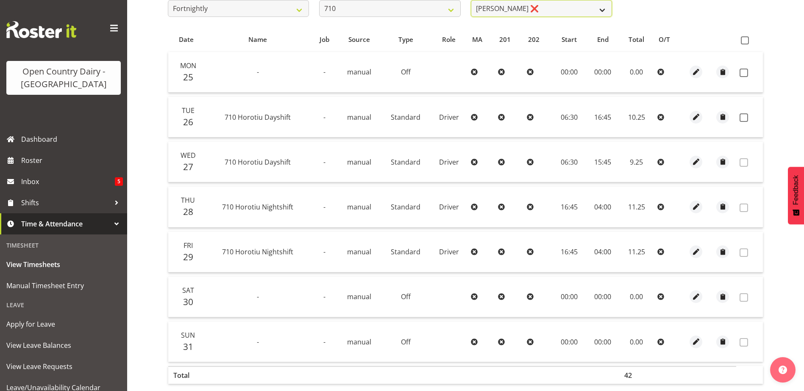
click at [558, 10] on select "Dean Chapman ❌ George Megchelse ❌ Kris Gambhir ❌ Richie Epere ❌" at bounding box center [541, 8] width 141 height 17
click at [471, 0] on select "Dean Chapman ❌ George Megchelse ❌ Kris Gambhir ❌ Richie Epere ❌" at bounding box center [541, 8] width 141 height 17
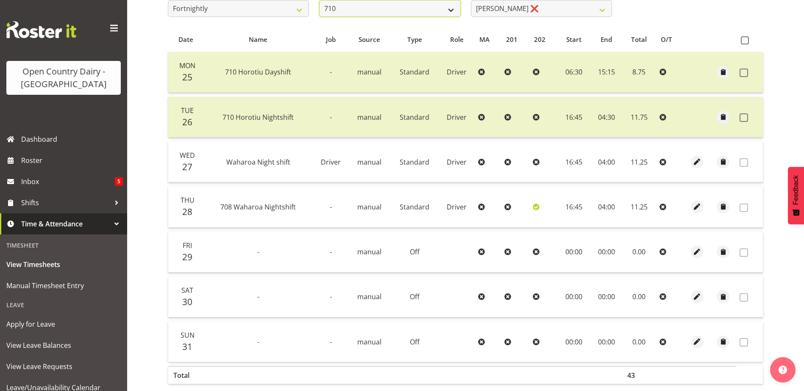
click at [372, 8] on select "701 702 703 704 705 706 707 708 709 710 711 712 713 714 715 716 717 718 719 720" at bounding box center [389, 8] width 141 height 17
click at [319, 0] on select "701 702 703 704 705 706 707 708 709 710 711 712 713 714 715 716 717 718 719 720" at bounding box center [389, 8] width 141 height 17
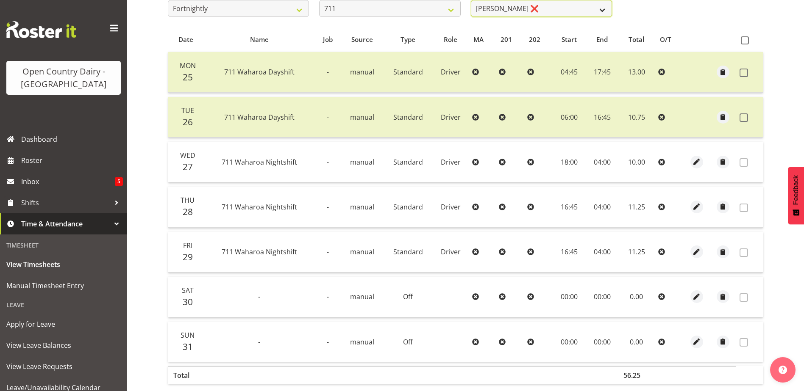
click at [531, 8] on select "Baz Morgan ❌ Gerard Cavanagh ❌ Tyrone Lawry ❌" at bounding box center [541, 8] width 141 height 17
click at [471, 0] on select "Baz Morgan ❌ Gerard Cavanagh ❌ Tyrone Lawry ❌" at bounding box center [541, 8] width 141 height 17
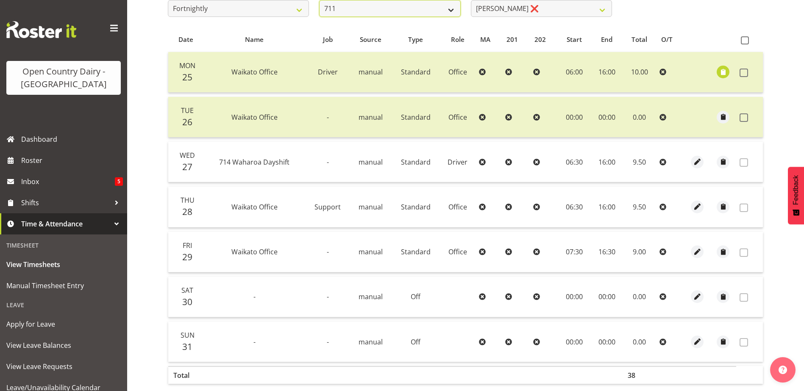
click at [418, 8] on select "701 702 703 704 705 706 707 708 709 710 711 712 713 714 715 716 717 718 719 720" at bounding box center [389, 8] width 141 height 17
click at [319, 0] on select "701 702 703 704 705 706 707 708 709 710 711 712 713 714 715 716 717 718 719 720" at bounding box center [389, 8] width 141 height 17
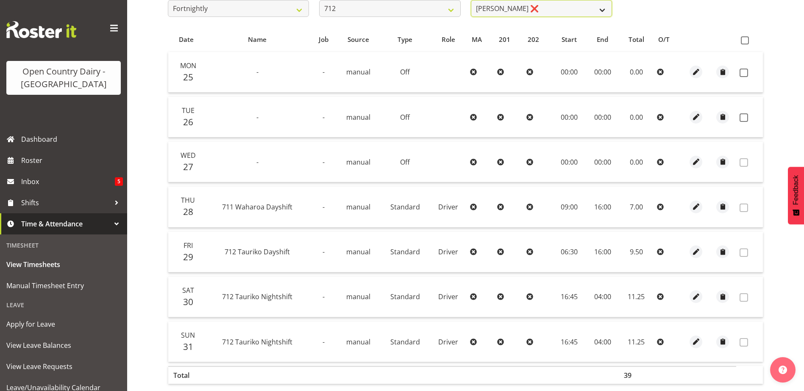
click at [556, 10] on select "Amrik Singh ❌ Jasdeep Singh ❌ Lucky Kau Kau ❌" at bounding box center [541, 8] width 141 height 17
click at [471, 0] on select "Amrik Singh ❌ Jasdeep Singh ❌ Lucky Kau Kau ❌" at bounding box center [541, 8] width 141 height 17
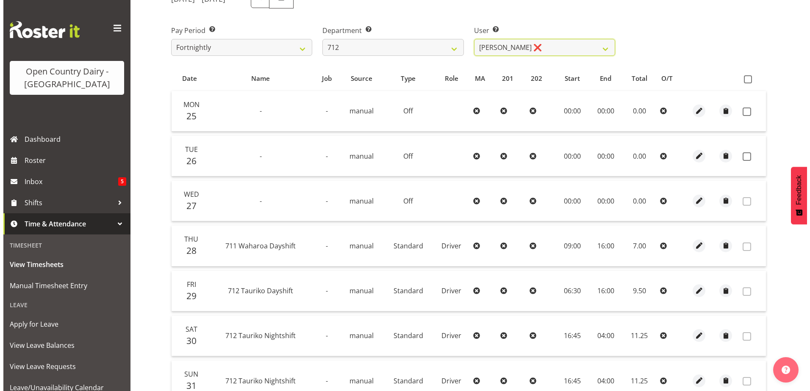
scroll to position [207, 0]
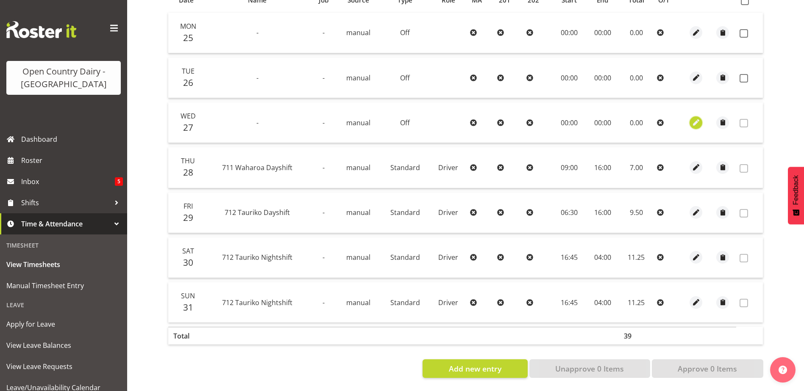
click at [696, 118] on span "button" at bounding box center [696, 123] width 10 height 10
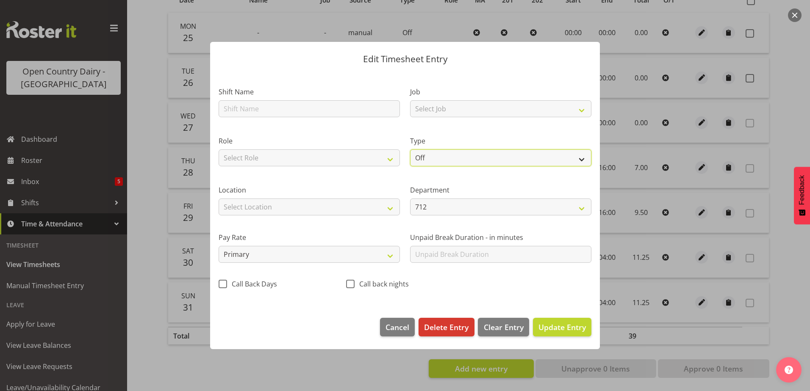
click at [447, 160] on select "Off Standard Public Holiday Public Holiday (Worked) Day In Lieu Annual Leave Si…" at bounding box center [500, 158] width 181 height 17
click at [410, 150] on select "Off Standard Public Holiday Public Holiday (Worked) Day In Lieu Annual Leave Si…" at bounding box center [500, 158] width 181 height 17
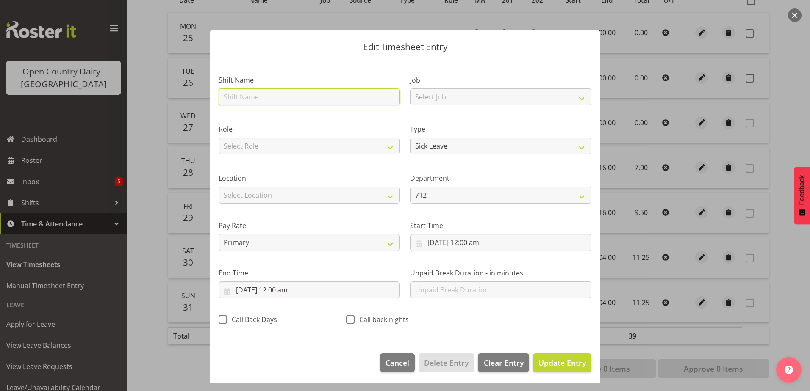
click at [269, 98] on input "text" at bounding box center [309, 97] width 181 height 17
click at [274, 148] on select "Select Role Driver HSR" at bounding box center [309, 146] width 181 height 17
click at [219, 138] on select "Select Role Driver HSR" at bounding box center [309, 146] width 181 height 17
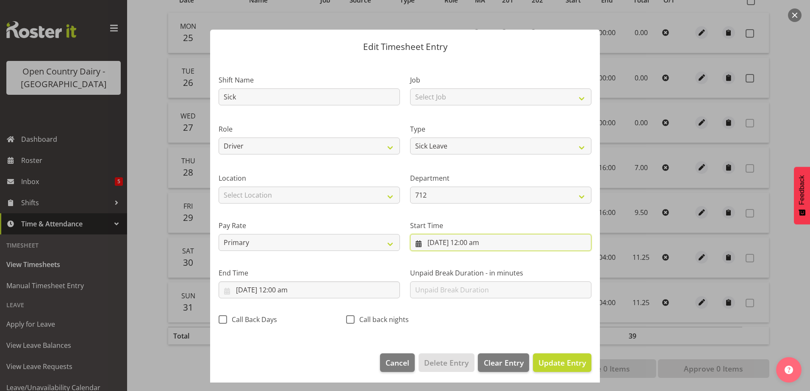
click at [469, 244] on input "27/08/2025, 12:00 am" at bounding box center [500, 242] width 181 height 17
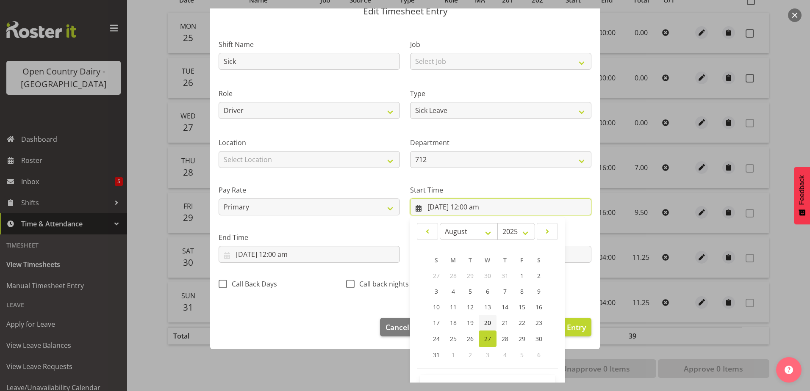
scroll to position [62, 0]
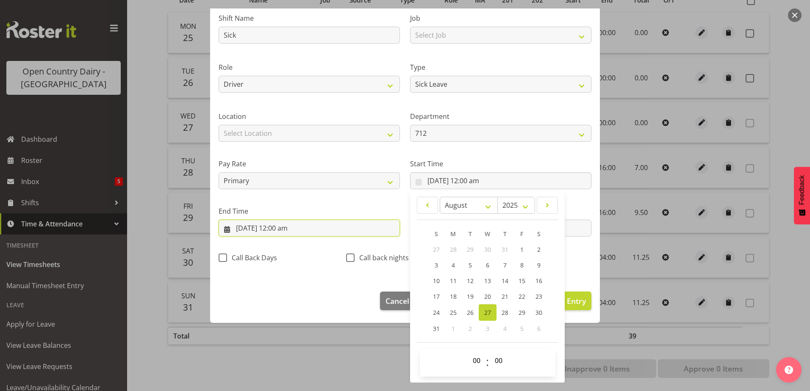
click at [278, 227] on input "27/08/2025, 12:00 am" at bounding box center [309, 228] width 181 height 17
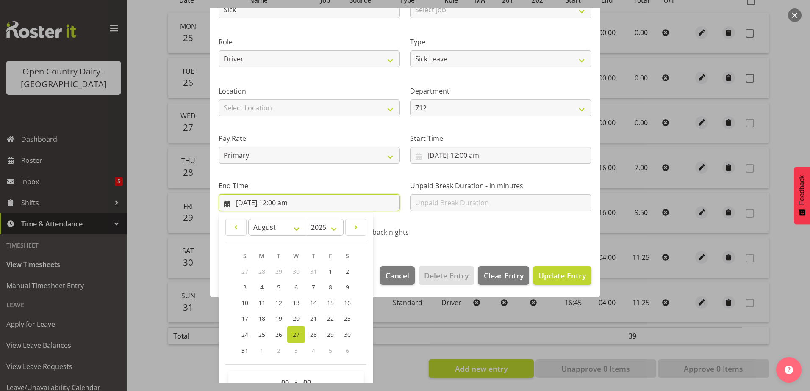
scroll to position [109, 0]
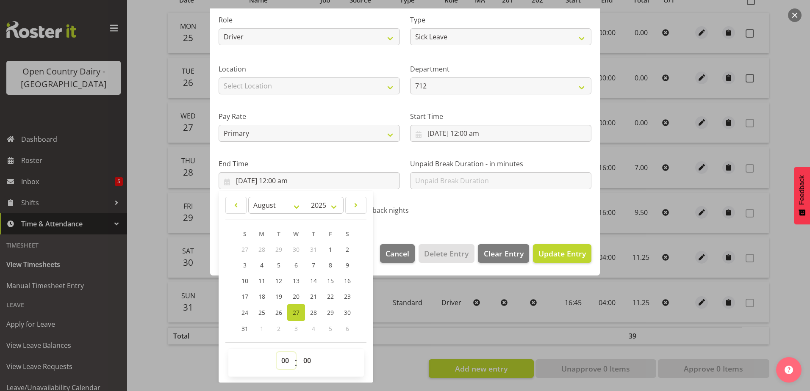
click at [283, 361] on select "00 01 02 03 04 05 06 07 08 09 10 11 12 13 14 15 16 17 18 19 20 21 22 23" at bounding box center [286, 360] width 19 height 17
click at [277, 352] on select "00 01 02 03 04 05 06 07 08 09 10 11 12 13 14 15 16 17 18 19 20 21 22 23" at bounding box center [286, 360] width 19 height 17
click at [555, 254] on span "Update Entry" at bounding box center [561, 254] width 47 height 10
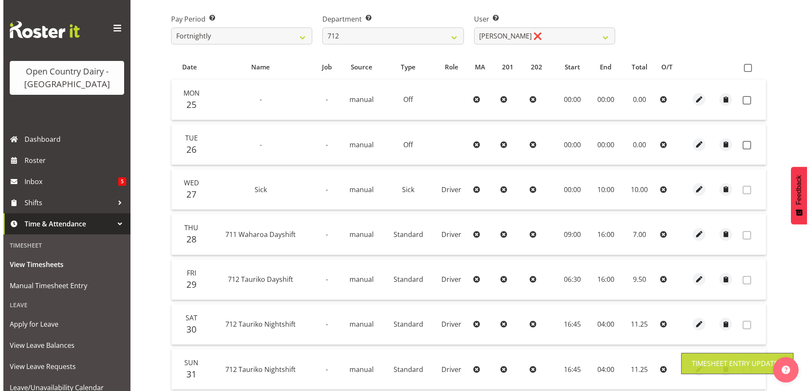
scroll to position [38, 0]
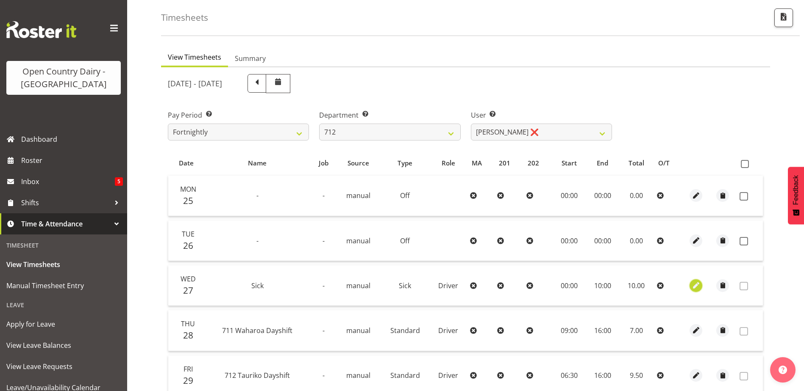
click at [694, 288] on span "button" at bounding box center [696, 286] width 10 height 10
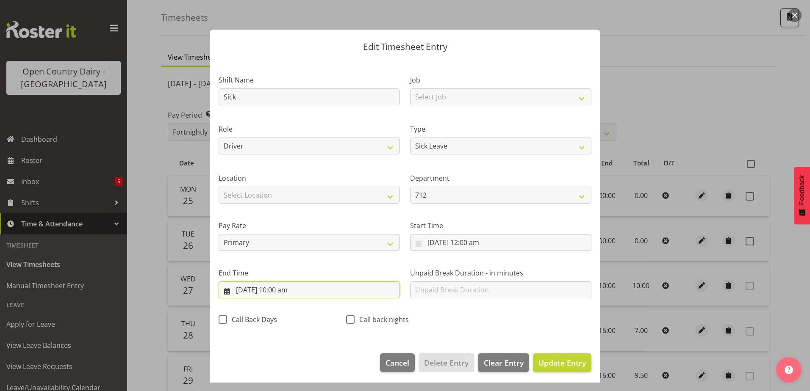
click at [287, 292] on input "27/08/2025, 10:00 am" at bounding box center [309, 290] width 181 height 17
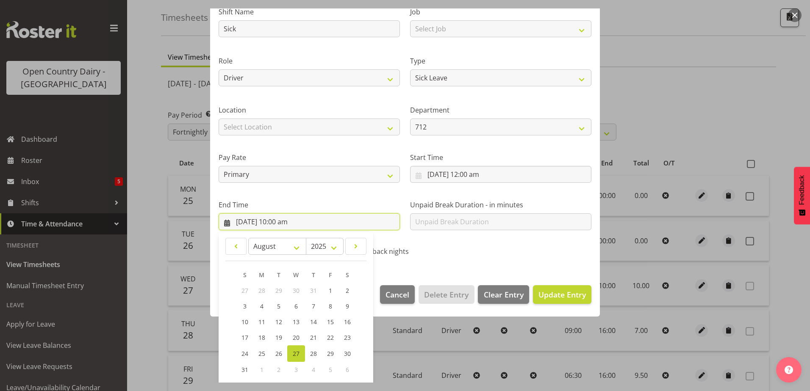
scroll to position [109, 0]
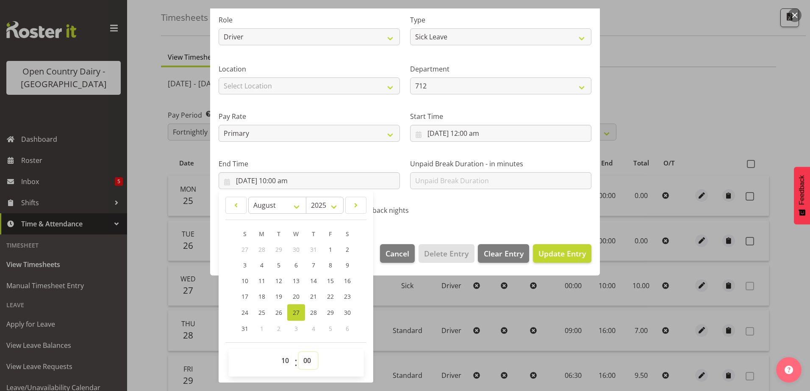
click at [309, 365] on select "00 01 02 03 04 05 06 07 08 09 10 11 12 13 14 15 16 17 18 19 20 21 22 23 24 25 2…" at bounding box center [308, 360] width 19 height 17
click at [299, 352] on select "00 01 02 03 04 05 06 07 08 09 10 11 12 13 14 15 16 17 18 19 20 21 22 23 24 25 2…" at bounding box center [308, 360] width 19 height 17
click at [566, 256] on span "Update Entry" at bounding box center [561, 254] width 47 height 10
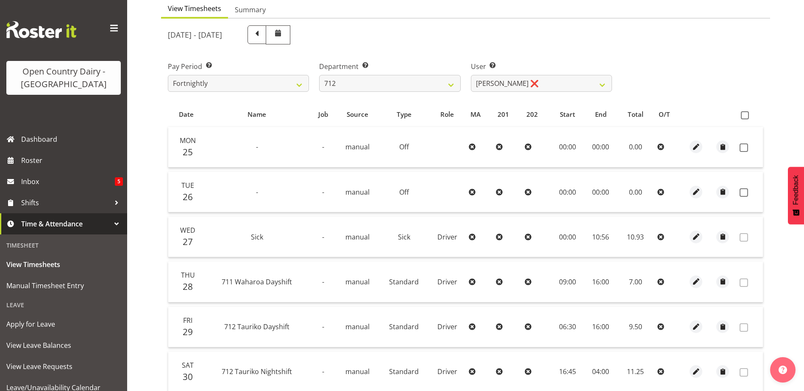
scroll to position [122, 0]
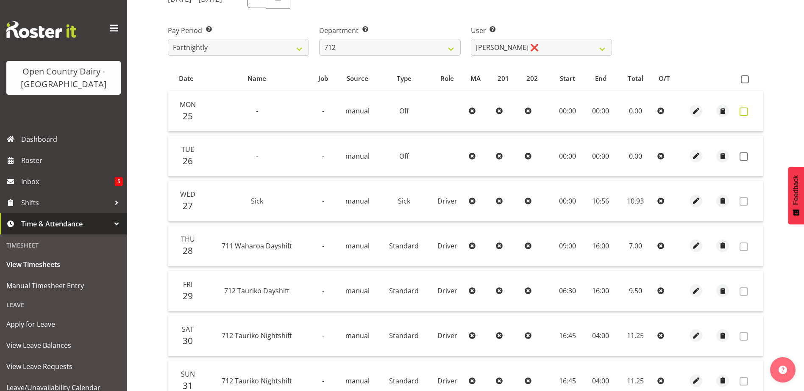
click at [743, 114] on span at bounding box center [743, 112] width 8 height 8
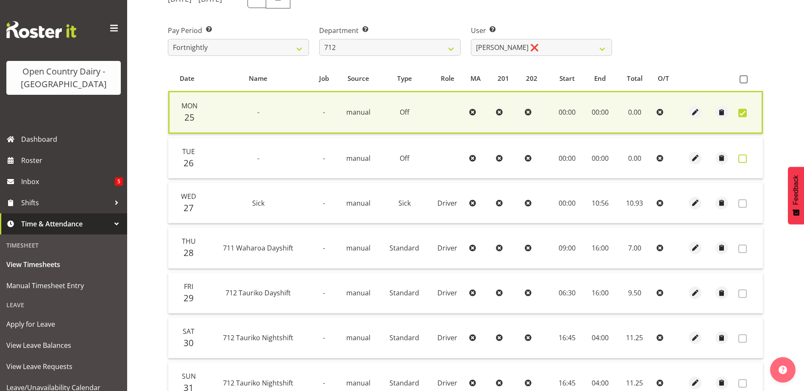
click at [743, 158] on span at bounding box center [742, 159] width 8 height 8
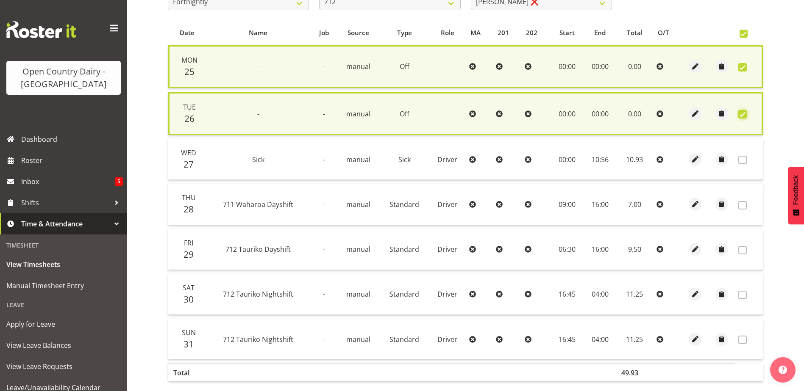
scroll to position [211, 0]
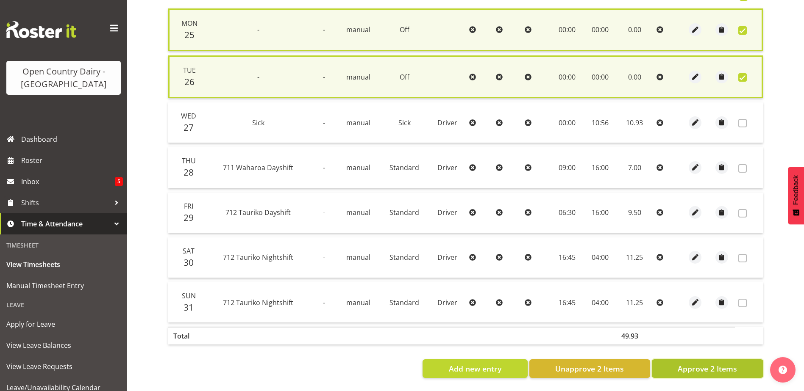
click at [694, 363] on span "Approve 2 Items" at bounding box center [706, 368] width 59 height 11
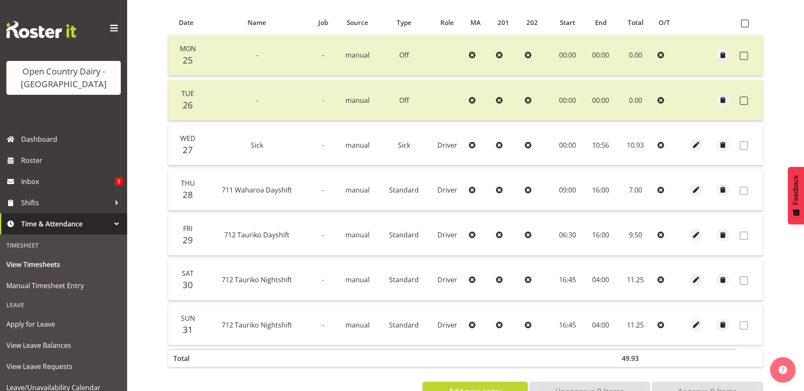
scroll to position [38, 0]
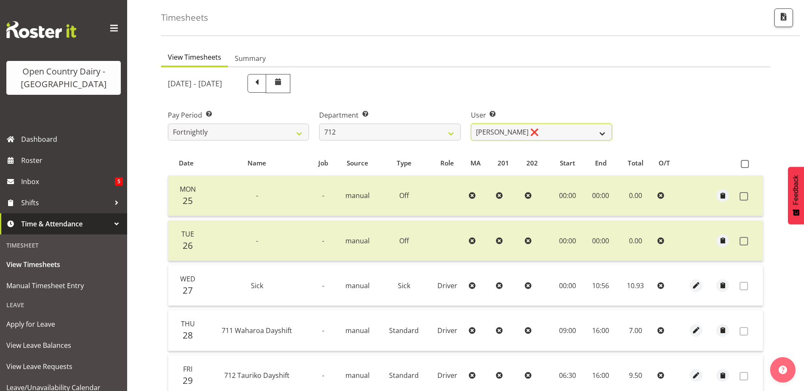
click at [529, 133] on select "Amrik Singh ❌ Jasdeep Singh ❌ Lucky Kau Kau ❌" at bounding box center [541, 132] width 141 height 17
click at [471, 124] on select "Amrik Singh ❌ Jasdeep Singh ❌ Lucky Kau Kau ❌" at bounding box center [541, 132] width 141 height 17
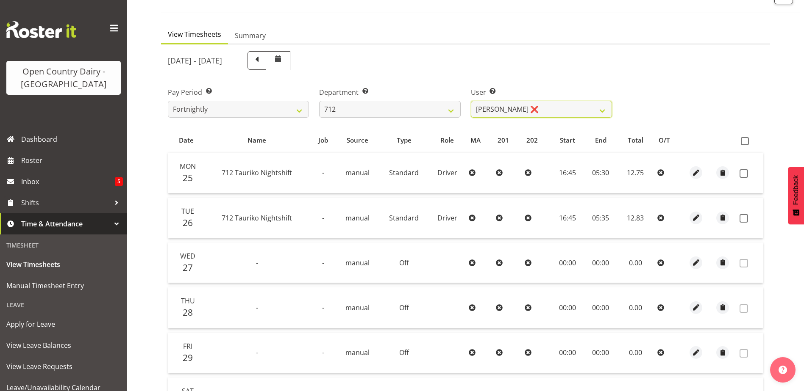
scroll to position [0, 0]
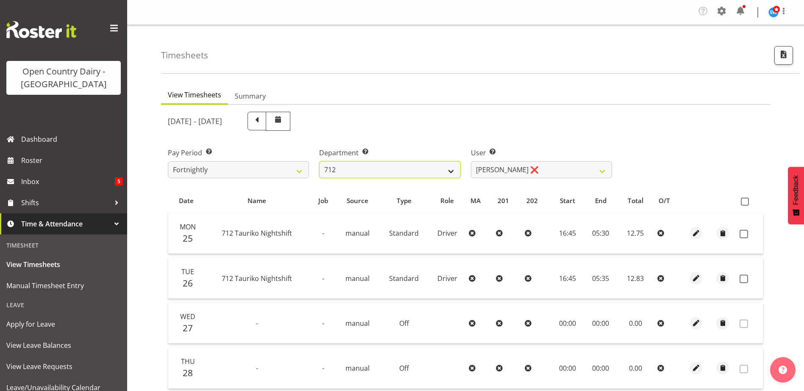
click at [434, 172] on select "701 702 703 704 705 706 707 708 709 710 711 712 713 714 715 716 717 718 719 720" at bounding box center [389, 169] width 141 height 17
click at [319, 161] on select "701 702 703 704 705 706 707 708 709 710 711 712 713 714 715 716 717 718 719 720" at bounding box center [389, 169] width 141 height 17
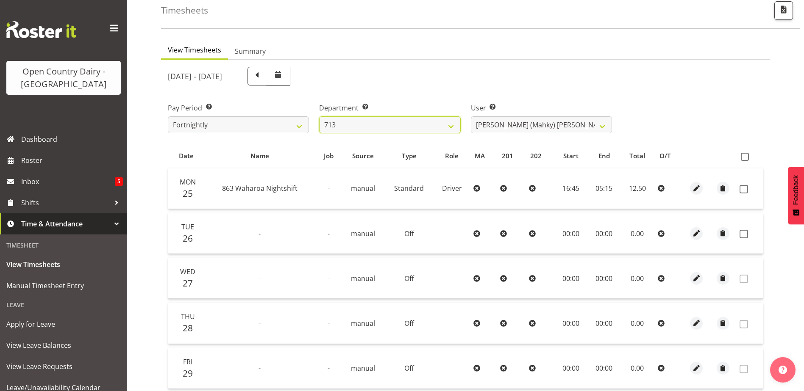
scroll to position [85, 0]
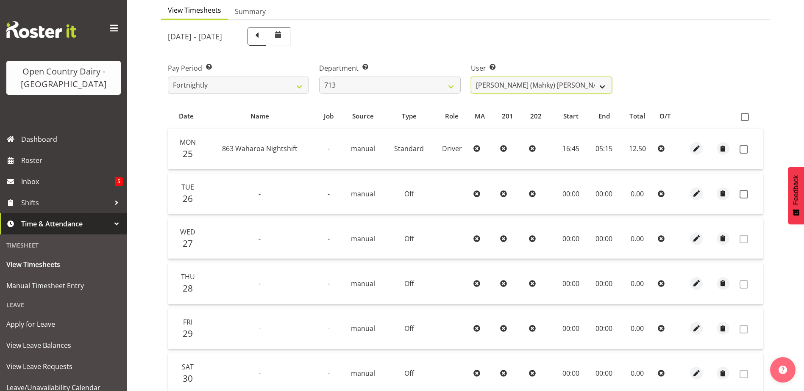
click at [531, 86] on select "Harmanpreet (Mahky) Dhillon ❌ Marcus Waretini ❌ Norman Sellen ❌" at bounding box center [541, 85] width 141 height 17
click at [471, 77] on select "Harmanpreet (Mahky) Dhillon ❌ Marcus Waretini ❌ Norman Sellen ❌" at bounding box center [541, 85] width 141 height 17
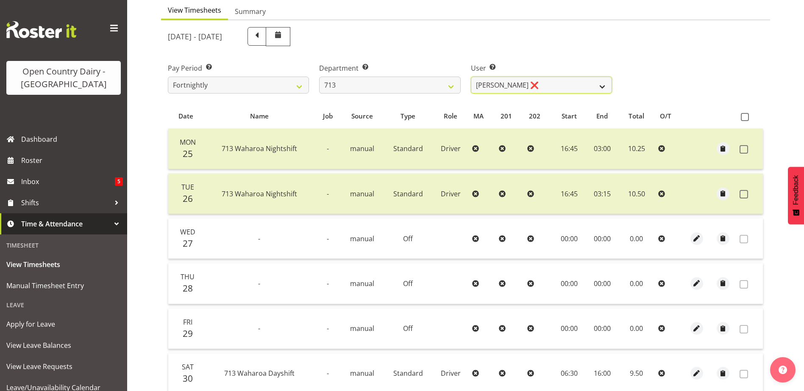
click at [545, 82] on select "Harmanpreet (Mahky) Dhillon ❌ Marcus Waretini ❌ Norman Sellen ❌" at bounding box center [541, 85] width 141 height 17
click at [471, 77] on select "Harmanpreet (Mahky) Dhillon ❌ Marcus Waretini ❌ Norman Sellen ❌" at bounding box center [541, 85] width 141 height 17
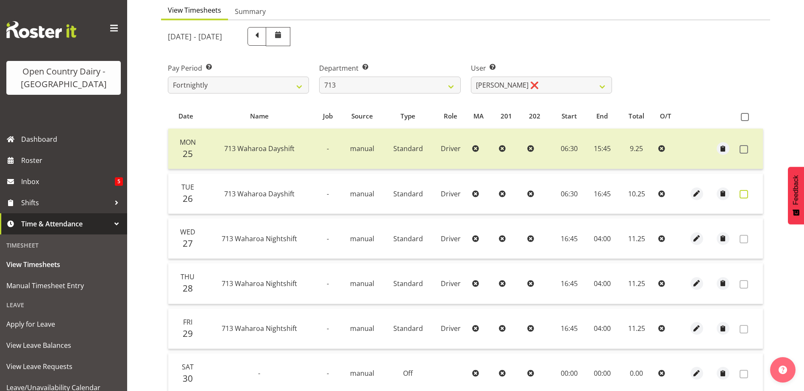
click at [743, 194] on span at bounding box center [743, 194] width 8 height 8
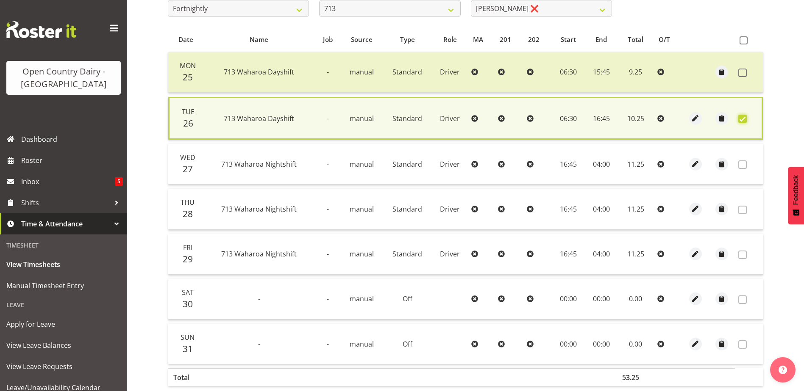
scroll to position [209, 0]
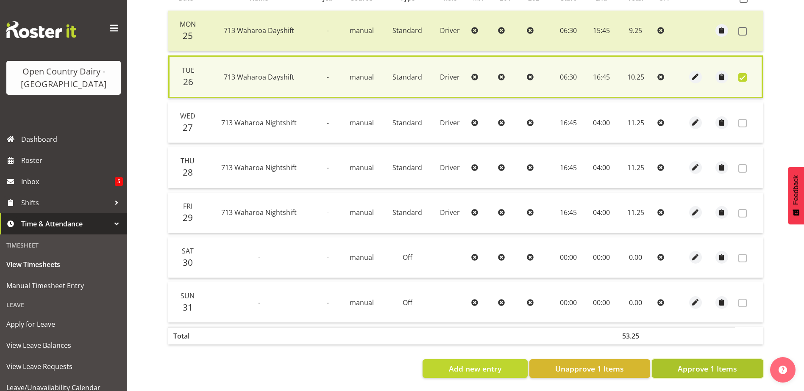
click at [686, 363] on span "Approve 1 Items" at bounding box center [706, 368] width 59 height 11
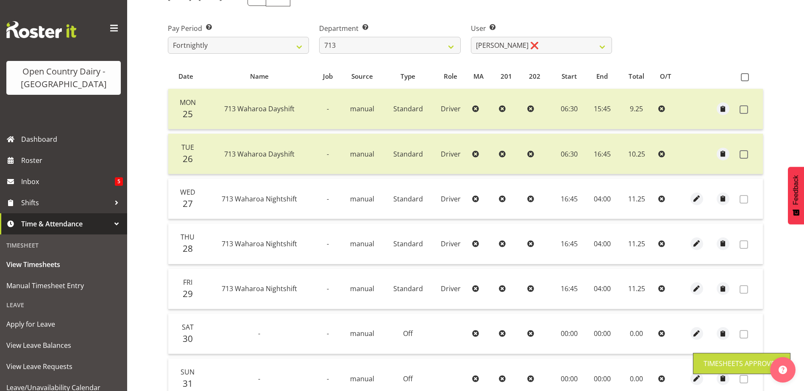
scroll to position [38, 0]
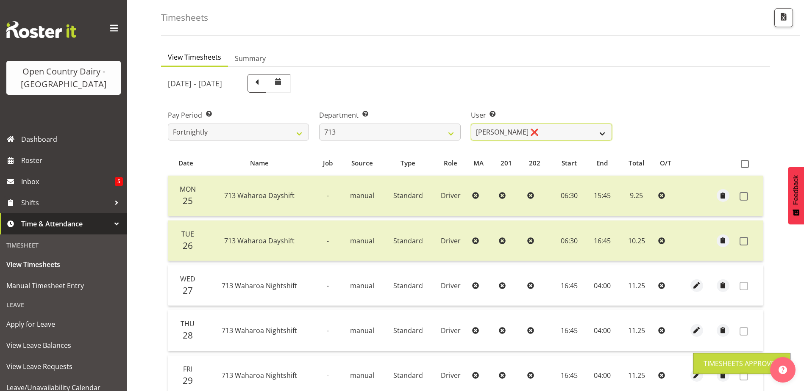
click at [552, 135] on select "Harmanpreet (Mahky) Dhillon ❌ Marcus Waretini ❌ Norman Sellen ❌" at bounding box center [541, 132] width 141 height 17
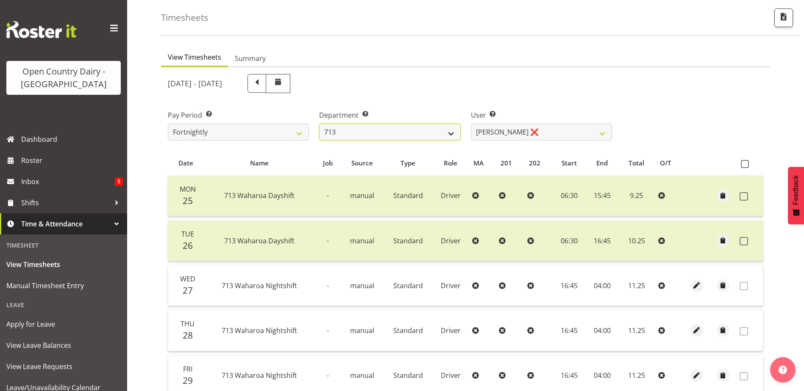
click at [348, 136] on select "701 702 703 704 705 706 707 708 709 710 711 712 713 714 715 716 717 718 719 720" at bounding box center [389, 132] width 141 height 17
click at [319, 124] on select "701 702 703 704 705 706 707 708 709 710 711 712 713 714 715 716 717 718 719 720" at bounding box center [389, 132] width 141 height 17
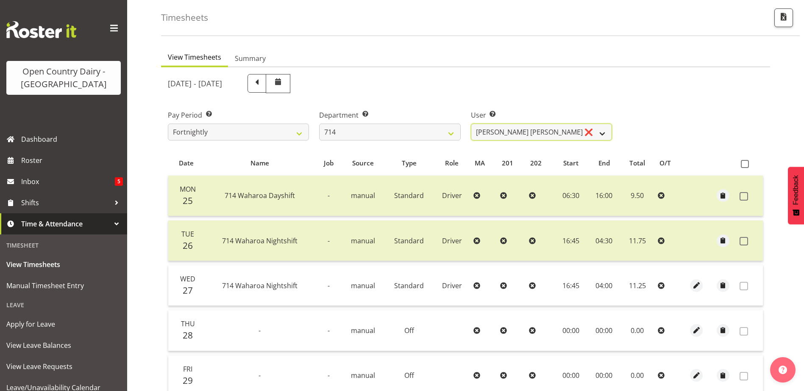
click at [547, 130] on select "Fraser Stephens ❌ Nev Brewster ❌ Stephen Parsons ❌ Tom Gaelic ❌" at bounding box center [541, 132] width 141 height 17
click at [363, 133] on select "701 702 703 704 705 706 707 708 709 710 711 712 713 714 715 716 717 718 719 720" at bounding box center [389, 132] width 141 height 17
click at [319, 124] on select "701 702 703 704 705 706 707 708 709 710 711 712 713 714 715 716 717 718 719 720" at bounding box center [389, 132] width 141 height 17
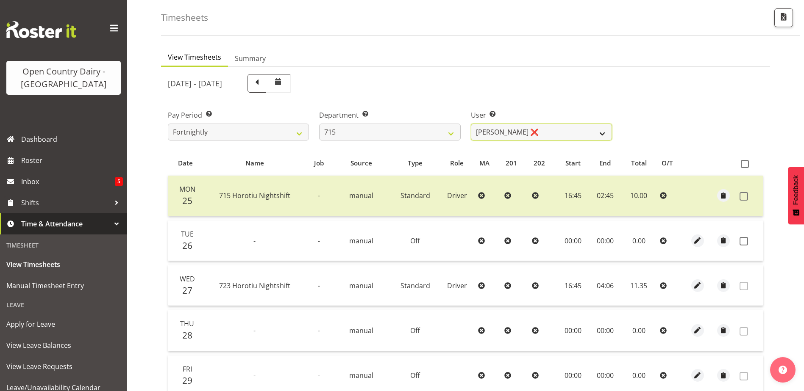
click at [569, 133] on select "Glenn McPherson ❌ Greg Healey ❌ Max Coulter ❌ Neal Chalklen ❌" at bounding box center [541, 132] width 141 height 17
click at [471, 124] on select "Glenn McPherson ❌ Greg Healey ❌ Max Coulter ❌ Neal Chalklen ❌" at bounding box center [541, 132] width 141 height 17
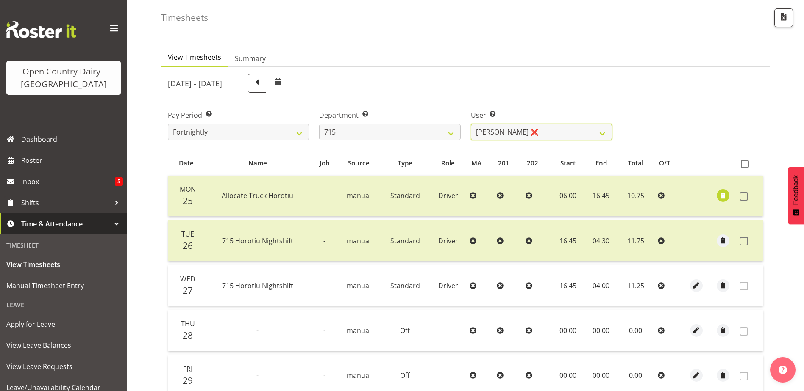
scroll to position [165, 0]
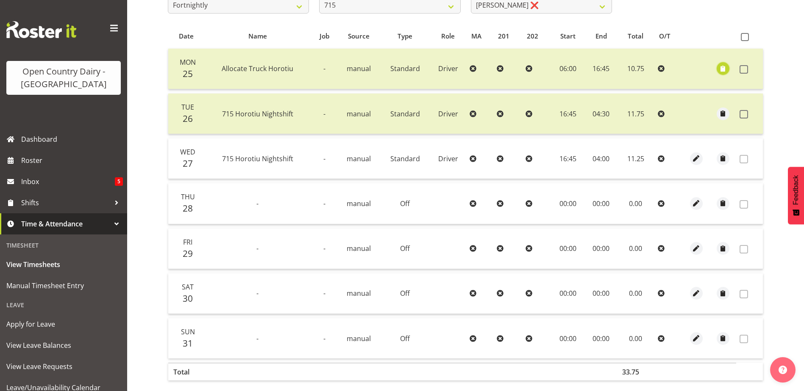
click at [726, 72] on span "button" at bounding box center [723, 69] width 10 height 10
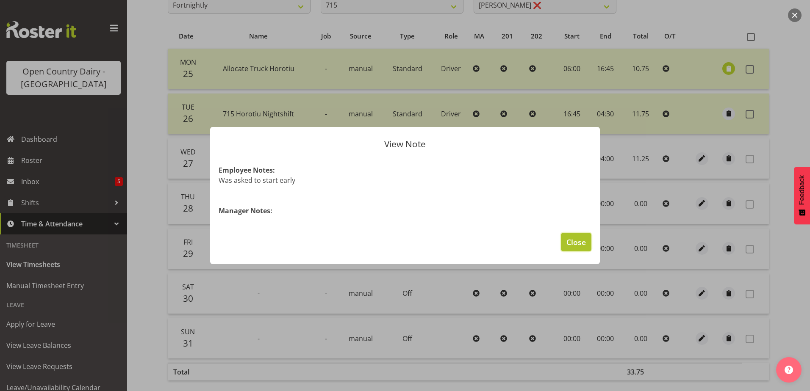
click at [574, 244] on span "Close" at bounding box center [575, 242] width 19 height 11
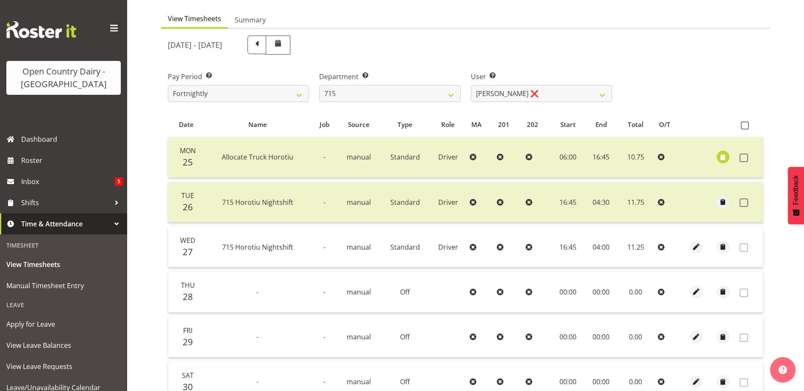
scroll to position [0, 0]
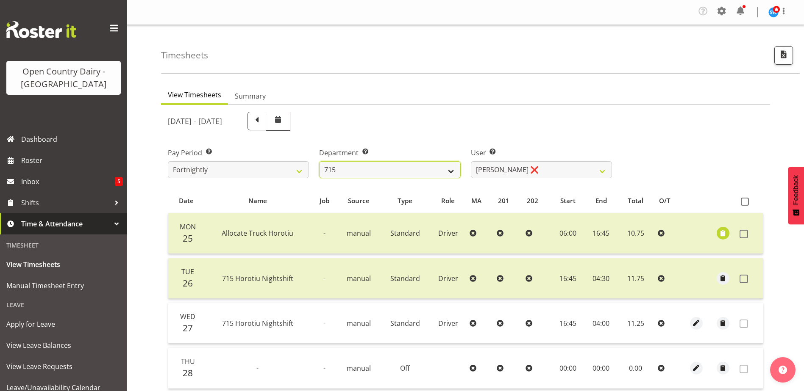
click at [407, 167] on select "701 702 703 704 705 706 707 708 709 710 711 712 713 714 715 716 717 718 719 720" at bounding box center [389, 169] width 141 height 17
click at [319, 161] on select "701 702 703 704 705 706 707 708 709 710 711 712 713 714 715 716 717 718 719 720" at bounding box center [389, 169] width 141 height 17
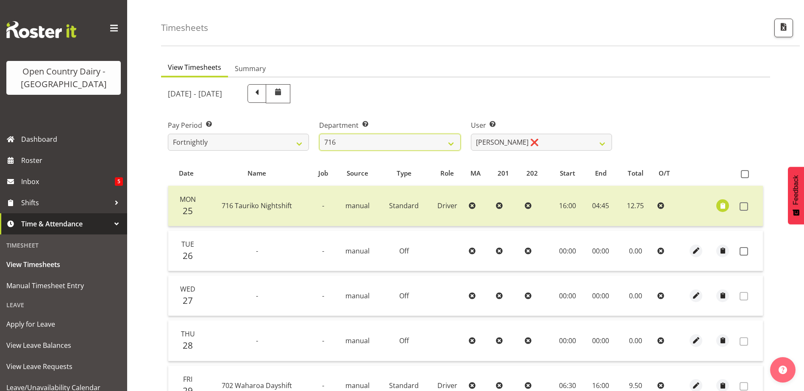
scroll to position [42, 0]
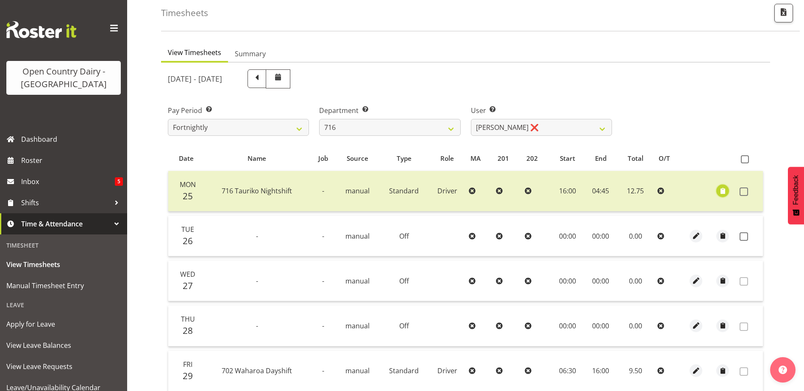
click at [722, 192] on span "button" at bounding box center [723, 191] width 10 height 10
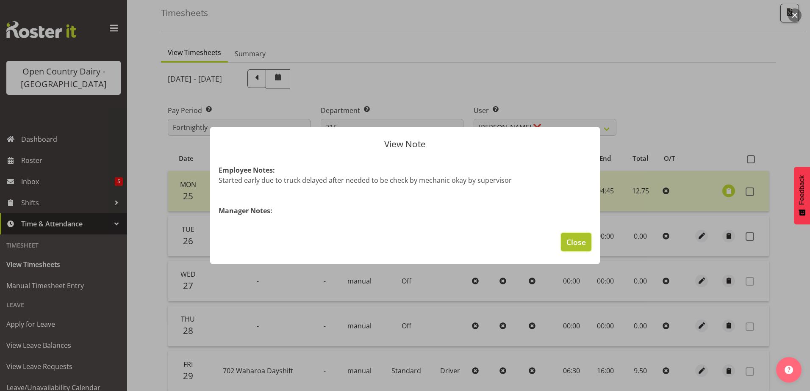
click at [571, 245] on span "Close" at bounding box center [575, 242] width 19 height 11
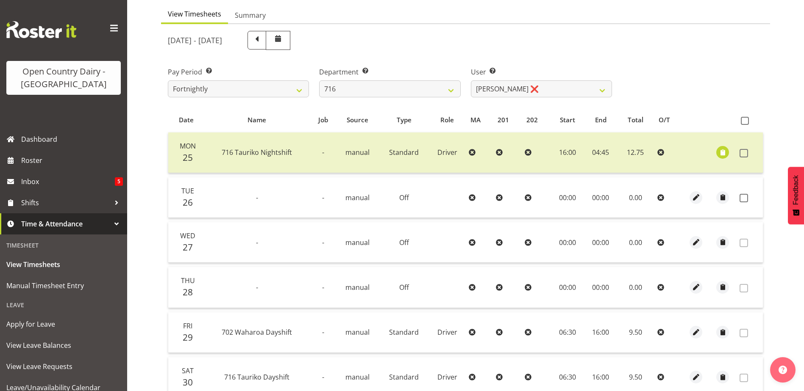
scroll to position [0, 0]
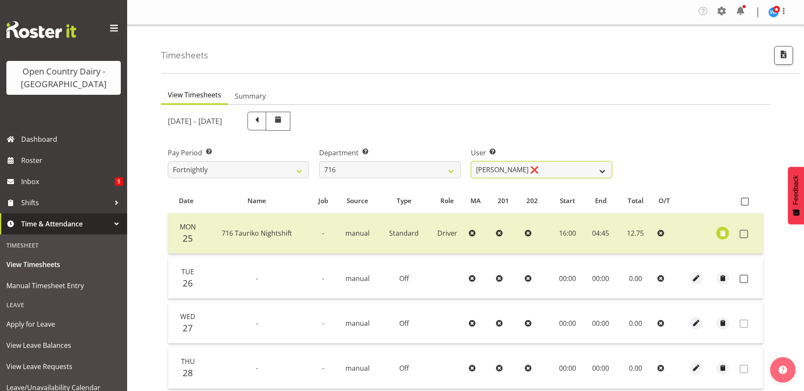
click at [565, 169] on select "Casey Leonard ❌ Darren Norris ❌ Glen Fraser ❌ Michael O'Connor ❌" at bounding box center [541, 169] width 141 height 17
click at [471, 161] on select "Casey Leonard ❌ Darren Norris ❌ Glen Fraser ❌ Michael O'Connor ❌" at bounding box center [541, 169] width 141 height 17
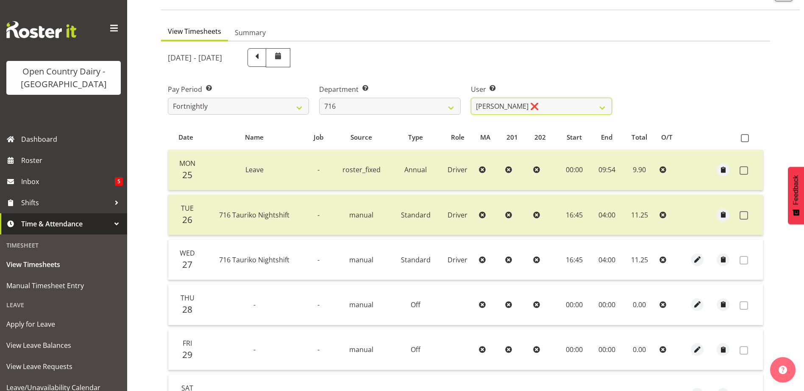
scroll to position [38, 0]
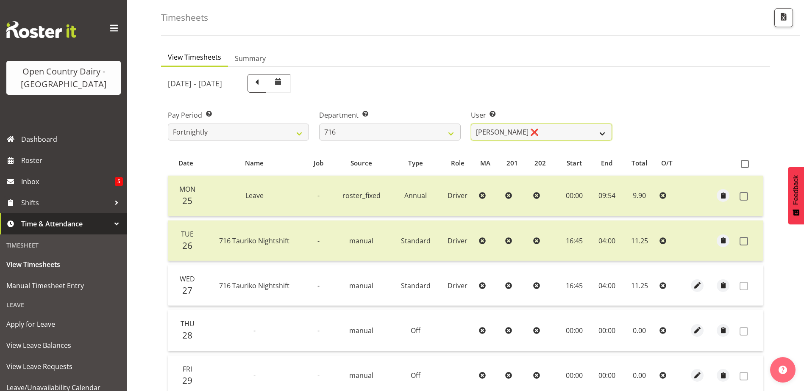
click at [557, 129] on select "Casey Leonard ❌ Darren Norris ❌ Glen Fraser ❌ Michael O'Connor ❌" at bounding box center [541, 132] width 141 height 17
click at [355, 130] on select "701 702 703 704 705 706 707 708 709 710 711 712 713 714 715 716 717 718 719 720" at bounding box center [389, 132] width 141 height 17
click at [319, 124] on select "701 702 703 704 705 706 707 708 709 710 711 712 713 714 715 716 717 718 719 720" at bounding box center [389, 132] width 141 height 17
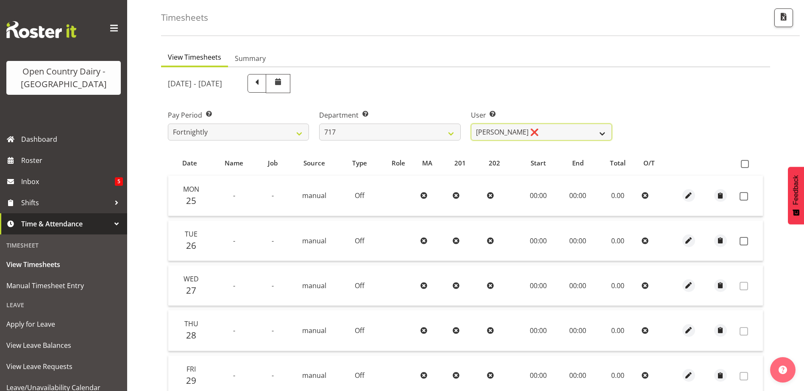
click at [535, 133] on select "Daryl Wrigley ❌ Dodge Lindsay Laing ❌ Eric Stothers ❌ Jeff Anderson ❌" at bounding box center [541, 132] width 141 height 17
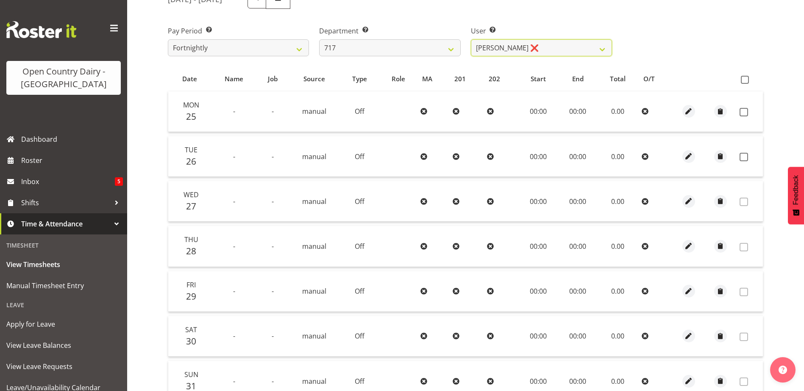
scroll to position [122, 0]
click at [536, 43] on select "Daryl Wrigley ❌ Dodge Lindsay Laing ❌ Eric Stothers ❌ Jeff Anderson ❌" at bounding box center [541, 47] width 141 height 17
click at [471, 39] on select "Daryl Wrigley ❌ Dodge Lindsay Laing ❌ Eric Stothers ❌ Jeff Anderson ❌" at bounding box center [541, 47] width 141 height 17
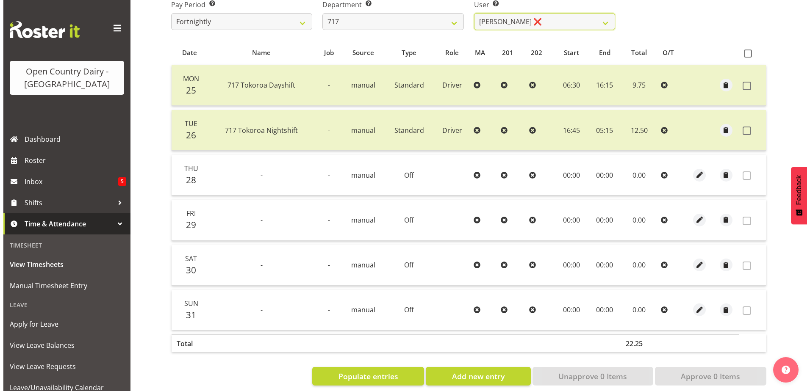
scroll to position [162, 0]
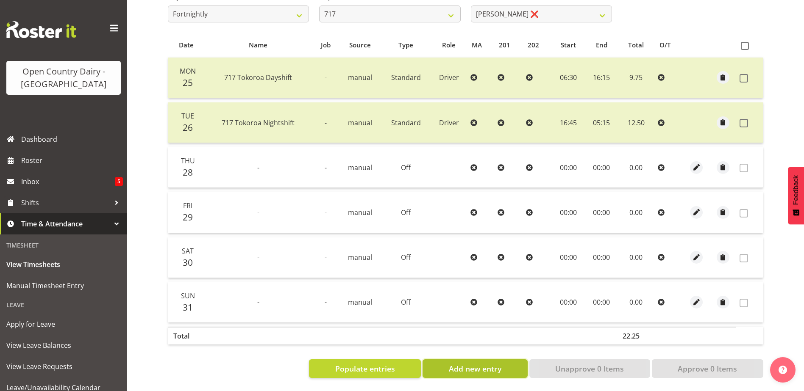
click at [482, 364] on span "Add new entry" at bounding box center [475, 368] width 53 height 11
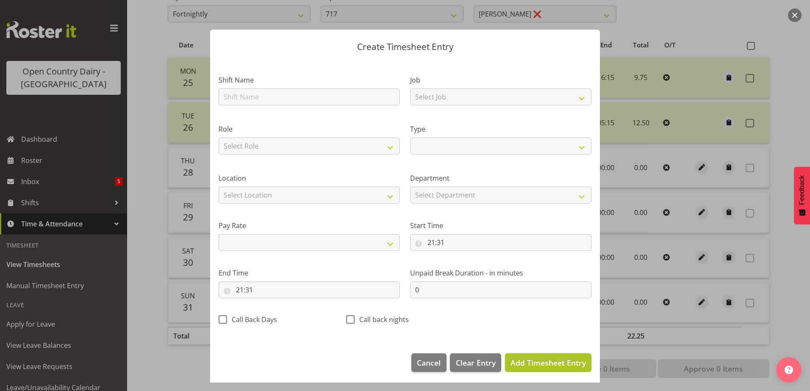
click at [514, 363] on span "Add Timesheet Entry" at bounding box center [547, 363] width 75 height 10
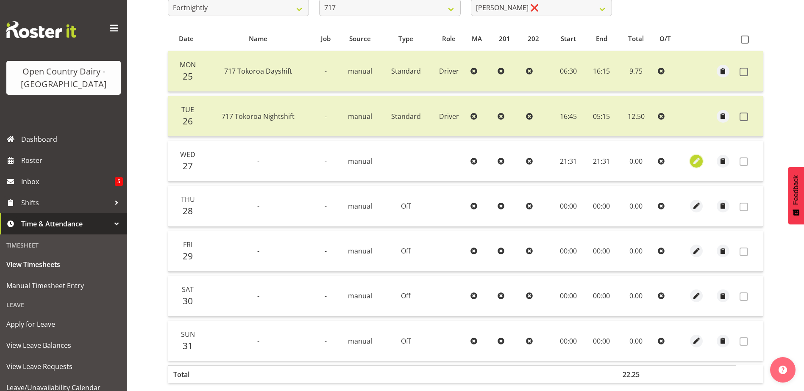
click at [697, 162] on span "button" at bounding box center [696, 161] width 10 height 10
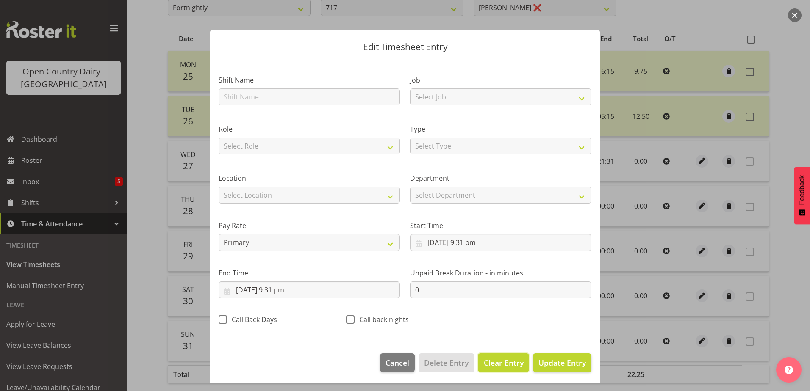
click at [499, 366] on span "Clear Entry" at bounding box center [504, 363] width 40 height 11
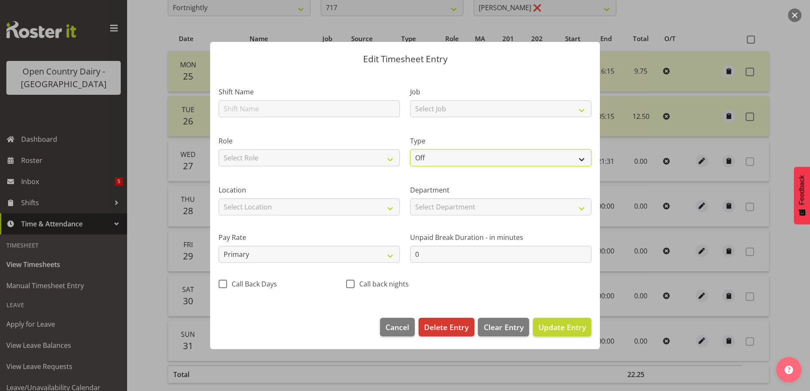
click at [435, 157] on select "Off Standard Public Holiday Public Holiday (Worked) Day In Lieu Annual Leave Si…" at bounding box center [500, 158] width 181 height 17
click at [410, 150] on select "Off Standard Public Holiday Public Holiday (Worked) Day In Lieu Annual Leave Si…" at bounding box center [500, 158] width 181 height 17
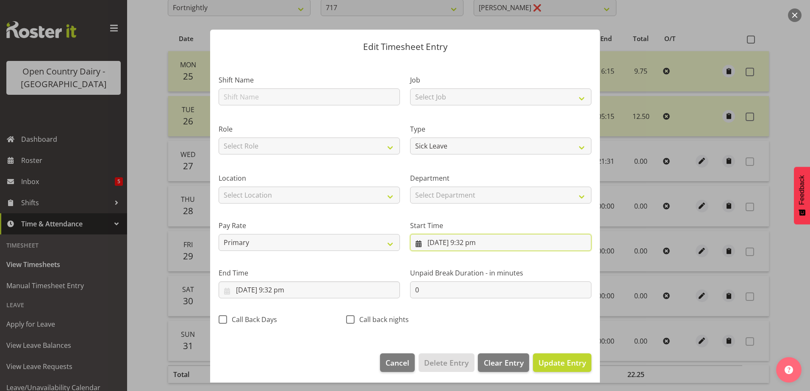
click at [470, 244] on input "27/08/2025, 9:32 pm" at bounding box center [500, 242] width 181 height 17
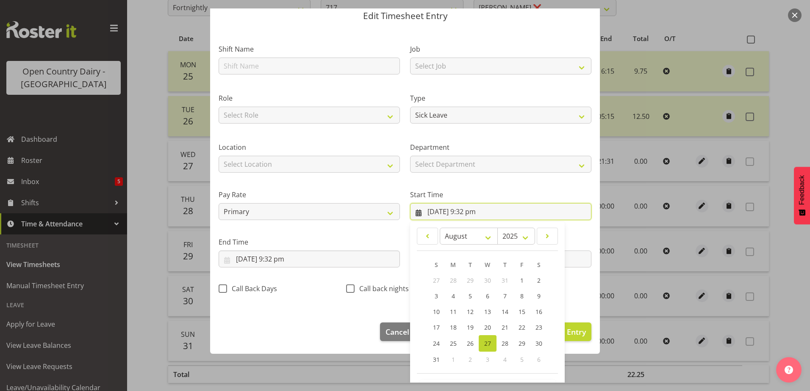
scroll to position [62, 0]
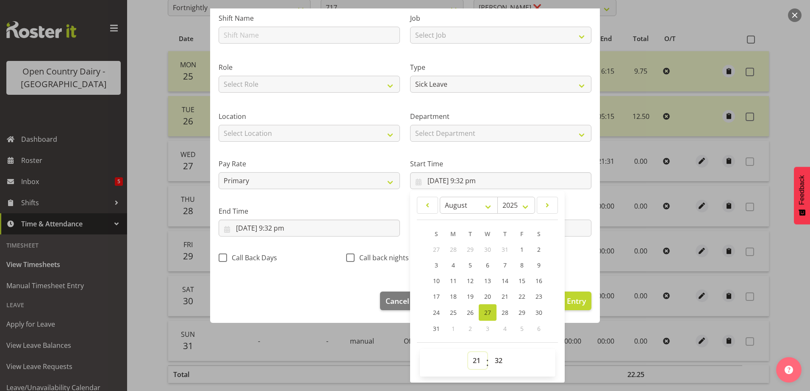
drag, startPoint x: 473, startPoint y: 362, endPoint x: 471, endPoint y: 354, distance: 7.9
click at [473, 362] on select "00 01 02 03 04 05 06 07 08 09 10 11 12 13 14 15 16 17 18 19 20 21 22 23" at bounding box center [477, 360] width 19 height 17
click at [468, 352] on select "00 01 02 03 04 05 06 07 08 09 10 11 12 13 14 15 16 17 18 19 20 21 22 23" at bounding box center [477, 360] width 19 height 17
drag, startPoint x: 494, startPoint y: 359, endPoint x: 485, endPoint y: 310, distance: 50.3
click at [494, 359] on select "00 01 02 03 04 05 06 07 08 09 10 11 12 13 14 15 16 17 18 19 20 21 22 23 24 25 2…" at bounding box center [499, 360] width 19 height 17
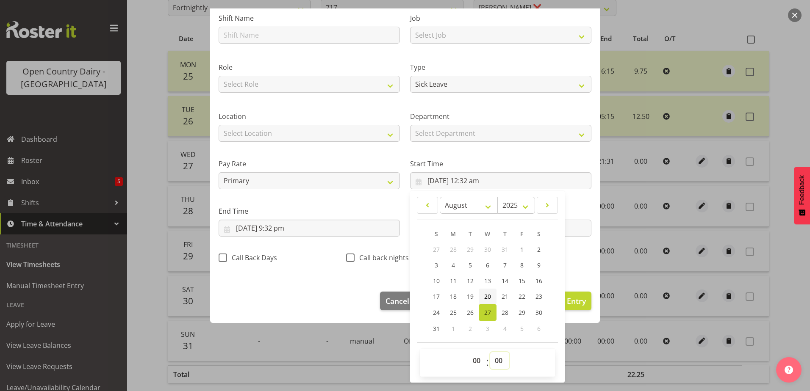
click at [490, 352] on select "00 01 02 03 04 05 06 07 08 09 10 11 12 13 14 15 16 17 18 19 20 21 22 23 24 25 2…" at bounding box center [499, 360] width 19 height 17
click at [272, 226] on input "27/08/2025, 9:32 pm" at bounding box center [309, 228] width 181 height 17
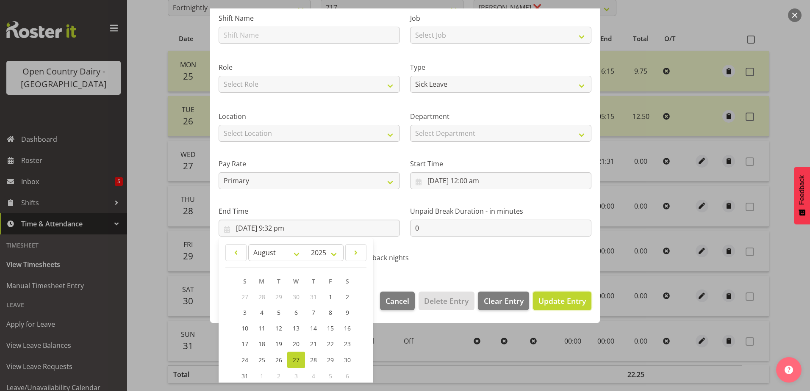
click at [557, 304] on span "Update Entry" at bounding box center [561, 301] width 47 height 10
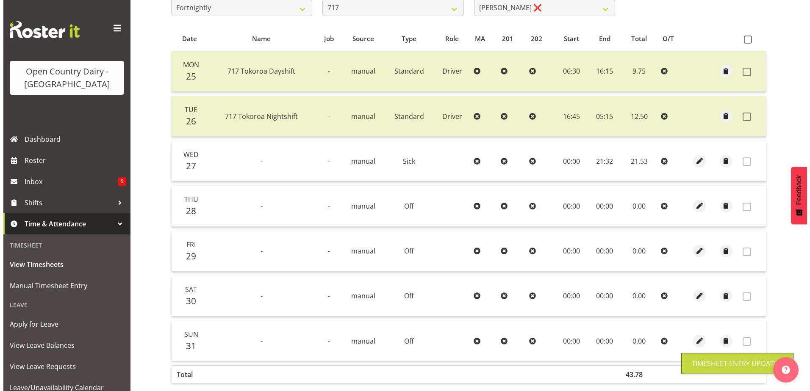
scroll to position [207, 0]
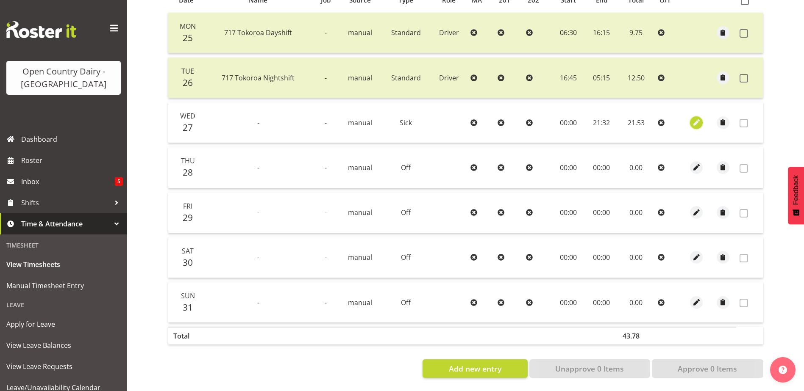
click at [696, 118] on span "button" at bounding box center [696, 123] width 10 height 10
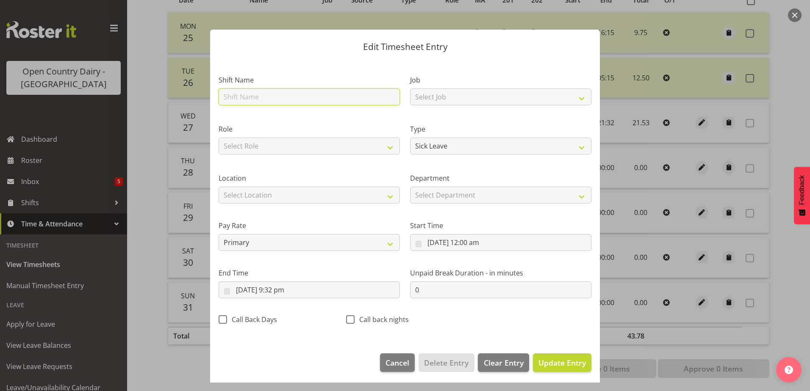
click at [243, 95] on input "text" at bounding box center [309, 97] width 181 height 17
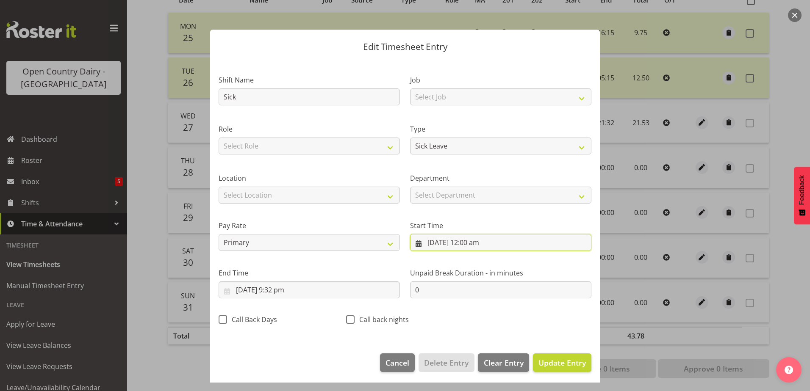
click at [477, 242] on input "27/08/2025, 12:00 am" at bounding box center [500, 242] width 181 height 17
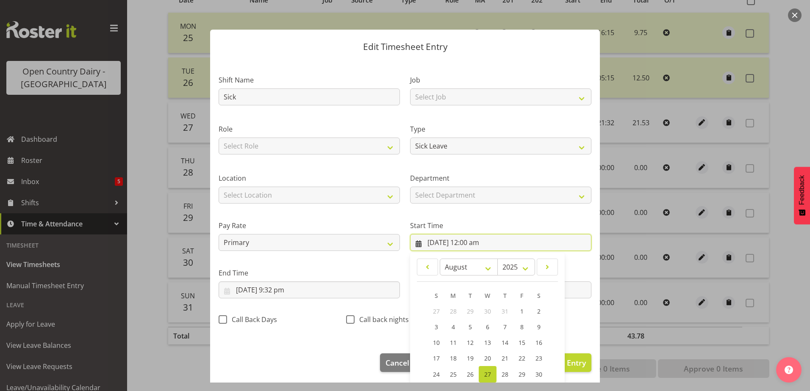
scroll to position [62, 0]
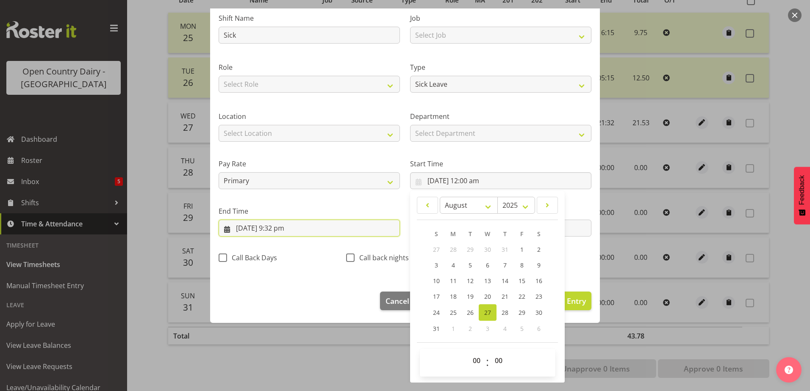
click at [296, 230] on input "27/08/2025, 9:32 pm" at bounding box center [309, 228] width 181 height 17
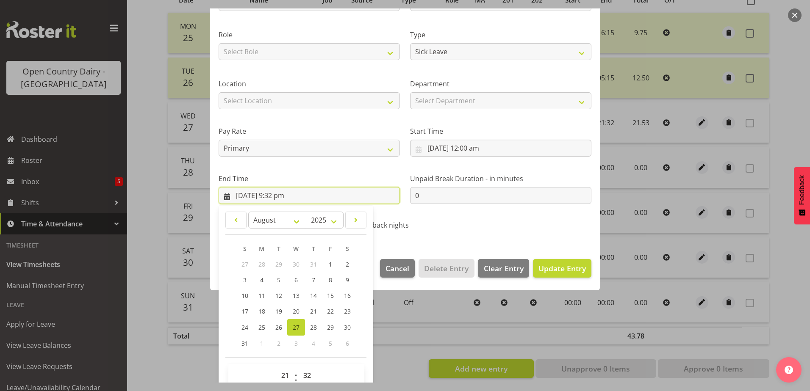
scroll to position [109, 0]
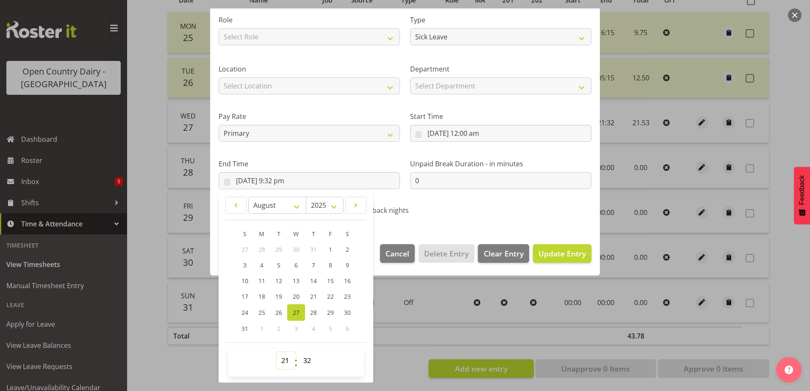
click at [284, 360] on select "00 01 02 03 04 05 06 07 08 09 10 11 12 13 14 15 16 17 18 19 20 21 22 23" at bounding box center [286, 360] width 19 height 17
click at [277, 352] on select "00 01 02 03 04 05 06 07 08 09 10 11 12 13 14 15 16 17 18 19 20 21 22 23" at bounding box center [286, 360] width 19 height 17
click at [577, 249] on span "Update Entry" at bounding box center [561, 254] width 47 height 10
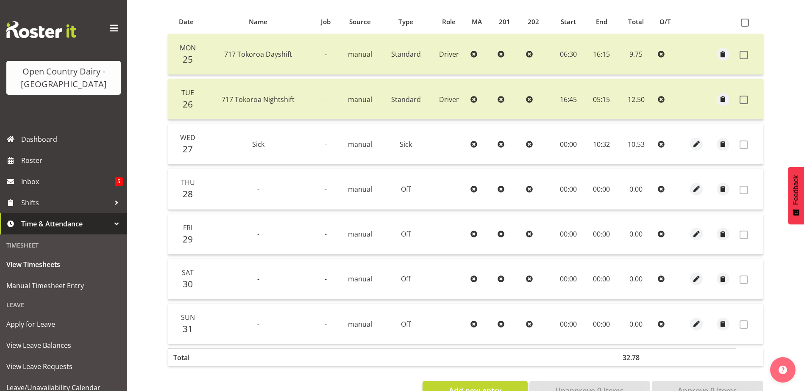
scroll to position [165, 0]
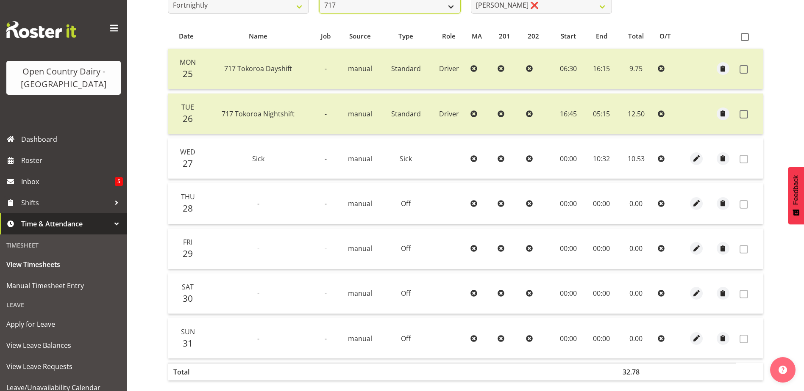
click at [369, 3] on select "701 702 703 704 705 706 707 708 709 710 711 712 713 714 715 716 717 718 719 720" at bounding box center [389, 5] width 141 height 17
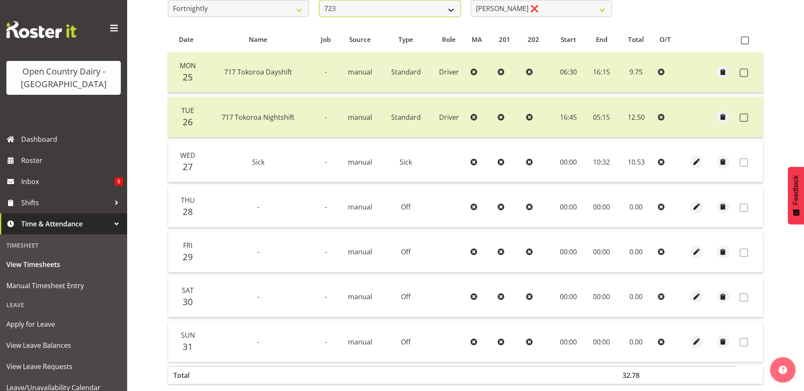
click at [319, 0] on select "701 702 703 704 705 706 707 708 709 710 711 712 713 714 715 716 717 718 719 720" at bounding box center [389, 8] width 141 height 17
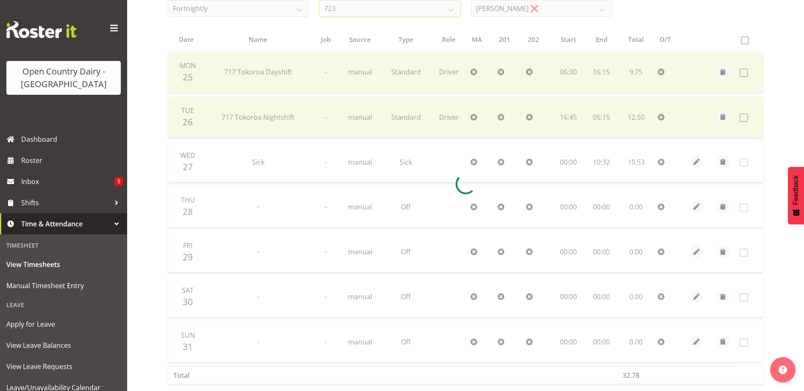
scroll to position [34, 0]
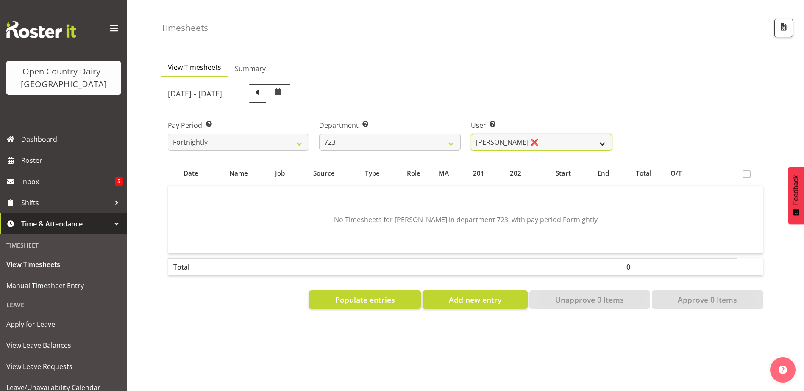
click at [526, 137] on select "Daljeet Rai ❌ Manjinder Singh ❌ Prabhjot Singh ❌ Varninder Singh ❌" at bounding box center [541, 142] width 141 height 17
click at [552, 108] on div "User Select user. Note: This is filtered down by the previous two drop-down ite…" at bounding box center [541, 131] width 151 height 47
click at [413, 136] on select "701 702 703 704 705 706 707 708 709 710 711 712 713 714 715 716 717 718 719 720" at bounding box center [389, 142] width 141 height 17
click at [319, 134] on select "701 702 703 704 705 706 707 708 709 710 711 712 713 714 715 716 717 718 719 720" at bounding box center [389, 142] width 141 height 17
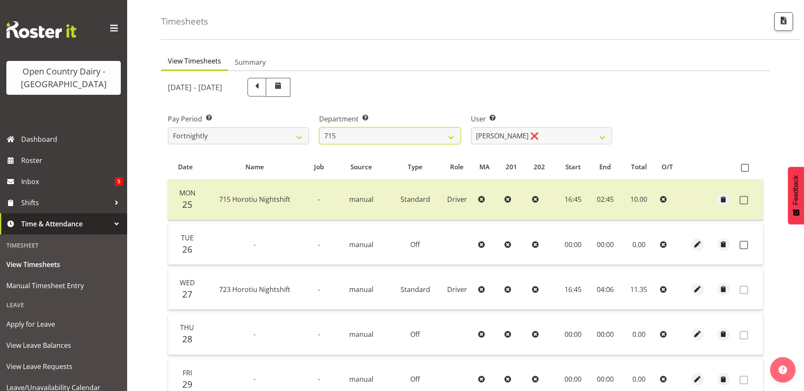
scroll to position [161, 0]
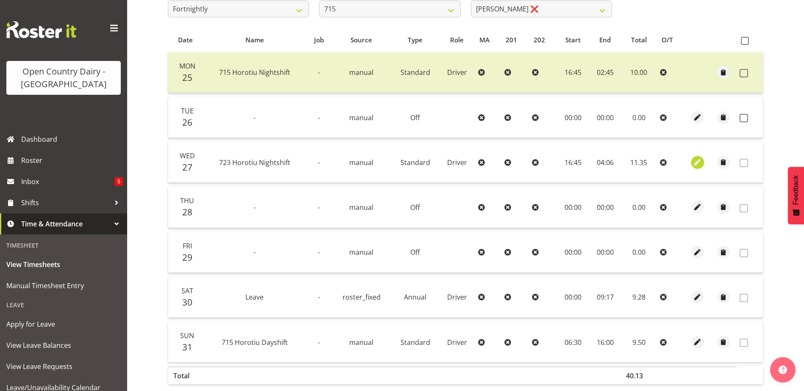
click at [696, 164] on span "button" at bounding box center [697, 163] width 10 height 10
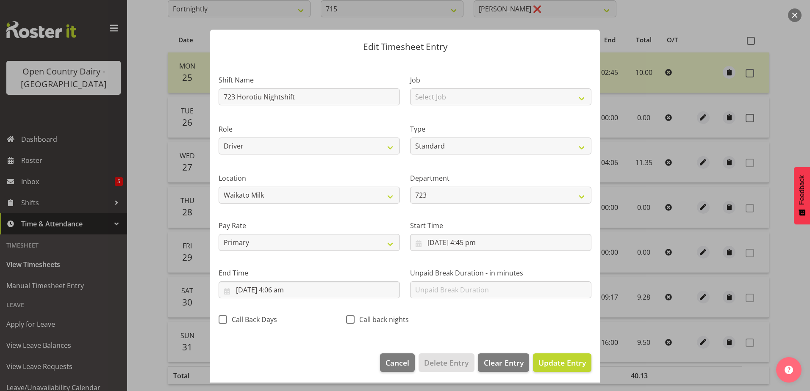
click at [349, 321] on span at bounding box center [350, 320] width 8 height 8
click at [349, 321] on input "Call back nights" at bounding box center [349, 320] width 6 height 6
click at [560, 360] on span "Update Entry" at bounding box center [561, 363] width 47 height 10
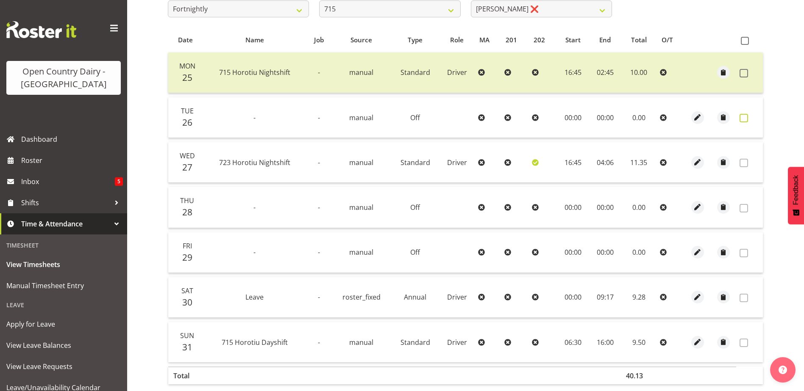
click at [745, 119] on span at bounding box center [743, 118] width 8 height 8
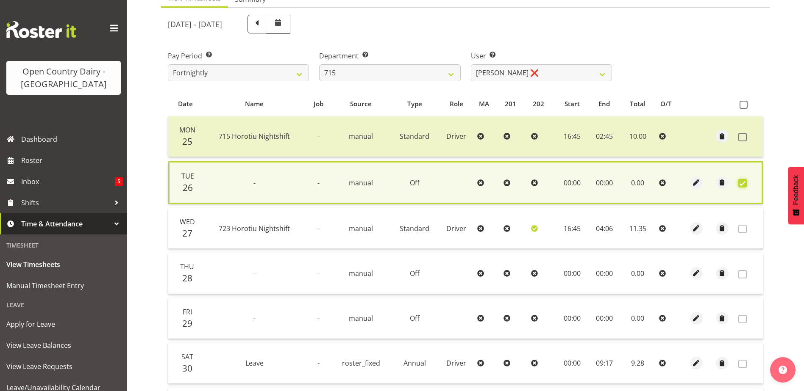
scroll to position [0, 0]
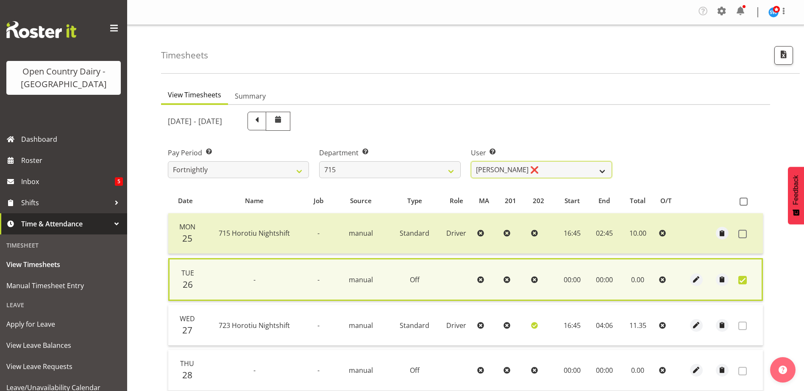
click at [550, 171] on select "Glenn McPherson ❌ Greg Healey ❌ Max Coulter ❌ Neal Chalklen ❌" at bounding box center [541, 169] width 141 height 17
click at [471, 161] on select "Glenn McPherson ❌ Greg Healey ❌ Max Coulter ❌ Neal Chalklen ❌" at bounding box center [541, 169] width 141 height 17
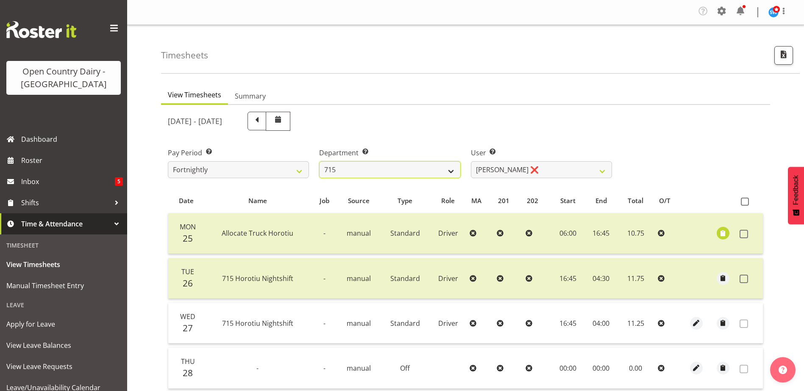
click at [405, 171] on select "701 702 703 704 705 706 707 708 709 710 711 712 713 714 715 716 717 718 719 720" at bounding box center [389, 169] width 141 height 17
click at [319, 161] on select "701 702 703 704 705 706 707 708 709 710 711 712 713 714 715 716 717 718 719 720" at bounding box center [389, 169] width 141 height 17
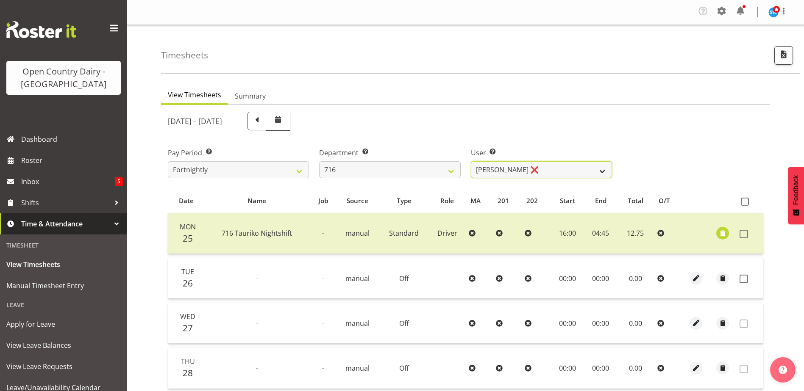
click at [556, 167] on select "Casey Leonard ❌ Darren Norris ❌ Glen Fraser ❌ Michael O'Connor ❌" at bounding box center [541, 169] width 141 height 17
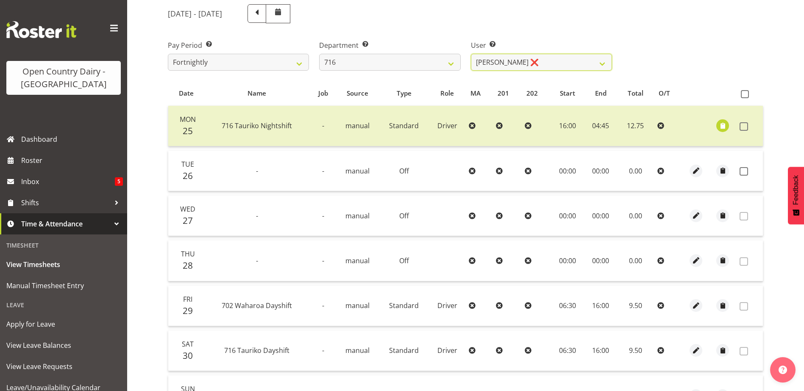
scroll to position [127, 0]
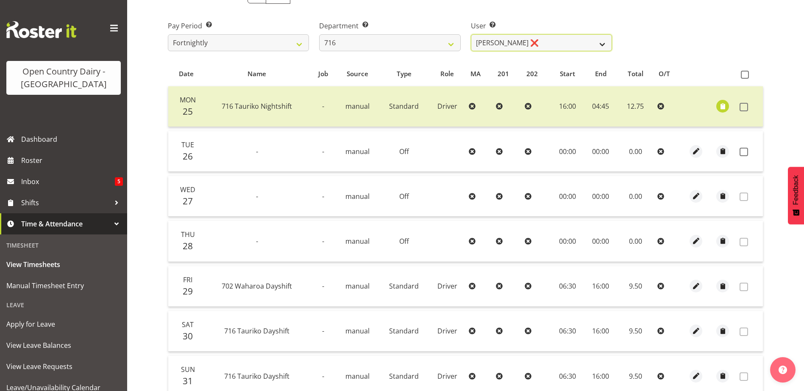
click at [549, 45] on select "Casey Leonard ❌ Darren Norris ❌ Glen Fraser ❌ Michael O'Connor ❌" at bounding box center [541, 42] width 141 height 17
click at [471, 34] on select "Casey Leonard ❌ Darren Norris ❌ Glen Fraser ❌ Michael O'Connor ❌" at bounding box center [541, 42] width 141 height 17
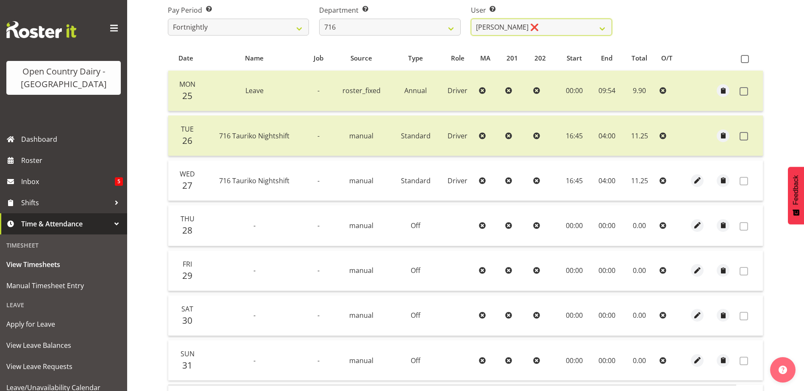
scroll to position [80, 0]
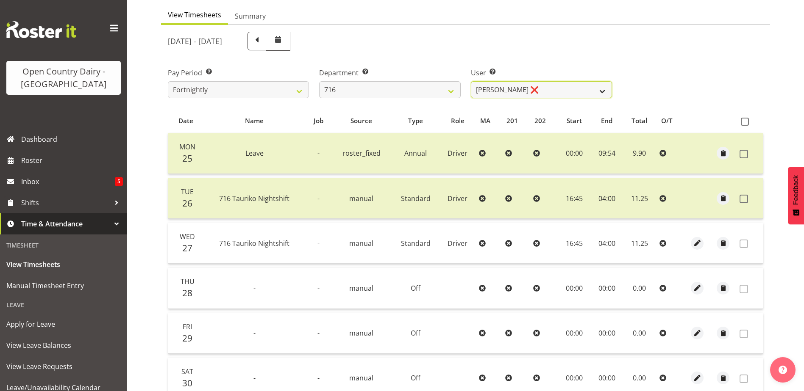
click at [494, 86] on select "Casey Leonard ❌ Darren Norris ❌ Glen Fraser ❌ Michael O'Connor ❌" at bounding box center [541, 89] width 141 height 17
drag, startPoint x: 337, startPoint y: 88, endPoint x: 337, endPoint y: 97, distance: 9.3
click at [337, 88] on select "701 702 703 704 705 706 707 708 709 710 711 712 713 714 715 716 717 718 719 720" at bounding box center [389, 89] width 141 height 17
click at [319, 81] on select "701 702 703 704 705 706 707 708 709 710 711 712 713 714 715 716 717 718 719 720" at bounding box center [389, 89] width 141 height 17
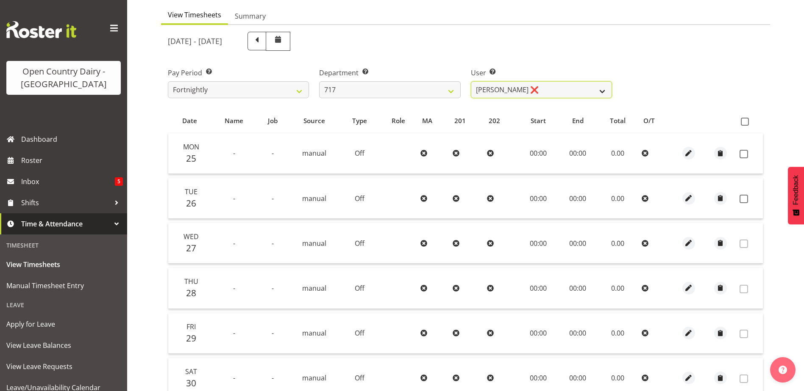
click at [537, 87] on select "Daryl Wrigley ❌ Dodge Lindsay Laing ❌ Eric Stothers ❌ Jeff Anderson ❌" at bounding box center [541, 89] width 141 height 17
click at [471, 81] on select "Daryl Wrigley ❌ Dodge Lindsay Laing ❌ Eric Stothers ❌ Jeff Anderson ❌" at bounding box center [541, 89] width 141 height 17
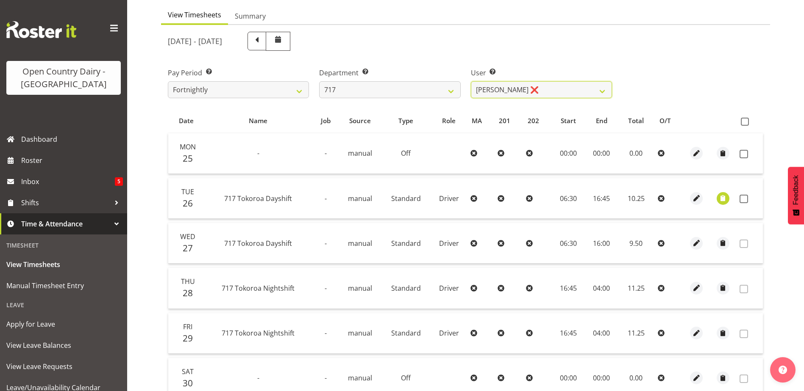
scroll to position [122, 0]
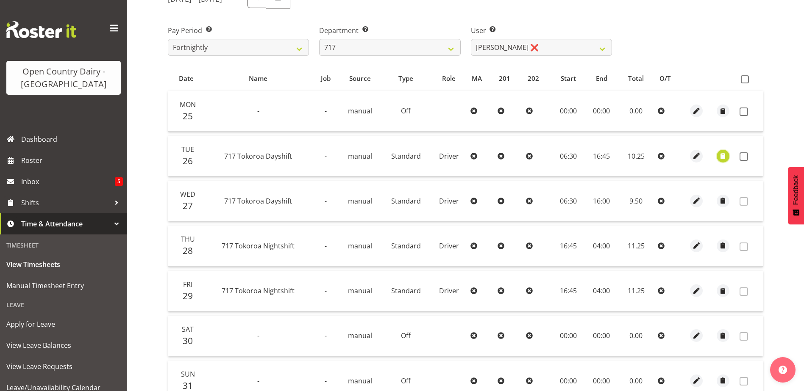
click at [724, 158] on span "button" at bounding box center [723, 156] width 10 height 10
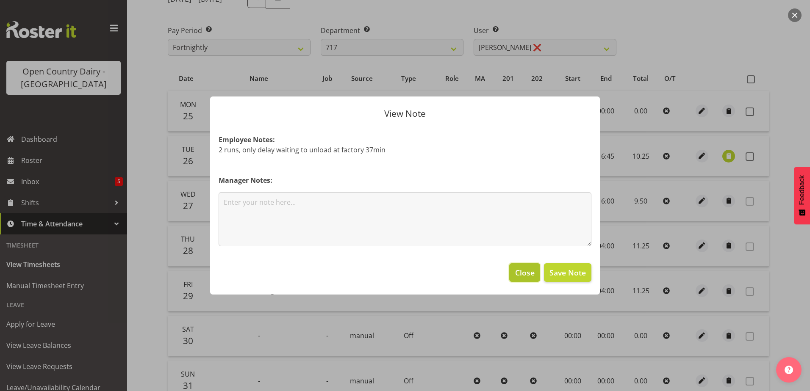
click at [520, 272] on span "Close" at bounding box center [524, 272] width 19 height 11
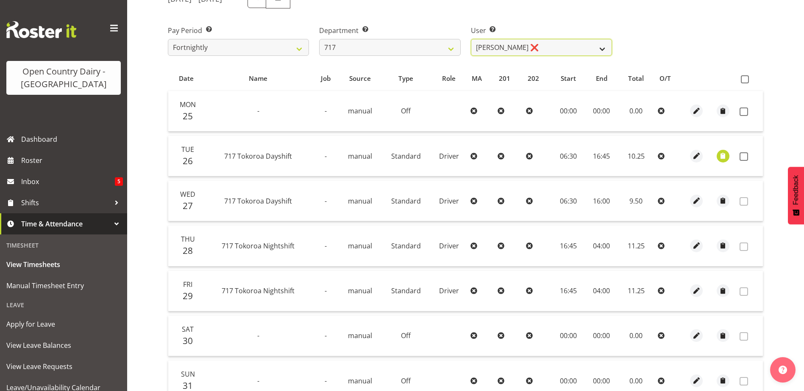
click at [537, 46] on select "Daryl Wrigley ❌ Dodge Lindsay Laing ❌ Eric Stothers ❌ Jeff Anderson ❌" at bounding box center [541, 47] width 141 height 17
click at [471, 39] on select "Daryl Wrigley ❌ Dodge Lindsay Laing ❌ Eric Stothers ❌ Jeff Anderson ❌" at bounding box center [541, 47] width 141 height 17
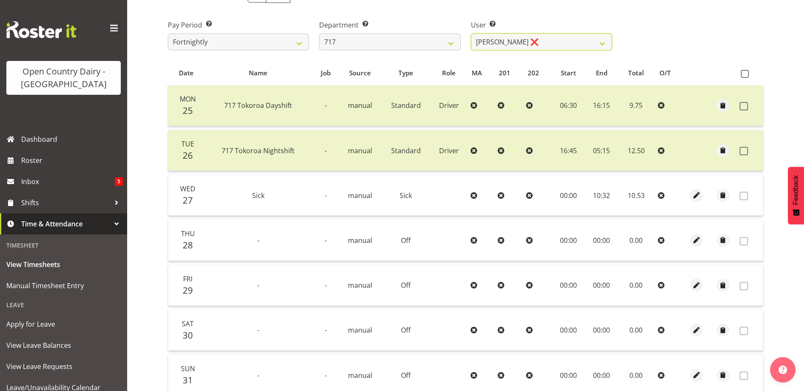
scroll to position [38, 0]
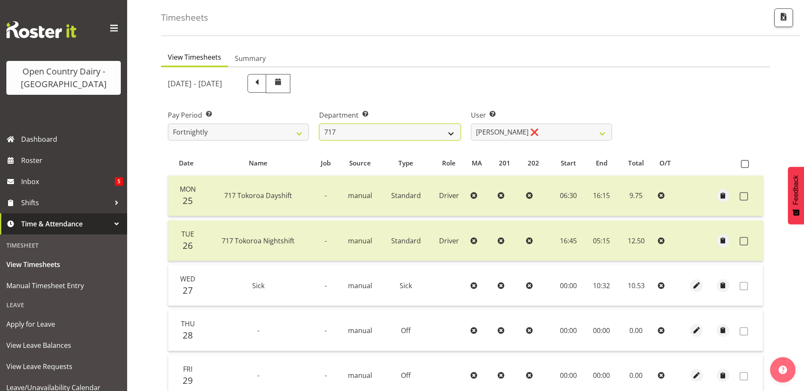
click at [381, 131] on select "701 702 703 704 705 706 707 708 709 710 711 712 713 714 715 716 717 718 719 720" at bounding box center [389, 132] width 141 height 17
click at [319, 124] on select "701 702 703 704 705 706 707 708 709 710 711 712 713 714 715 716 717 718 719 720" at bounding box center [389, 132] width 141 height 17
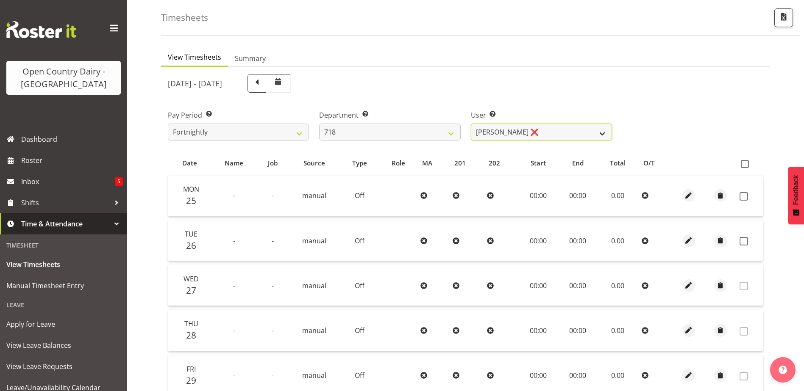
click at [546, 131] on select "Graeme Raupi ❌ Jimmy Boult ❌ Linsay Bourne ❌ Tony Fielding ❌" at bounding box center [541, 132] width 141 height 17
click at [471, 124] on select "Graeme Raupi ❌ Jimmy Boult ❌ Linsay Bourne ❌ Tony Fielding ❌" at bounding box center [541, 132] width 141 height 17
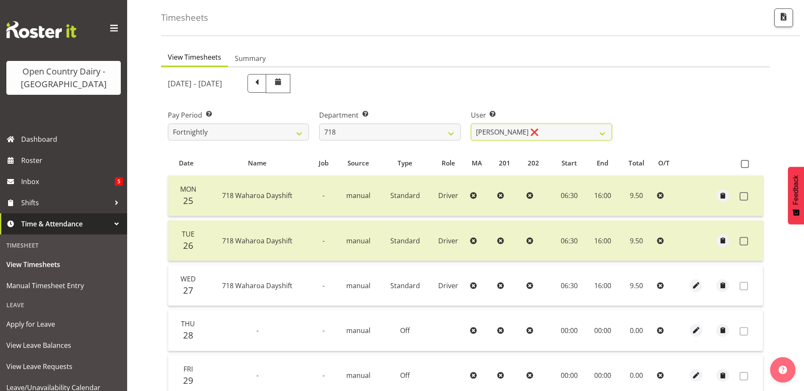
scroll to position [165, 0]
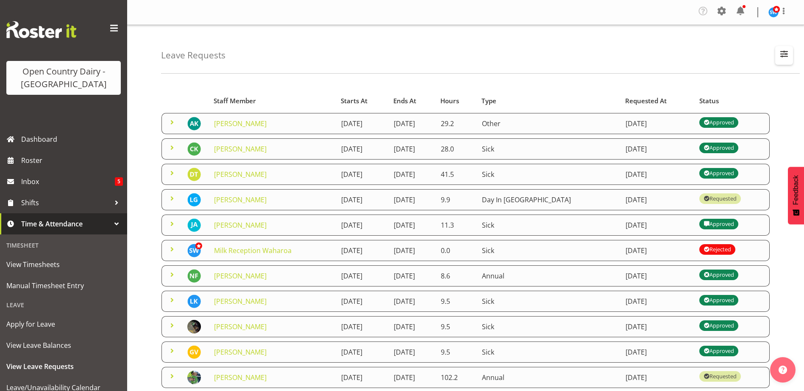
click at [783, 55] on span "button" at bounding box center [783, 53] width 11 height 11
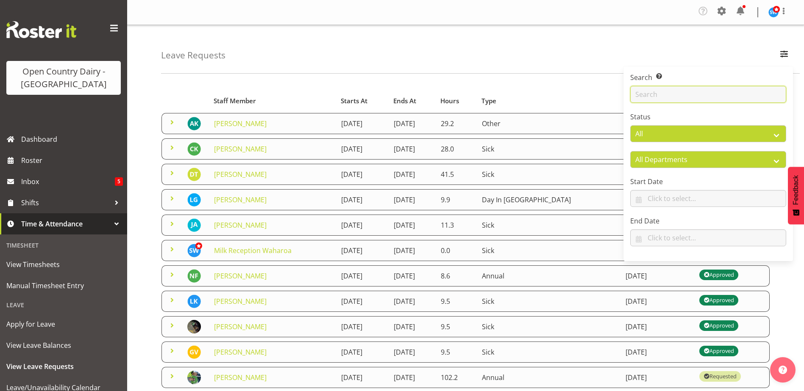
click at [655, 92] on input "text" at bounding box center [708, 94] width 156 height 17
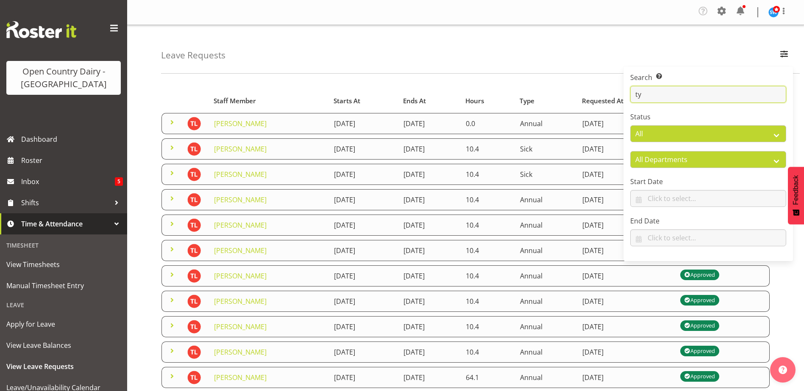
type input "t"
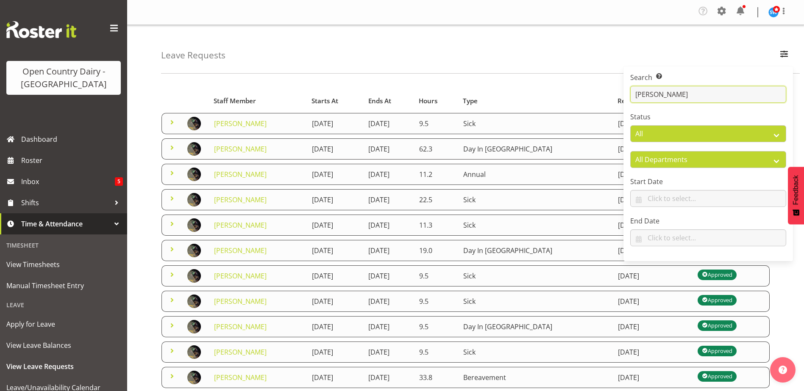
type input "[PERSON_NAME]"
click at [723, 10] on span at bounding box center [722, 11] width 14 height 14
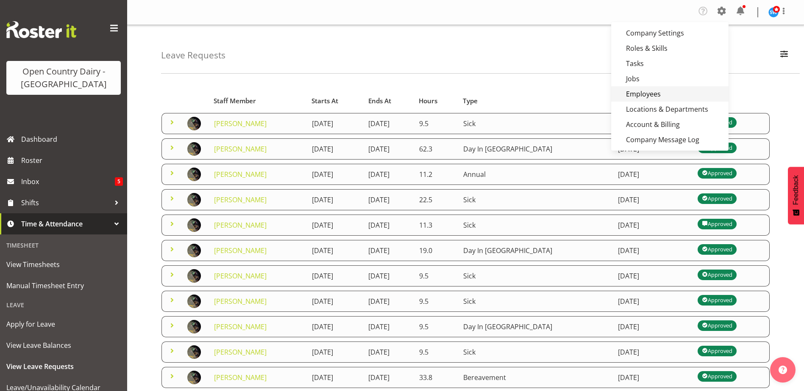
click at [643, 91] on link "Employees" at bounding box center [669, 93] width 117 height 15
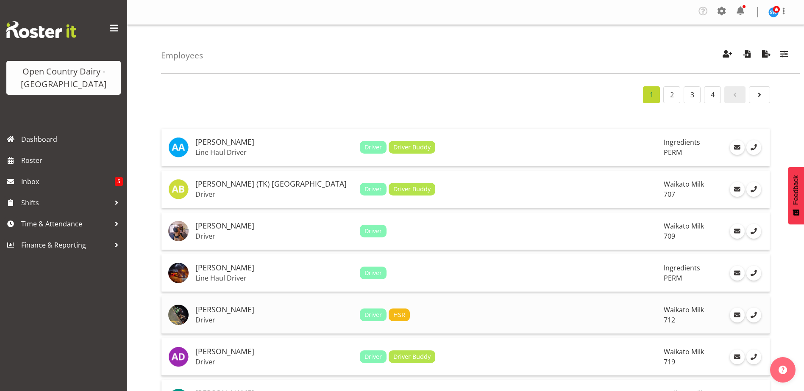
click at [289, 313] on h5 "[PERSON_NAME]" at bounding box center [274, 310] width 158 height 8
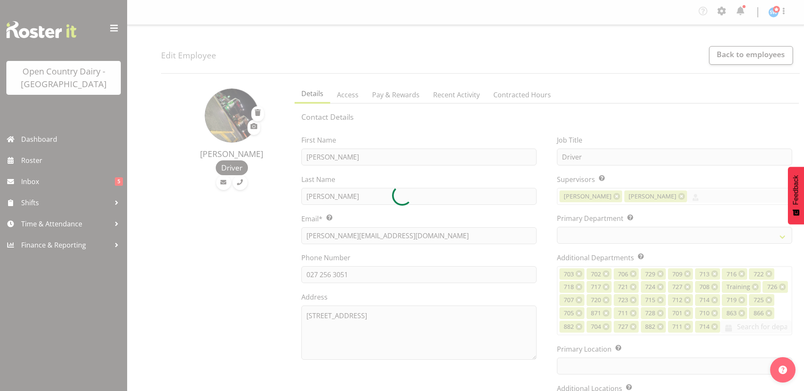
select select "TimelineWeek"
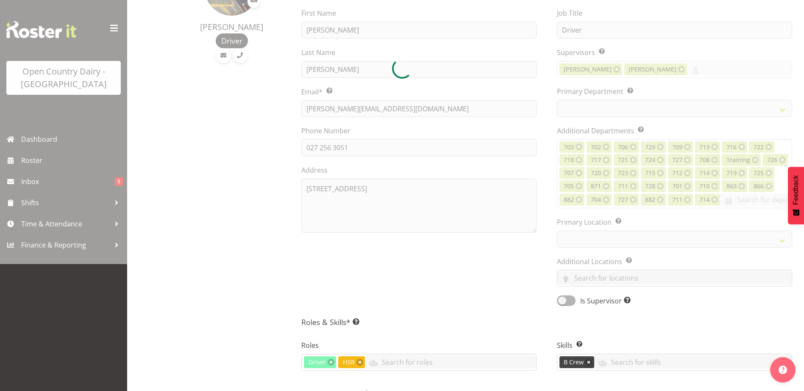
select select
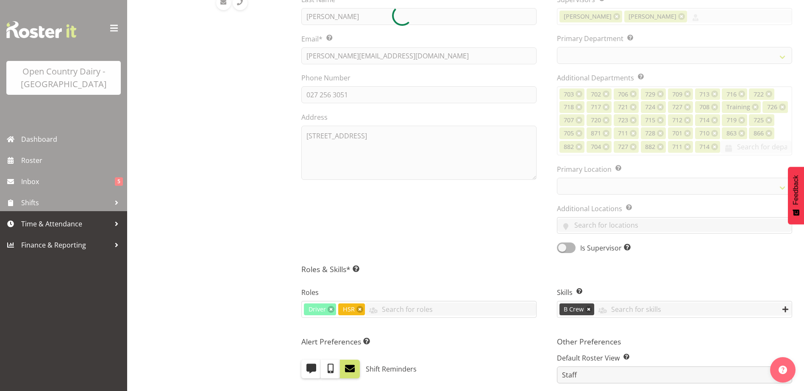
scroll to position [85, 0]
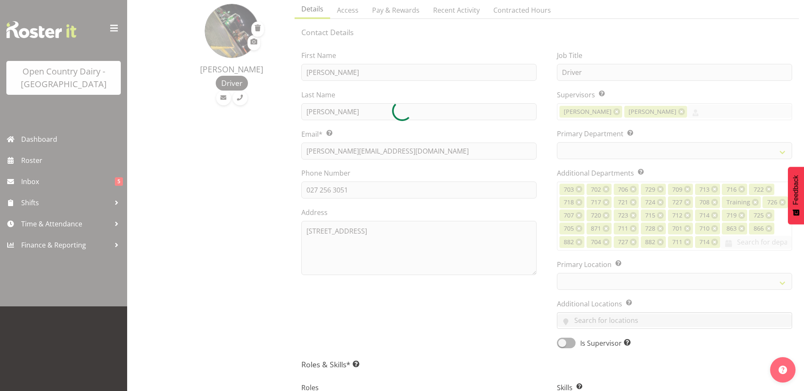
select select
select select "1054"
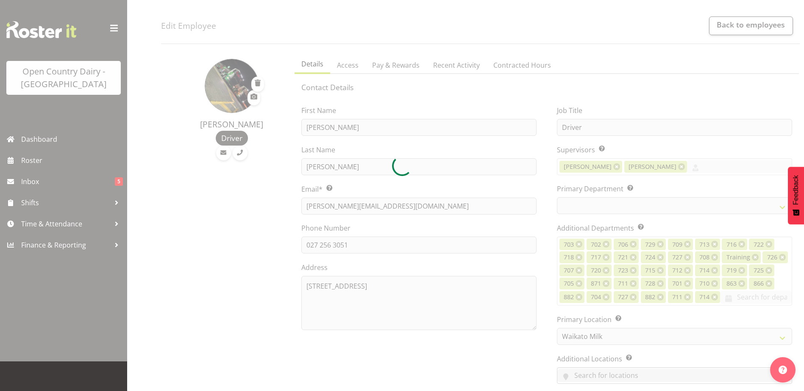
scroll to position [0, 0]
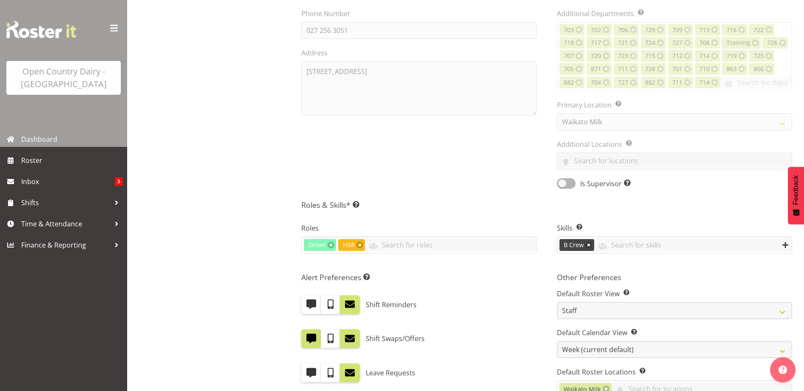
select select "822"
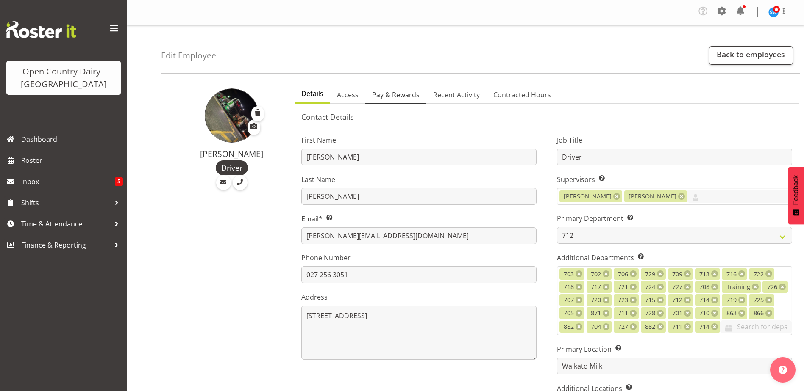
click at [409, 97] on span "Pay & Rewards" at bounding box center [395, 95] width 47 height 10
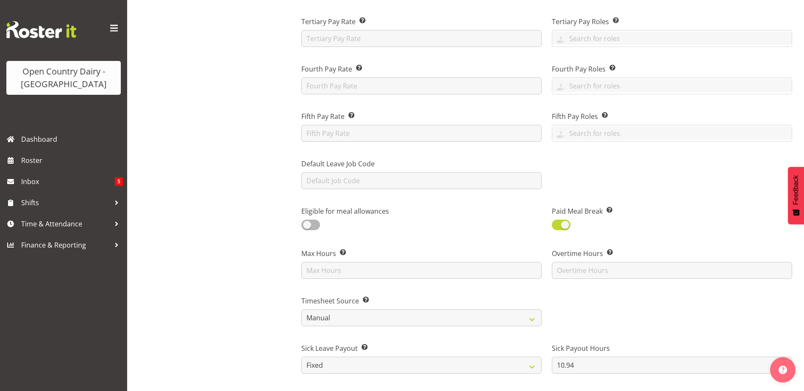
scroll to position [466, 0]
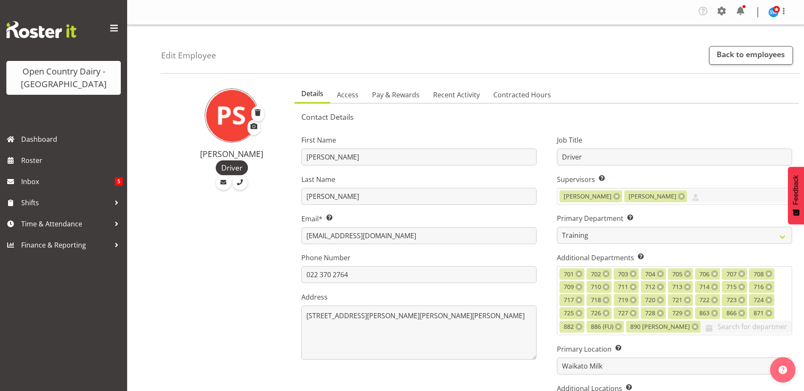
select select "763"
select select "1054"
select select "TimelineWeek"
click at [729, 51] on link "Back to employees" at bounding box center [751, 55] width 84 height 19
